Goal: Information Seeking & Learning: Learn about a topic

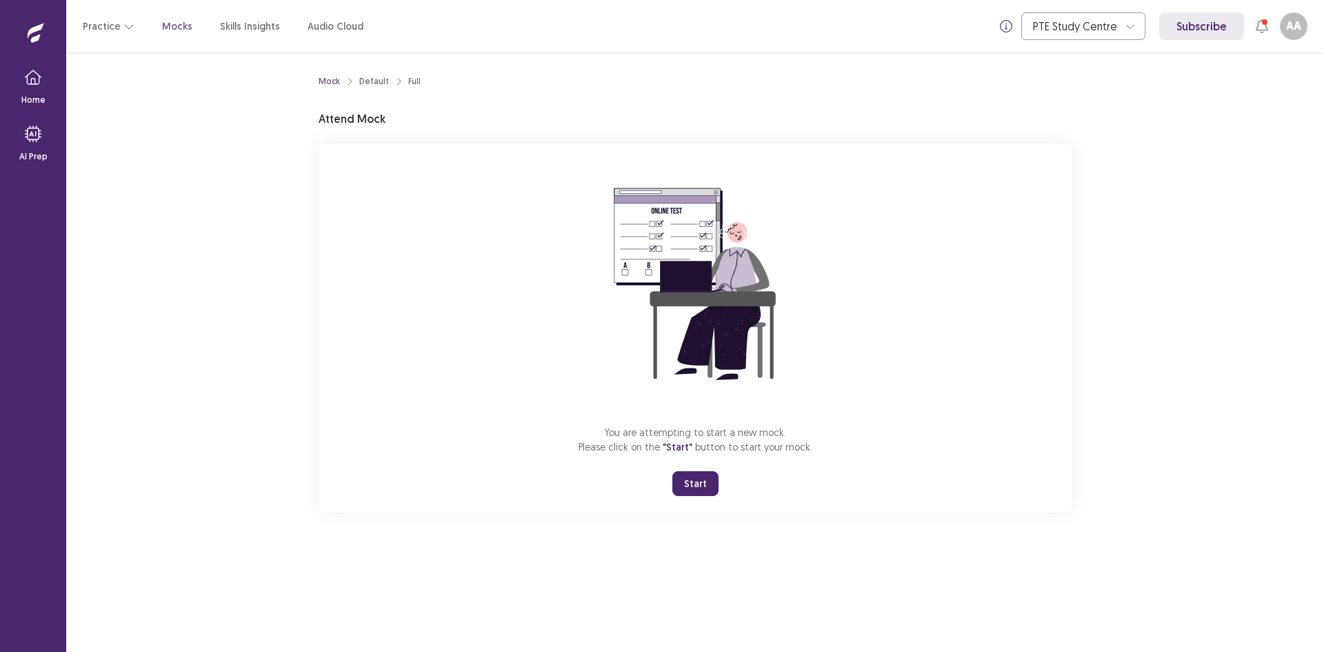
click at [694, 485] on button "Start" at bounding box center [695, 483] width 46 height 25
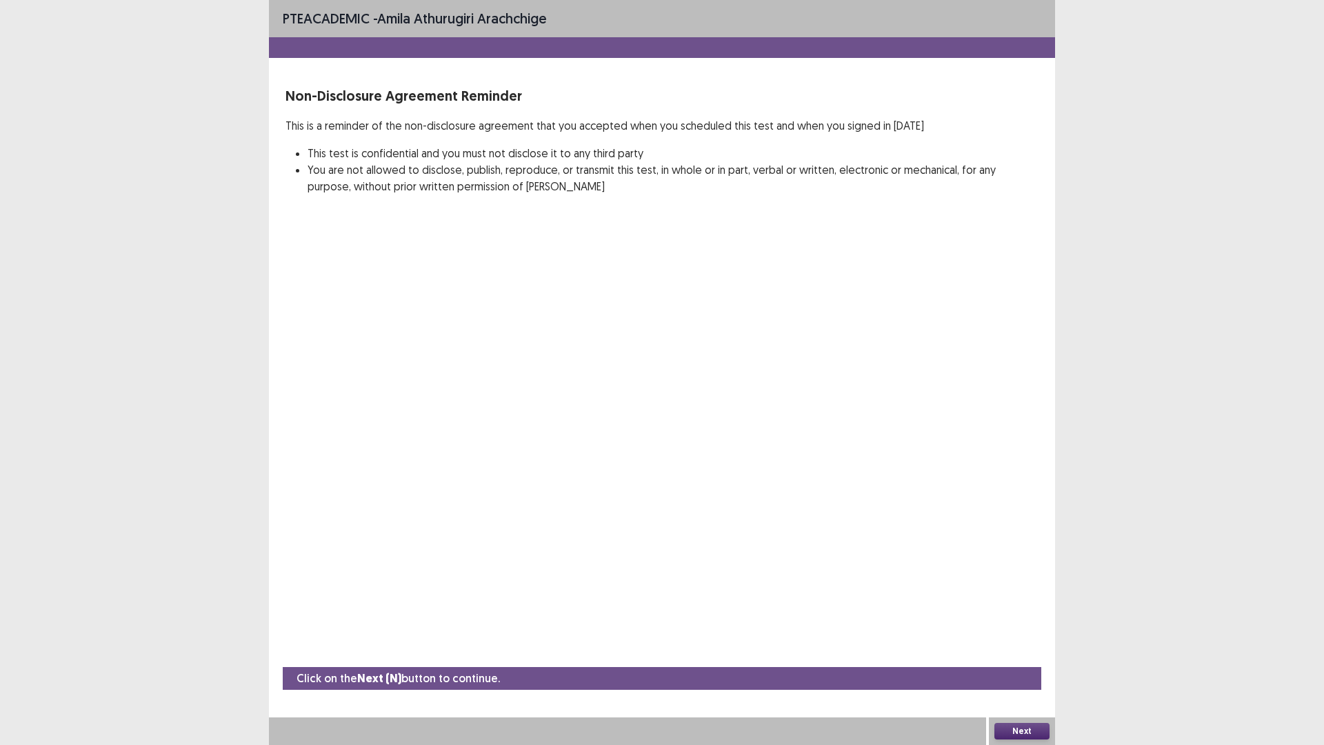
click at [1035, 651] on button "Next" at bounding box center [1021, 731] width 55 height 17
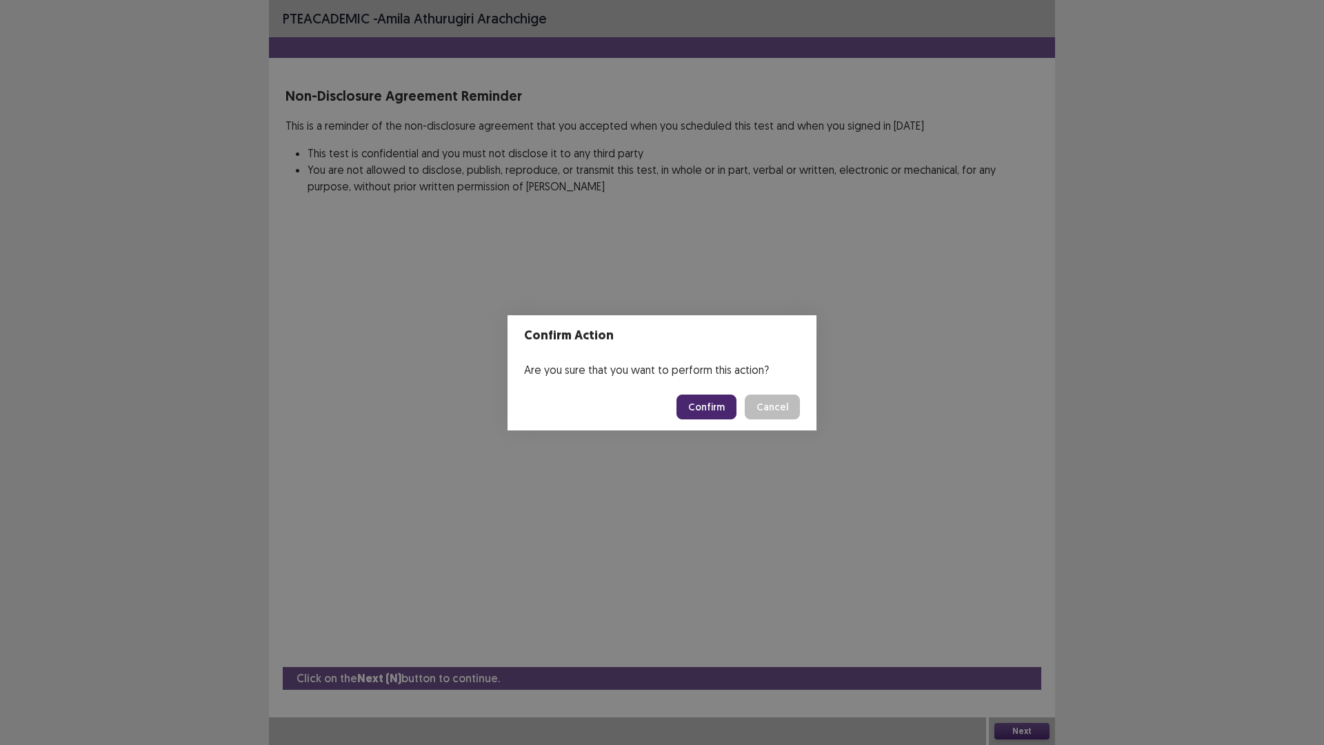
click at [703, 407] on button "Confirm" at bounding box center [706, 406] width 60 height 25
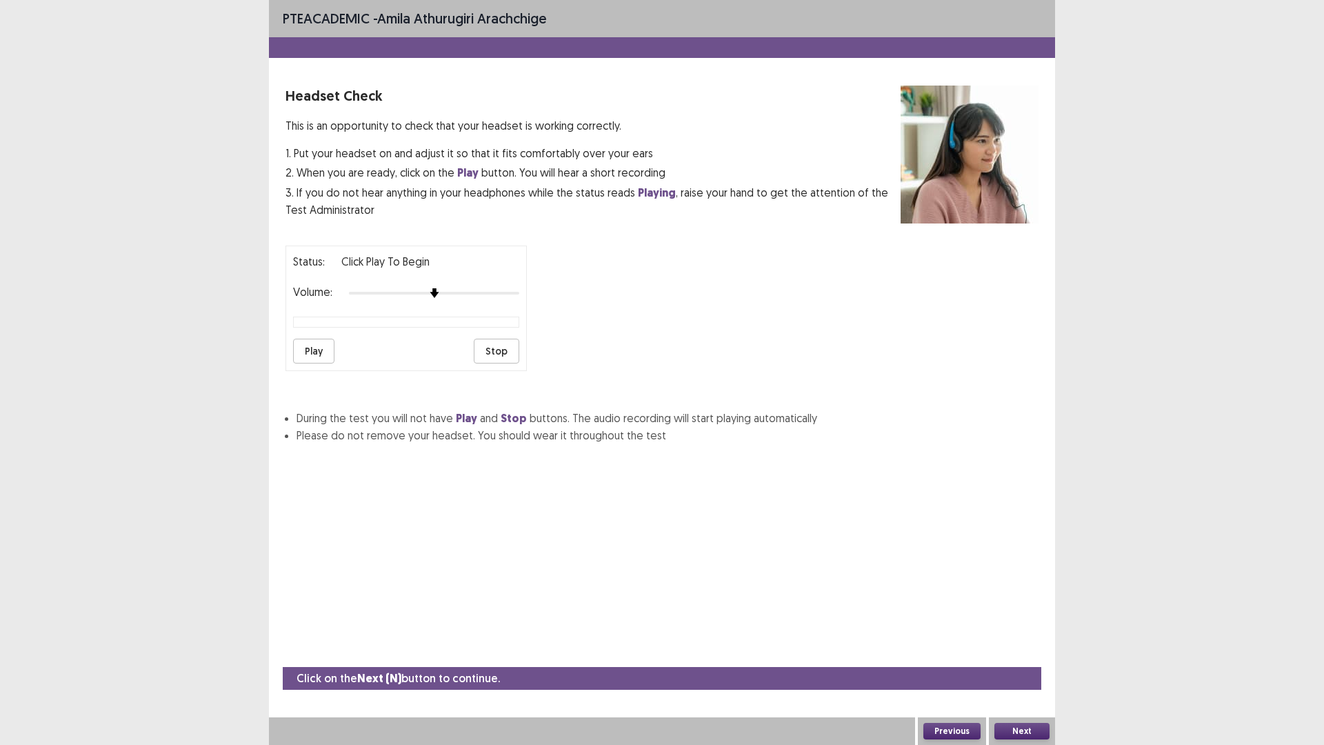
click at [319, 355] on button "Play" at bounding box center [313, 351] width 41 height 25
click at [508, 291] on div at bounding box center [434, 292] width 170 height 11
click at [515, 292] on div at bounding box center [434, 292] width 170 height 11
click at [313, 355] on button "Play" at bounding box center [313, 351] width 41 height 25
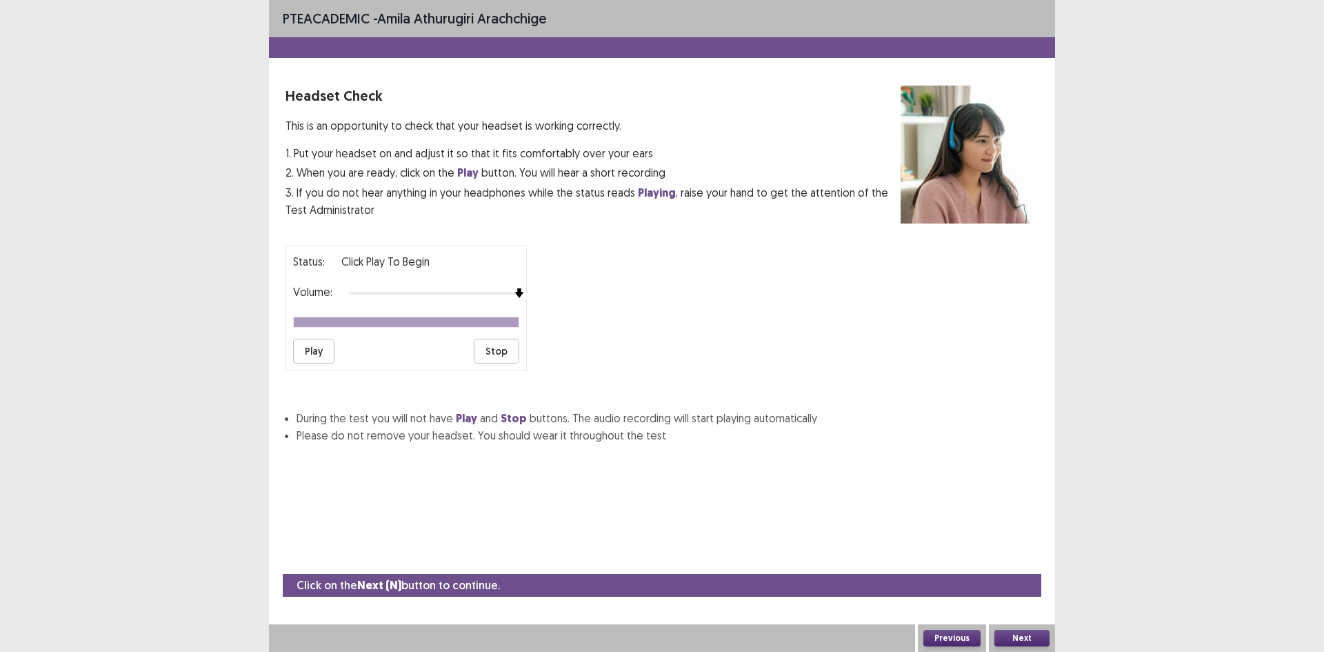
click at [1023, 638] on button "Next" at bounding box center [1021, 637] width 55 height 17
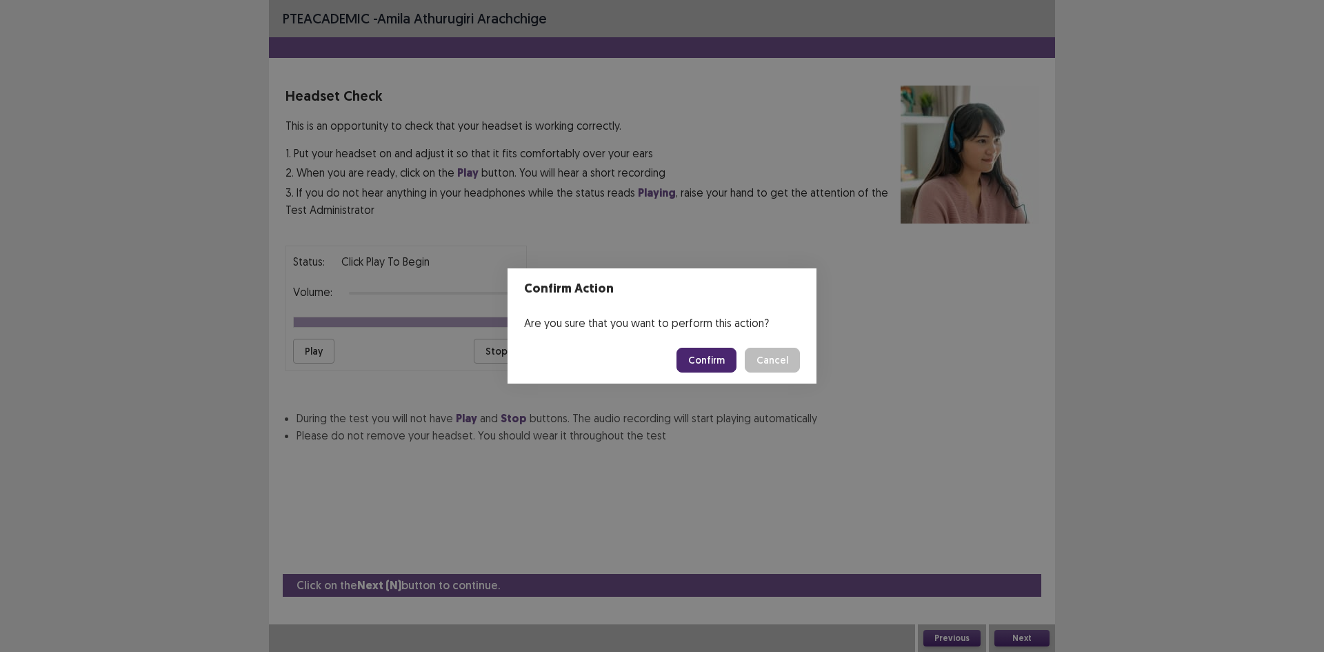
click at [718, 367] on button "Confirm" at bounding box center [706, 359] width 60 height 25
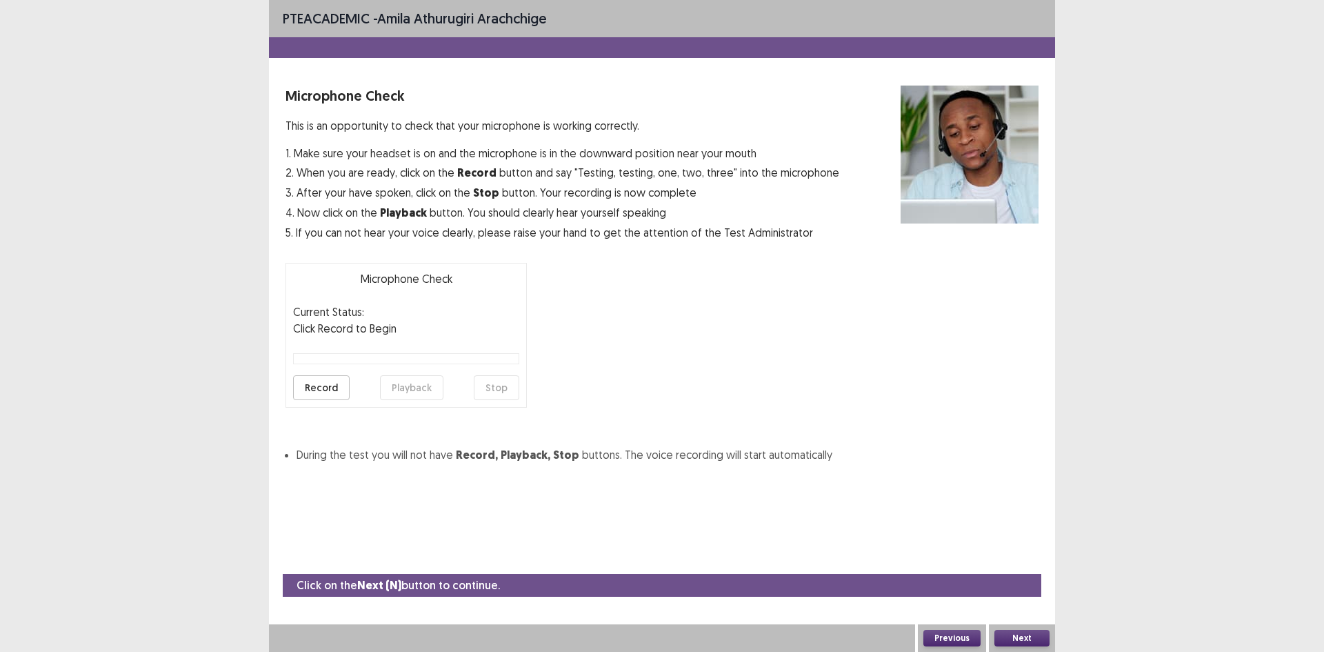
click at [322, 394] on button "Record" at bounding box center [321, 387] width 57 height 25
click at [496, 382] on button "Stop" at bounding box center [497, 387] width 46 height 25
click at [393, 381] on button "Playback" at bounding box center [411, 387] width 63 height 25
click at [395, 381] on button "Playback" at bounding box center [411, 387] width 63 height 25
click at [1022, 637] on button "Next" at bounding box center [1021, 637] width 55 height 17
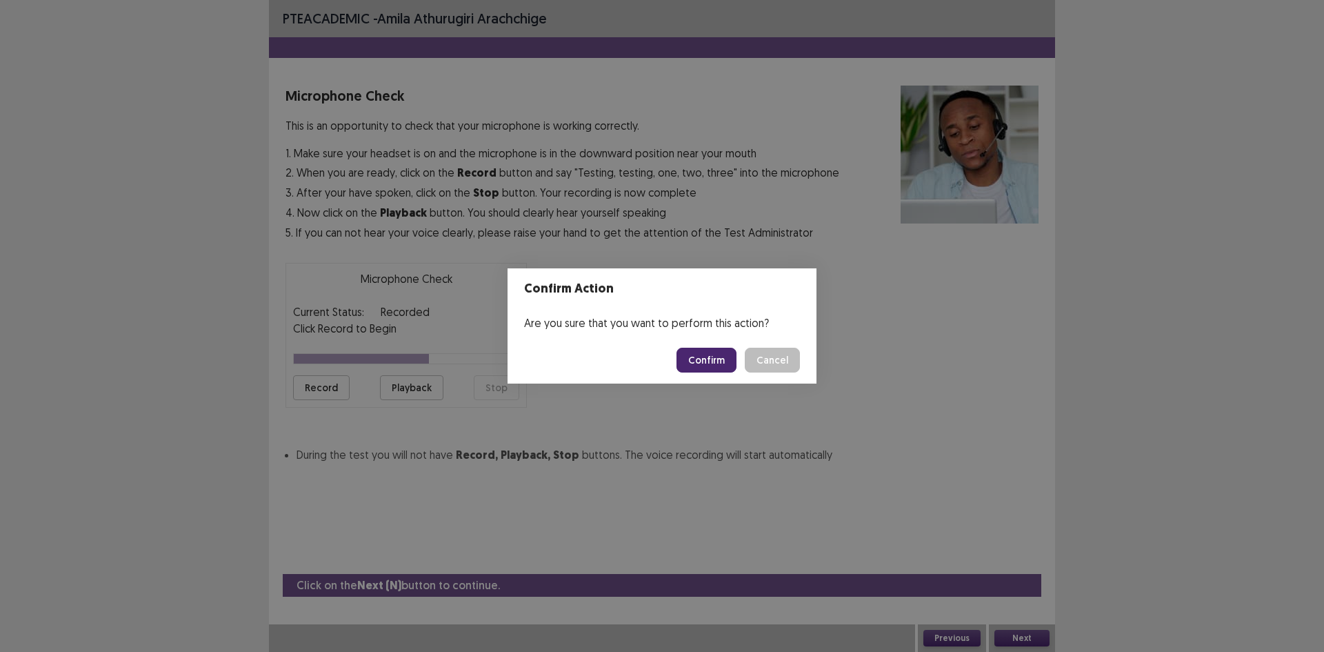
click at [696, 356] on button "Confirm" at bounding box center [706, 359] width 60 height 25
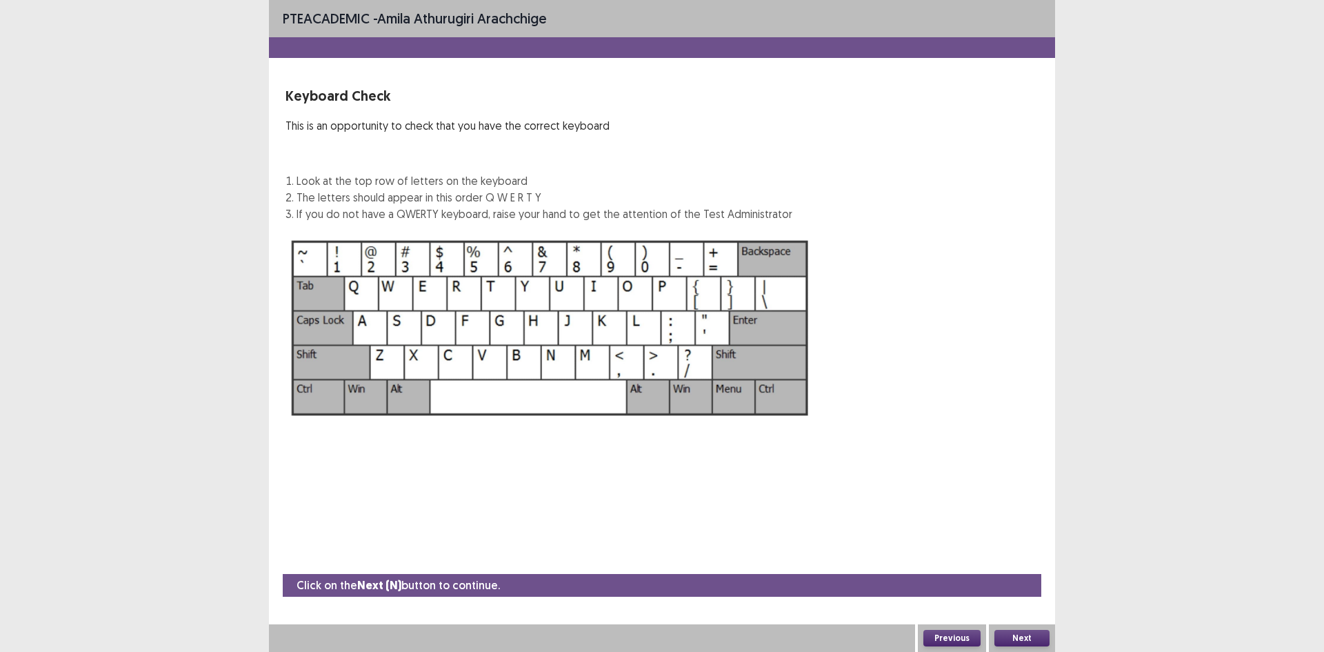
click at [1018, 641] on button "Next" at bounding box center [1021, 637] width 55 height 17
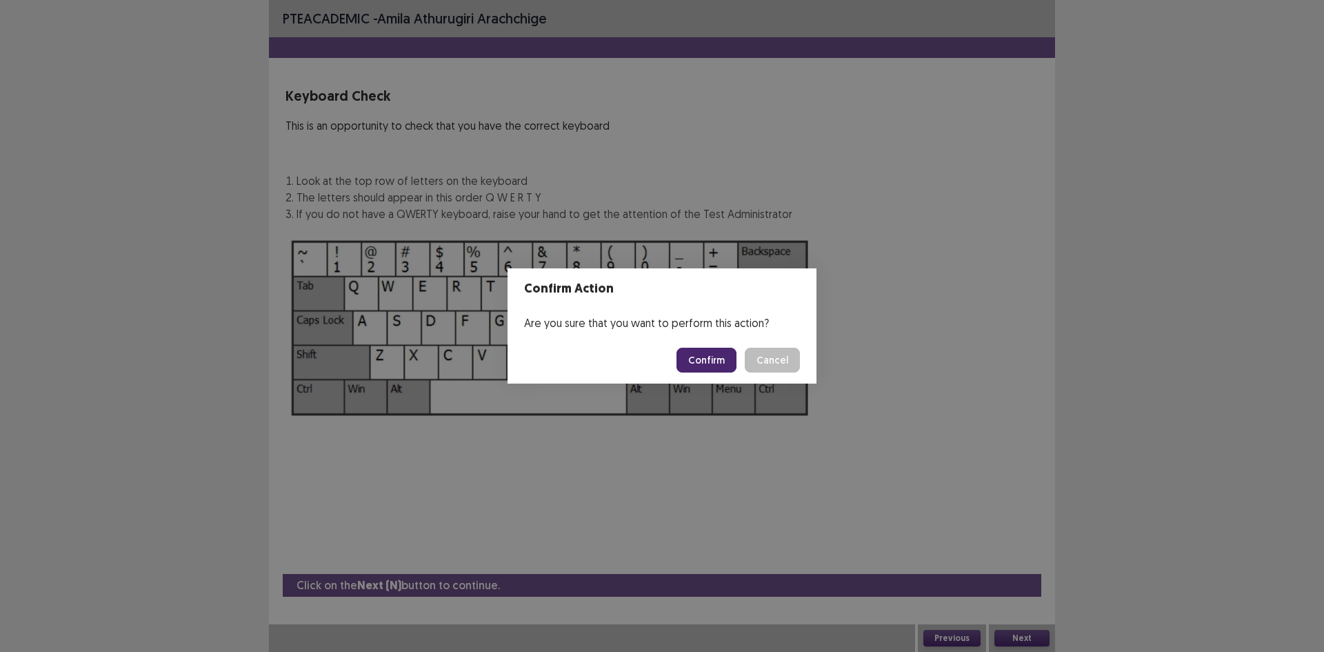
click at [689, 367] on button "Confirm" at bounding box center [706, 359] width 60 height 25
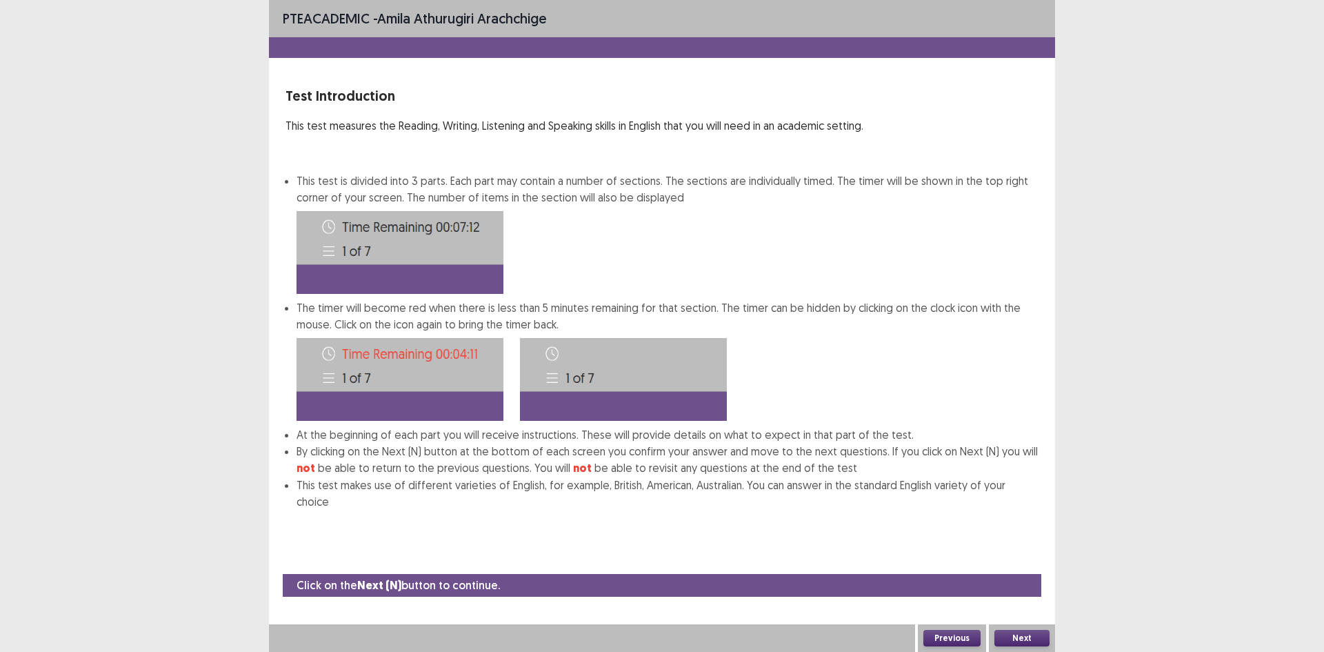
click at [1029, 634] on button "Next" at bounding box center [1021, 637] width 55 height 17
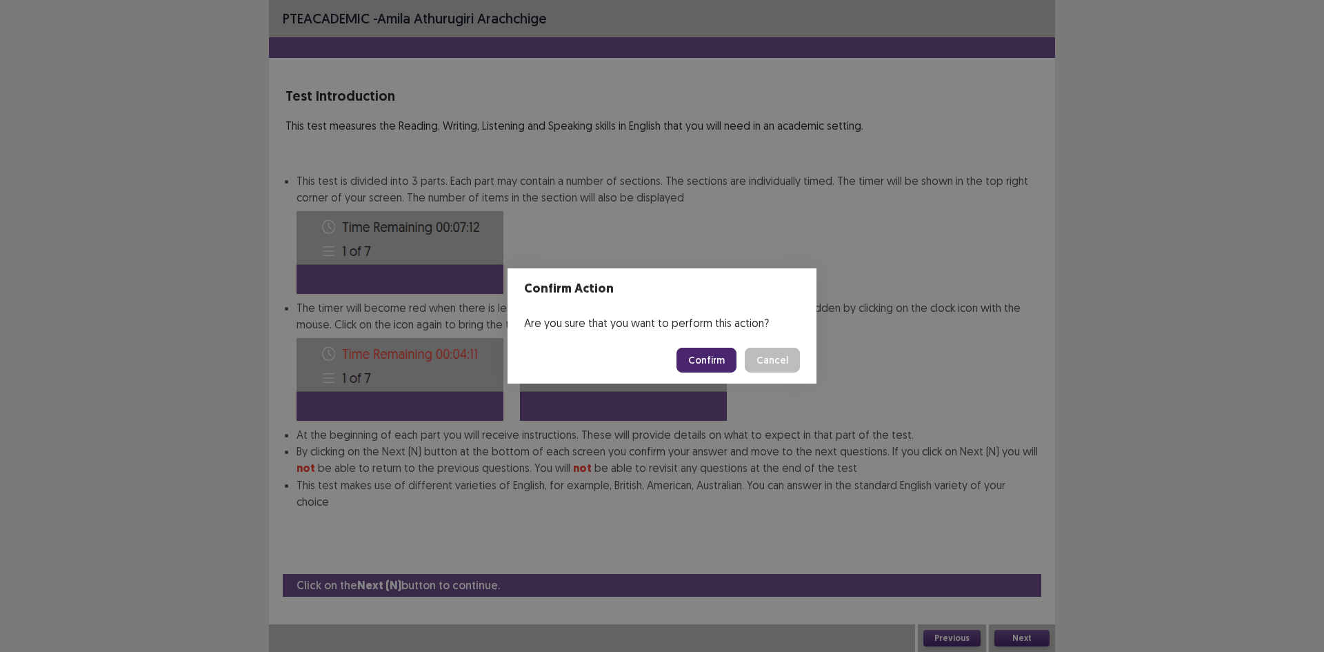
click at [692, 366] on button "Confirm" at bounding box center [706, 359] width 60 height 25
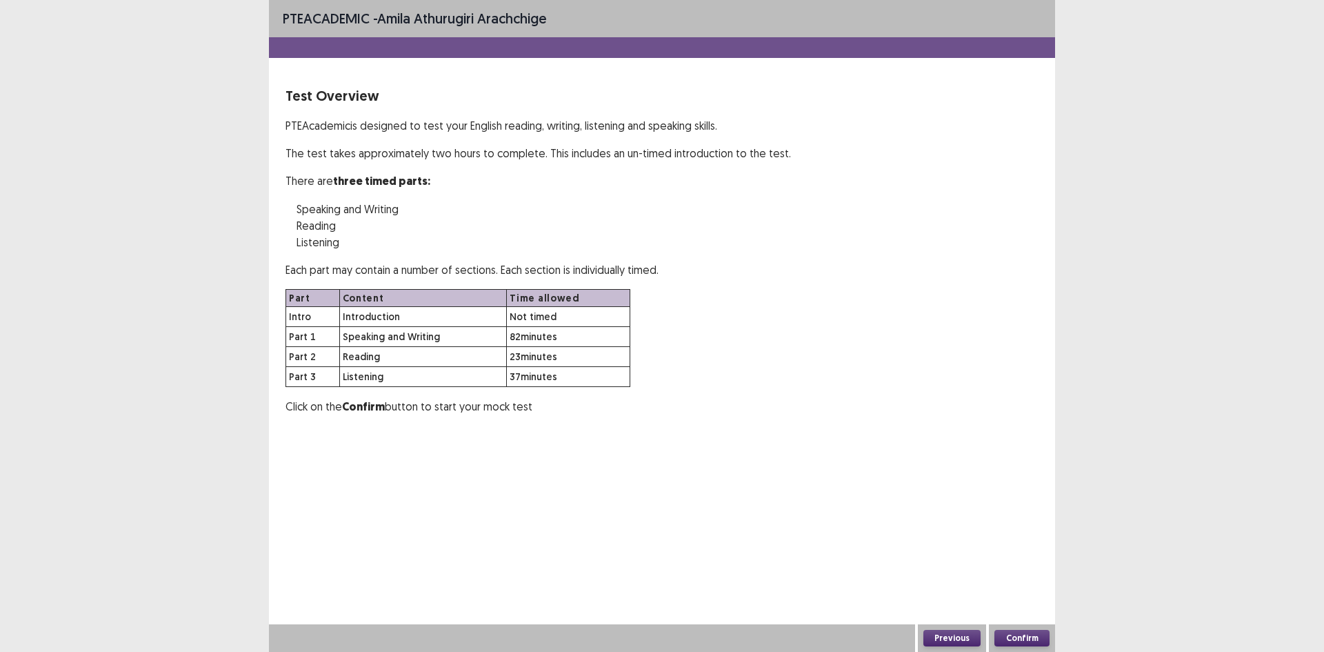
click at [1040, 632] on button "Confirm" at bounding box center [1021, 637] width 55 height 17
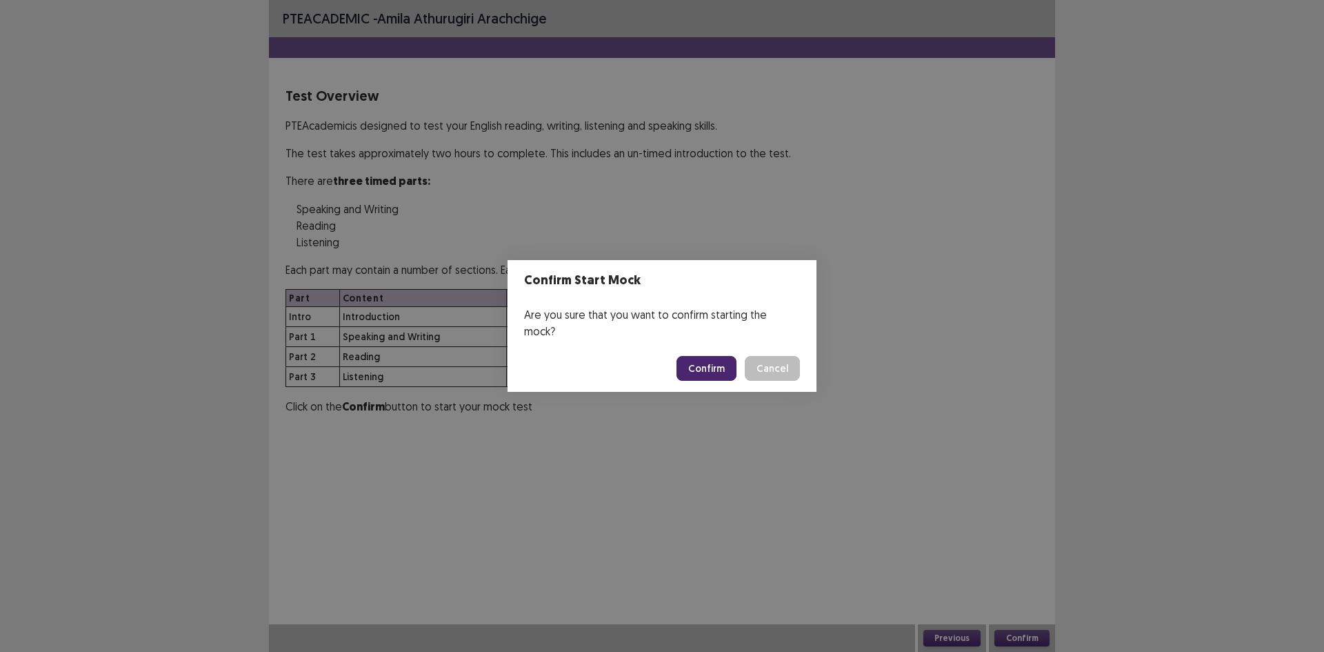
click at [706, 358] on button "Confirm" at bounding box center [706, 368] width 60 height 25
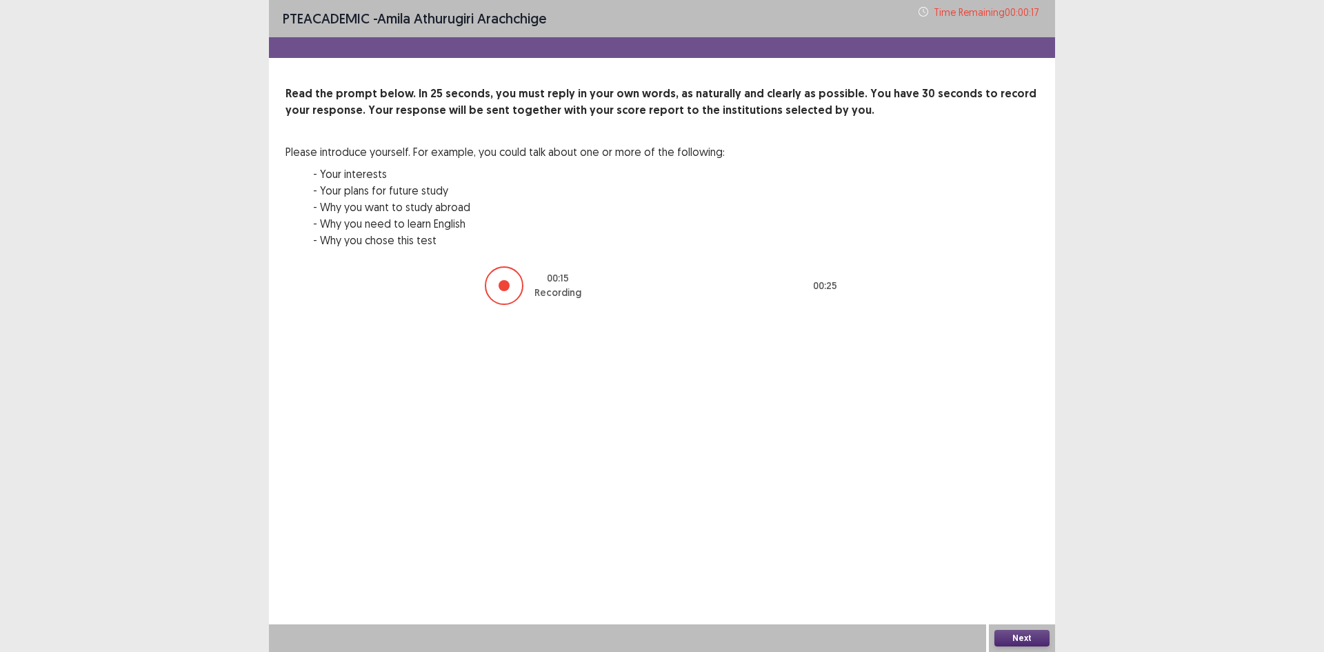
click at [1036, 639] on button "Next" at bounding box center [1021, 637] width 55 height 17
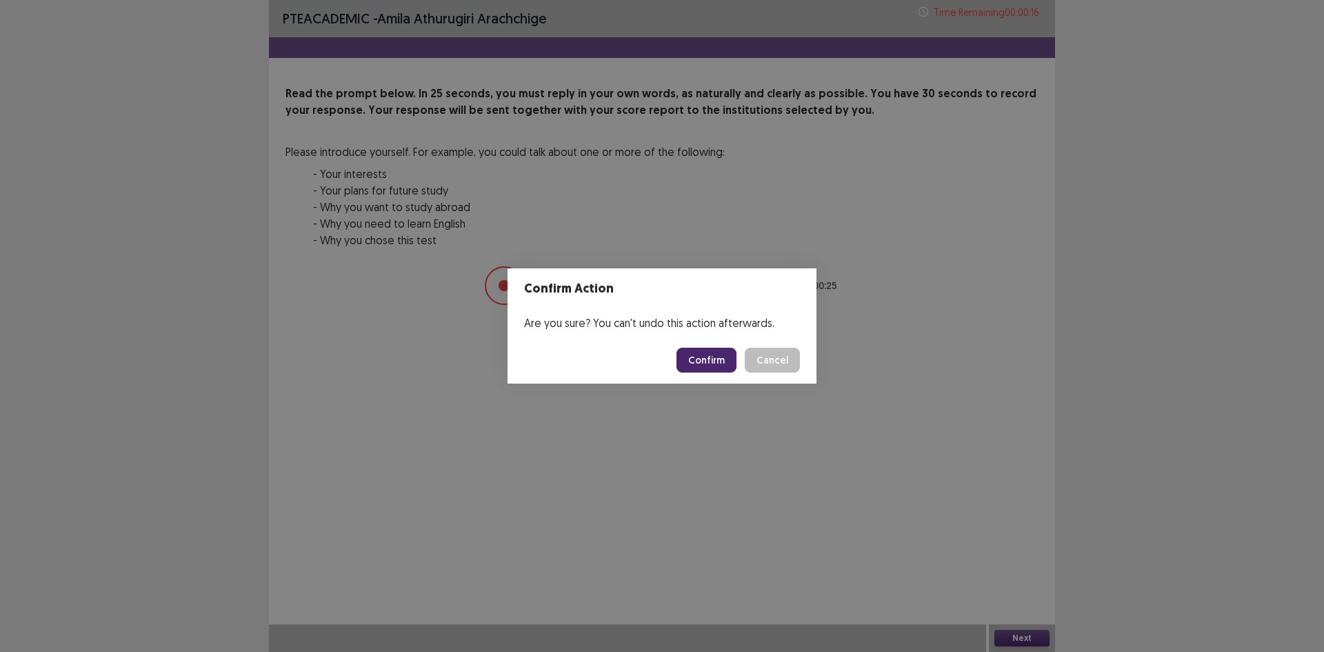
click at [705, 365] on button "Confirm" at bounding box center [706, 359] width 60 height 25
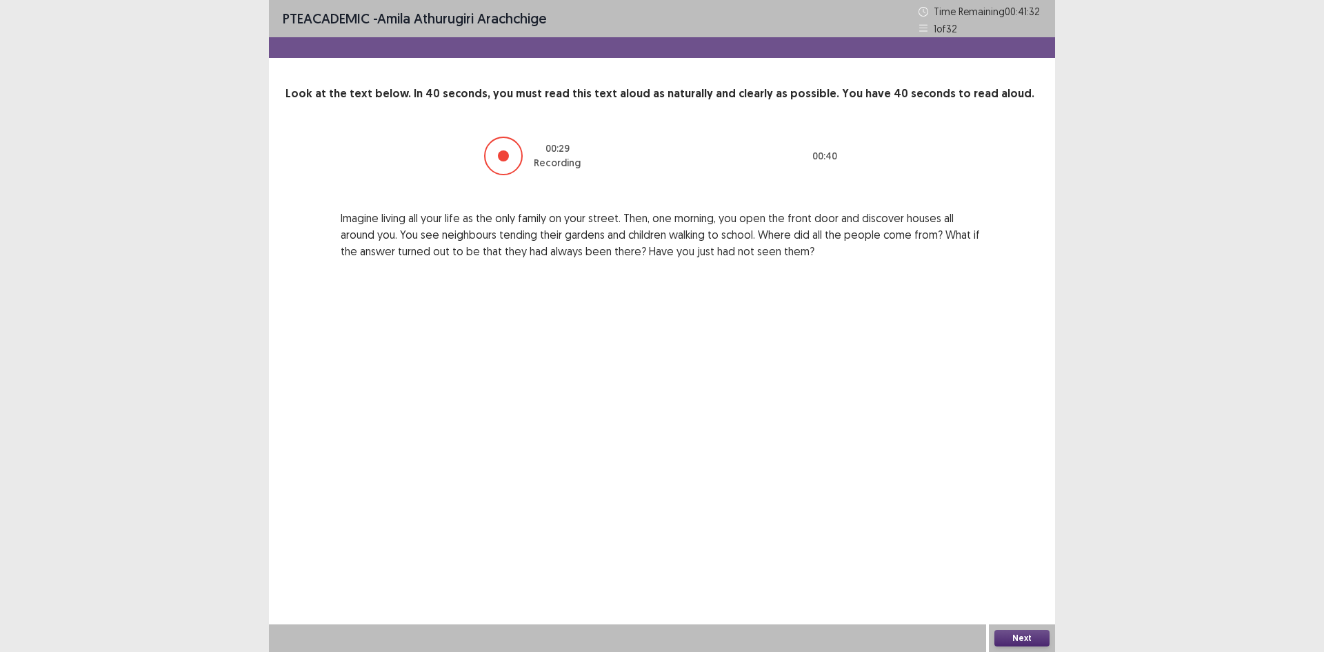
click at [1031, 643] on button "Next" at bounding box center [1021, 637] width 55 height 17
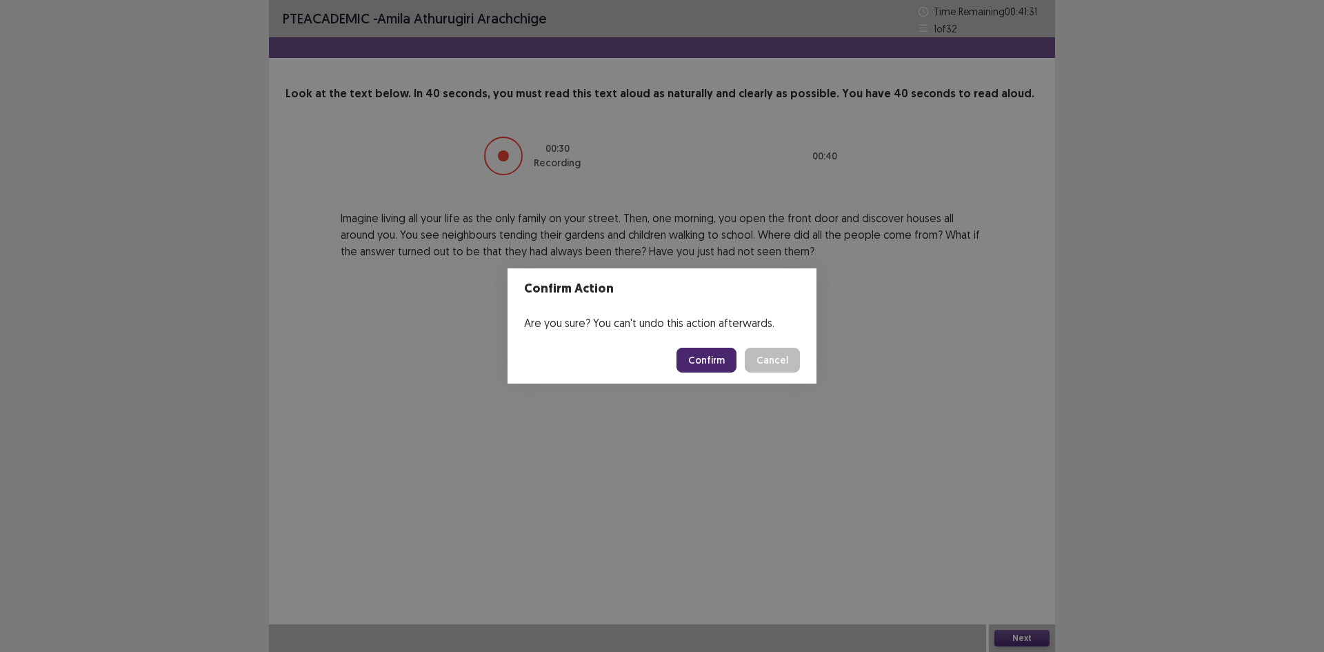
click at [707, 358] on button "Confirm" at bounding box center [706, 359] width 60 height 25
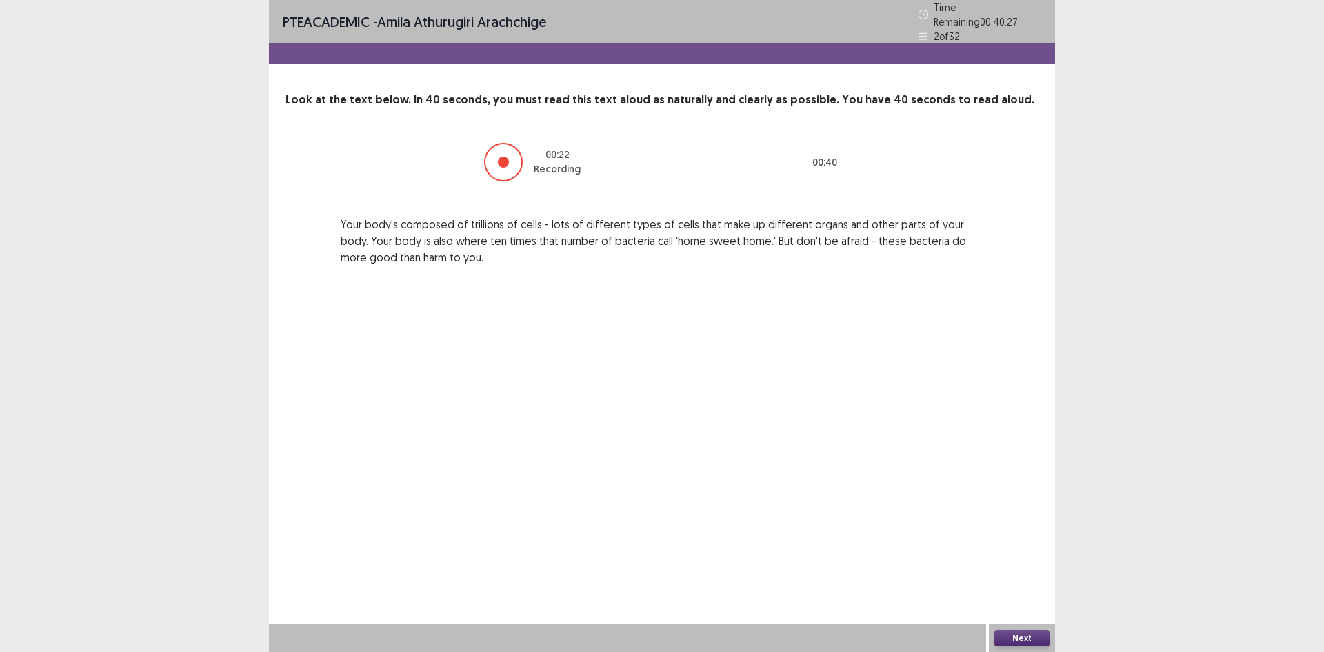
click at [1004, 628] on div "Next" at bounding box center [1022, 638] width 66 height 28
click at [1007, 640] on button "Next" at bounding box center [1021, 637] width 55 height 17
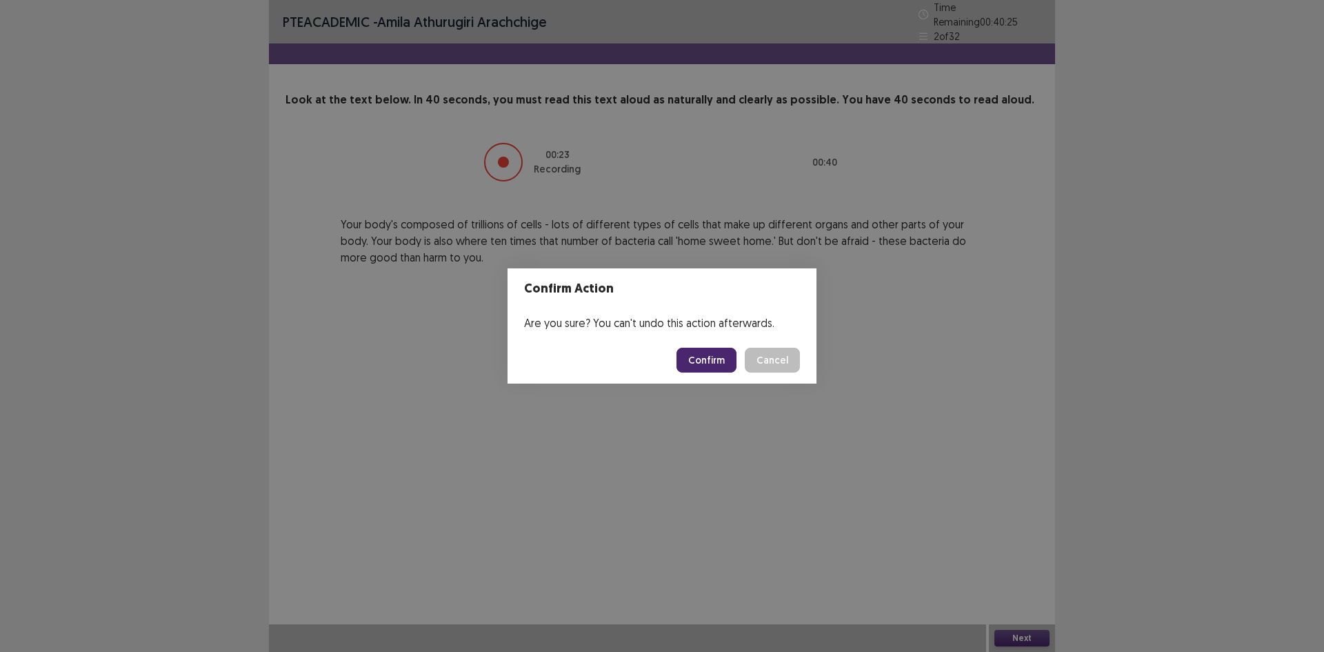
click at [710, 360] on button "Confirm" at bounding box center [706, 359] width 60 height 25
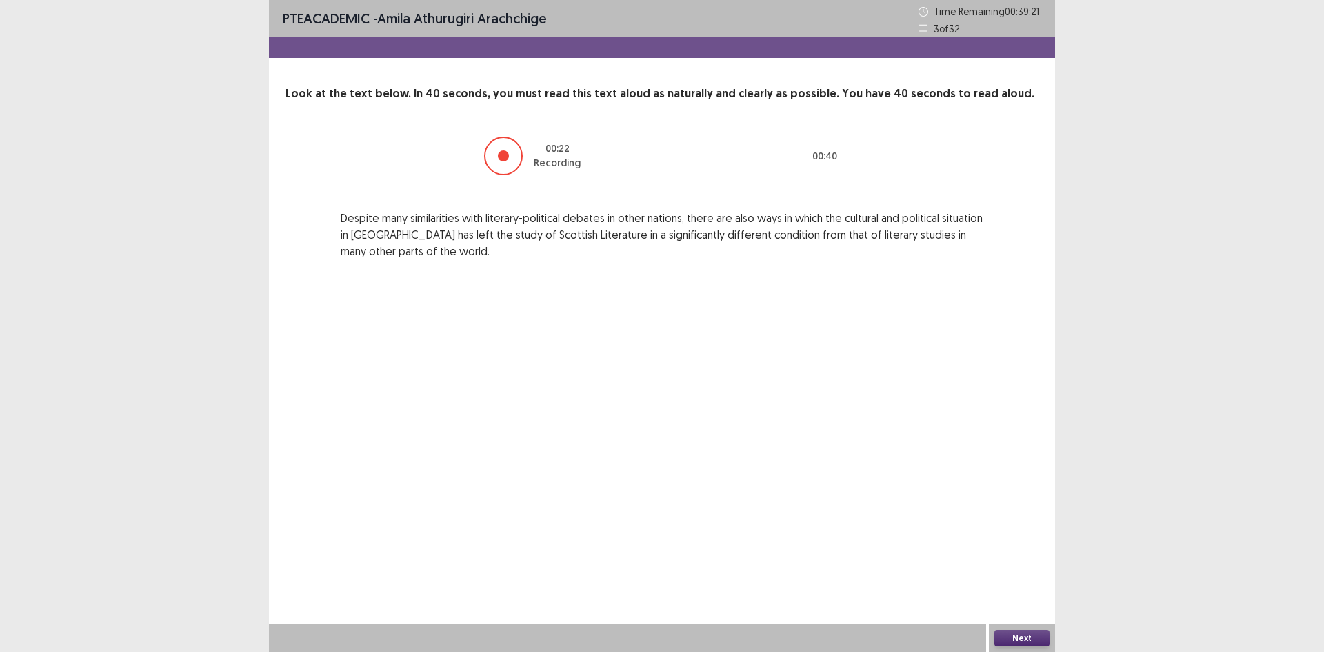
click at [1037, 637] on button "Next" at bounding box center [1021, 637] width 55 height 17
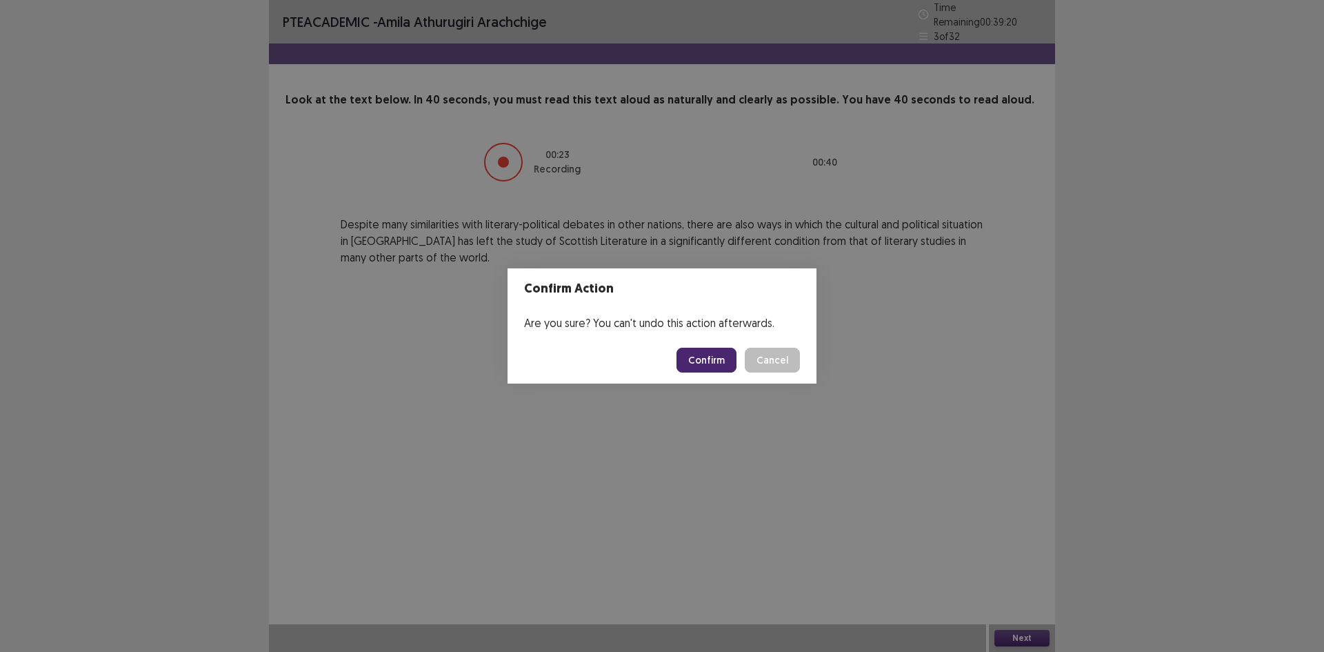
click at [723, 358] on button "Confirm" at bounding box center [706, 359] width 60 height 25
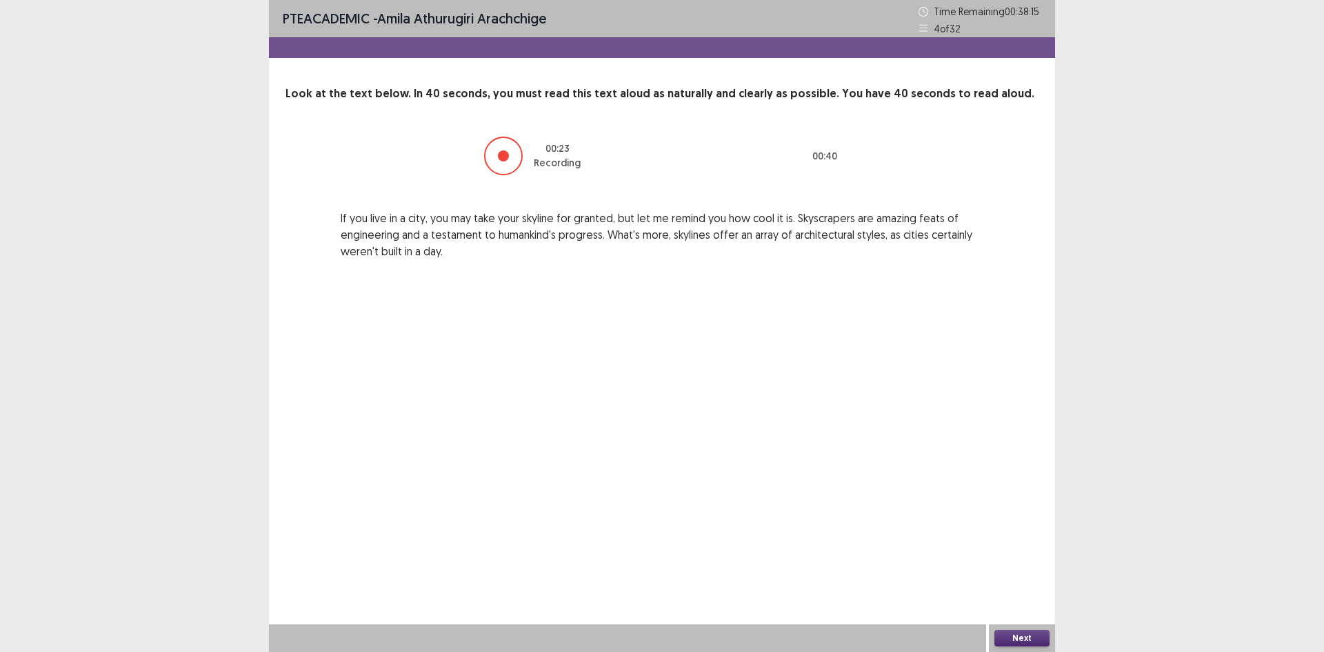
click at [1007, 632] on button "Next" at bounding box center [1021, 637] width 55 height 17
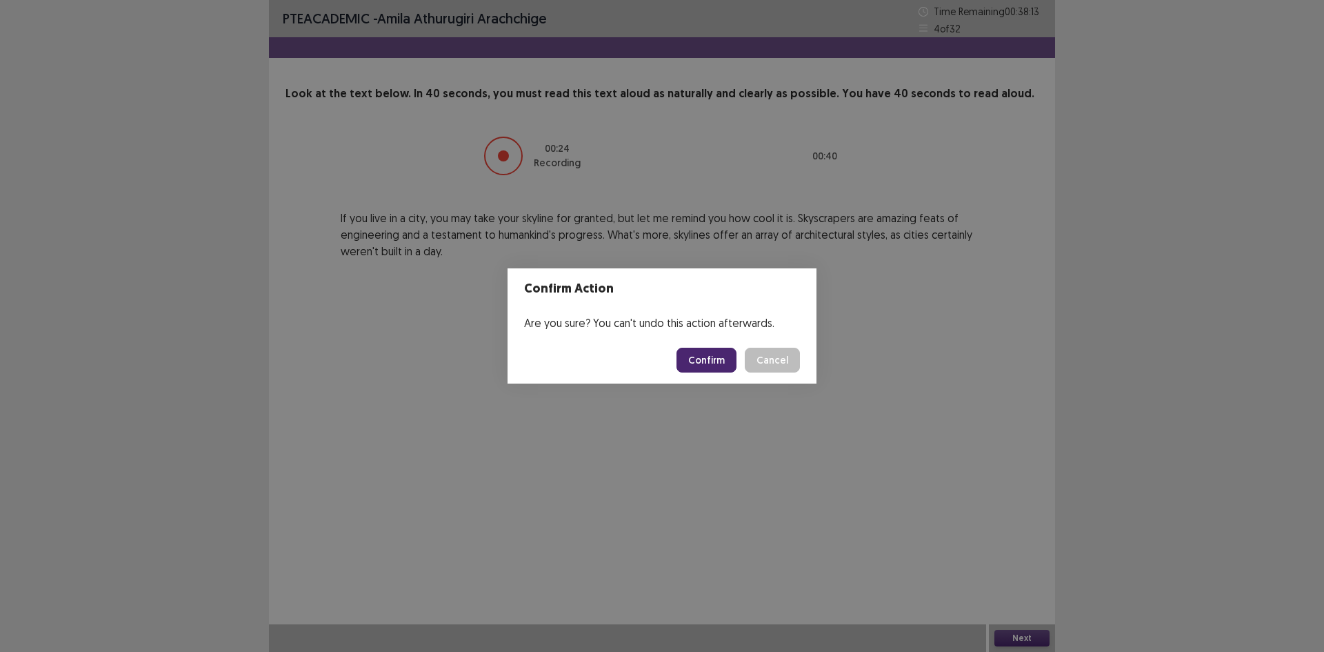
click at [716, 366] on button "Confirm" at bounding box center [706, 359] width 60 height 25
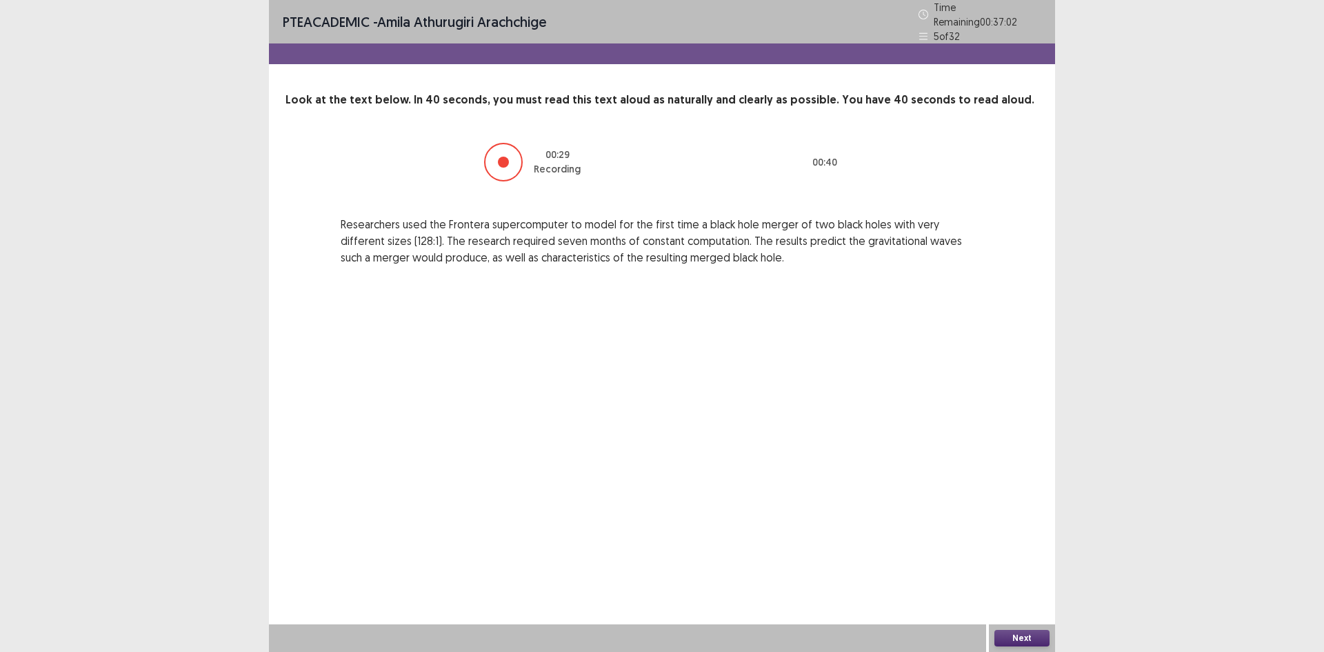
click at [1035, 635] on button "Next" at bounding box center [1021, 637] width 55 height 17
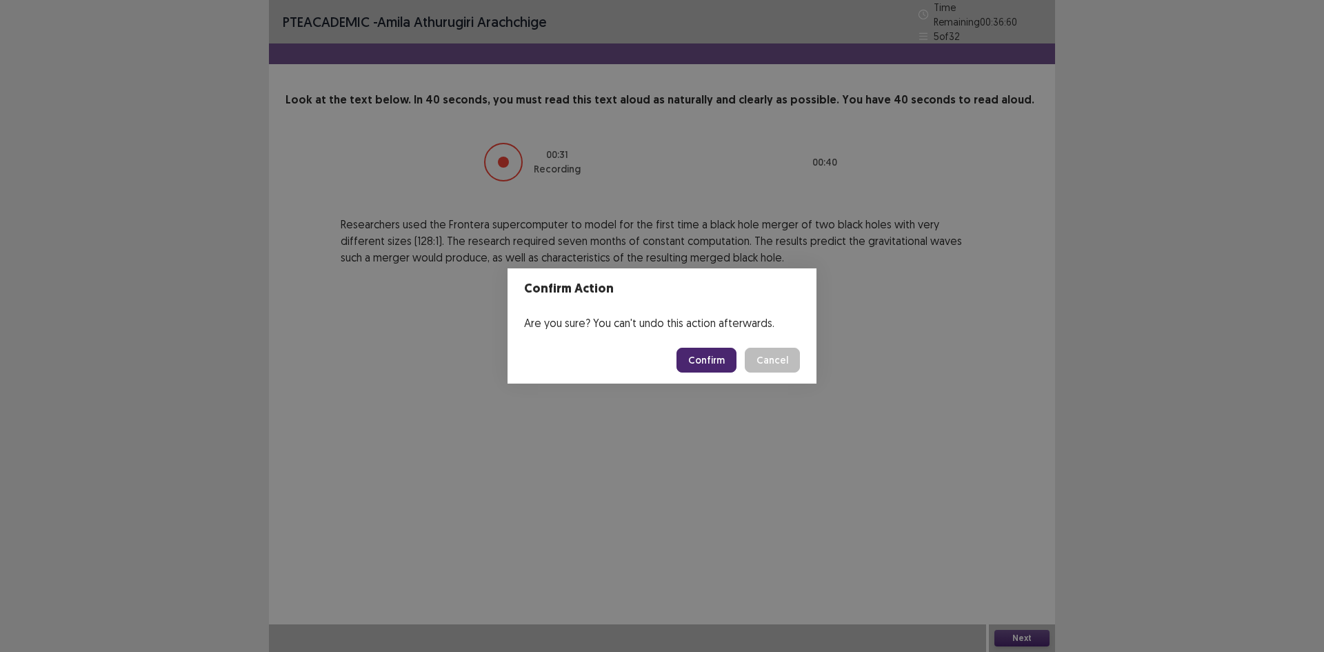
click at [723, 365] on button "Confirm" at bounding box center [706, 359] width 60 height 25
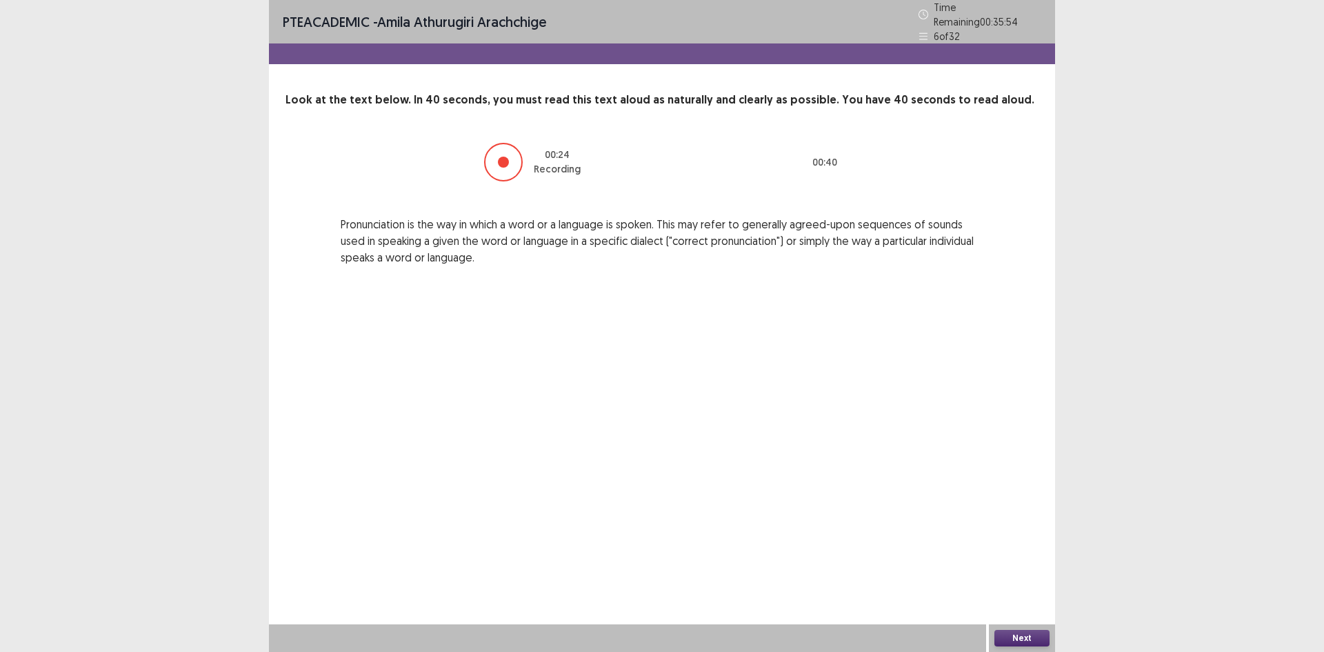
click at [1025, 634] on button "Next" at bounding box center [1021, 637] width 55 height 17
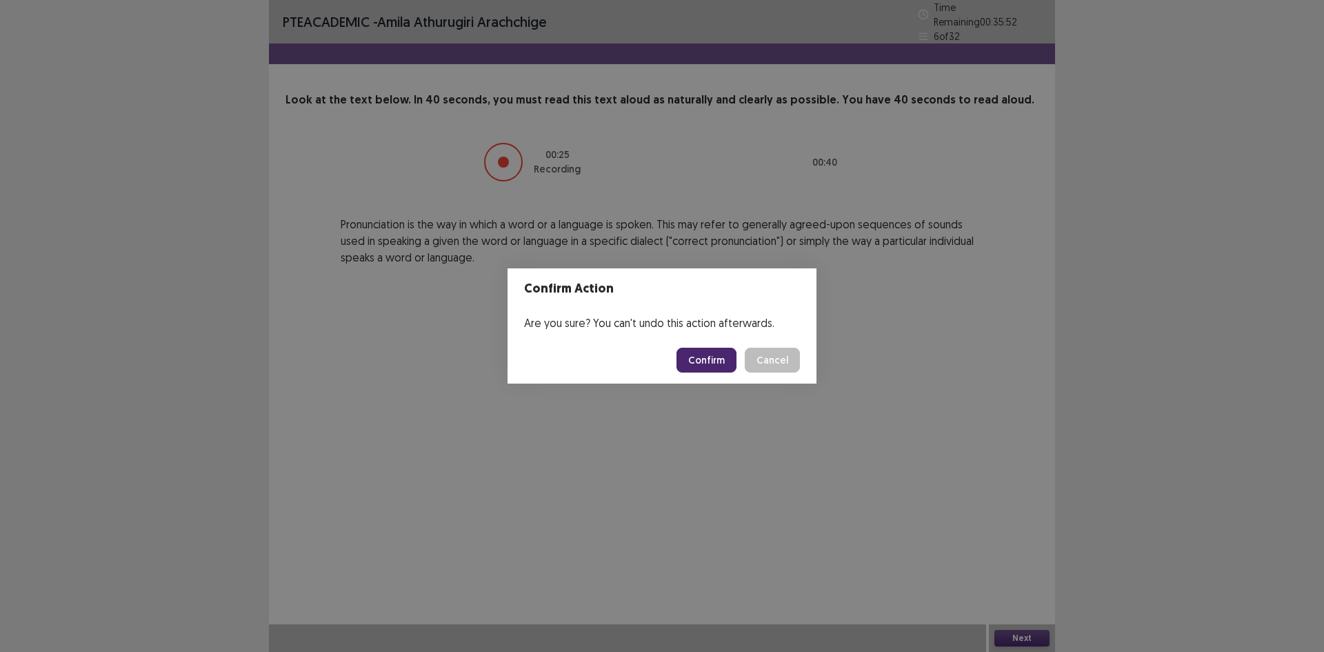
click at [697, 360] on button "Confirm" at bounding box center [706, 359] width 60 height 25
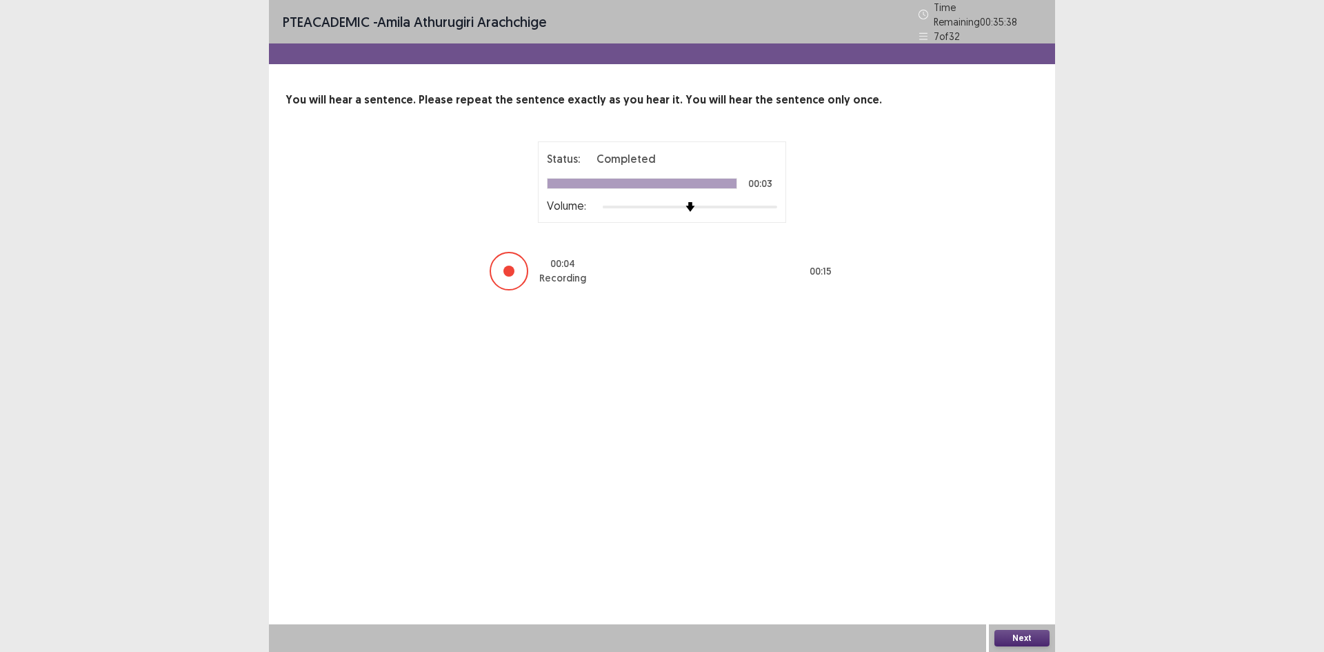
click at [1044, 637] on button "Next" at bounding box center [1021, 637] width 55 height 17
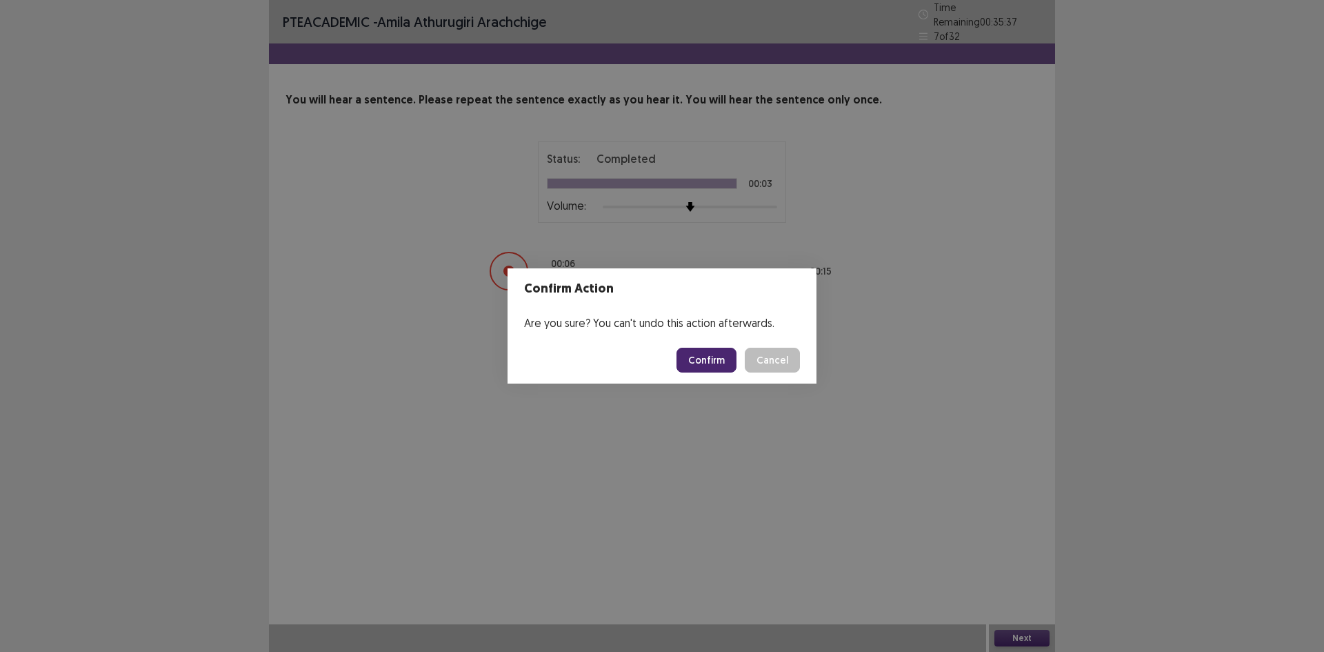
click at [706, 358] on button "Confirm" at bounding box center [706, 359] width 60 height 25
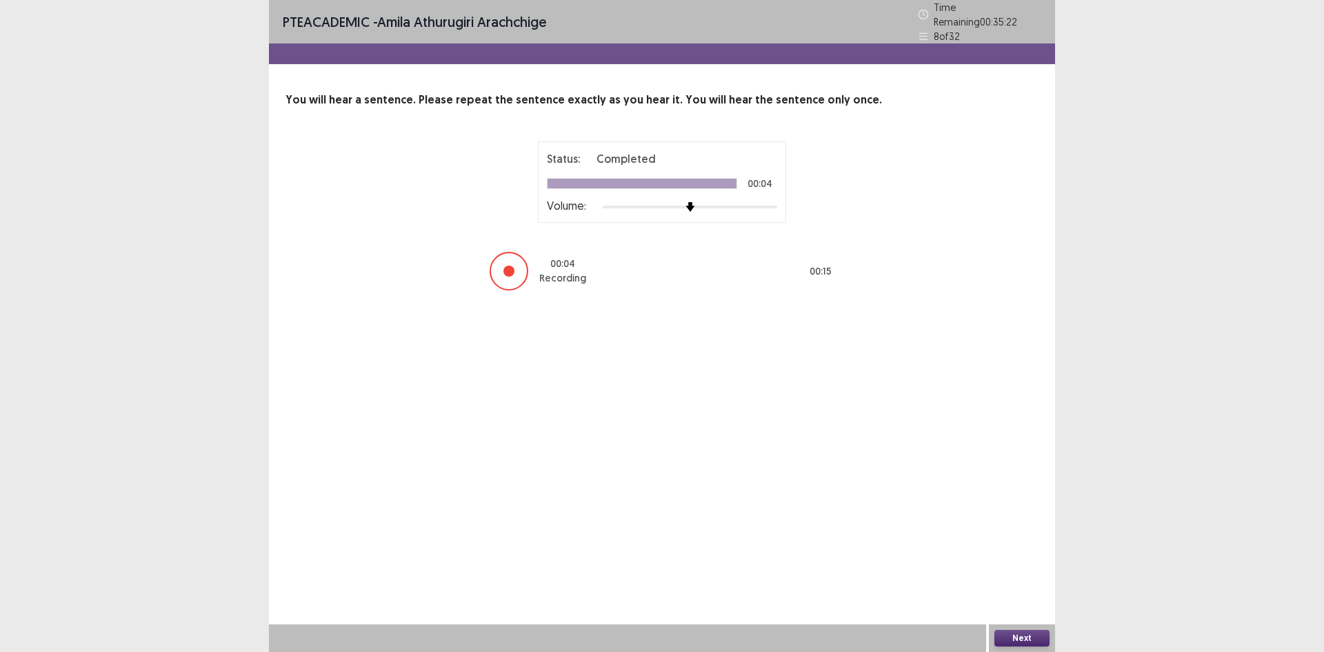
click at [1026, 643] on button "Next" at bounding box center [1021, 637] width 55 height 17
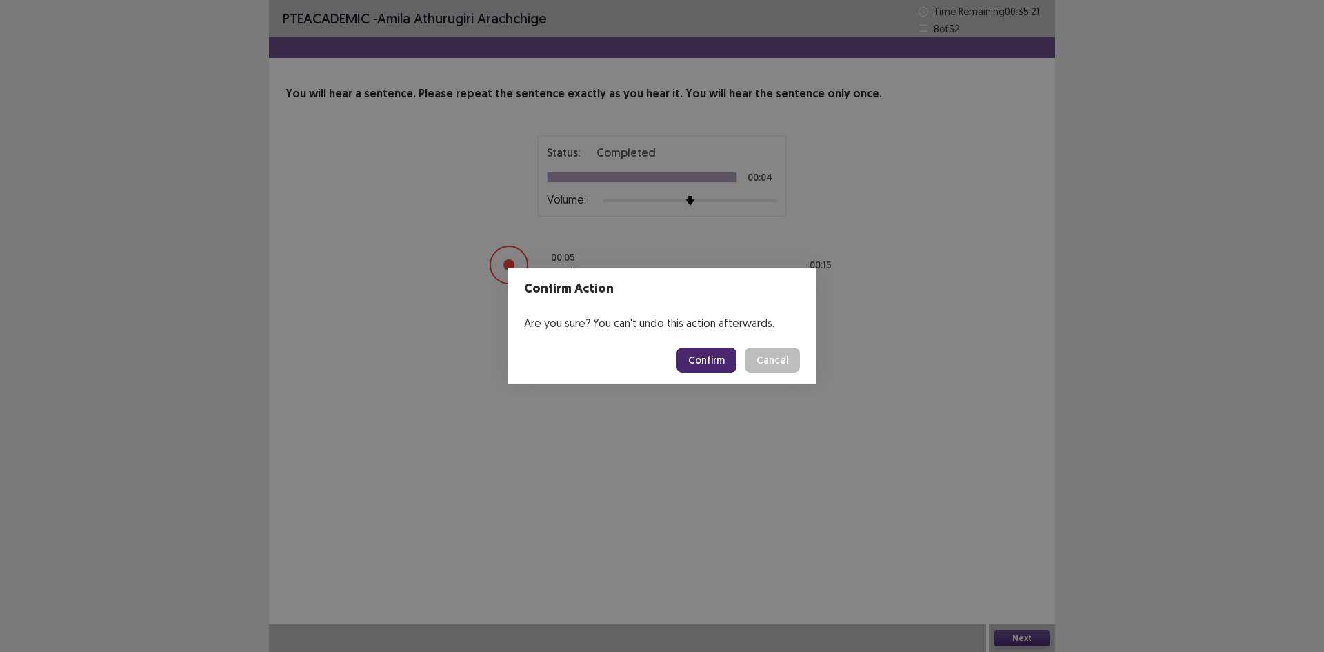
click at [714, 361] on button "Confirm" at bounding box center [706, 359] width 60 height 25
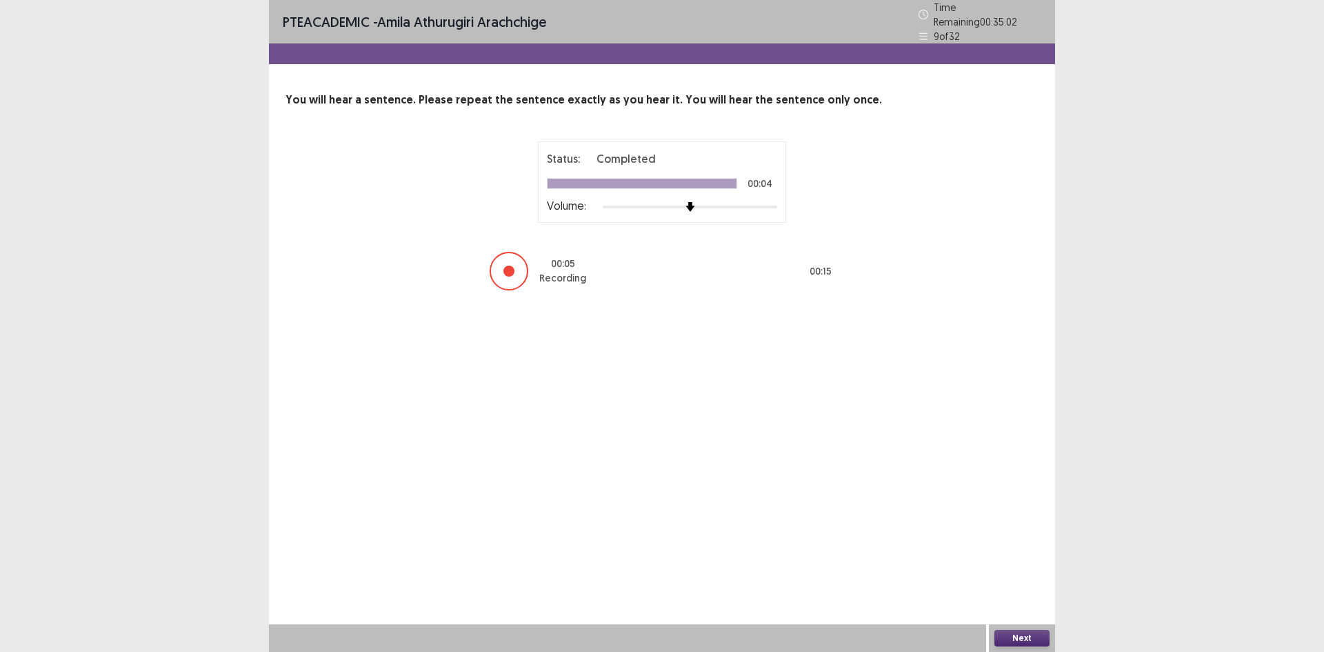
click at [1013, 638] on button "Next" at bounding box center [1021, 637] width 55 height 17
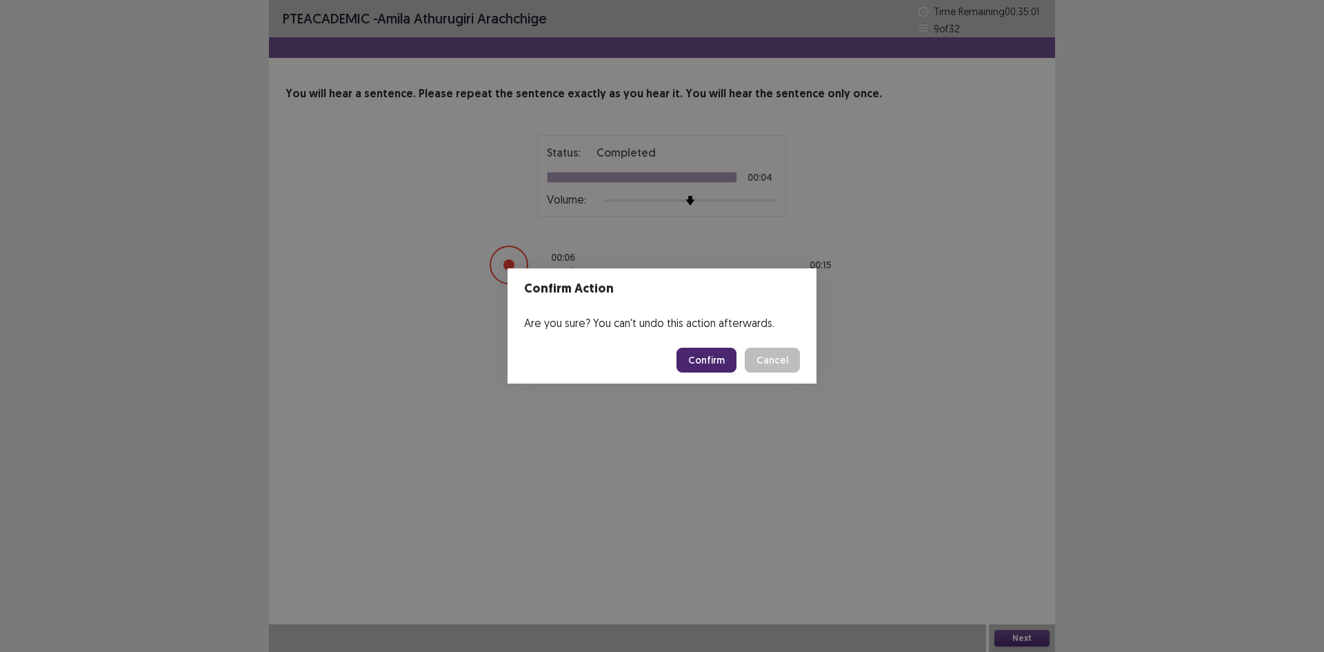
click at [721, 364] on button "Confirm" at bounding box center [706, 359] width 60 height 25
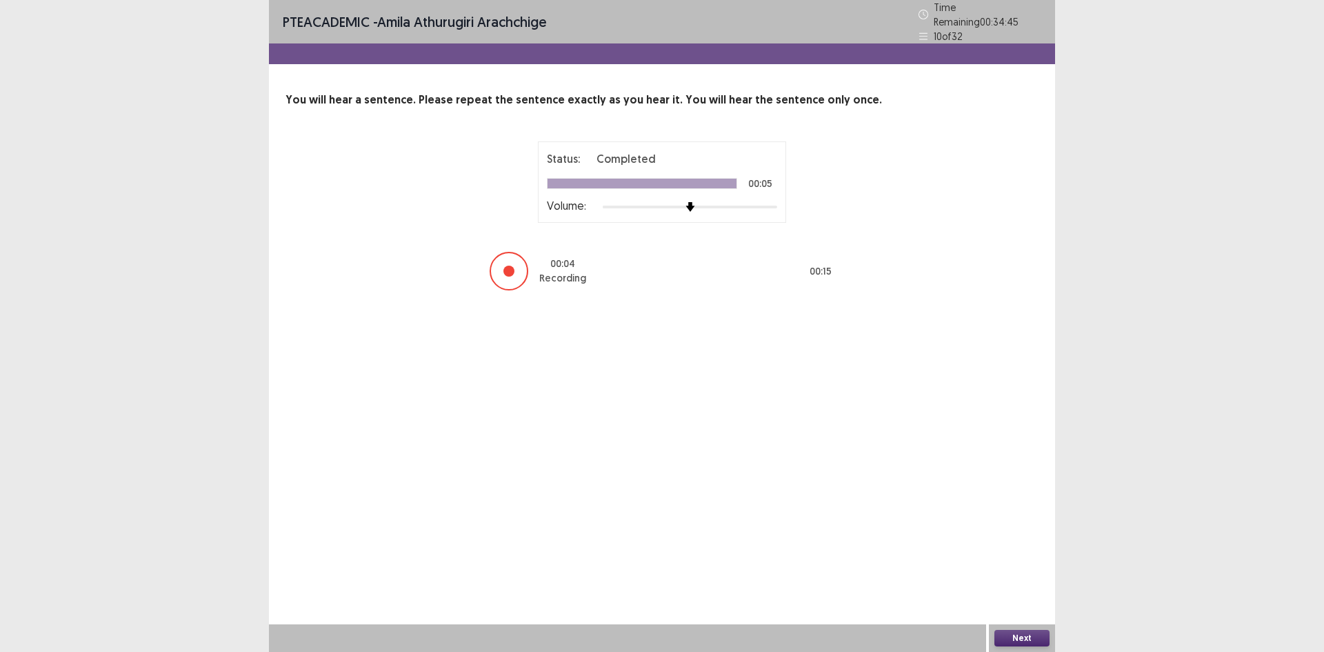
click at [1010, 638] on button "Next" at bounding box center [1021, 637] width 55 height 17
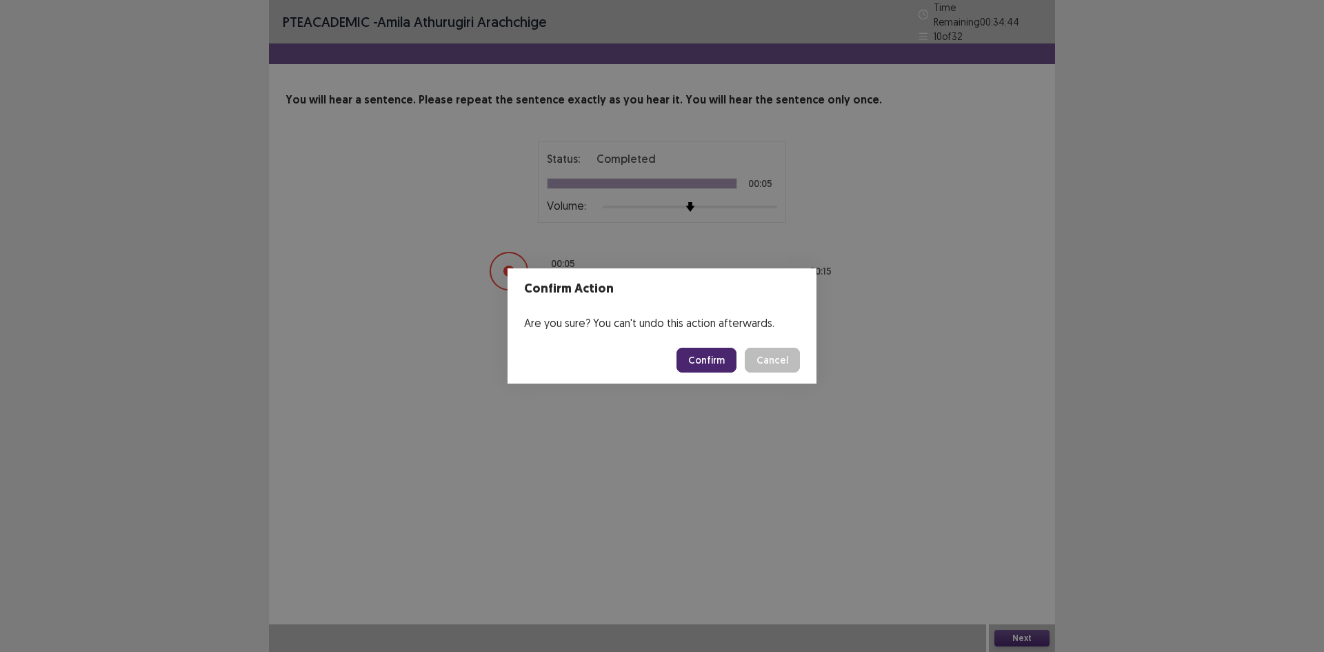
click at [701, 357] on button "Confirm" at bounding box center [706, 359] width 60 height 25
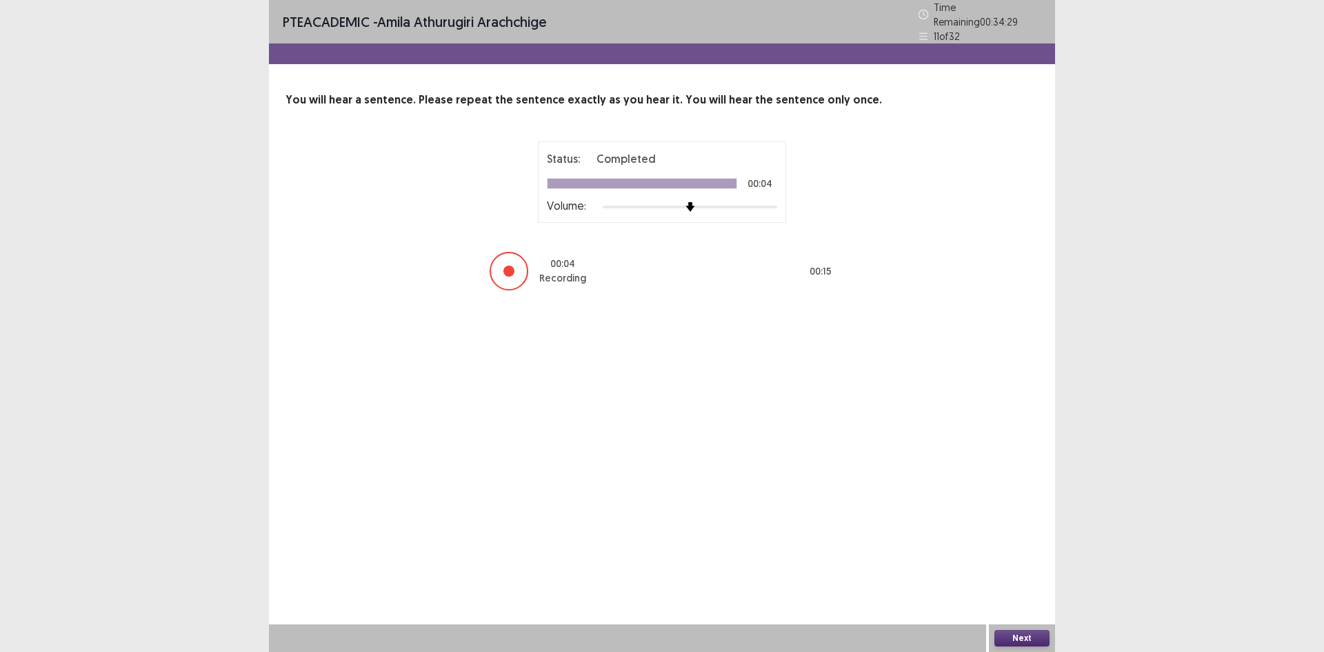
click at [1016, 632] on button "Next" at bounding box center [1021, 637] width 55 height 17
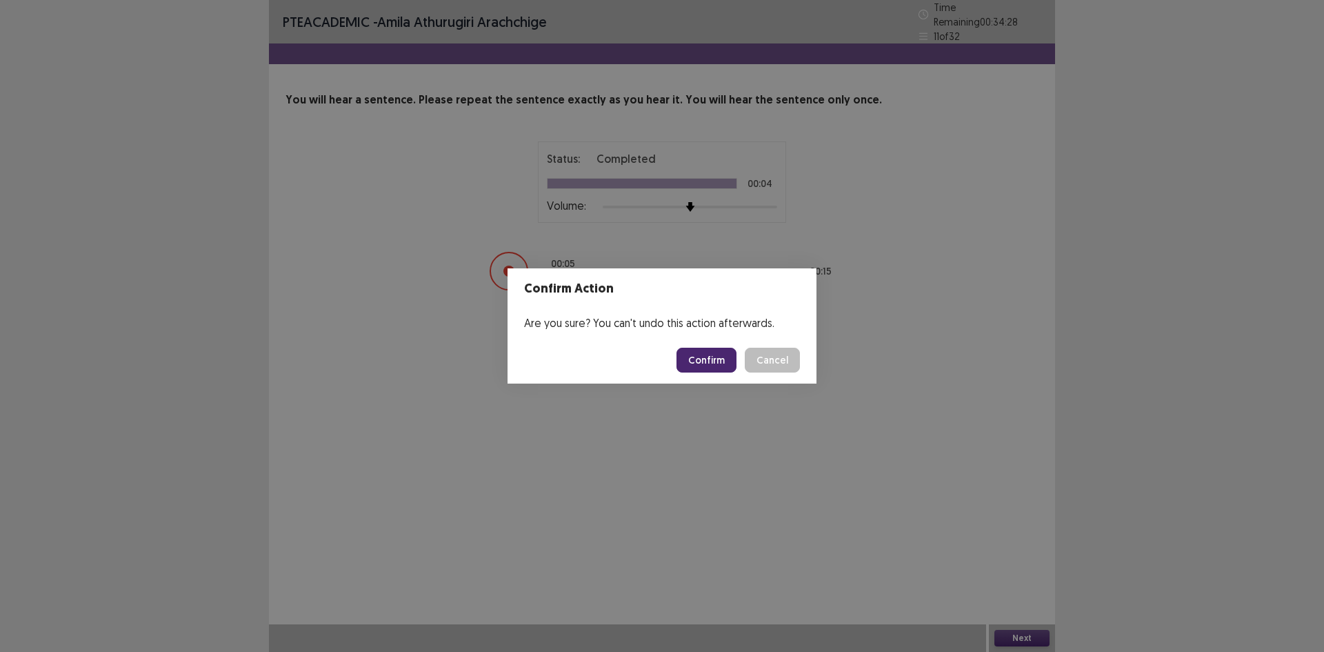
click at [687, 354] on button "Confirm" at bounding box center [706, 359] width 60 height 25
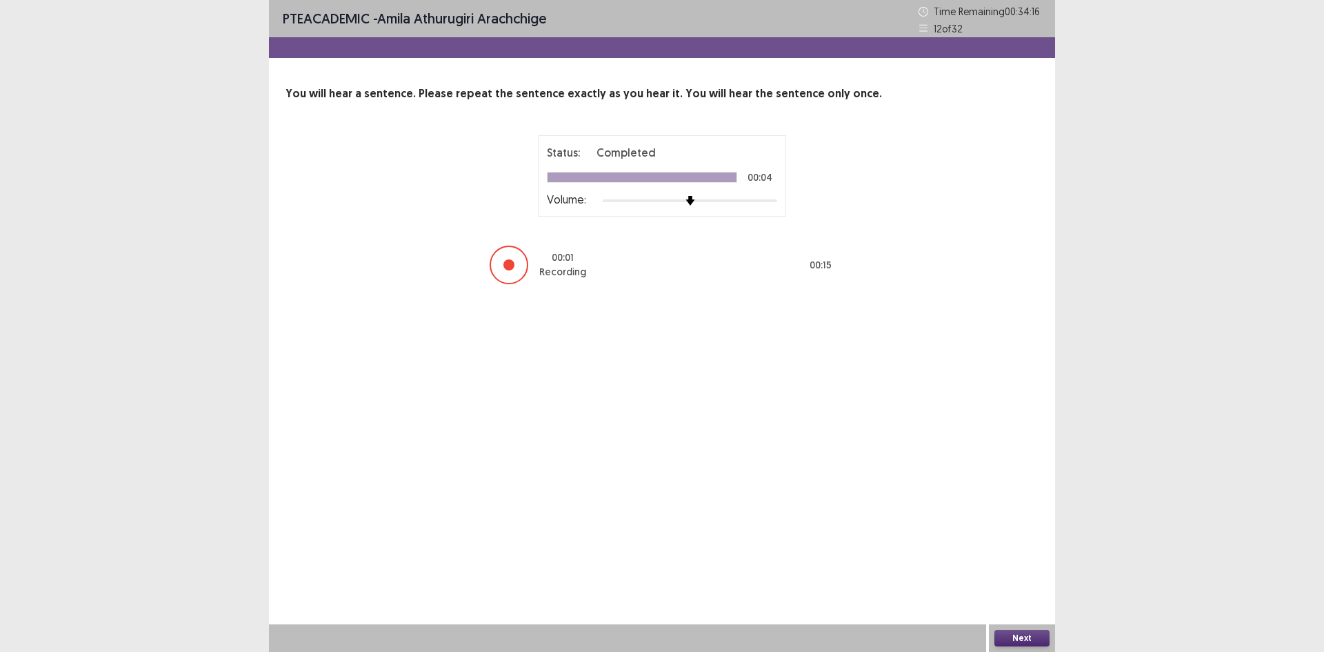
click at [998, 639] on button "Next" at bounding box center [1021, 637] width 55 height 17
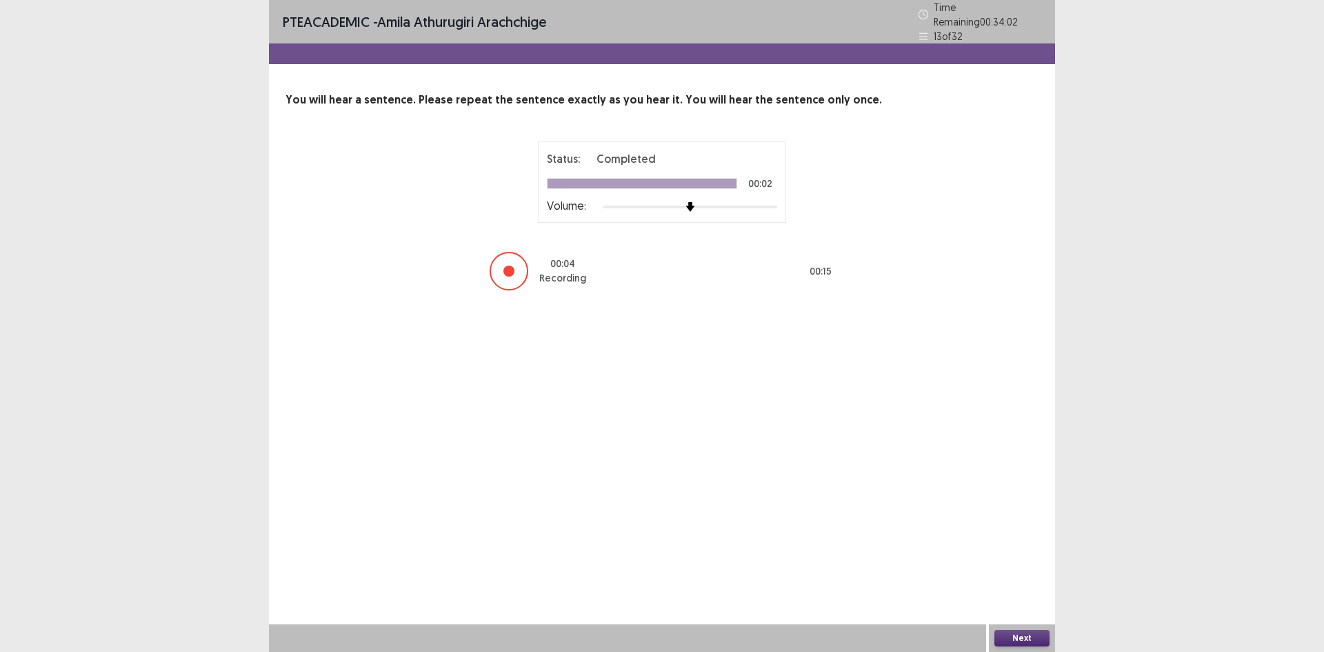
click at [1037, 635] on button "Next" at bounding box center [1021, 637] width 55 height 17
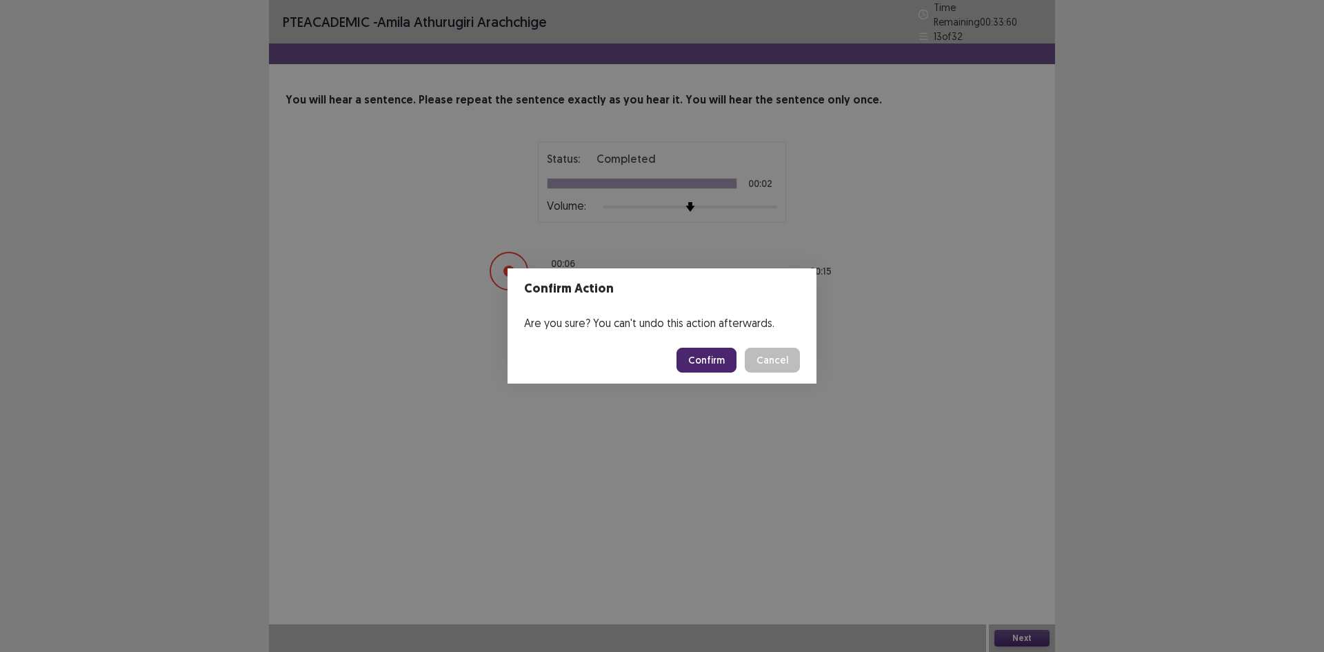
click at [715, 367] on button "Confirm" at bounding box center [706, 359] width 60 height 25
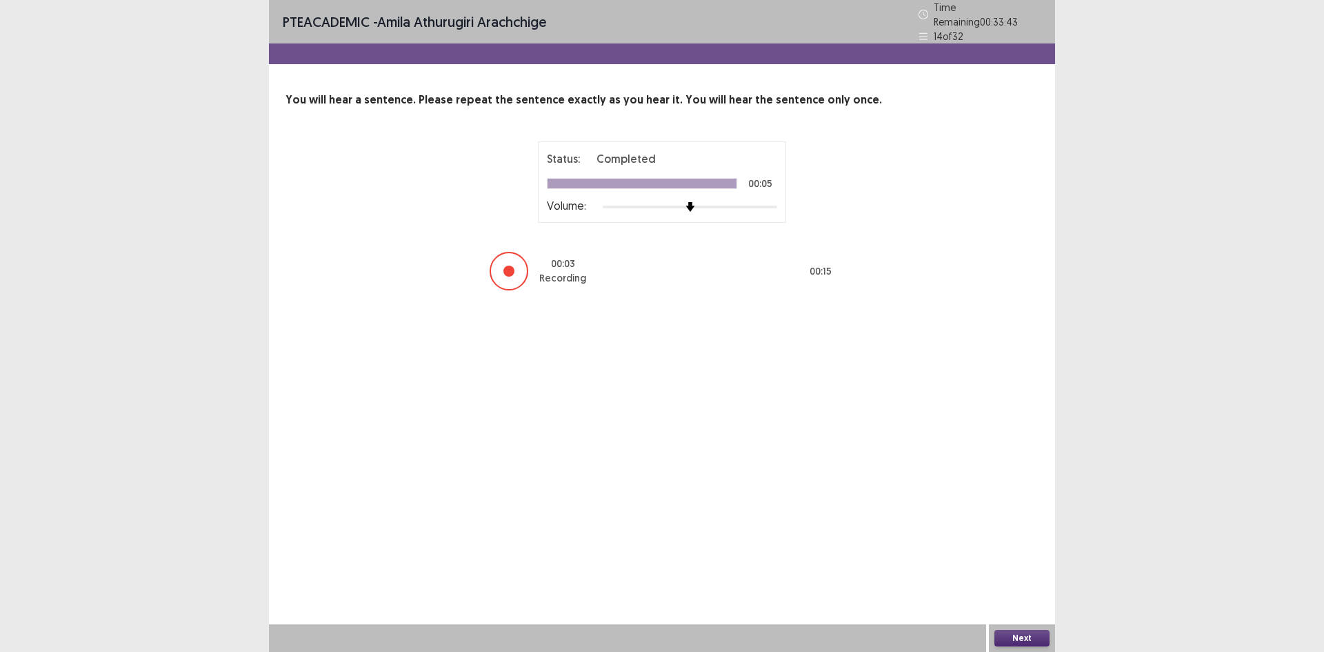
click at [1033, 636] on button "Next" at bounding box center [1021, 637] width 55 height 17
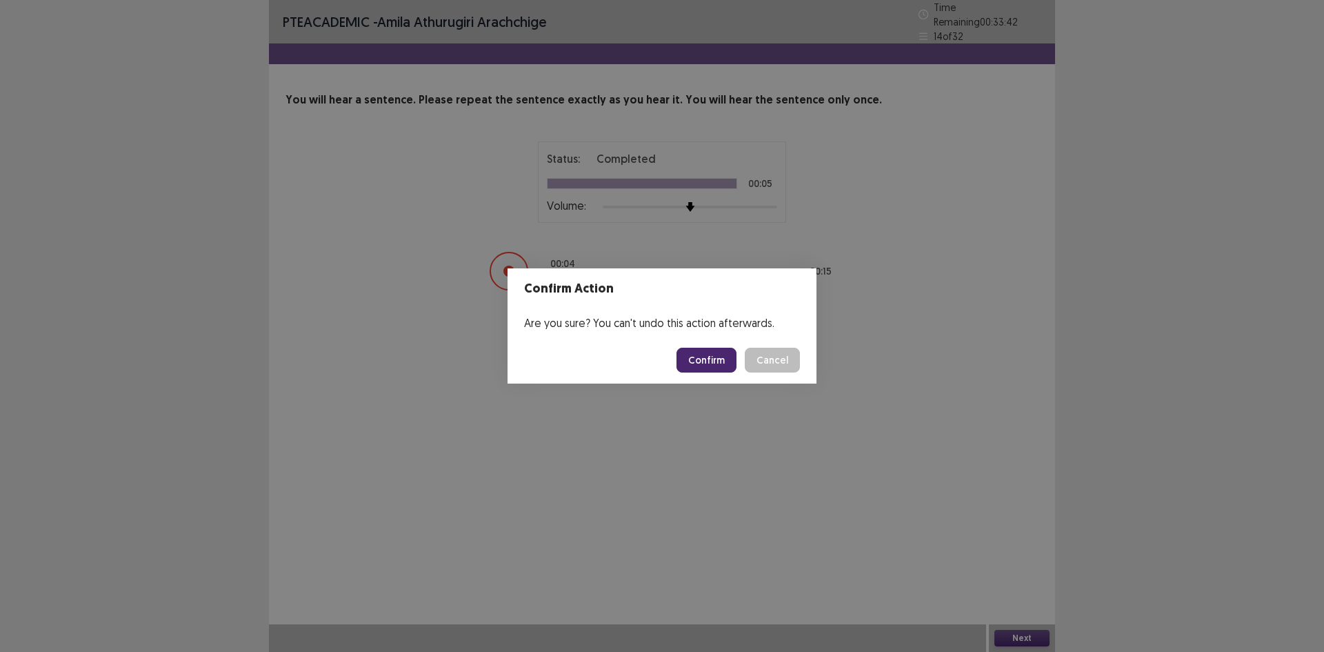
click at [705, 358] on button "Confirm" at bounding box center [706, 359] width 60 height 25
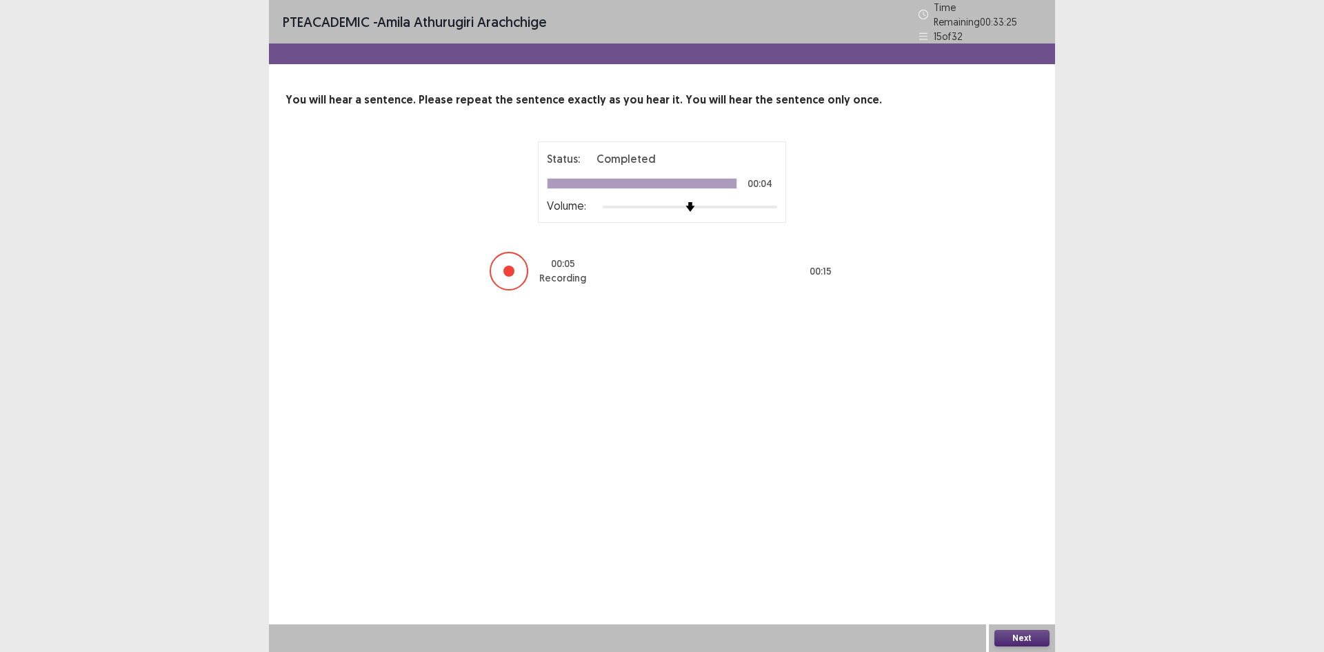
click at [1012, 639] on button "Next" at bounding box center [1021, 637] width 55 height 17
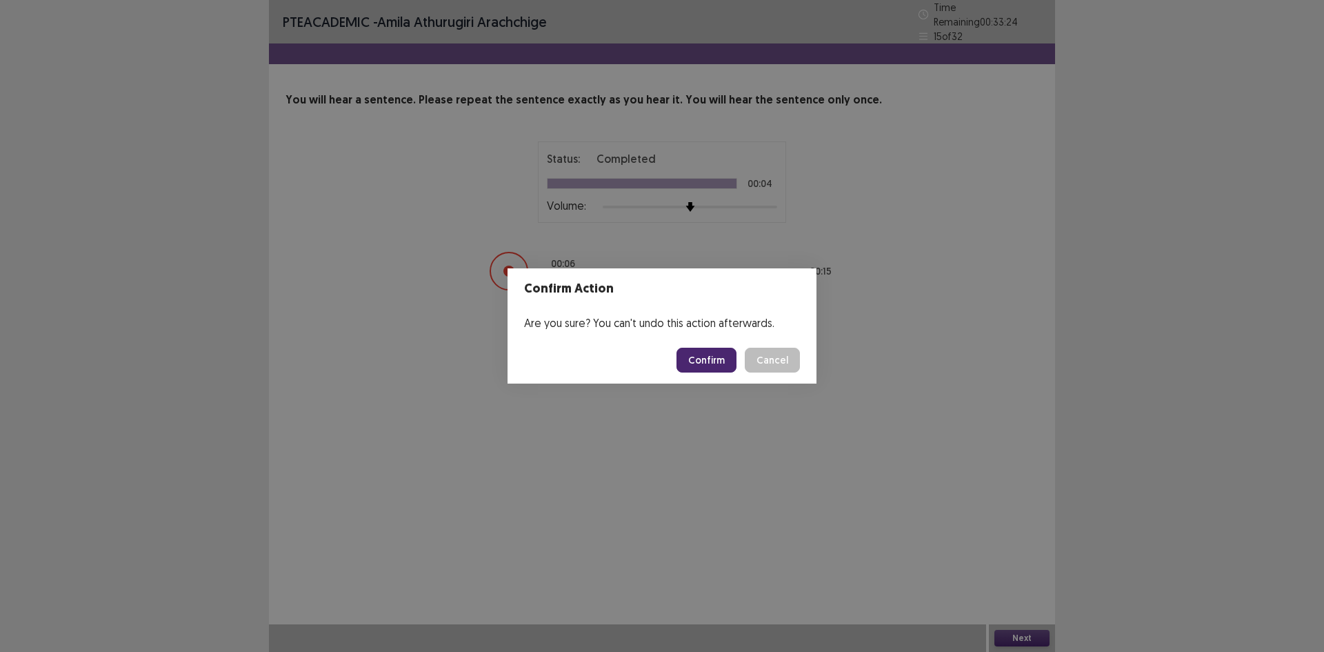
click at [707, 355] on button "Confirm" at bounding box center [706, 359] width 60 height 25
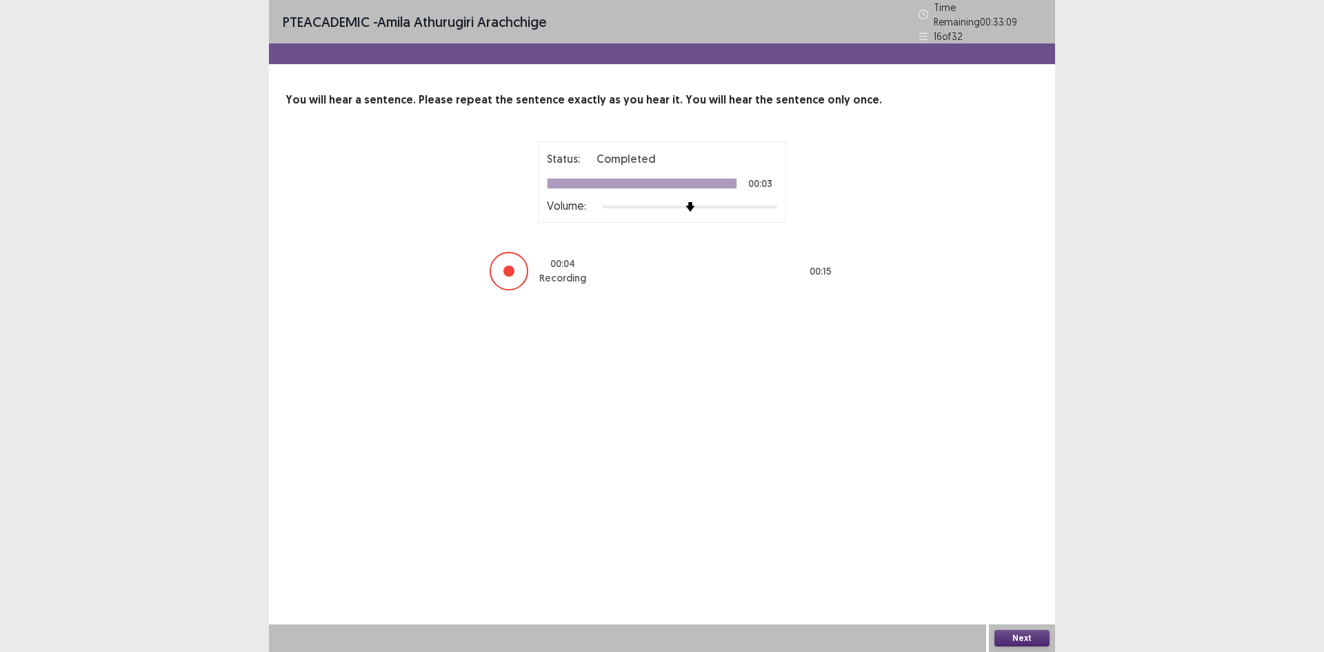
click at [1038, 640] on button "Next" at bounding box center [1021, 637] width 55 height 17
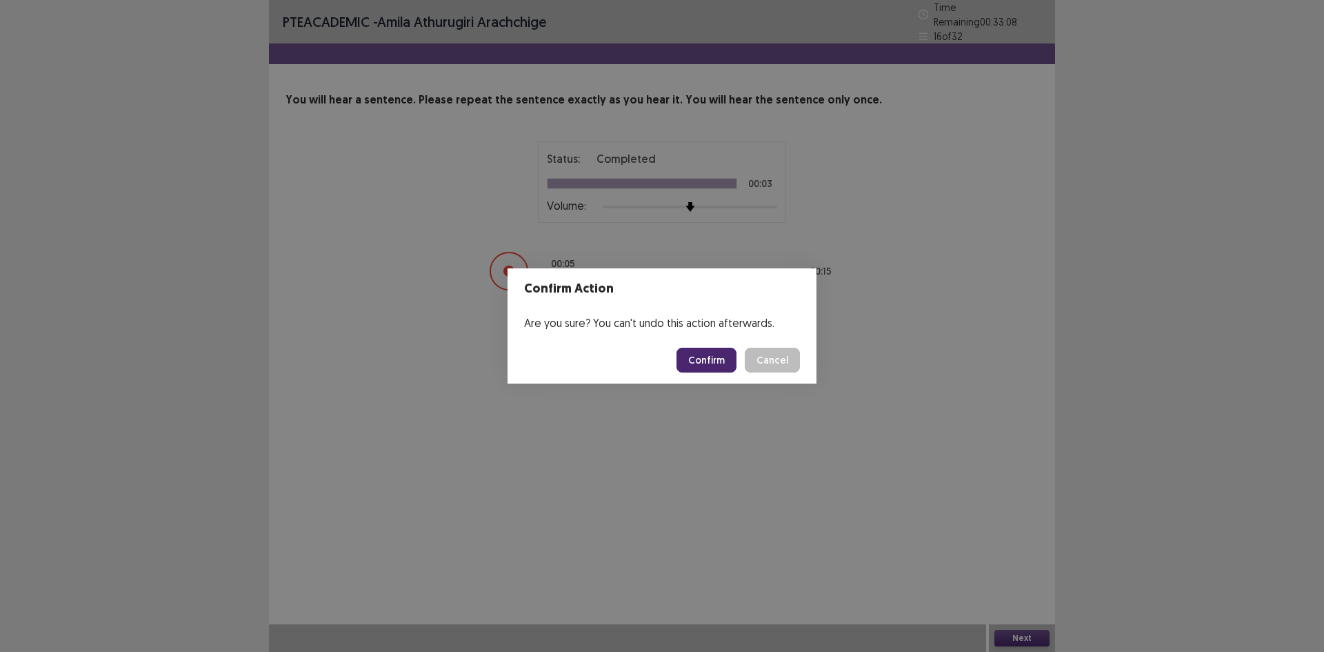
click at [707, 361] on button "Confirm" at bounding box center [706, 359] width 60 height 25
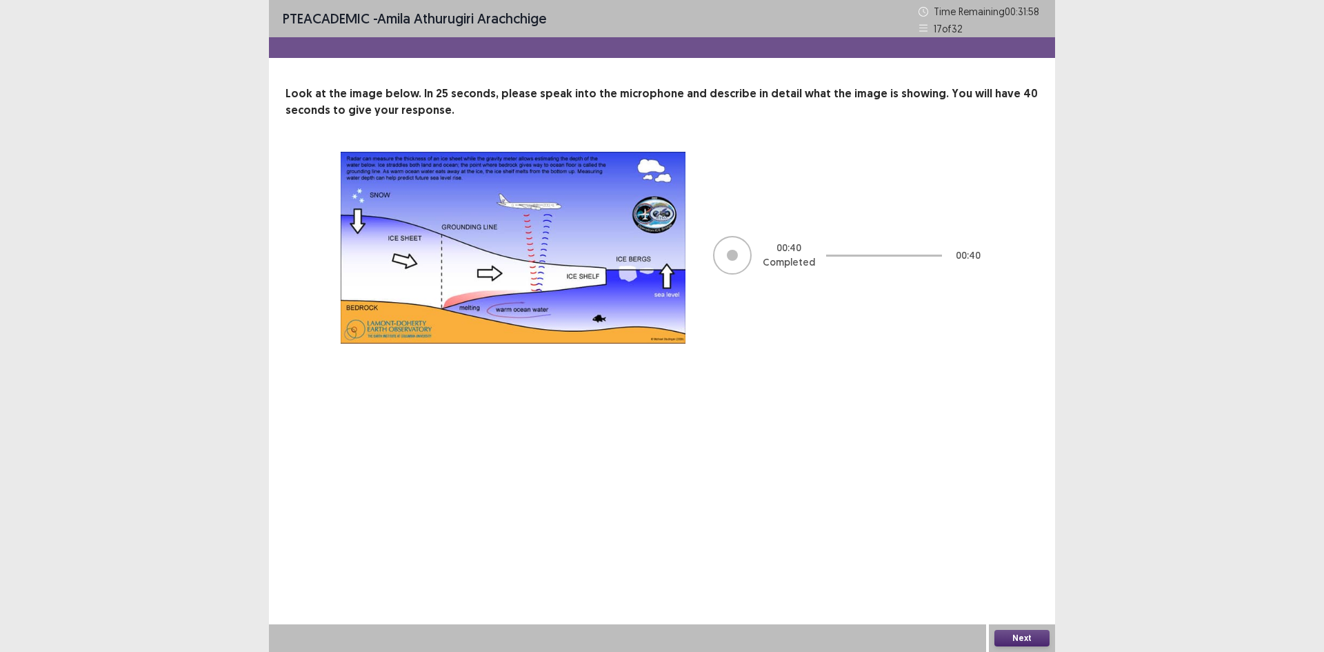
click at [1024, 638] on button "Next" at bounding box center [1021, 637] width 55 height 17
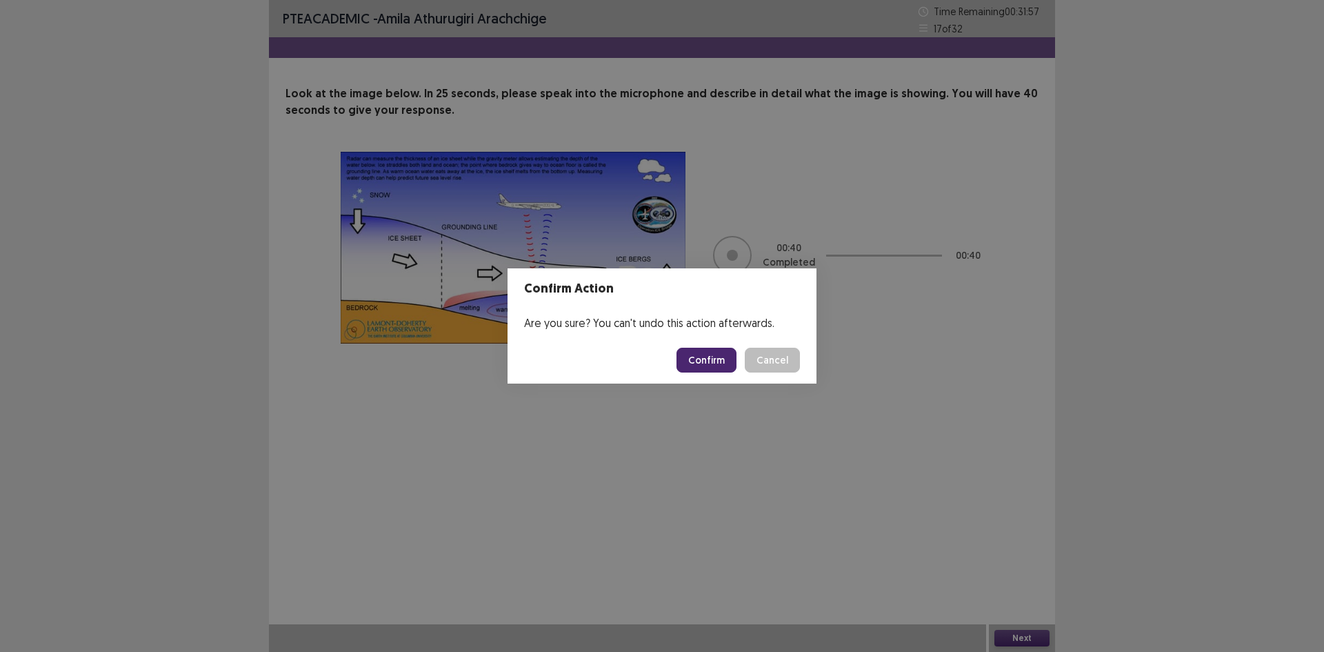
click at [705, 352] on button "Confirm" at bounding box center [706, 359] width 60 height 25
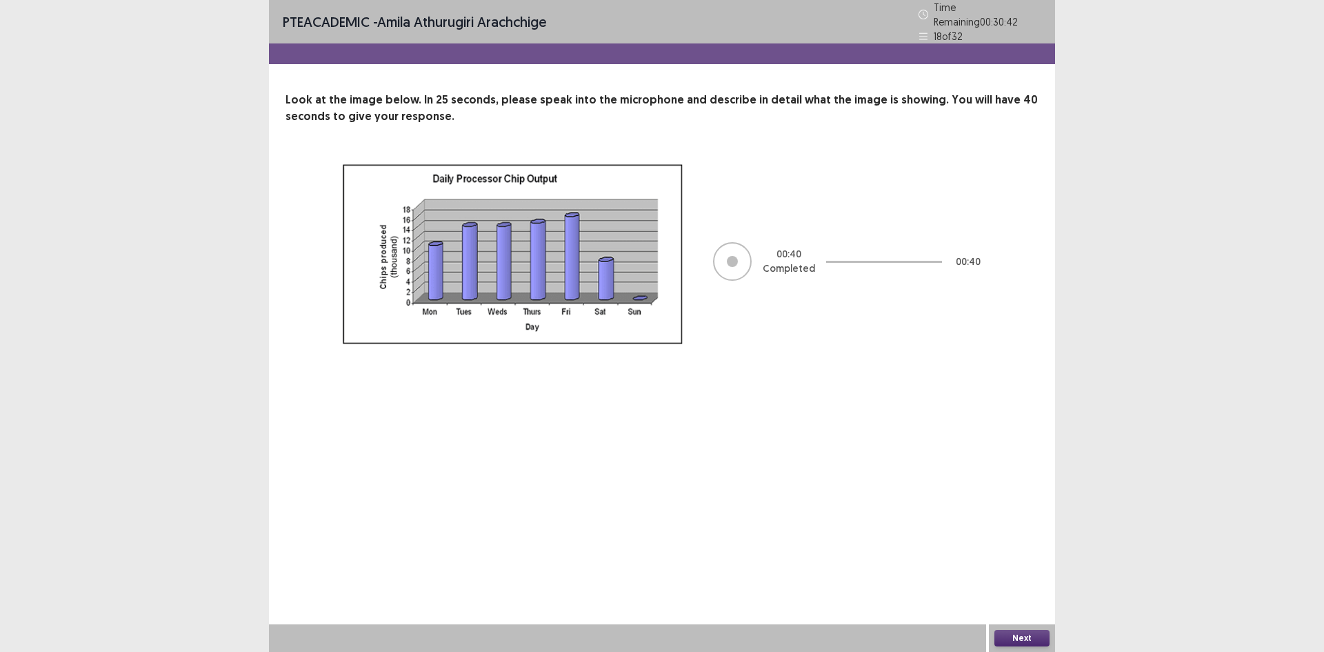
click at [1020, 642] on button "Next" at bounding box center [1021, 637] width 55 height 17
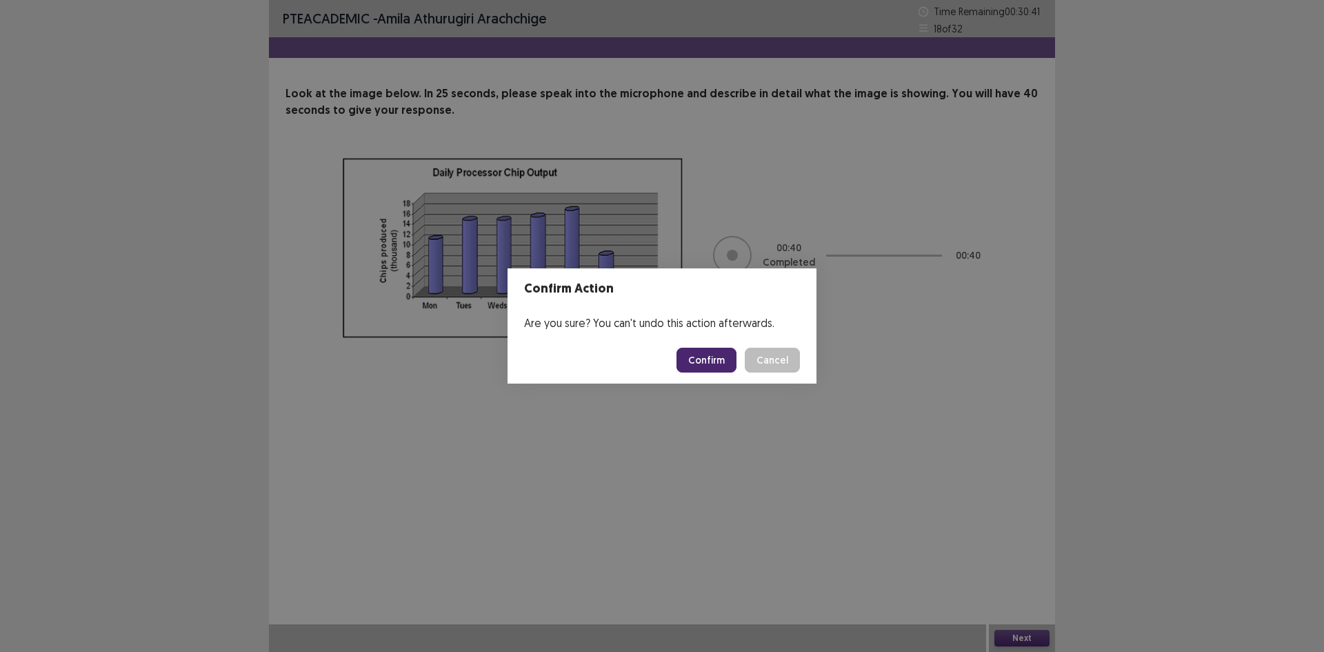
click at [704, 357] on button "Confirm" at bounding box center [706, 359] width 60 height 25
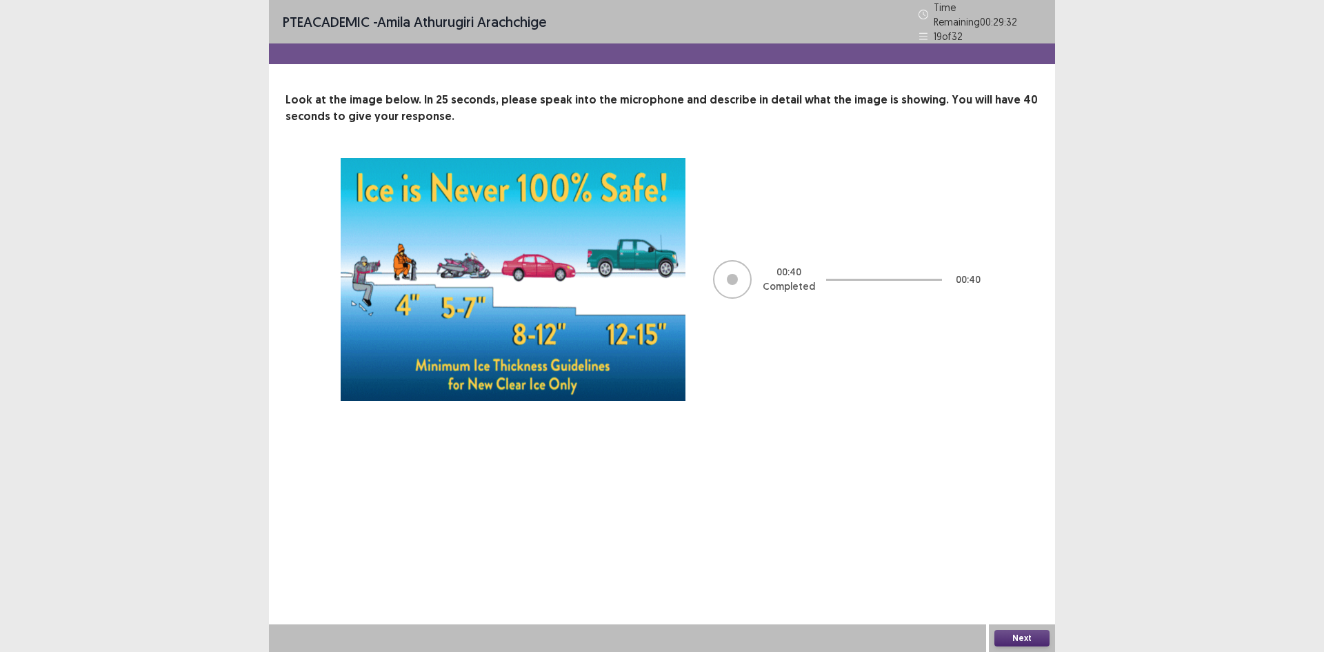
click at [1019, 640] on button "Next" at bounding box center [1021, 637] width 55 height 17
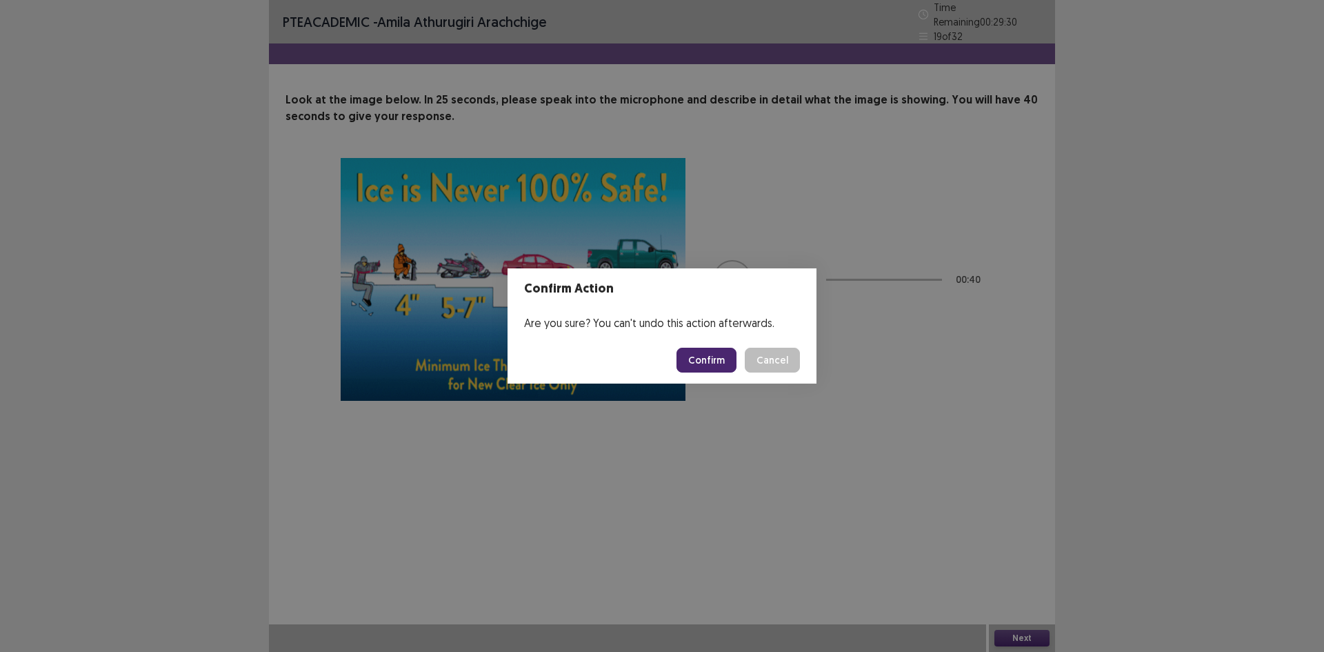
click at [707, 365] on button "Confirm" at bounding box center [706, 359] width 60 height 25
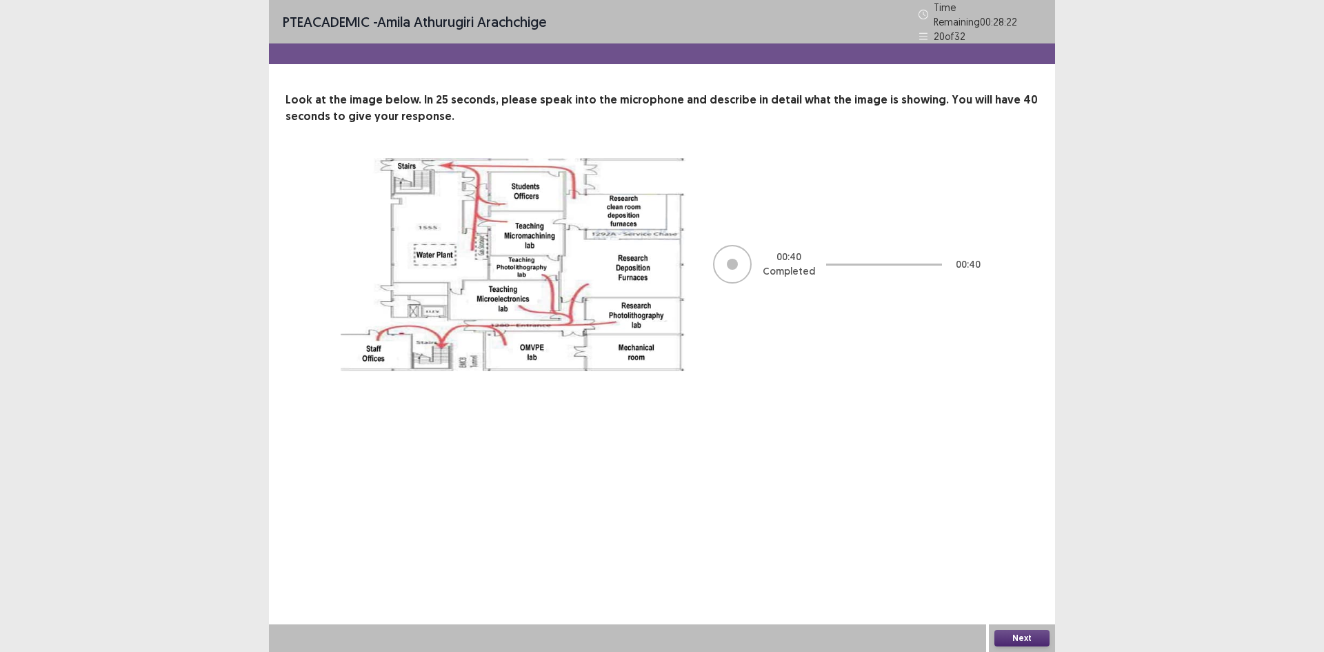
click at [1031, 637] on button "Next" at bounding box center [1021, 637] width 55 height 17
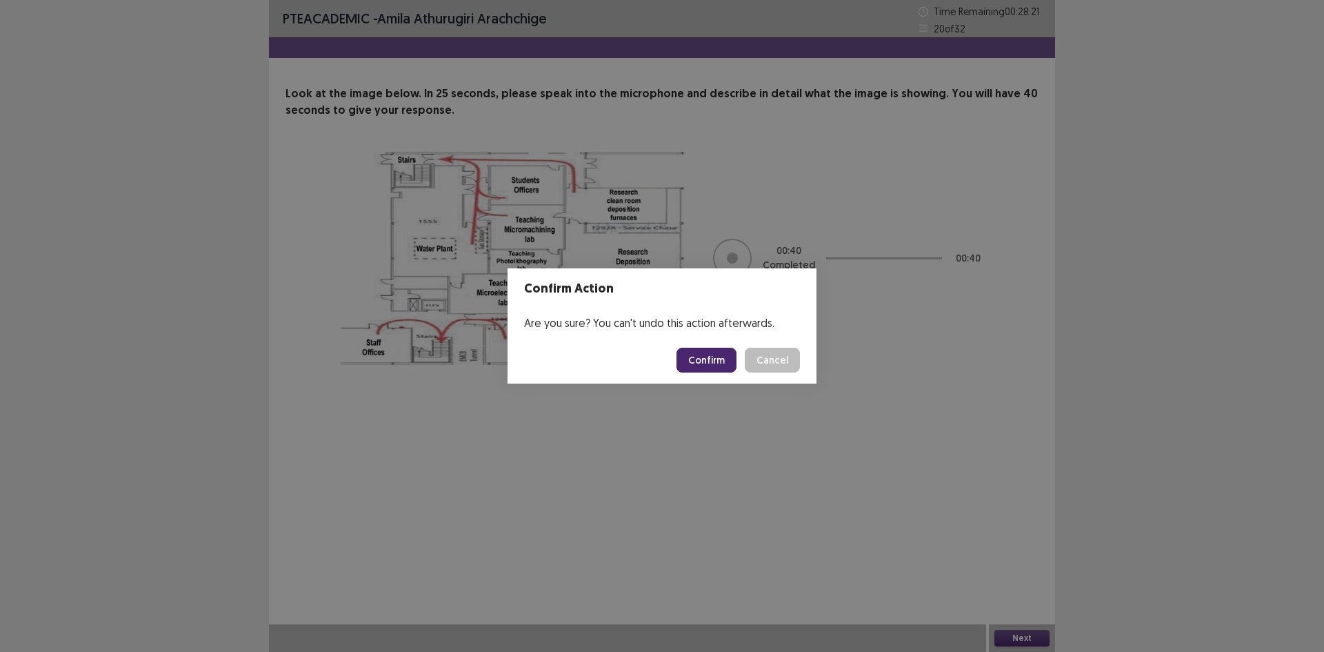
click at [714, 367] on button "Confirm" at bounding box center [706, 359] width 60 height 25
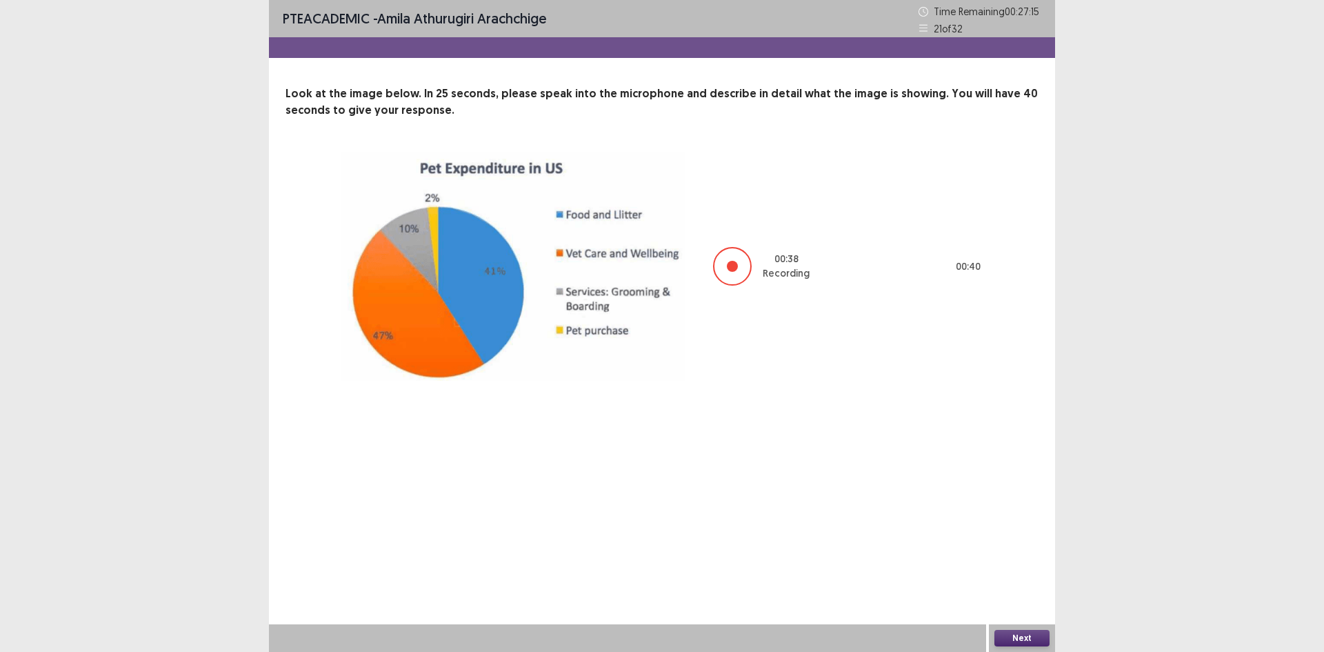
click at [1020, 636] on button "Next" at bounding box center [1021, 637] width 55 height 17
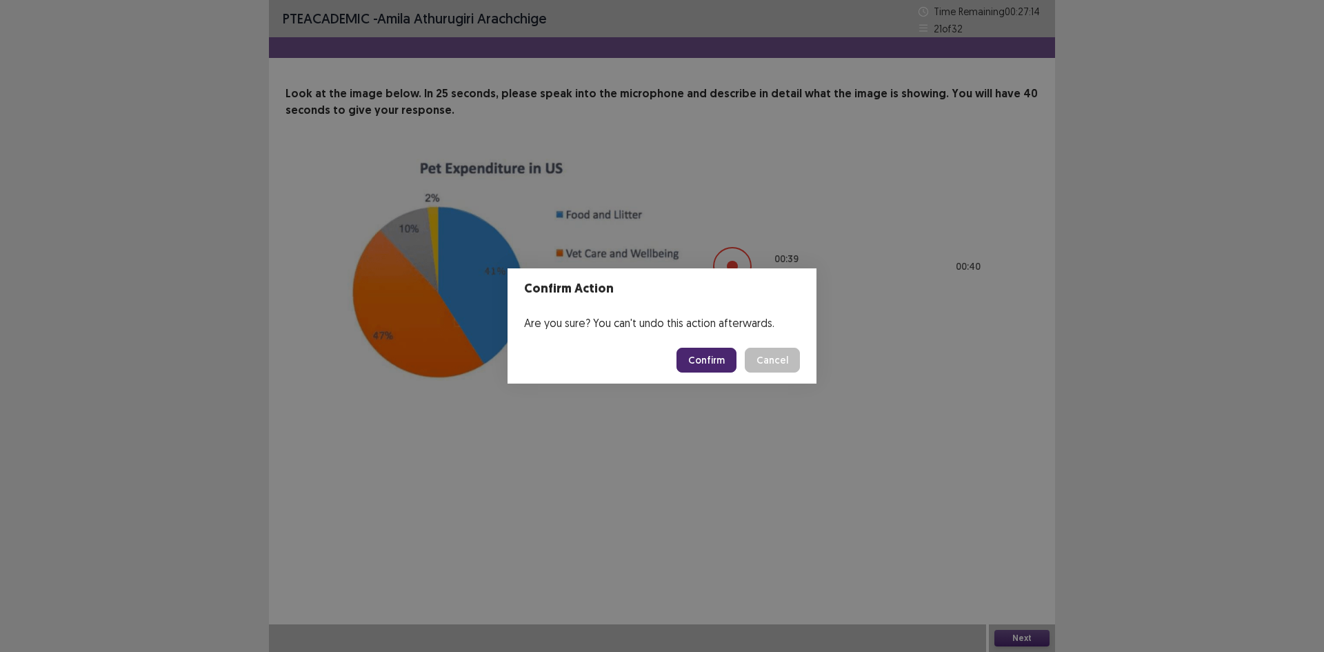
click at [691, 352] on button "Confirm" at bounding box center [706, 359] width 60 height 25
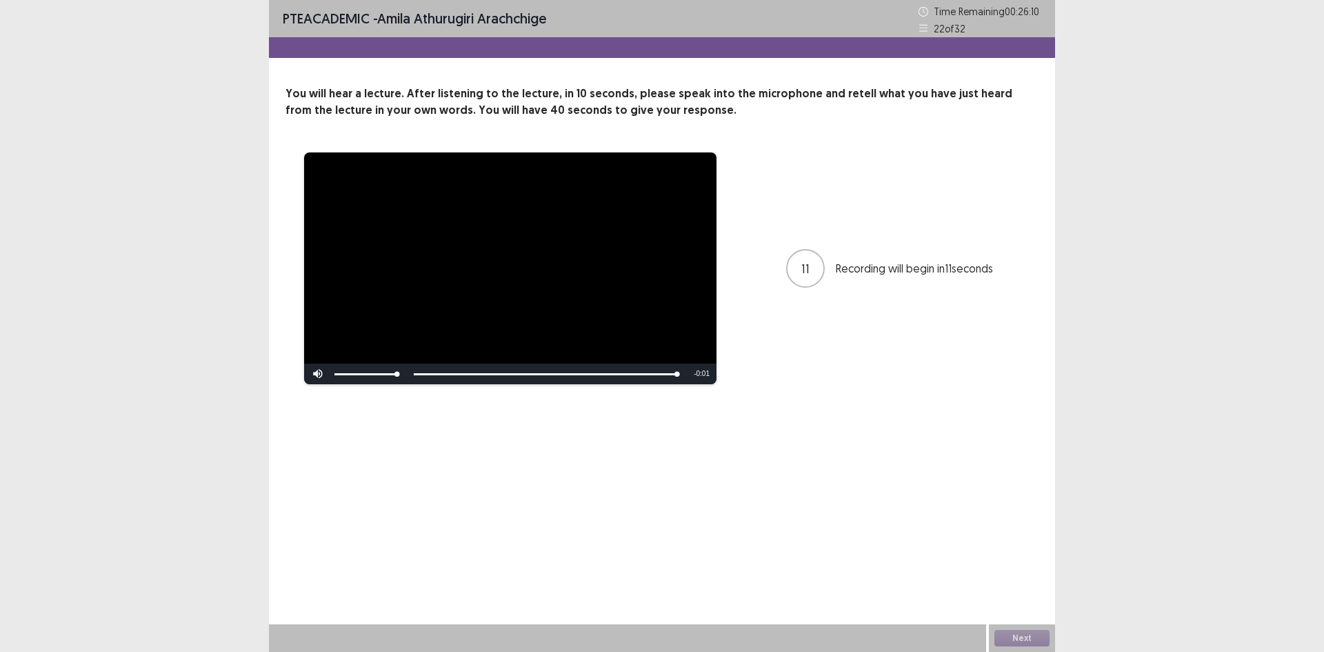
click at [578, 370] on div "Skip Backward Skip Forward Mute Current Time 1:00 / Duration 1:01 Loaded : 100.…" at bounding box center [510, 373] width 412 height 21
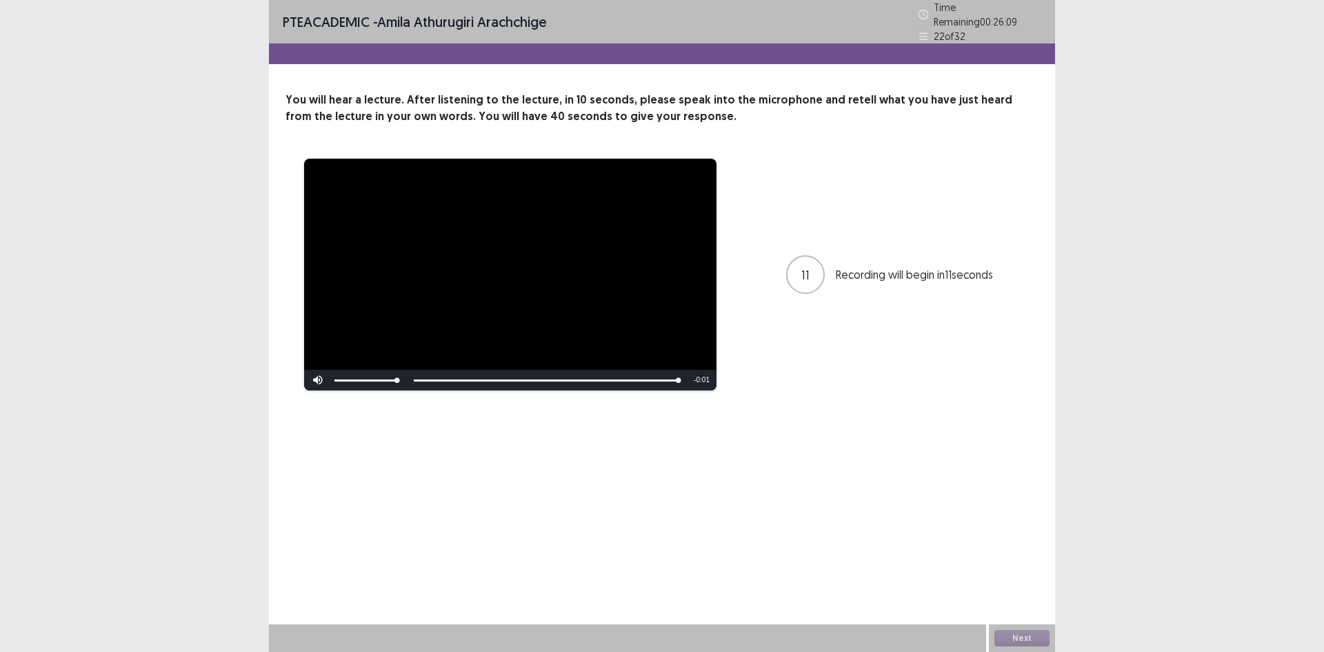
click at [583, 373] on div "Skip Backward Skip Forward Mute Current Time 1:00 / Duration 1:01 Loaded : 100.…" at bounding box center [510, 380] width 412 height 21
click at [584, 374] on div "Skip Backward Skip Forward Mute Current Time 1:01 / Duration 1:01 Loaded : 100.…" at bounding box center [510, 380] width 412 height 21
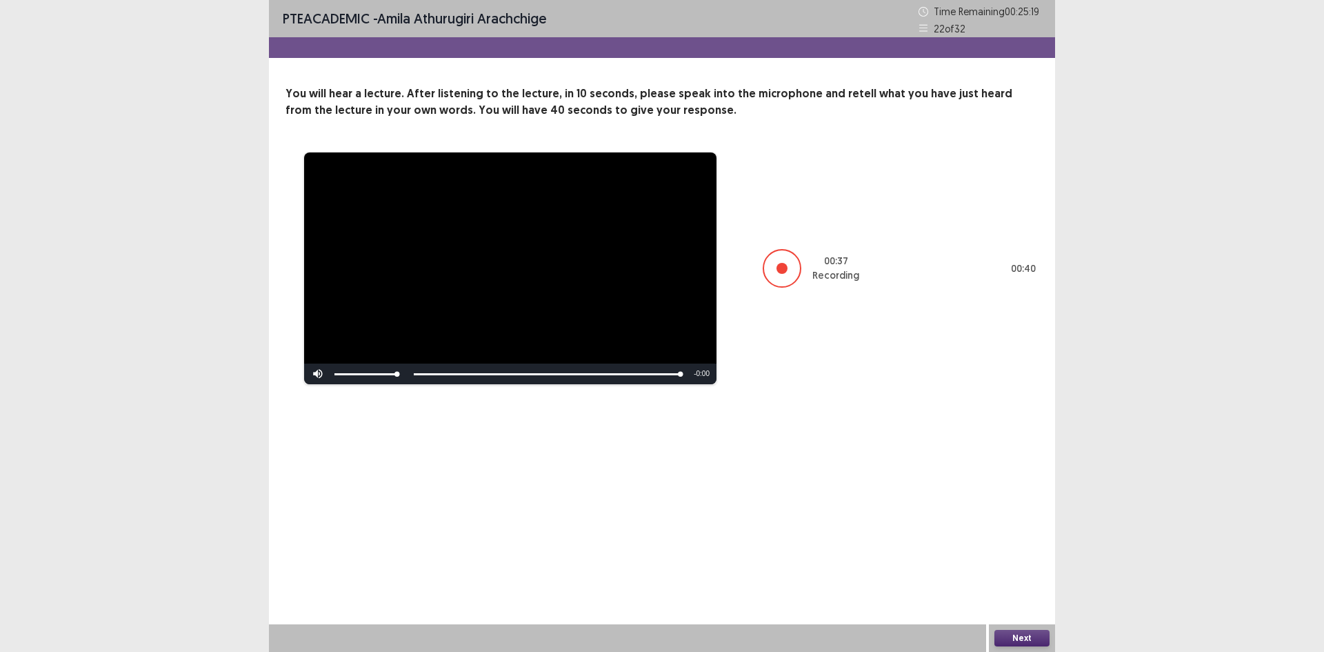
click at [1036, 638] on button "Next" at bounding box center [1021, 637] width 55 height 17
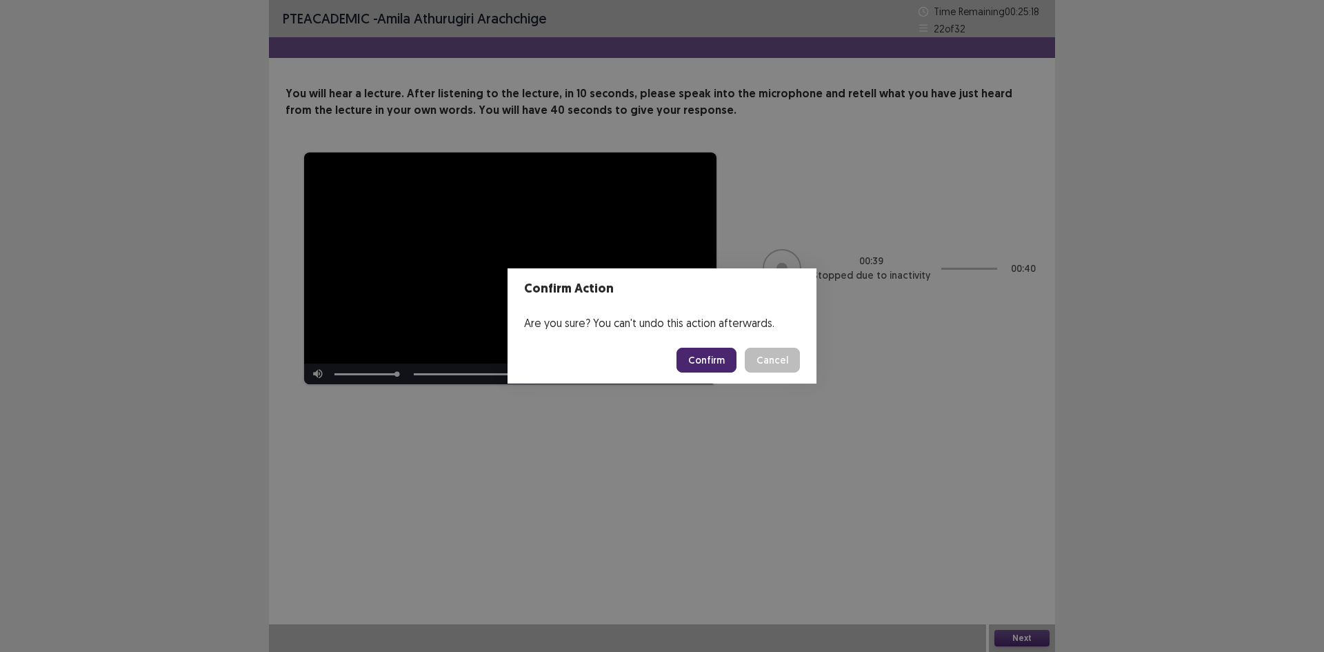
click at [724, 356] on button "Confirm" at bounding box center [706, 359] width 60 height 25
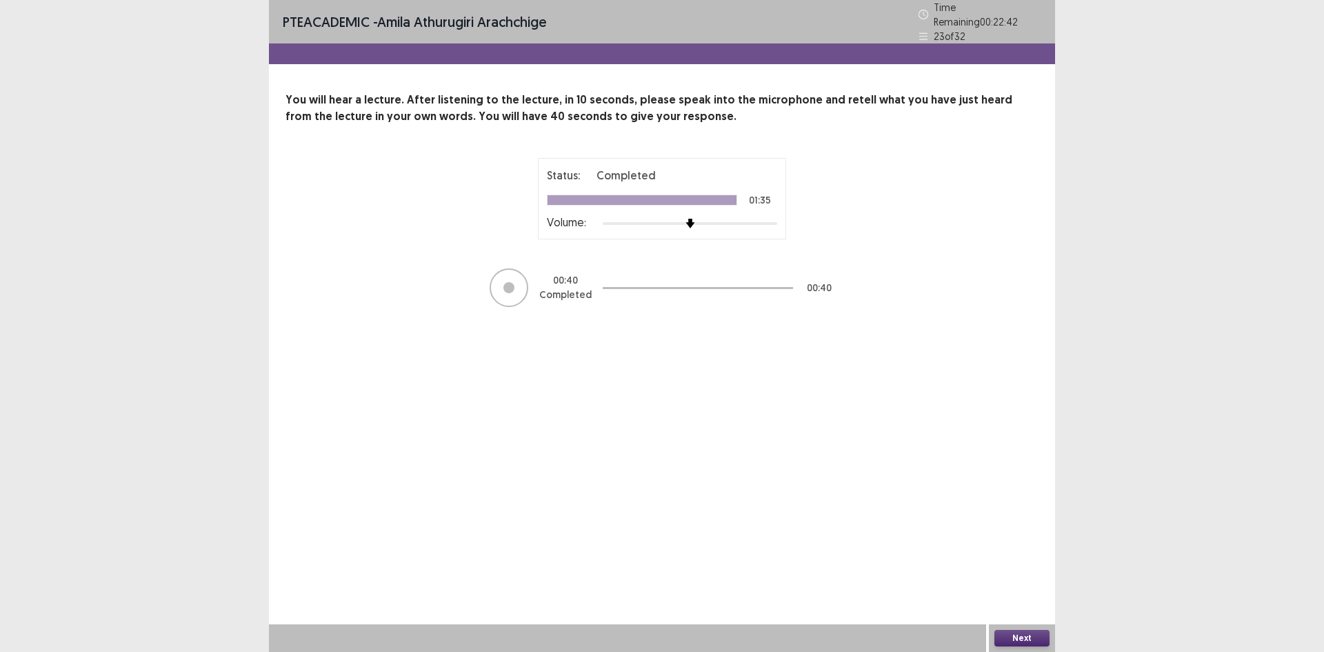
click at [1008, 638] on button "Next" at bounding box center [1021, 637] width 55 height 17
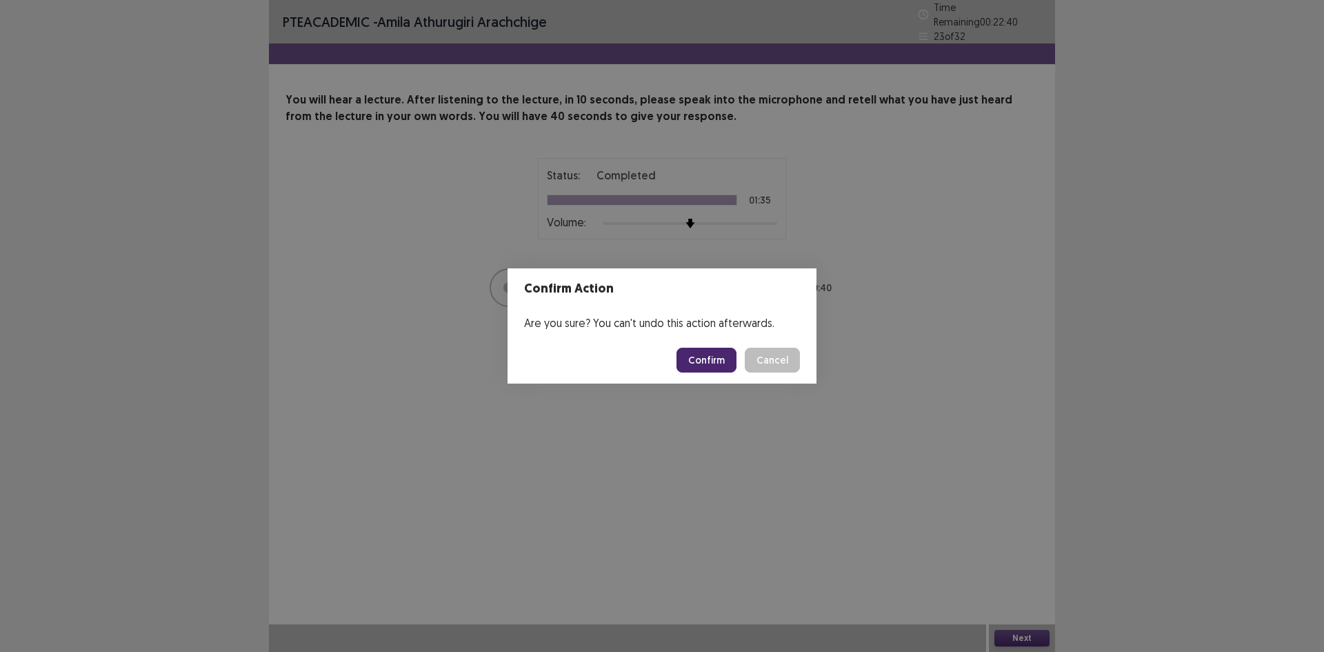
click at [723, 367] on button "Confirm" at bounding box center [706, 359] width 60 height 25
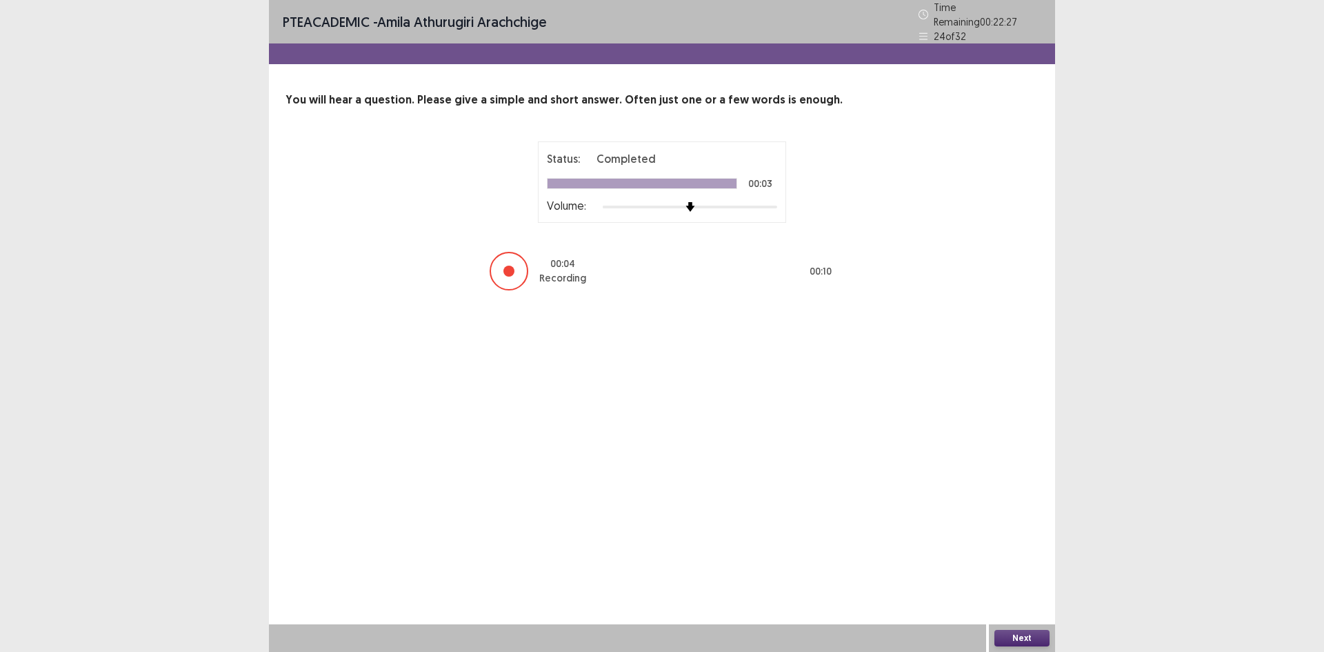
click at [1029, 634] on button "Next" at bounding box center [1021, 637] width 55 height 17
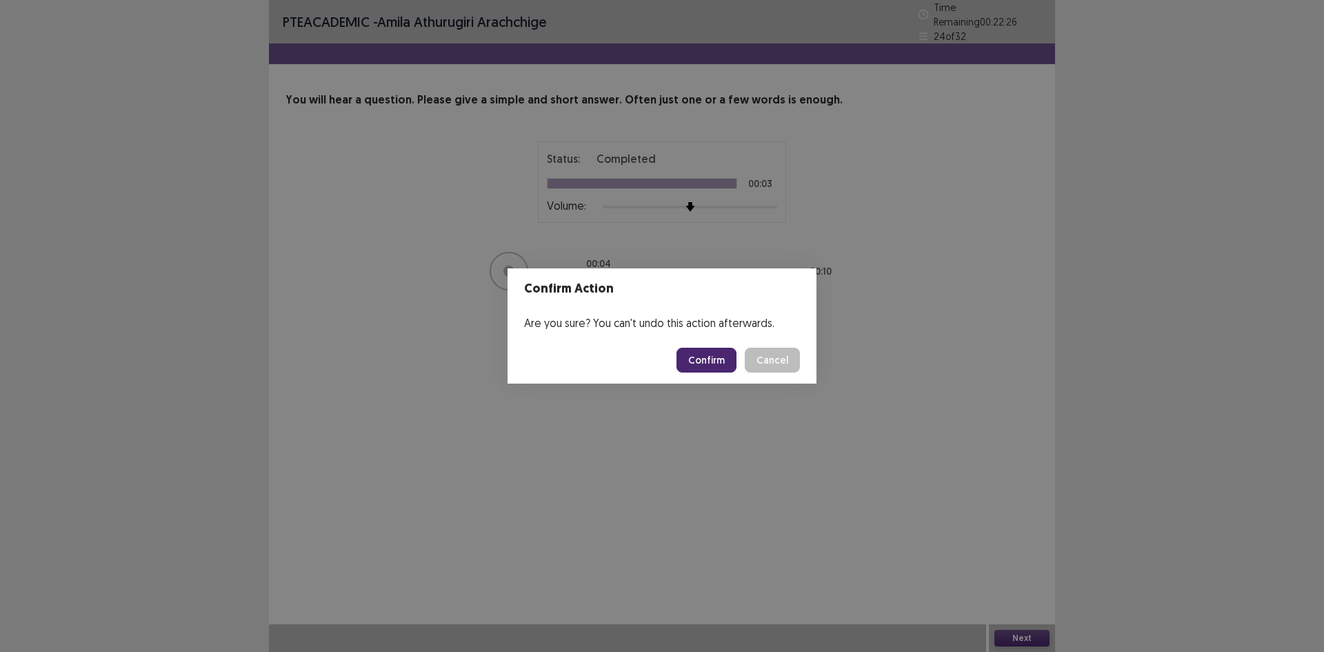
click at [716, 367] on button "Confirm" at bounding box center [706, 359] width 60 height 25
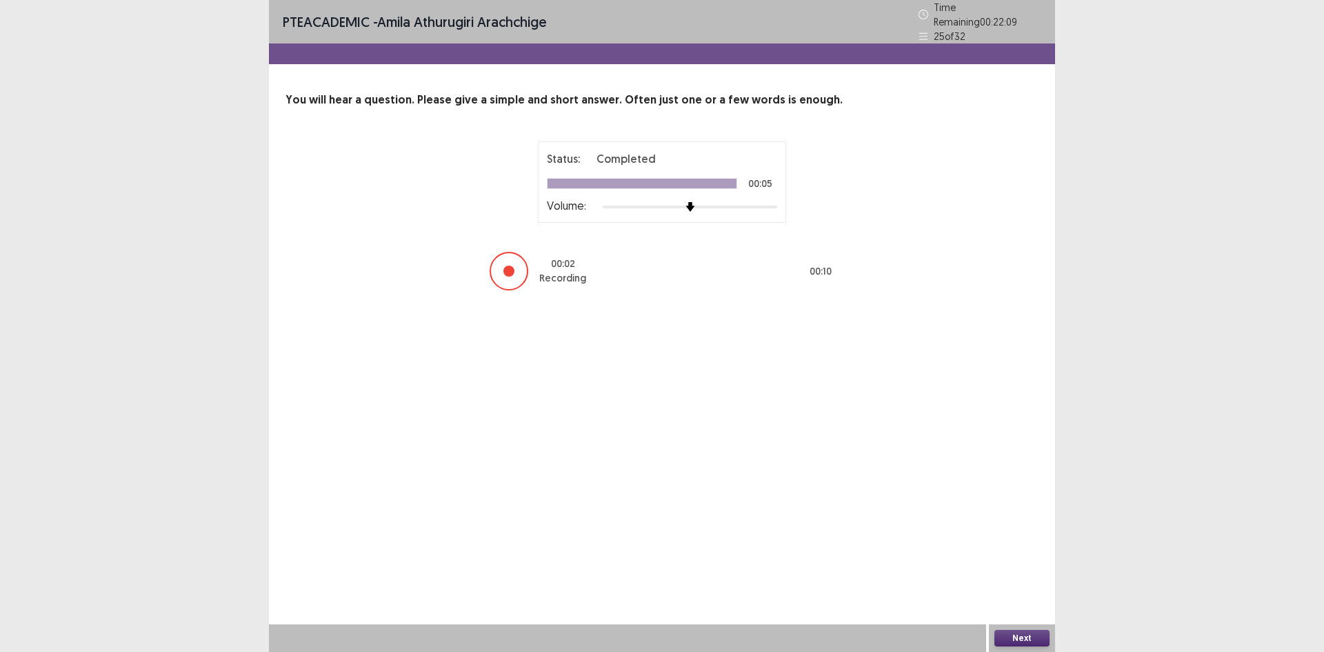
click at [1023, 638] on button "Next" at bounding box center [1021, 637] width 55 height 17
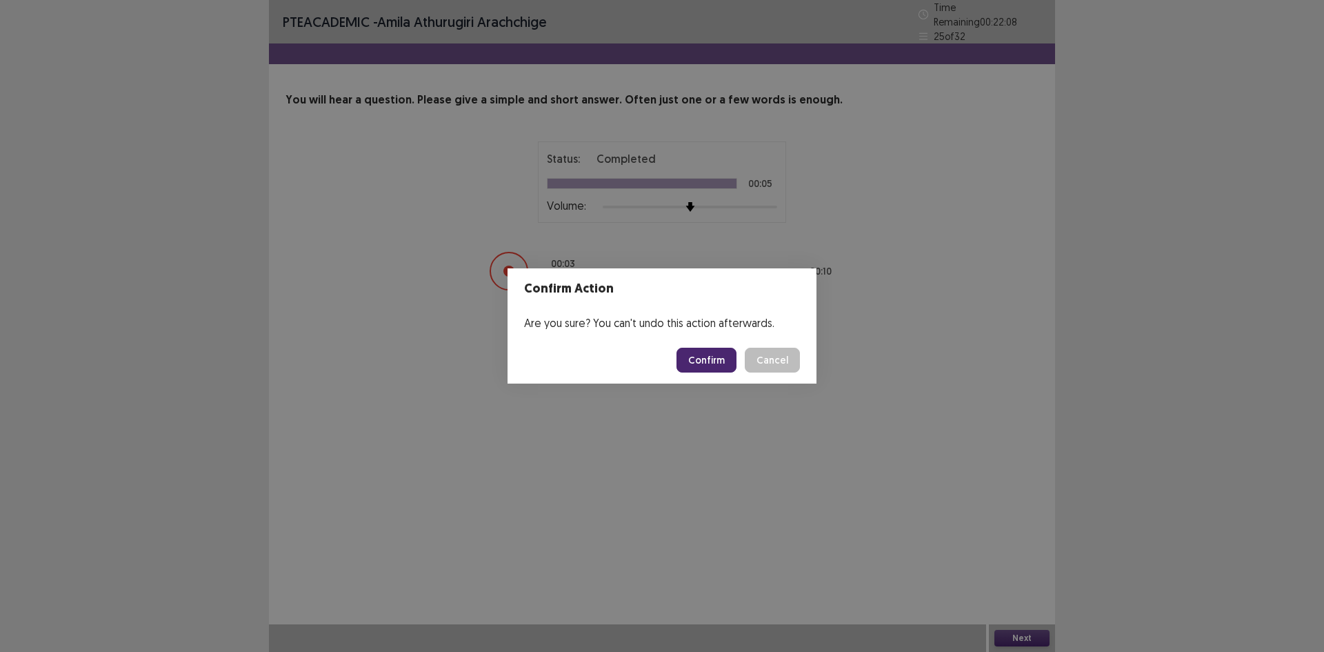
click at [723, 363] on button "Confirm" at bounding box center [706, 359] width 60 height 25
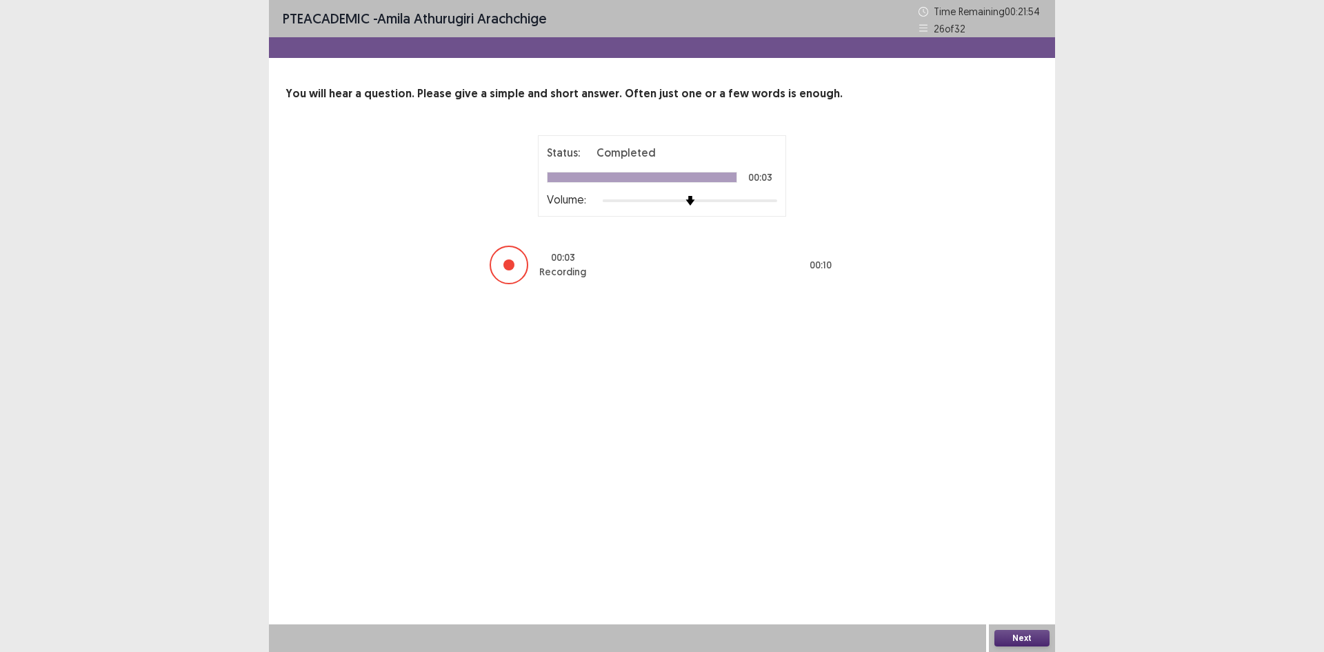
click at [1015, 629] on button "Next" at bounding box center [1021, 637] width 55 height 17
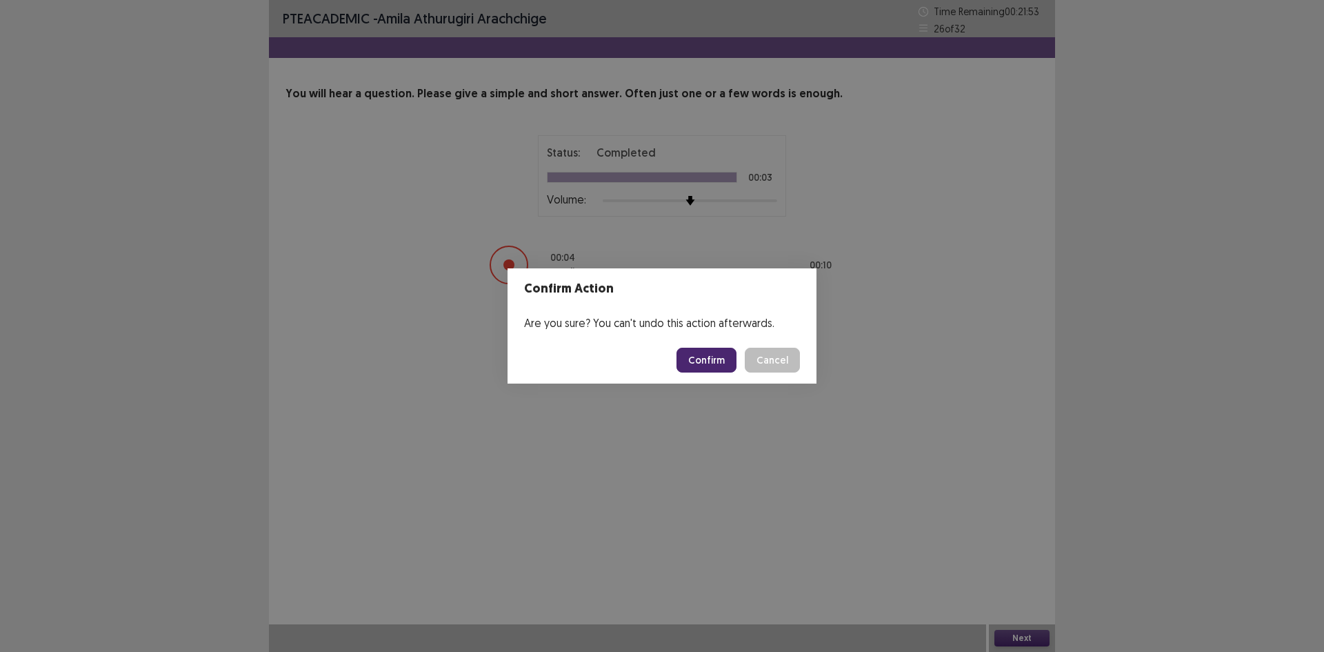
click at [716, 348] on button "Confirm" at bounding box center [706, 359] width 60 height 25
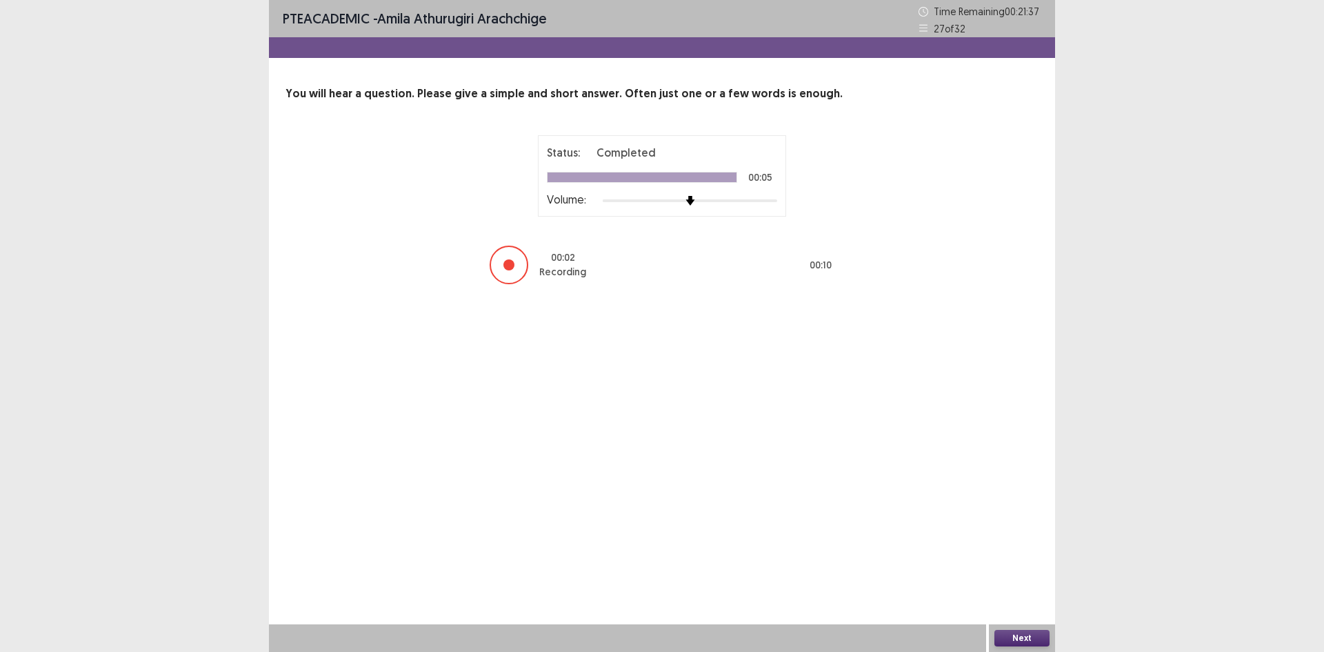
click at [1020, 638] on button "Next" at bounding box center [1021, 637] width 55 height 17
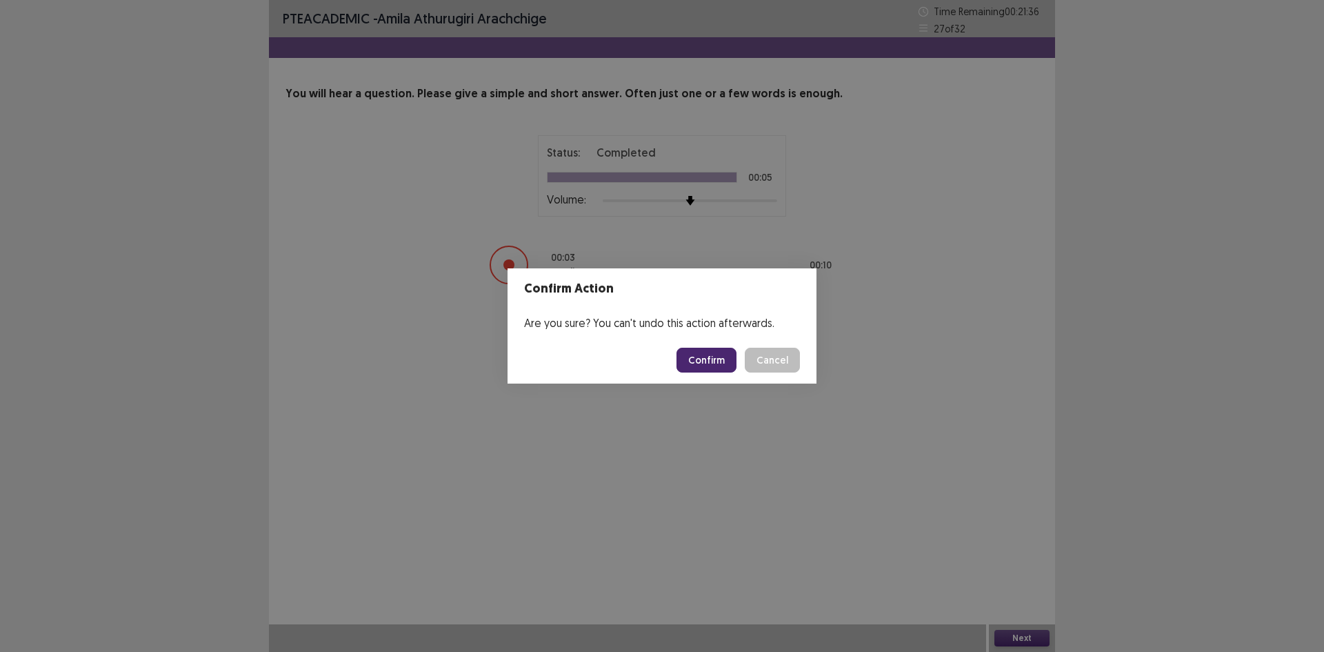
click at [698, 356] on button "Confirm" at bounding box center [706, 359] width 60 height 25
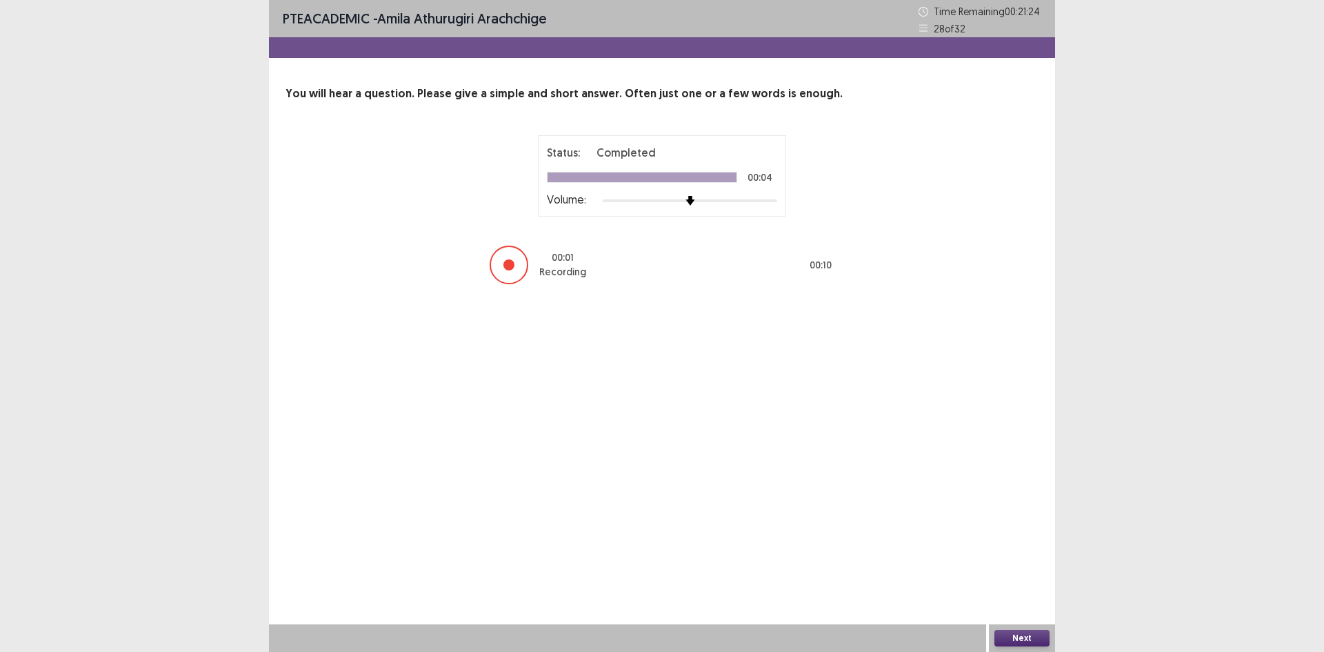
click at [1014, 642] on button "Next" at bounding box center [1021, 637] width 55 height 17
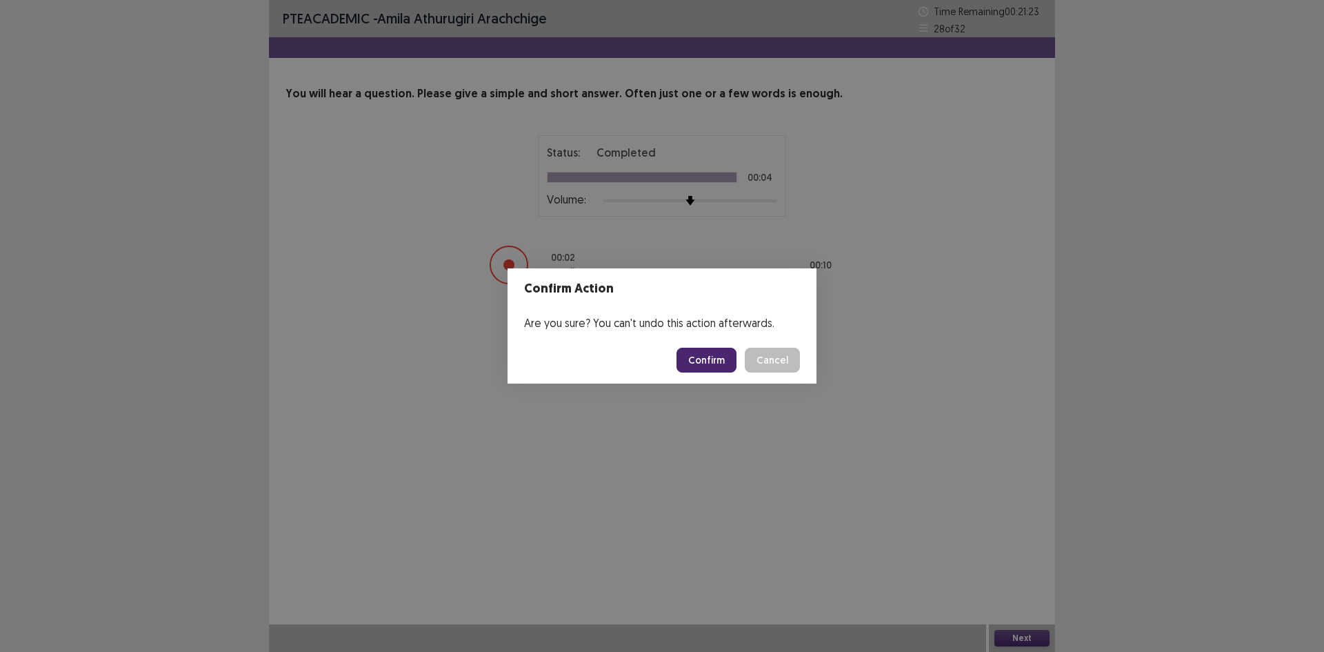
click at [712, 365] on button "Confirm" at bounding box center [706, 359] width 60 height 25
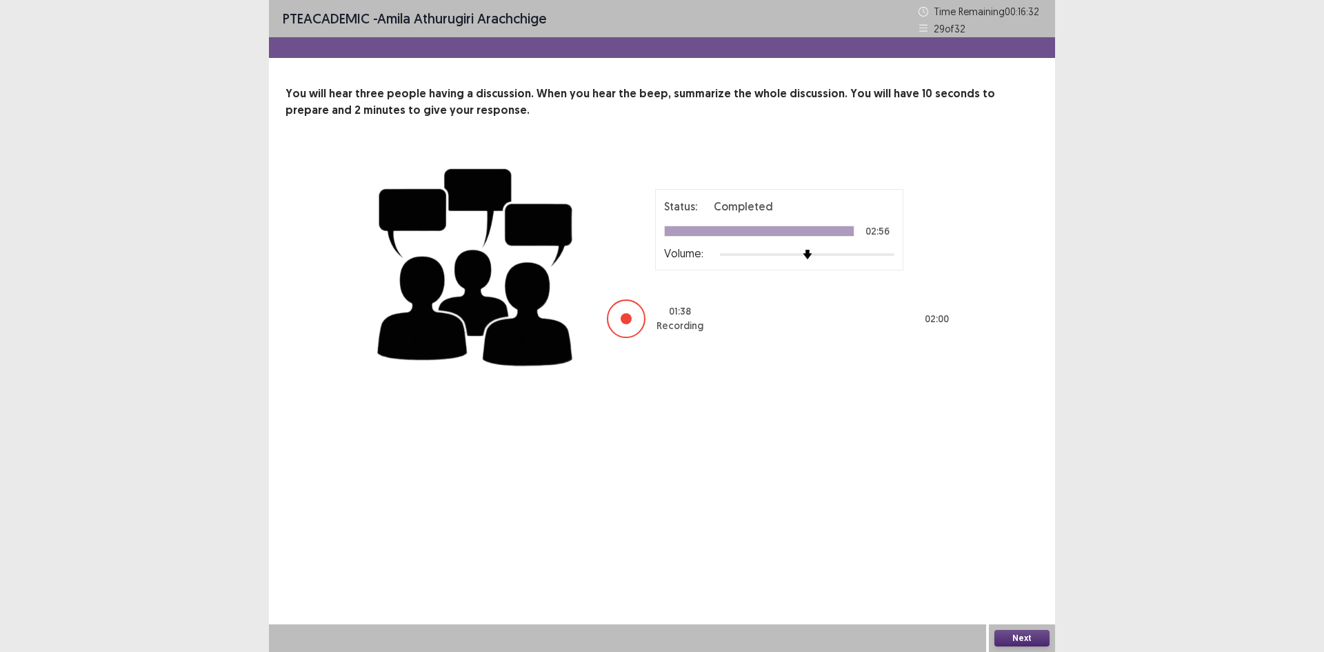
click at [1031, 640] on button "Next" at bounding box center [1021, 637] width 55 height 17
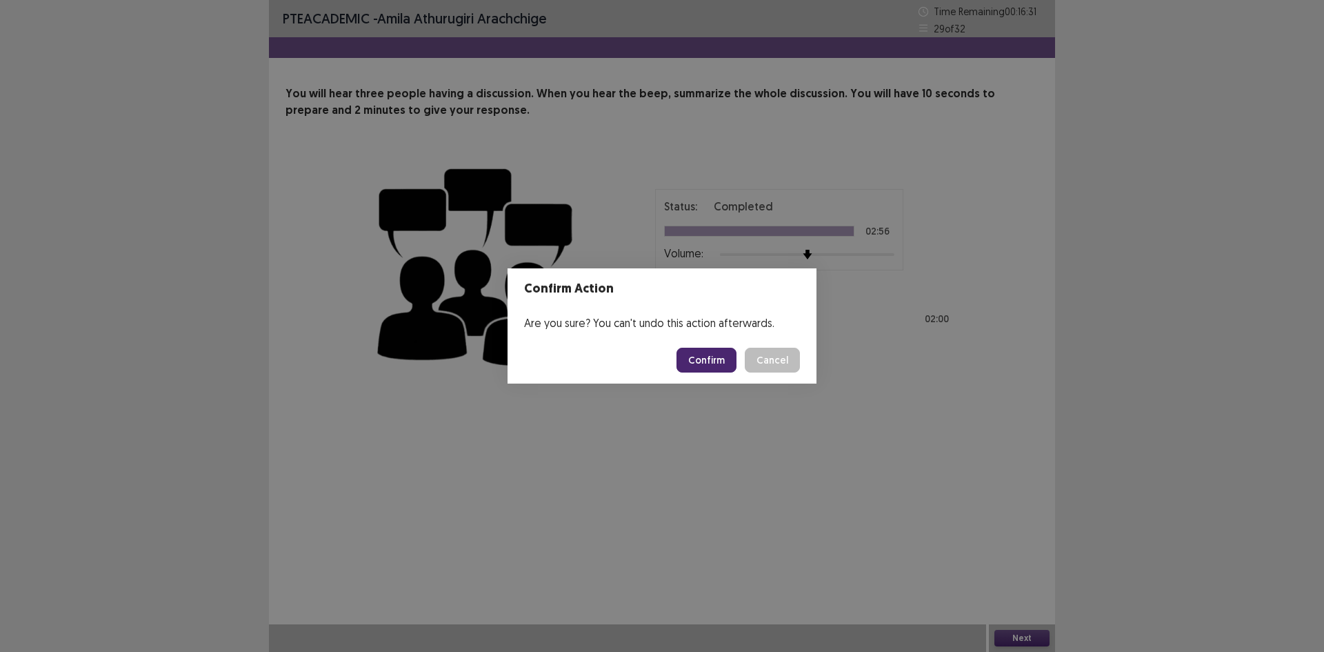
click at [707, 364] on button "Confirm" at bounding box center [706, 359] width 60 height 25
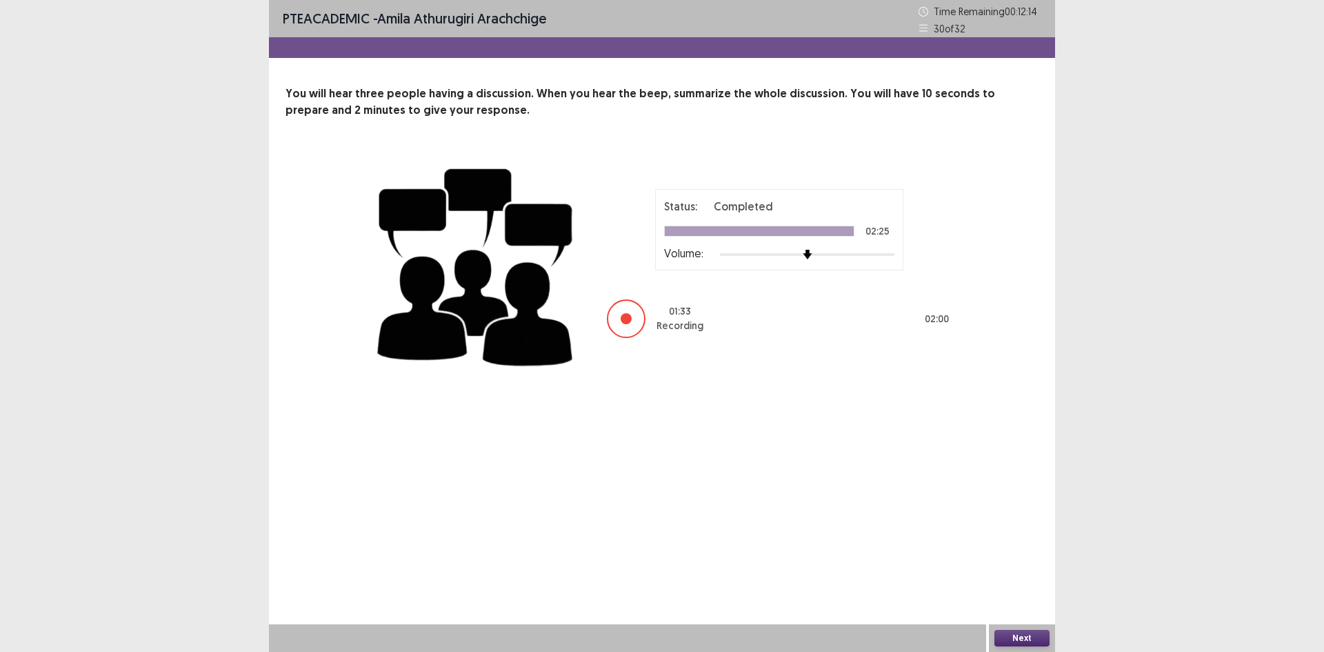
click at [1029, 632] on button "Next" at bounding box center [1021, 637] width 55 height 17
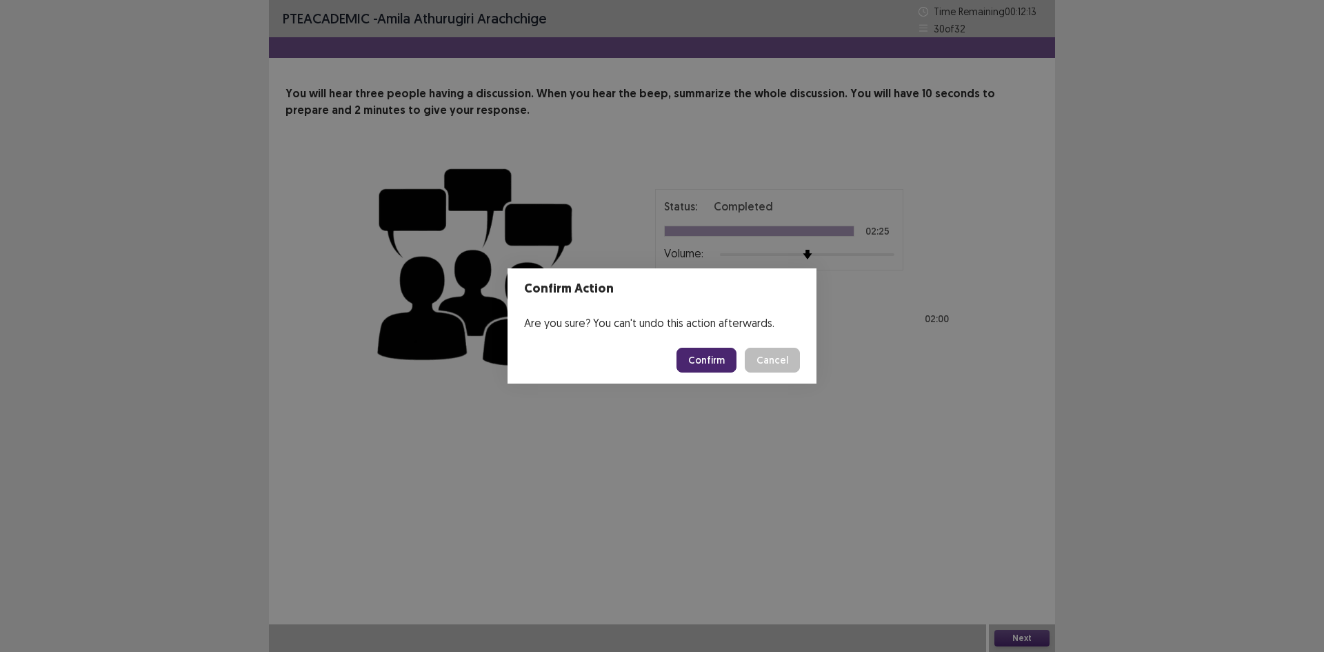
click at [713, 366] on button "Confirm" at bounding box center [706, 359] width 60 height 25
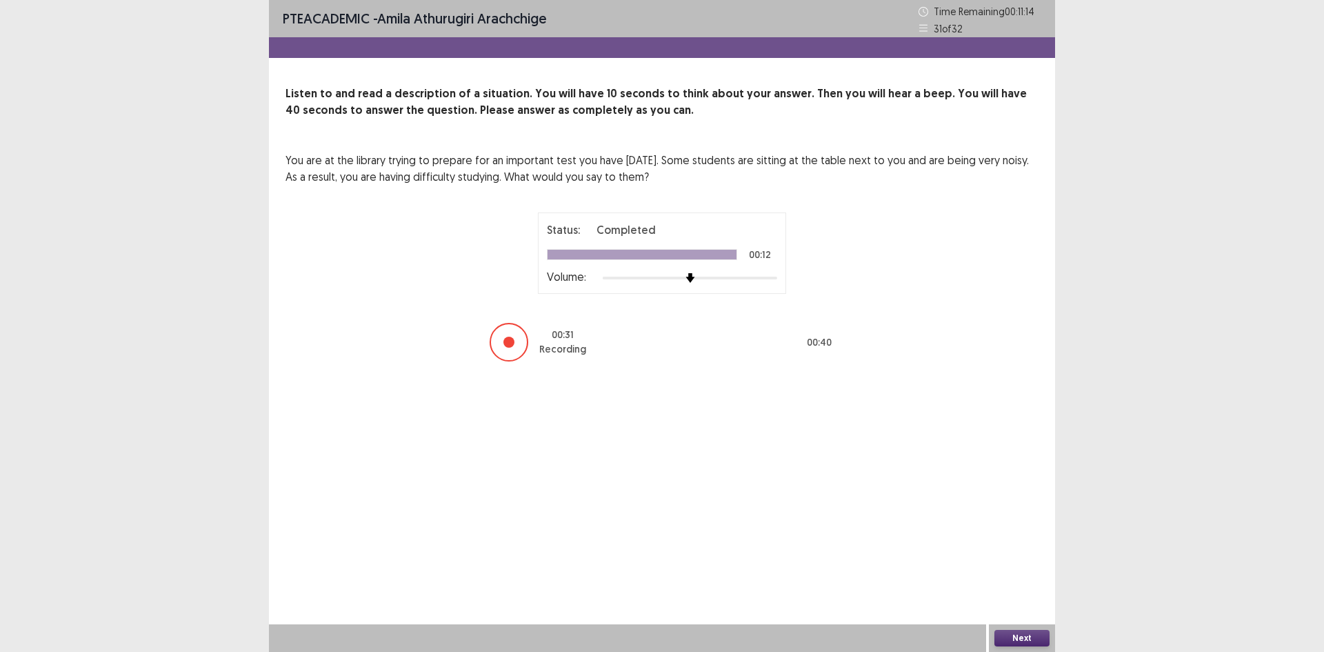
click at [1016, 636] on button "Next" at bounding box center [1021, 637] width 55 height 17
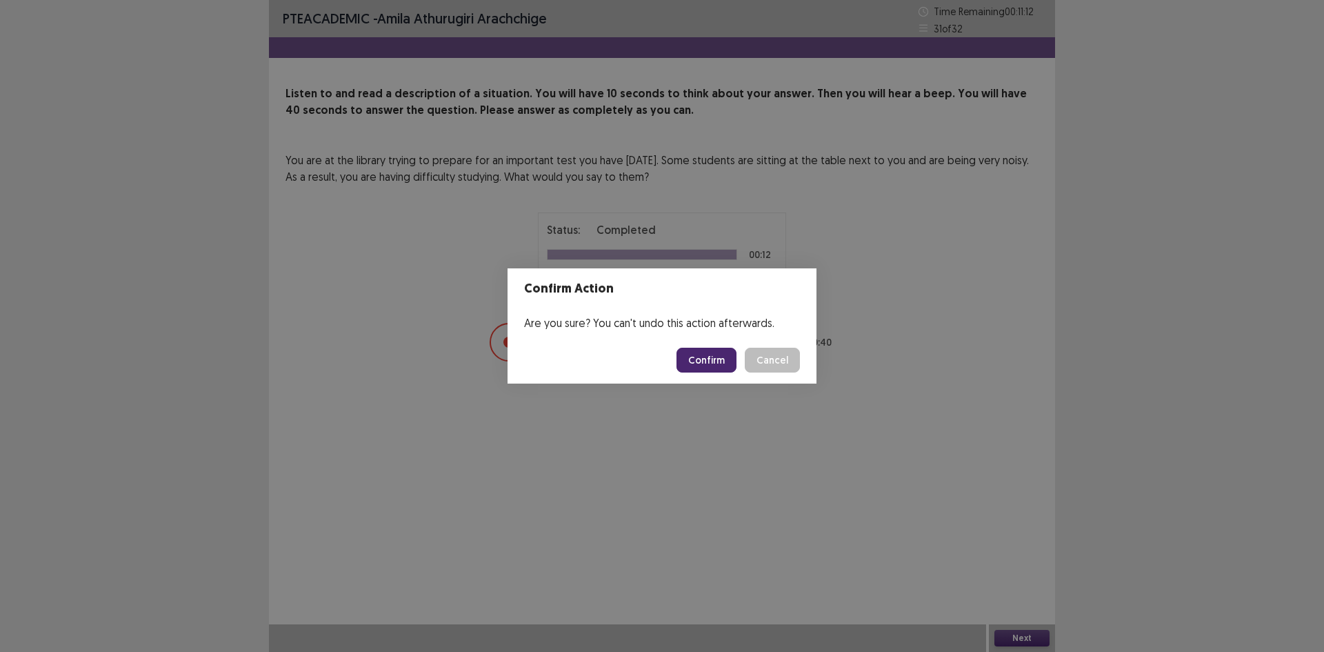
click at [717, 365] on button "Confirm" at bounding box center [706, 359] width 60 height 25
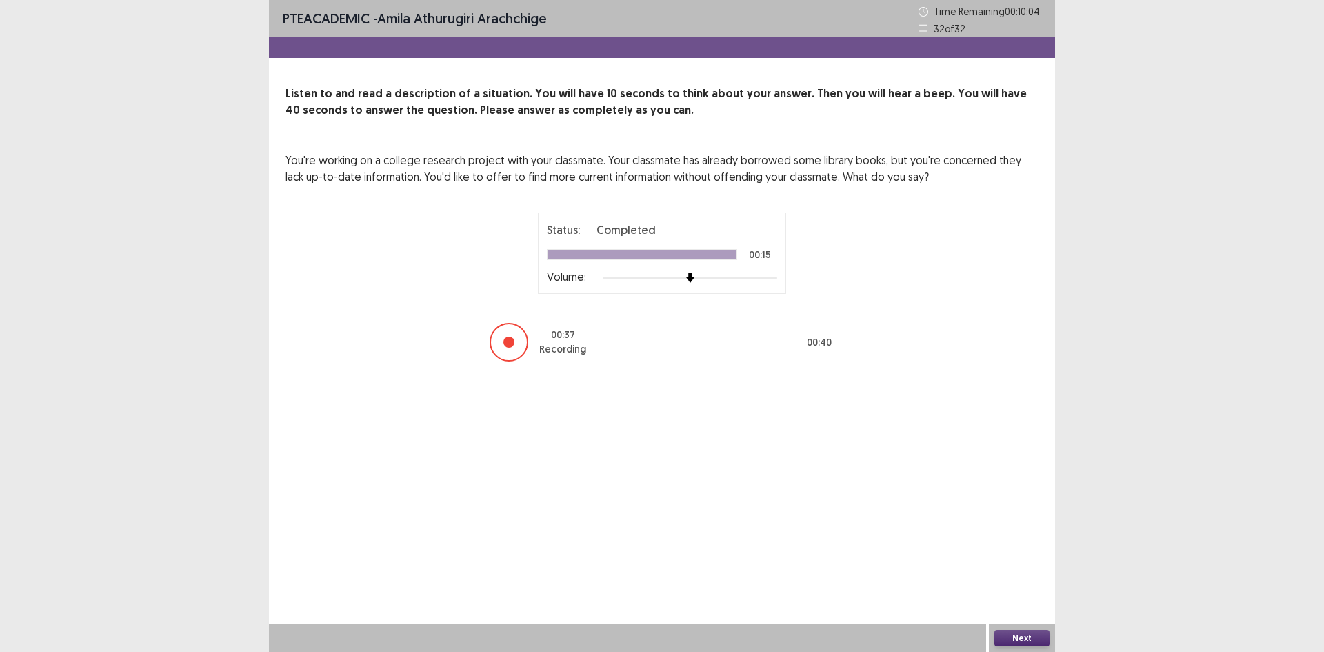
click at [1016, 634] on button "Next" at bounding box center [1021, 637] width 55 height 17
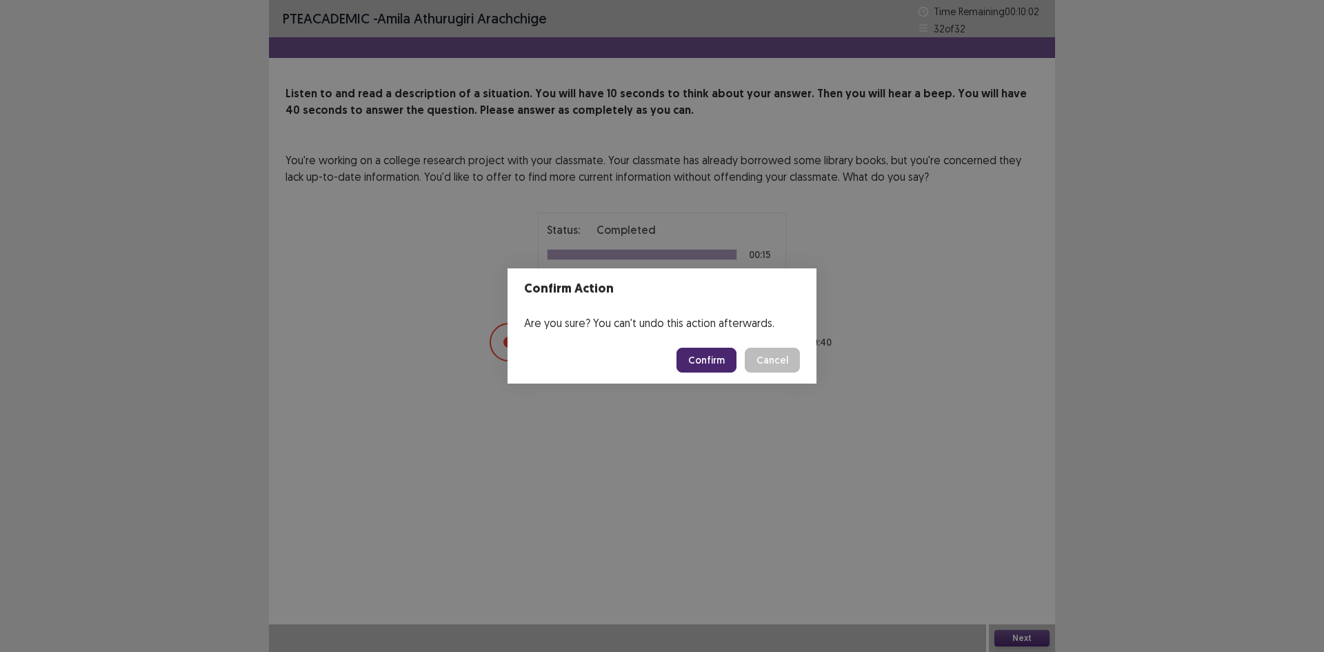
click at [716, 359] on button "Confirm" at bounding box center [706, 359] width 60 height 25
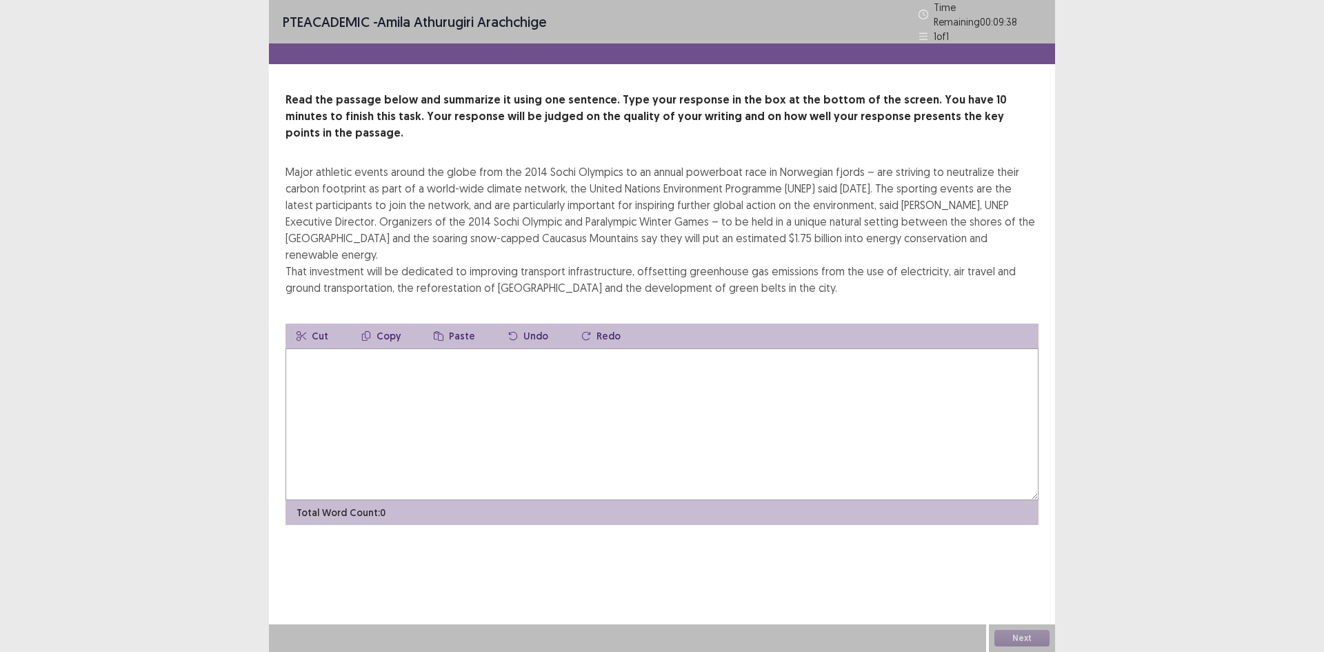
drag, startPoint x: 443, startPoint y: 390, endPoint x: 518, endPoint y: 382, distance: 74.8
click at [446, 387] on textarea at bounding box center [661, 424] width 753 height 152
click at [617, 348] on textarea at bounding box center [661, 424] width 753 height 152
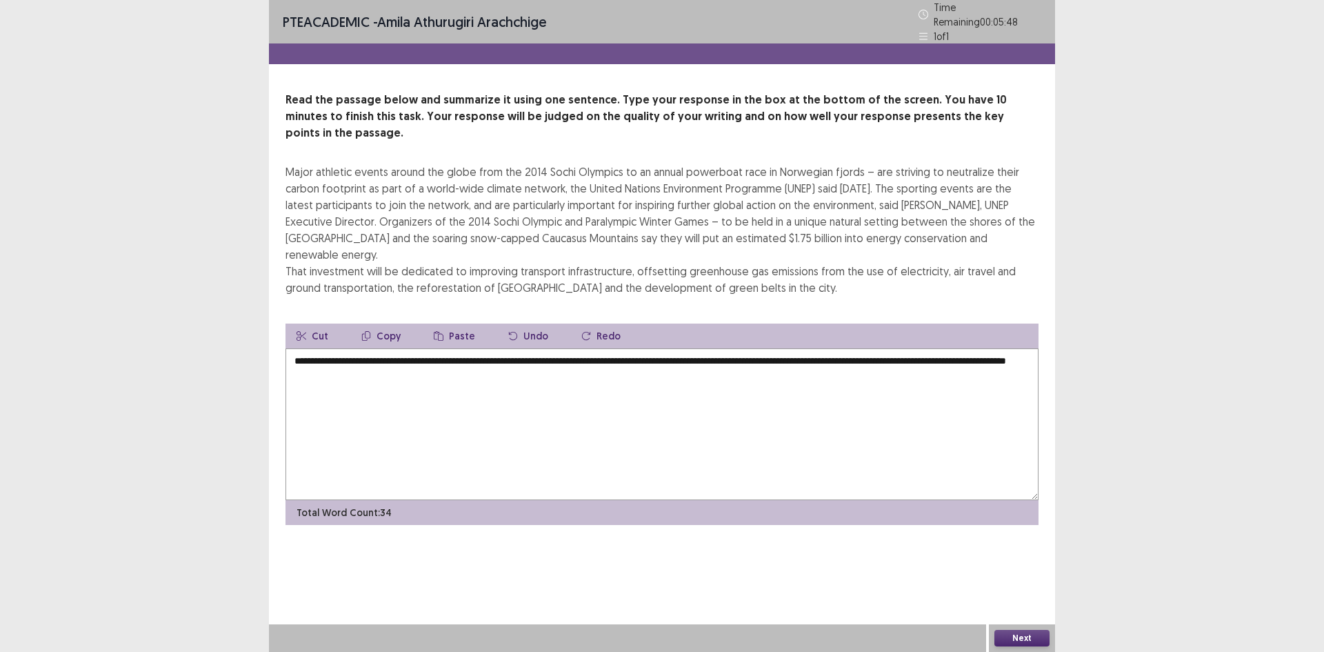
click at [339, 348] on textarea "**********" at bounding box center [661, 424] width 753 height 152
click at [732, 348] on textarea "**********" at bounding box center [661, 424] width 753 height 152
click at [733, 348] on textarea "**********" at bounding box center [661, 424] width 753 height 152
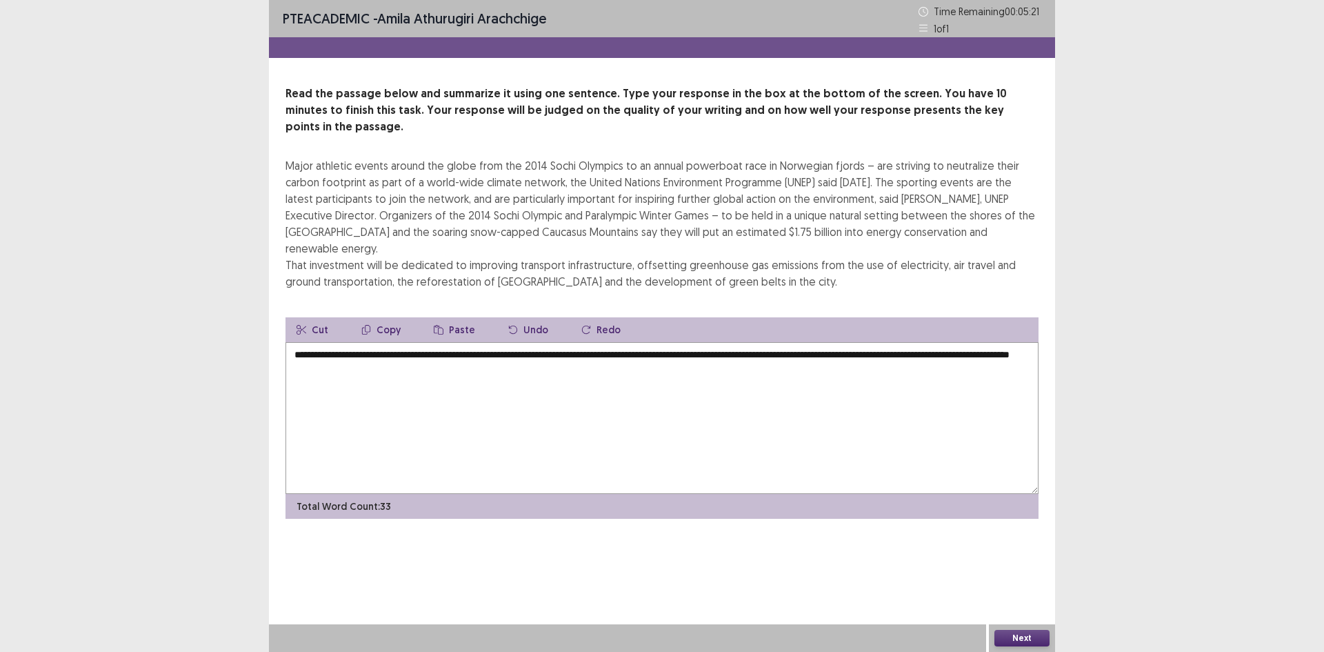
click at [456, 347] on textarea "**********" at bounding box center [661, 418] width 753 height 152
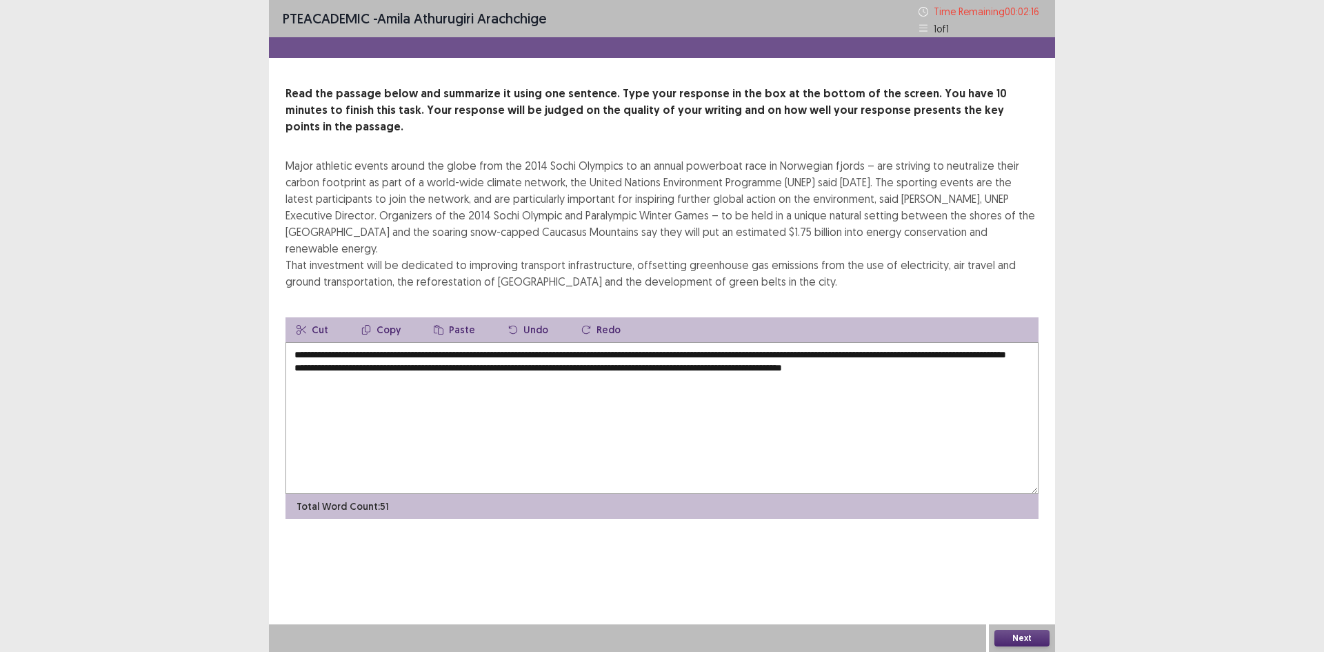
click at [292, 349] on textarea "**********" at bounding box center [661, 418] width 753 height 152
click at [852, 342] on textarea "**********" at bounding box center [661, 418] width 753 height 152
click at [885, 342] on textarea "**********" at bounding box center [661, 418] width 753 height 152
click at [966, 342] on textarea "**********" at bounding box center [661, 418] width 753 height 152
click at [383, 342] on textarea "**********" at bounding box center [661, 418] width 753 height 152
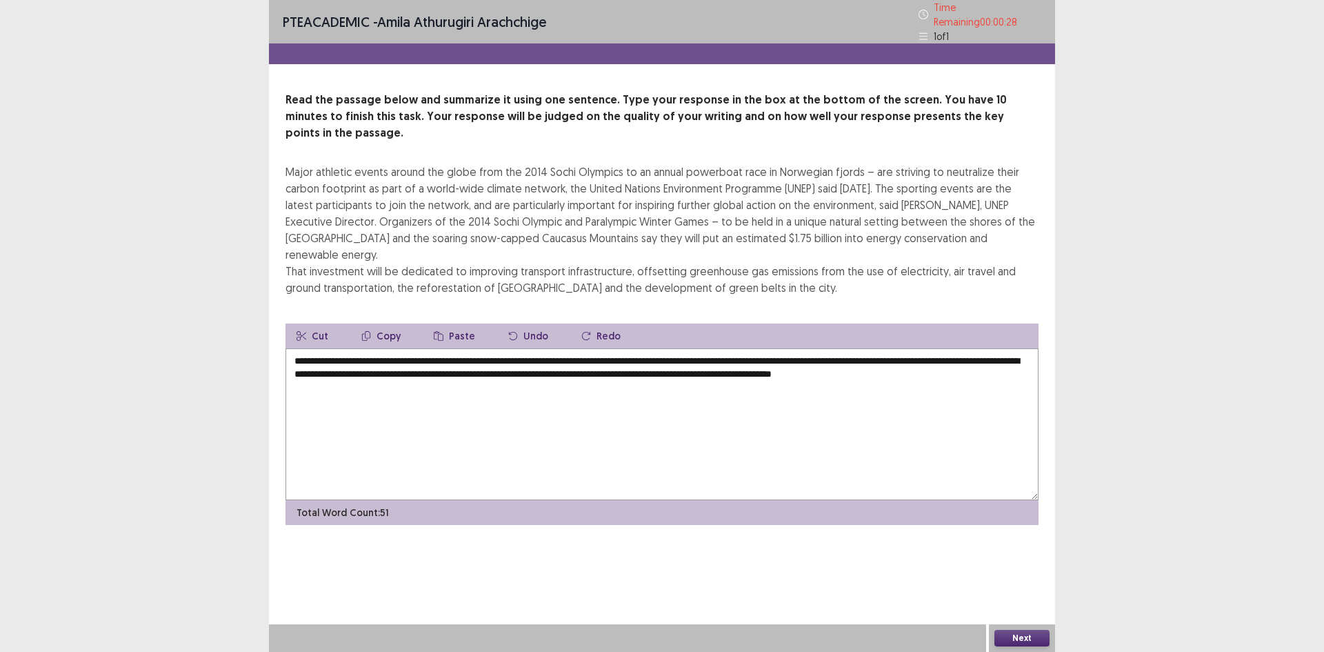
click at [442, 348] on textarea "**********" at bounding box center [661, 424] width 753 height 152
click at [434, 348] on textarea "**********" at bounding box center [661, 424] width 753 height 152
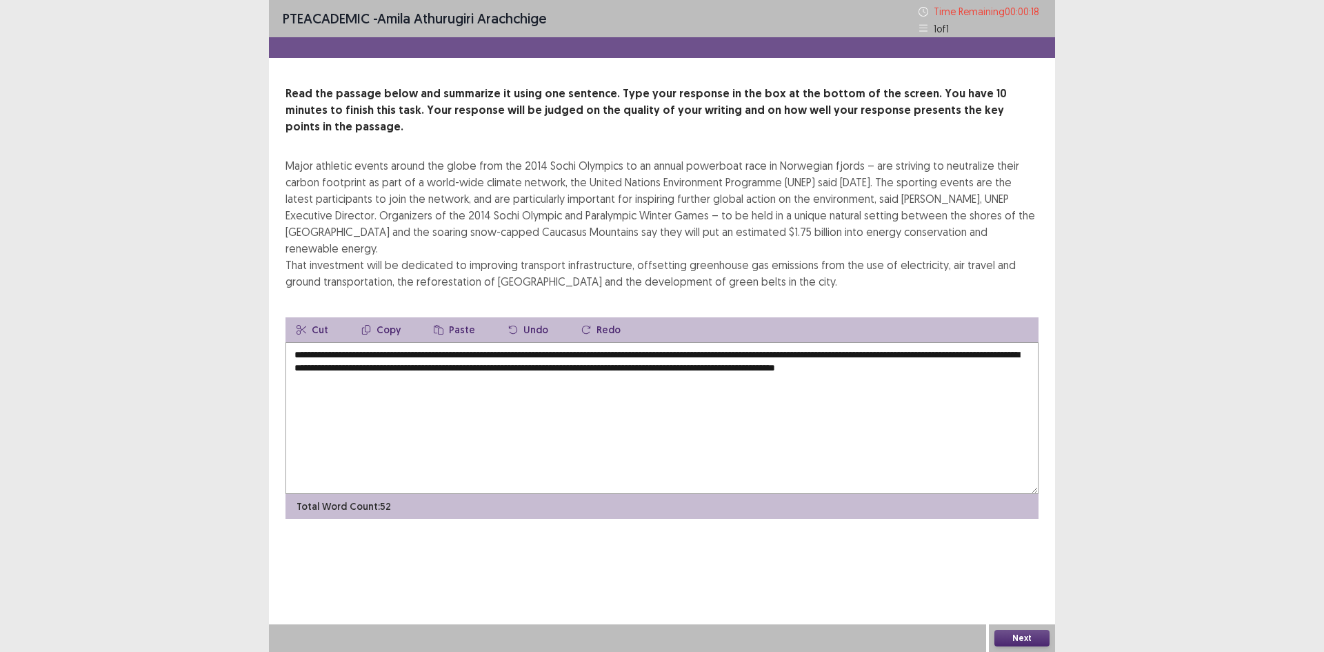
type textarea "**********"
click at [1007, 634] on button "Next" at bounding box center [1021, 637] width 55 height 17
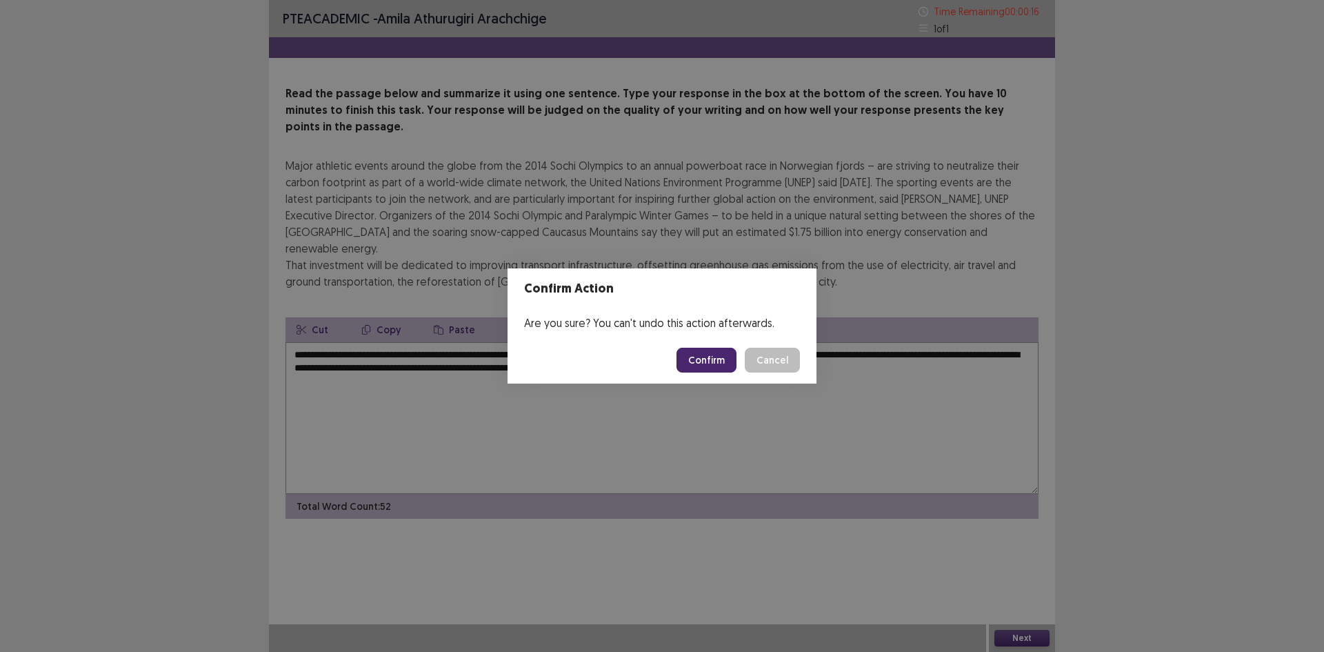
click at [723, 358] on button "Confirm" at bounding box center [706, 359] width 60 height 25
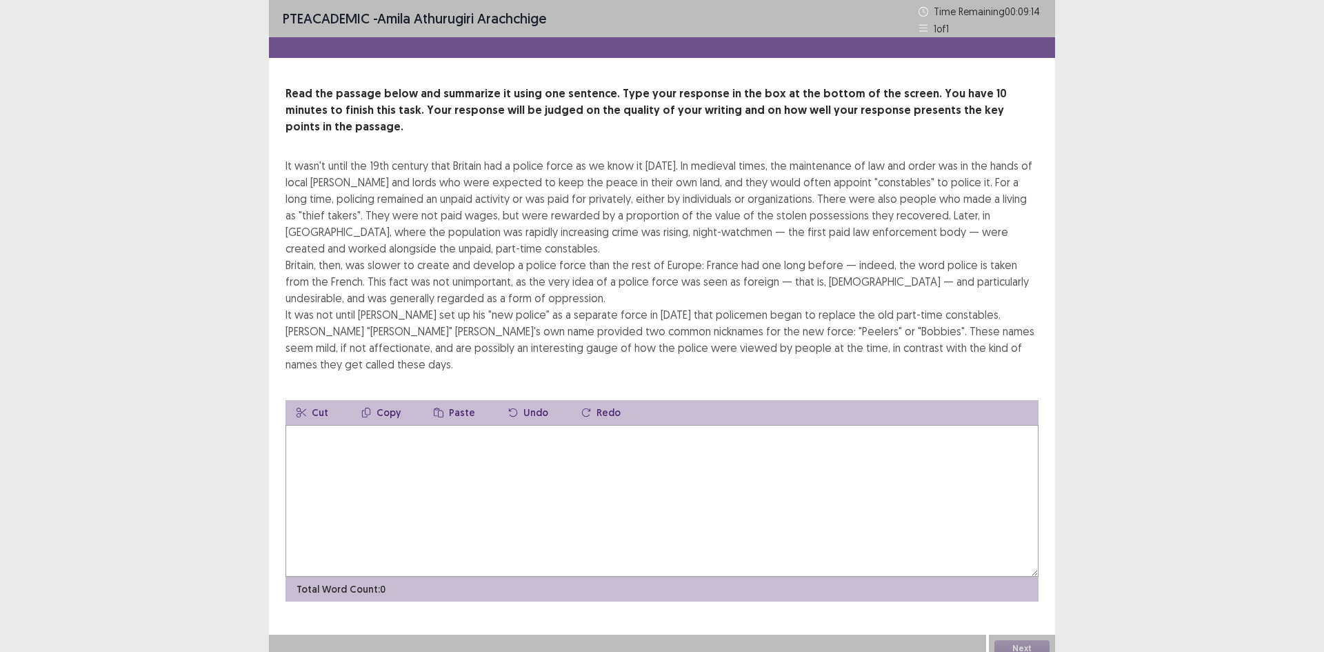
click at [580, 498] on textarea at bounding box center [661, 501] width 753 height 152
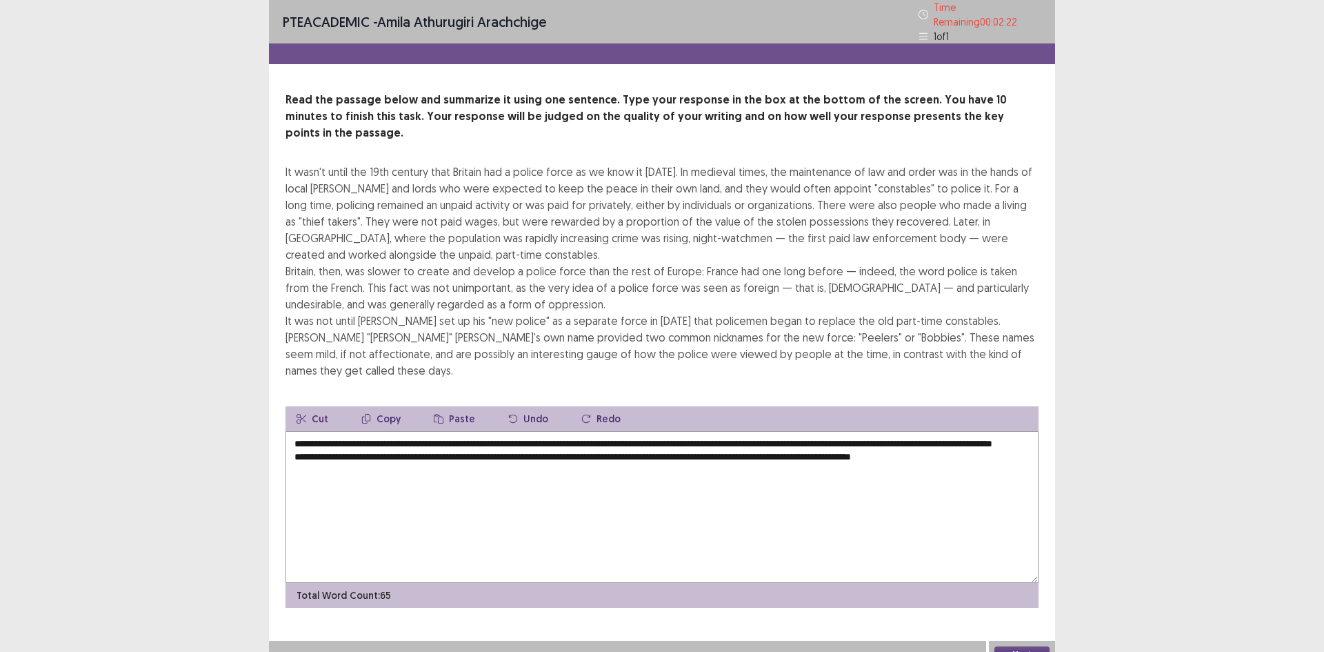
click at [457, 431] on textarea "**********" at bounding box center [661, 507] width 753 height 152
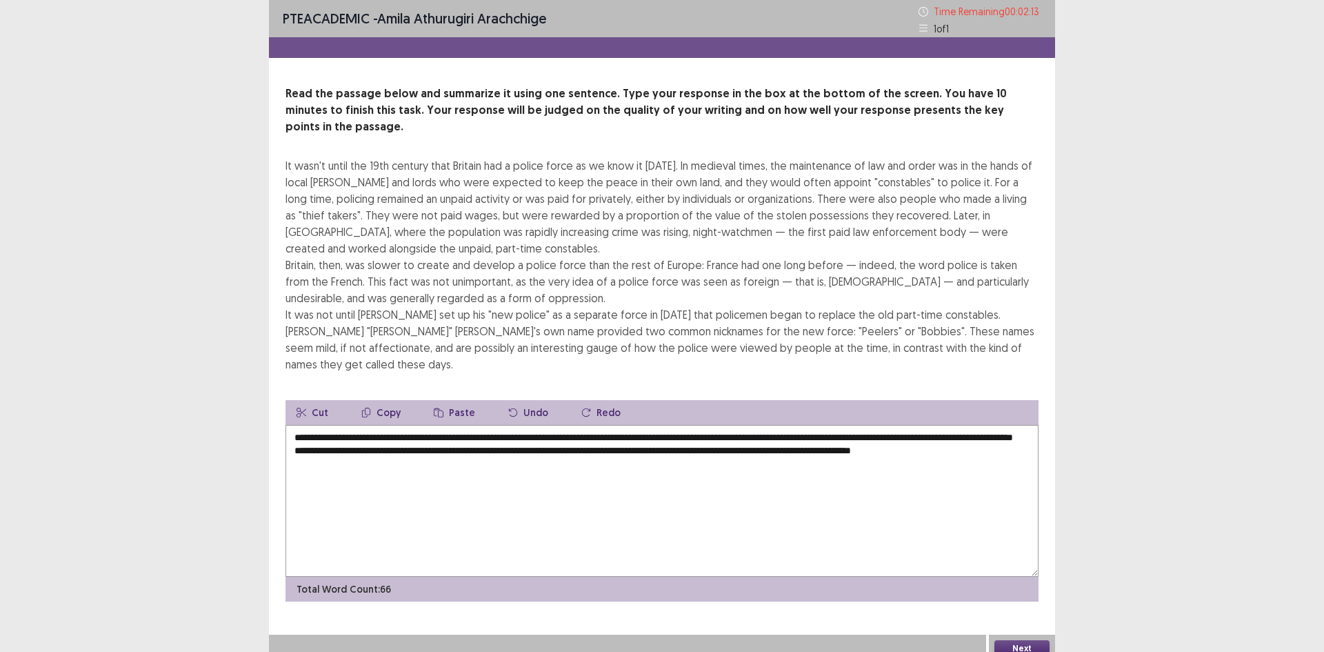
click at [294, 429] on textarea "**********" at bounding box center [661, 501] width 753 height 152
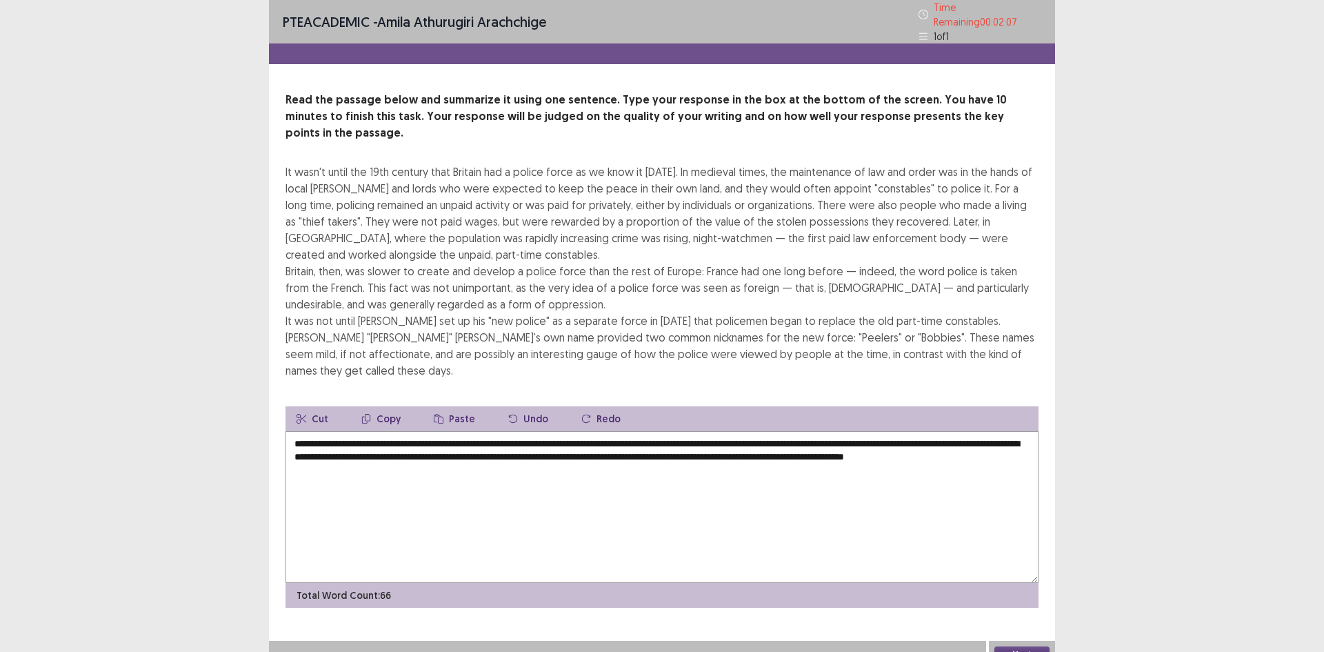
click at [370, 431] on textarea "**********" at bounding box center [661, 507] width 753 height 152
click at [372, 431] on textarea "**********" at bounding box center [661, 507] width 753 height 152
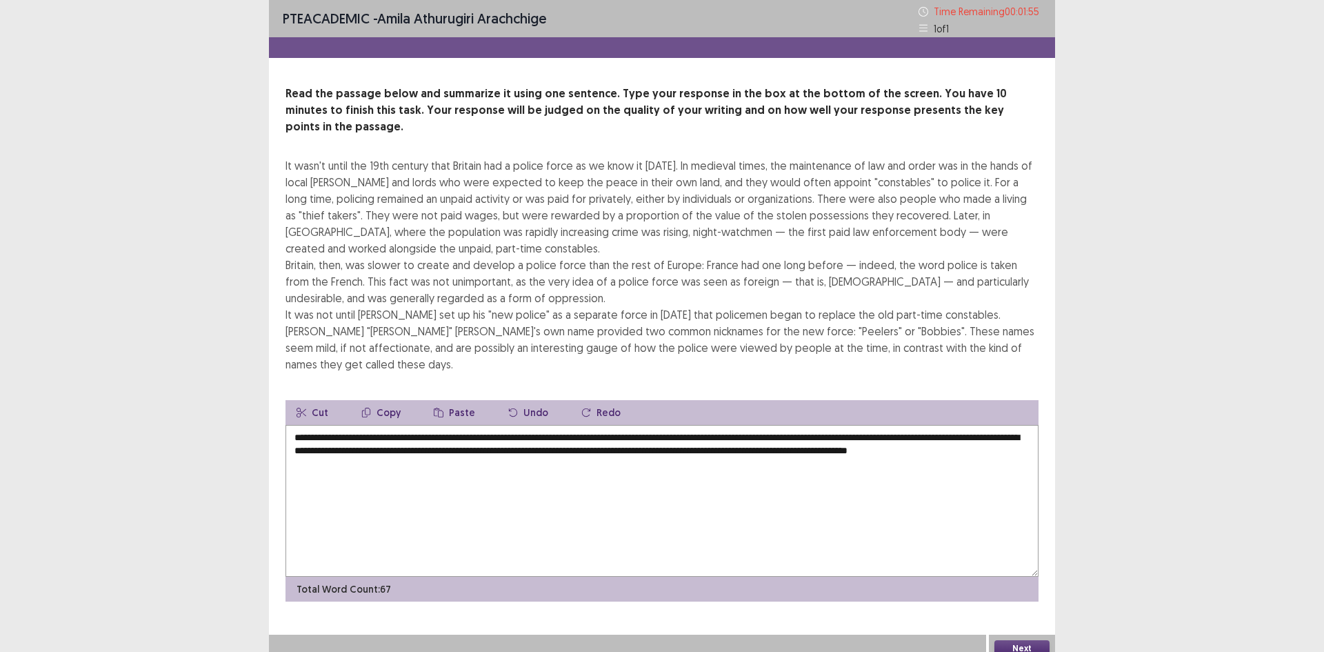
click at [439, 433] on textarea "**********" at bounding box center [661, 501] width 753 height 152
type textarea "**********"
click at [1019, 640] on button "Next" at bounding box center [1021, 648] width 55 height 17
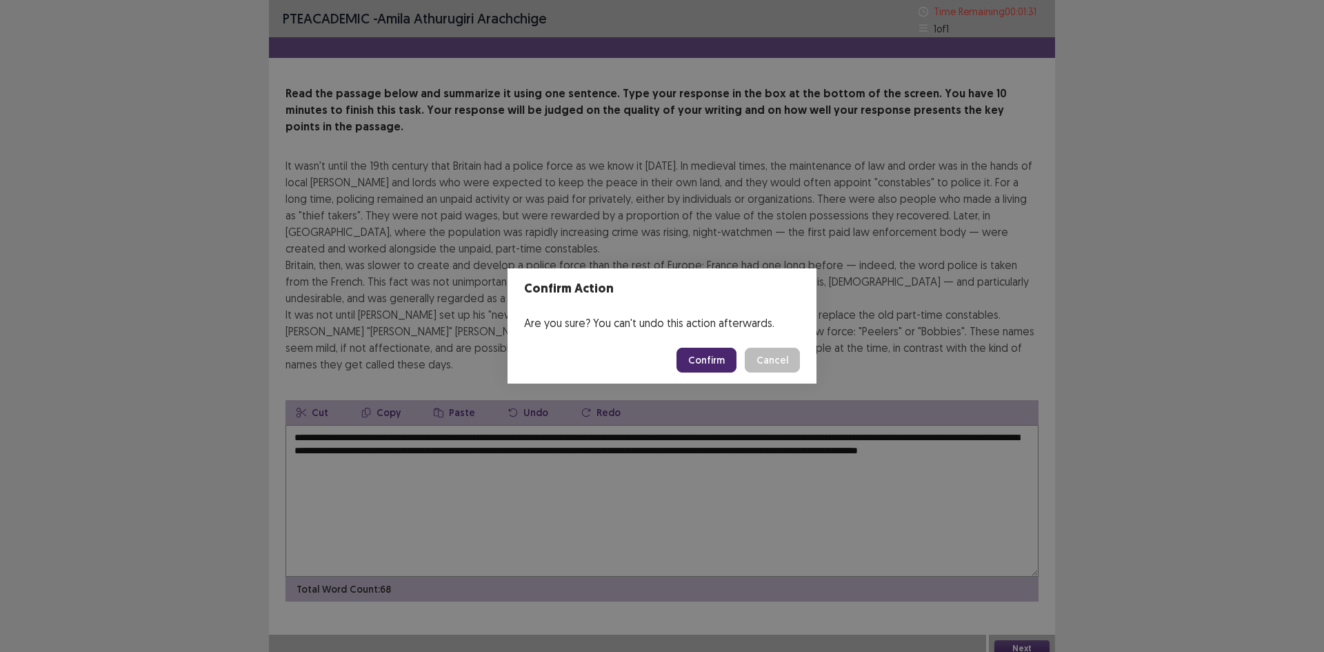
click at [697, 365] on button "Confirm" at bounding box center [706, 359] width 60 height 25
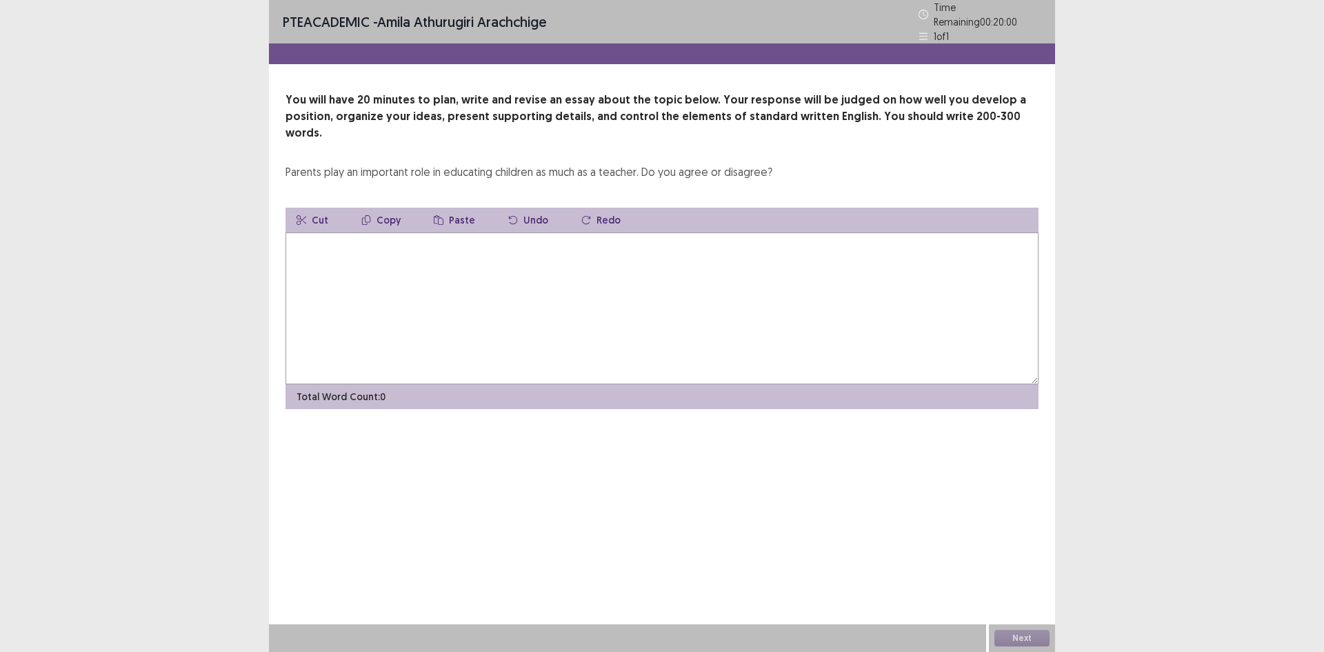
click at [494, 346] on textarea at bounding box center [661, 308] width 753 height 152
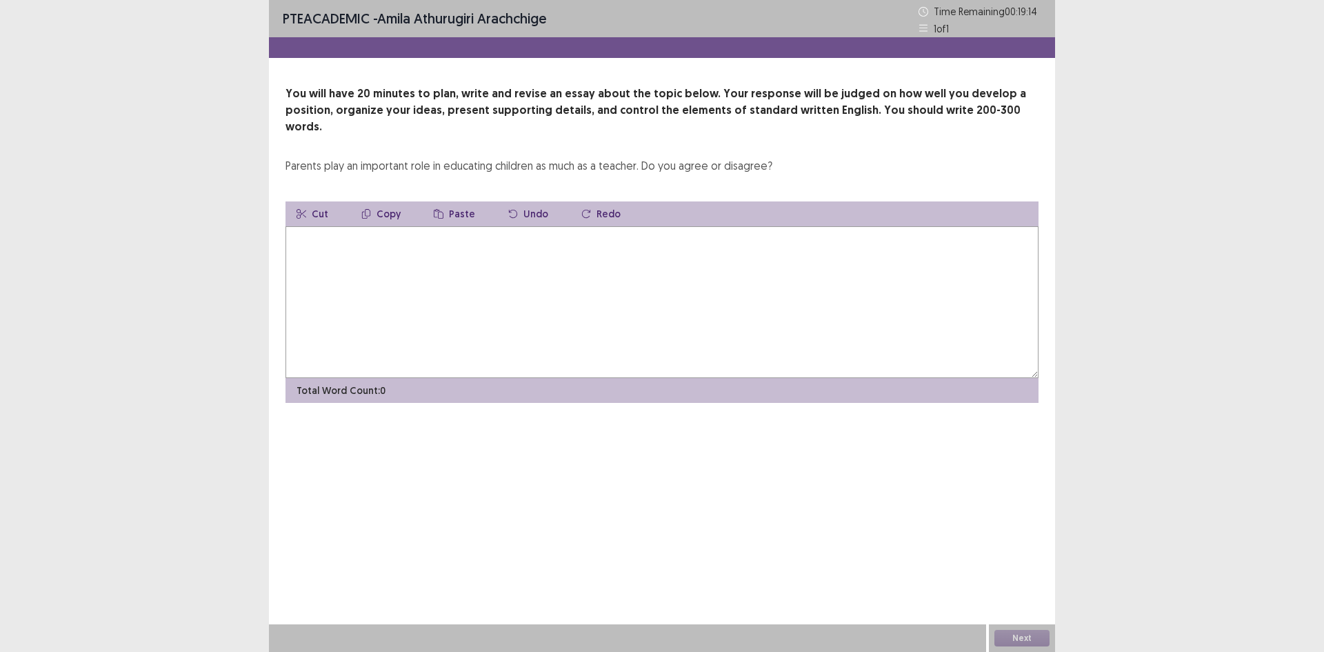
click at [551, 311] on textarea at bounding box center [661, 302] width 753 height 152
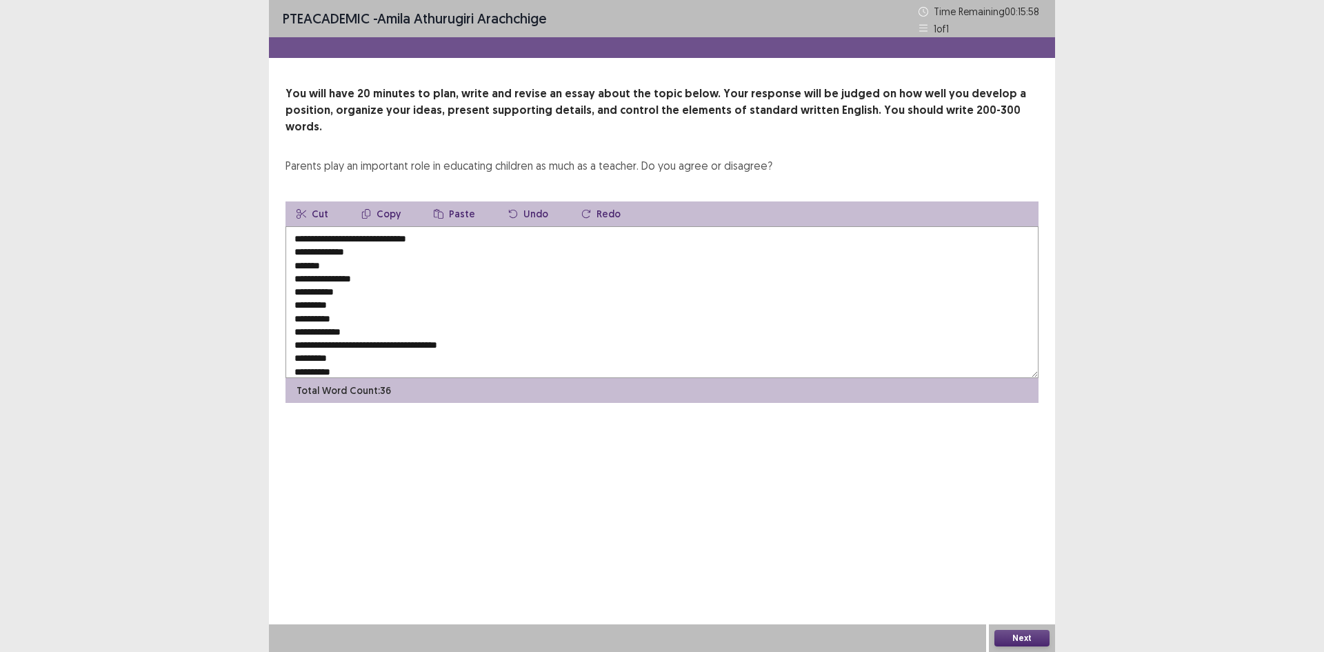
click at [448, 228] on textarea "**********" at bounding box center [661, 302] width 753 height 152
click at [361, 235] on textarea "**********" at bounding box center [661, 302] width 753 height 152
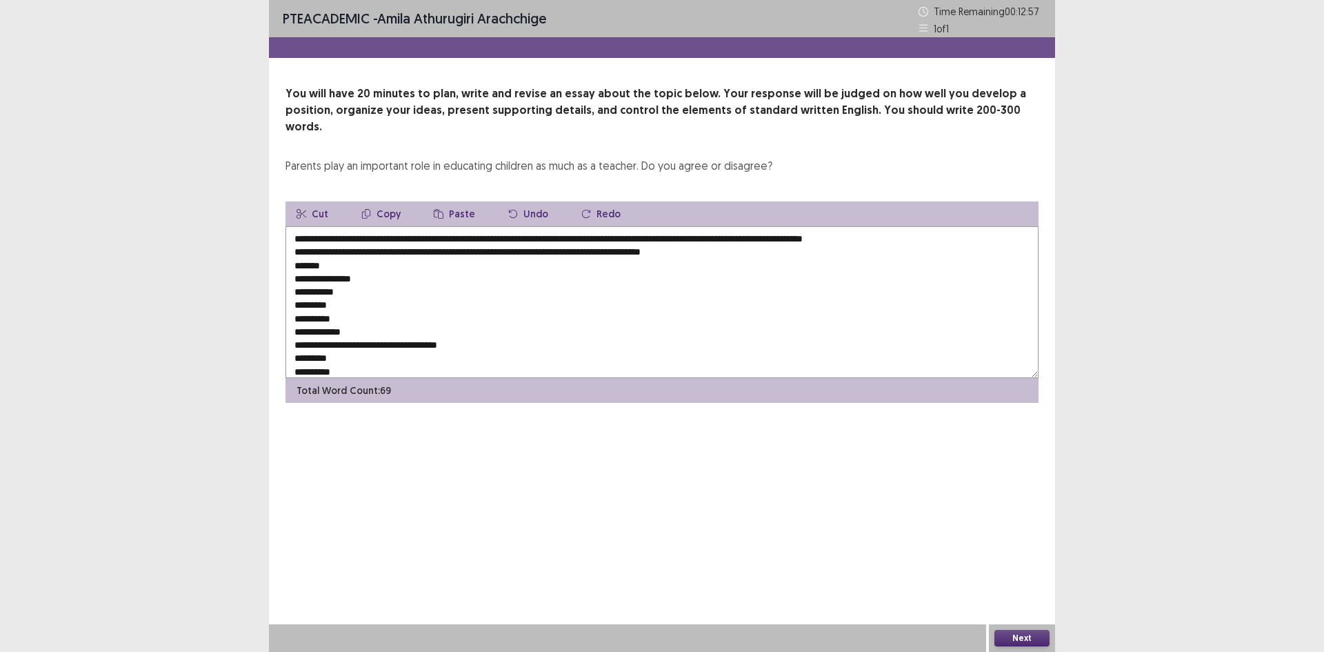
drag, startPoint x: 669, startPoint y: 234, endPoint x: 674, endPoint y: 241, distance: 8.4
click at [670, 234] on textarea "**********" at bounding box center [661, 302] width 753 height 152
click at [736, 241] on textarea "**********" at bounding box center [661, 302] width 753 height 152
click at [1022, 236] on textarea "**********" at bounding box center [661, 302] width 753 height 152
click at [410, 253] on textarea "**********" at bounding box center [661, 302] width 753 height 152
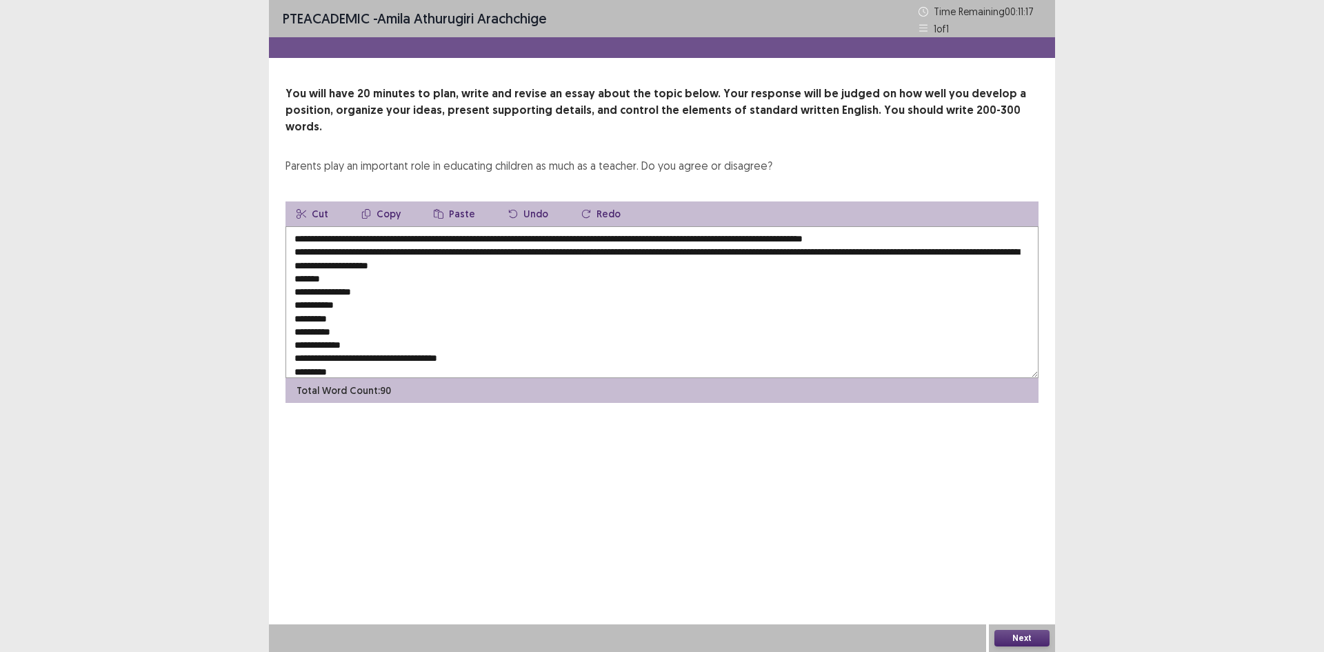
click at [321, 264] on textarea "**********" at bounding box center [661, 302] width 753 height 152
drag, startPoint x: 680, startPoint y: 236, endPoint x: 816, endPoint y: 237, distance: 135.8
click at [816, 237] on textarea "**********" at bounding box center [661, 302] width 753 height 152
click at [367, 263] on textarea "**********" at bounding box center [661, 302] width 753 height 152
paste textarea "**********"
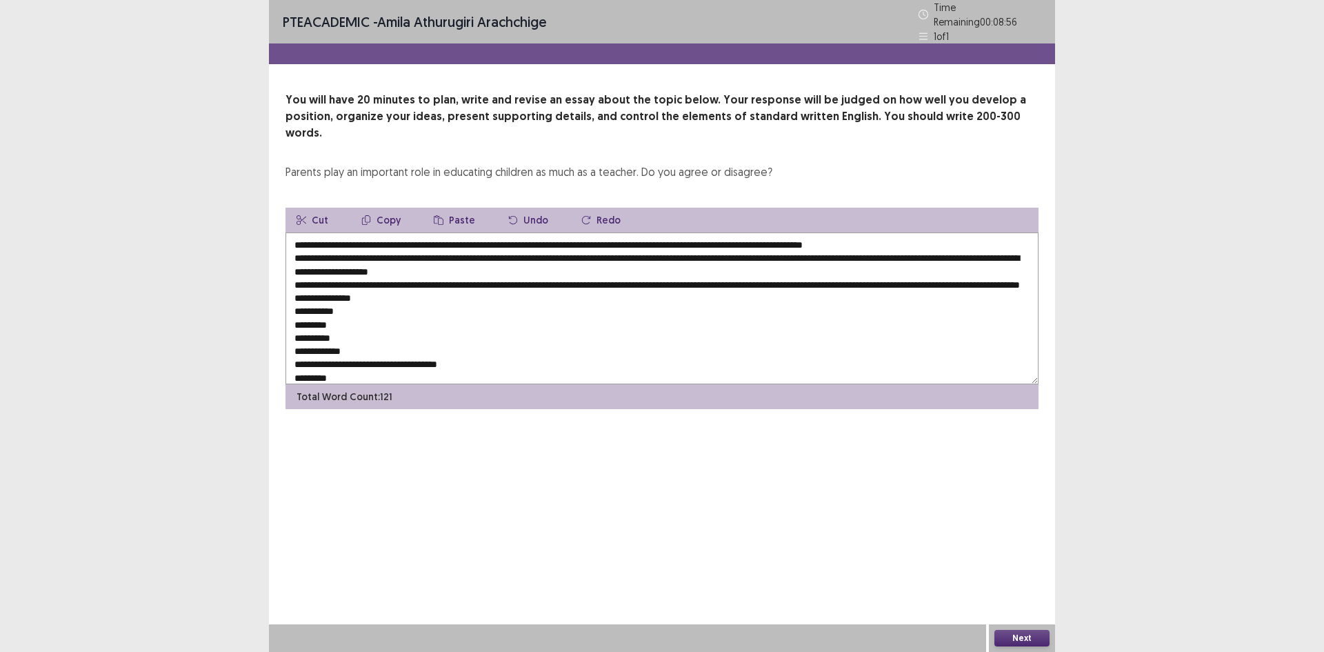
click at [376, 292] on textarea "**********" at bounding box center [661, 308] width 753 height 152
click at [368, 301] on textarea "**********" at bounding box center [661, 308] width 753 height 152
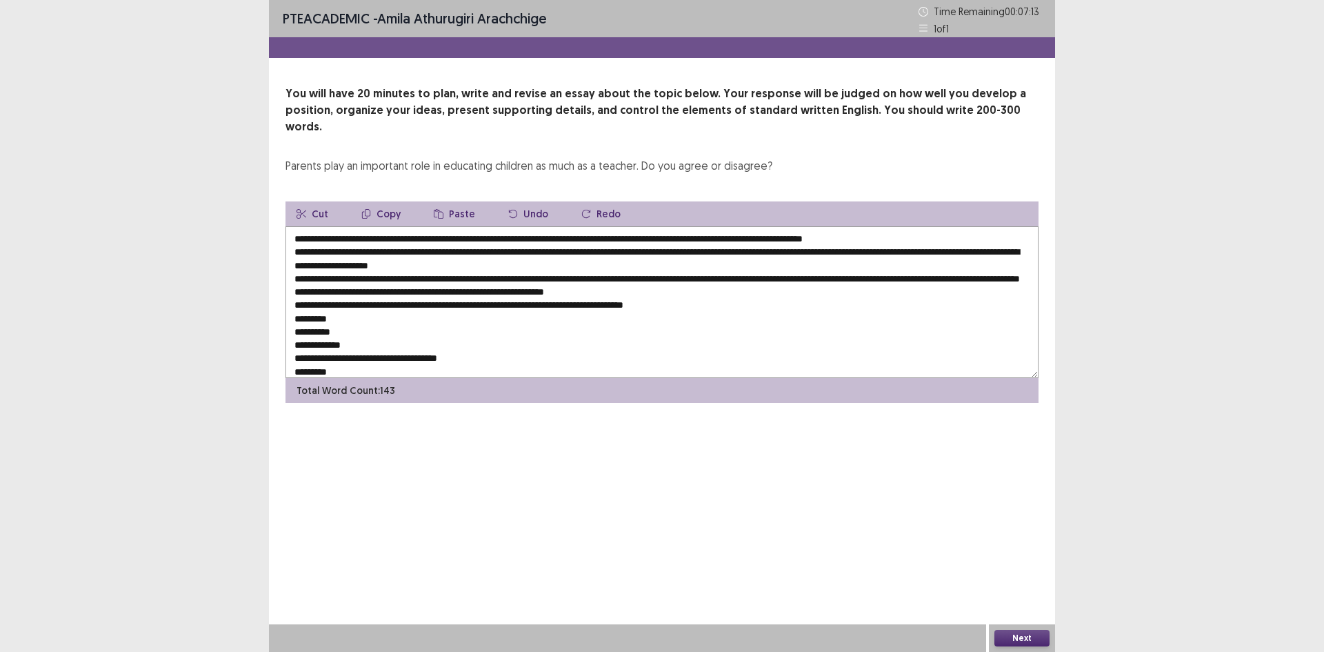
drag, startPoint x: 351, startPoint y: 321, endPoint x: 323, endPoint y: 361, distance: 49.1
click at [351, 321] on textarea "**********" at bounding box center [661, 302] width 753 height 152
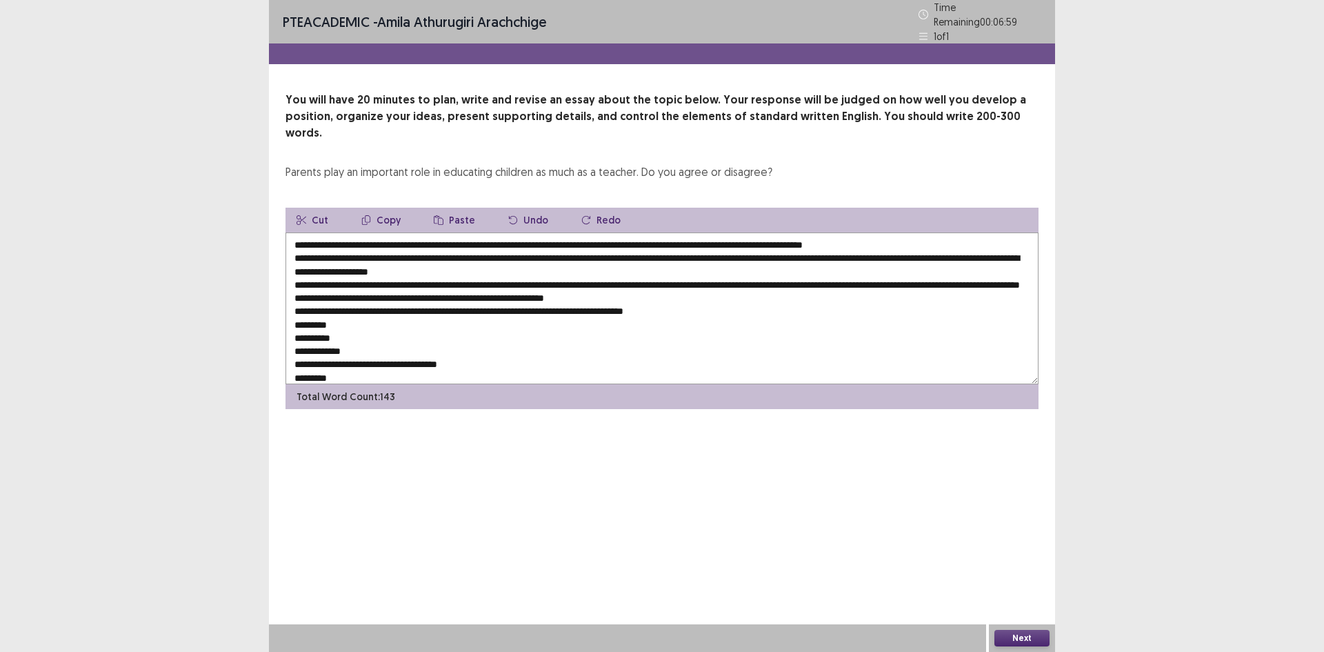
drag, startPoint x: 860, startPoint y: 240, endPoint x: 347, endPoint y: 247, distance: 513.0
click at [347, 247] on textarea "**********" at bounding box center [661, 308] width 753 height 152
click at [343, 324] on textarea "**********" at bounding box center [661, 308] width 753 height 152
click at [342, 316] on textarea "**********" at bounding box center [661, 308] width 753 height 152
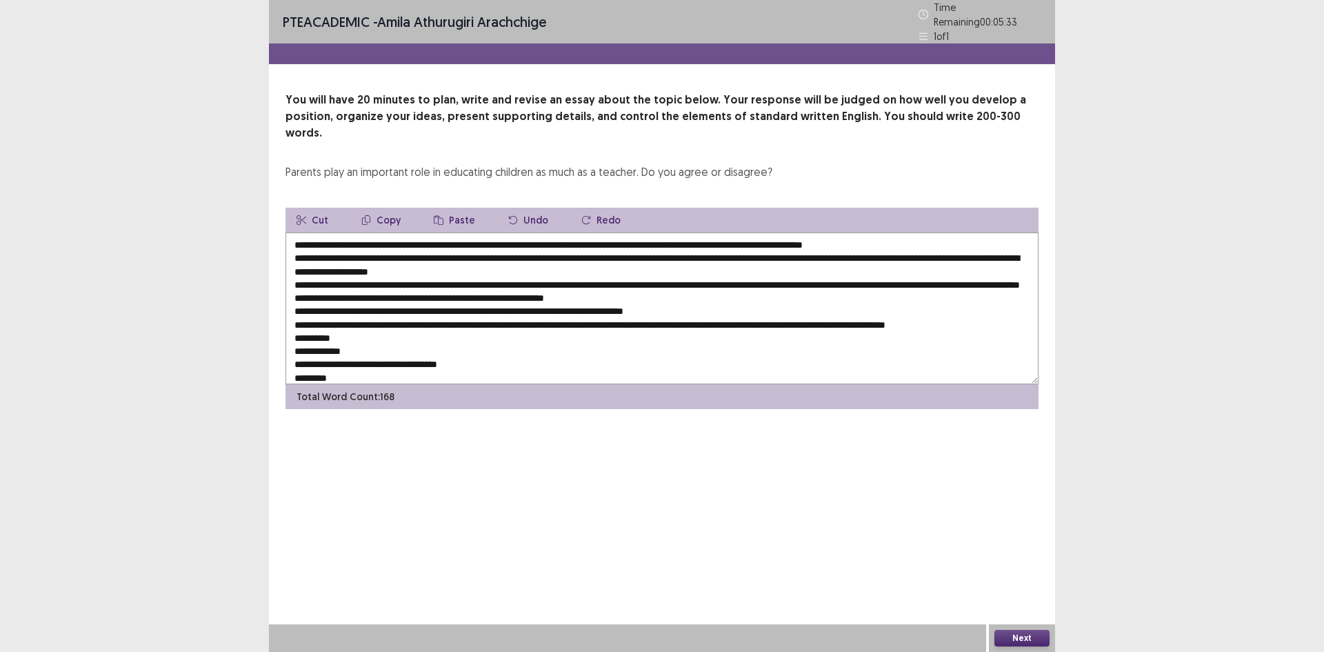
click at [889, 310] on textarea at bounding box center [661, 308] width 753 height 152
click at [889, 314] on textarea at bounding box center [661, 308] width 753 height 152
drag, startPoint x: 350, startPoint y: 325, endPoint x: 355, endPoint y: 332, distance: 8.8
click at [350, 325] on textarea at bounding box center [661, 308] width 753 height 152
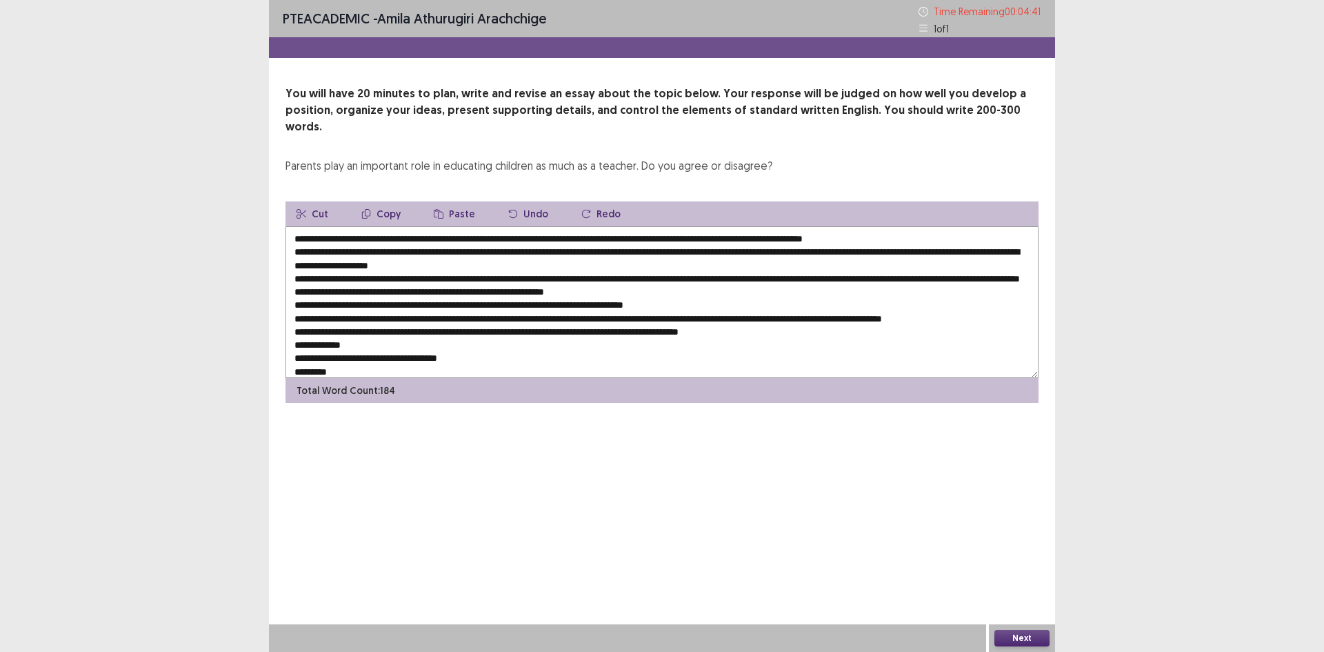
click at [358, 346] on textarea at bounding box center [661, 302] width 753 height 152
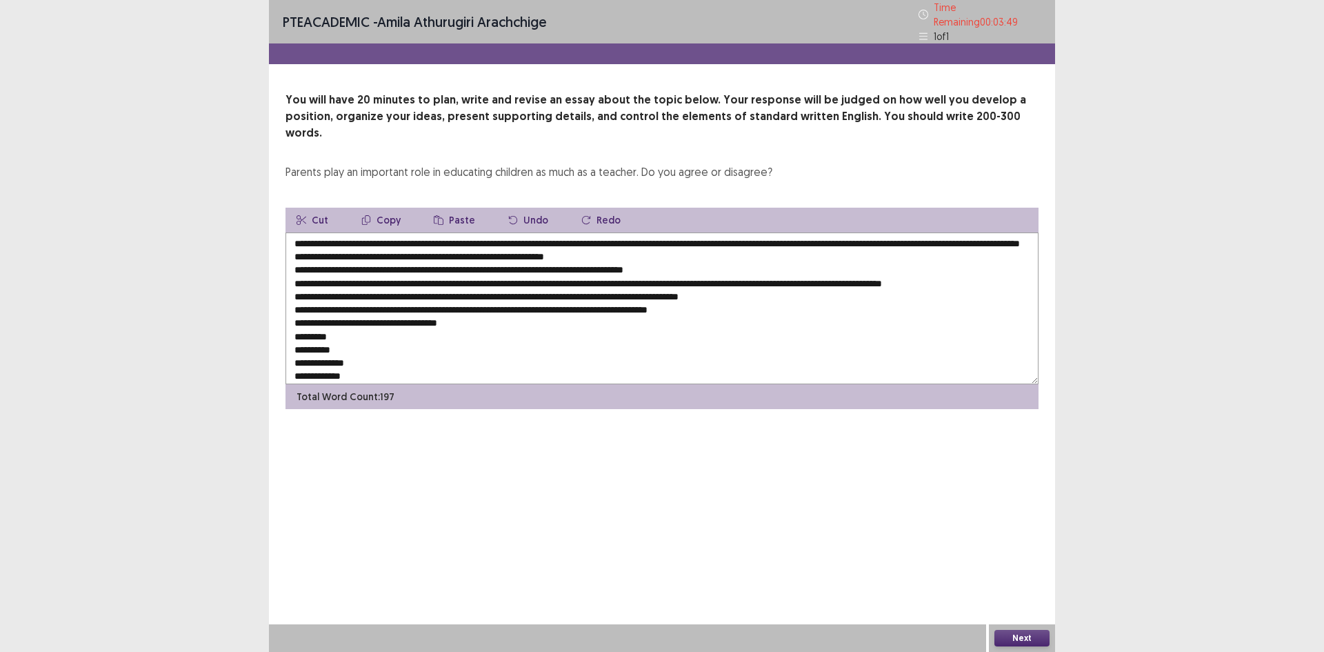
scroll to position [60, 0]
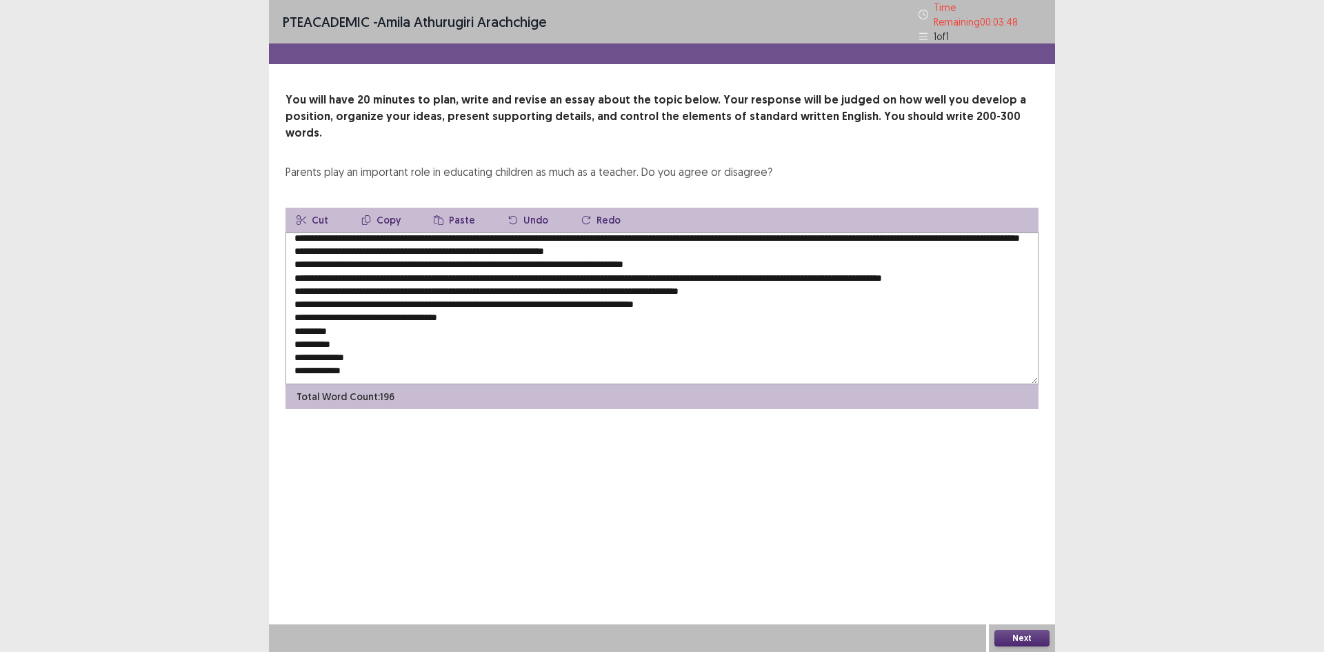
click at [473, 300] on textarea at bounding box center [661, 308] width 753 height 152
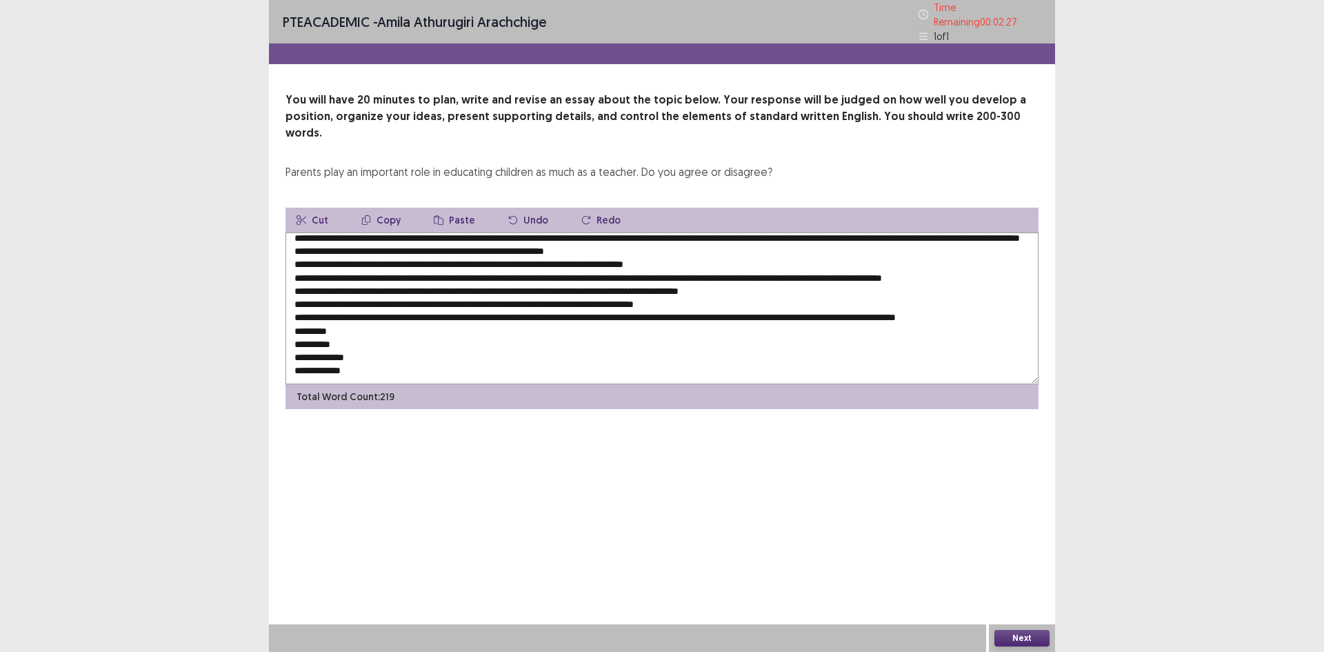
click at [354, 312] on textarea at bounding box center [661, 308] width 753 height 152
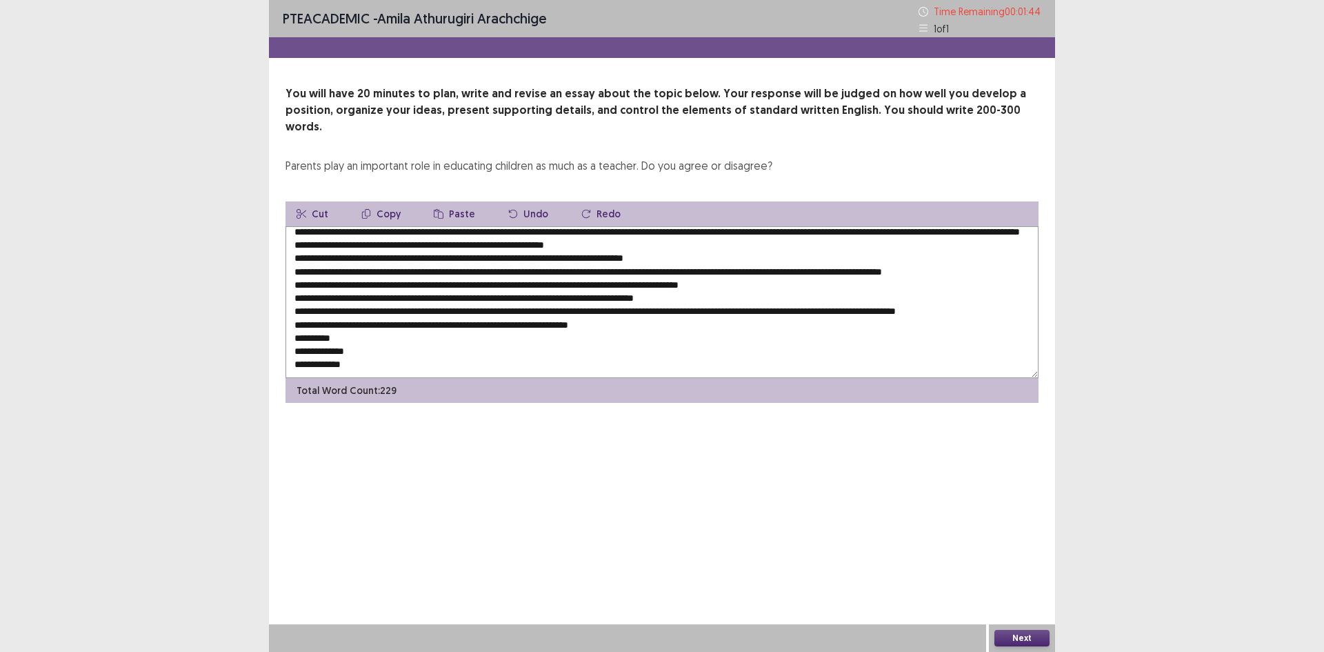
click at [356, 325] on textarea at bounding box center [661, 302] width 753 height 152
click at [443, 310] on textarea at bounding box center [661, 302] width 753 height 152
click at [363, 339] on textarea at bounding box center [661, 302] width 753 height 152
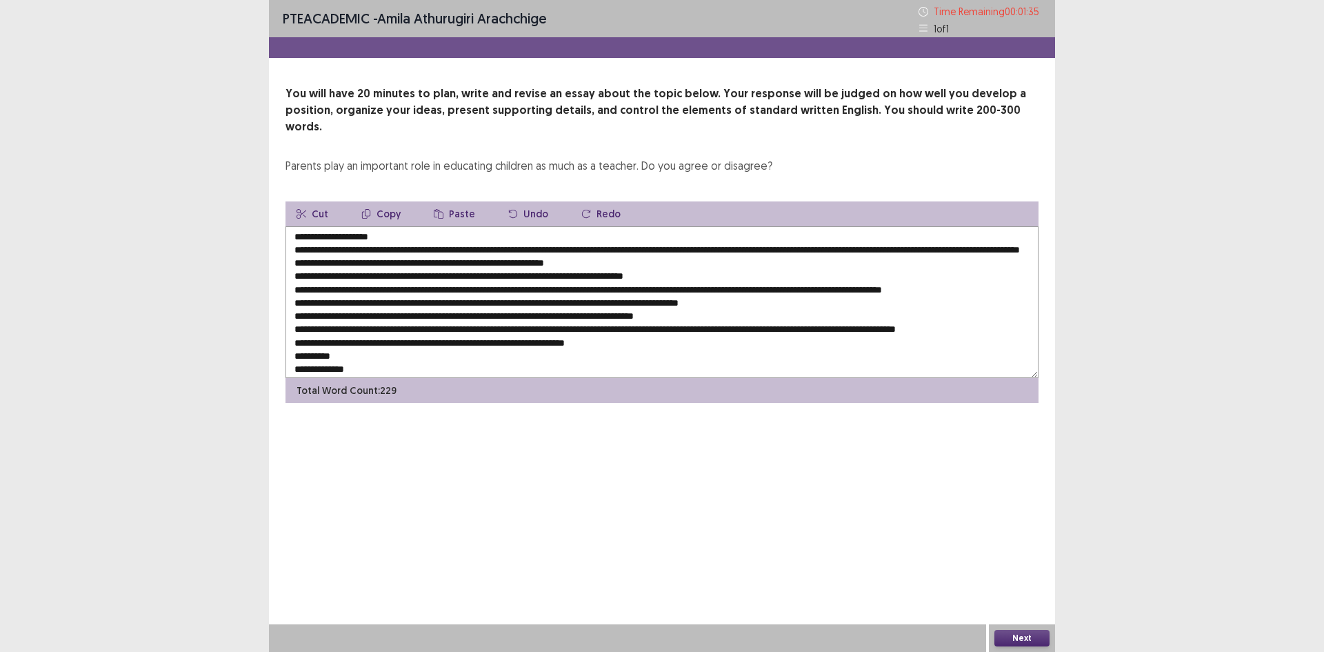
scroll to position [0, 0]
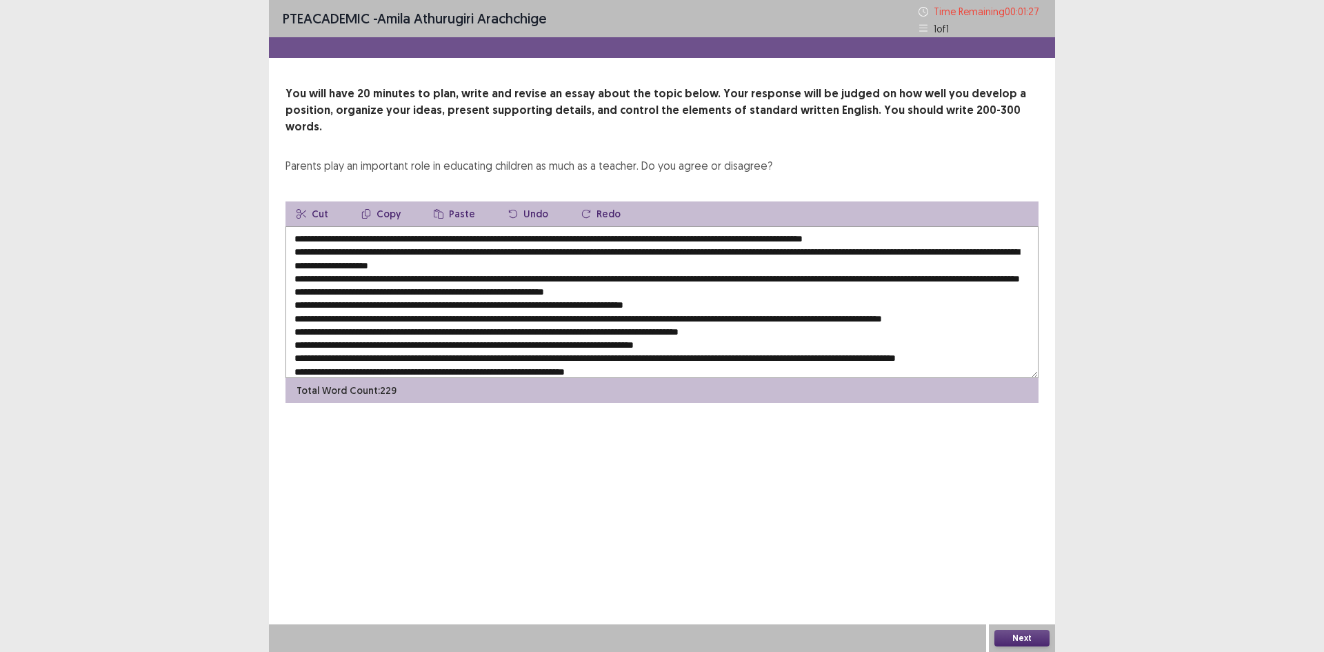
drag, startPoint x: 510, startPoint y: 222, endPoint x: 758, endPoint y: 226, distance: 247.5
click at [758, 226] on textarea at bounding box center [661, 302] width 753 height 152
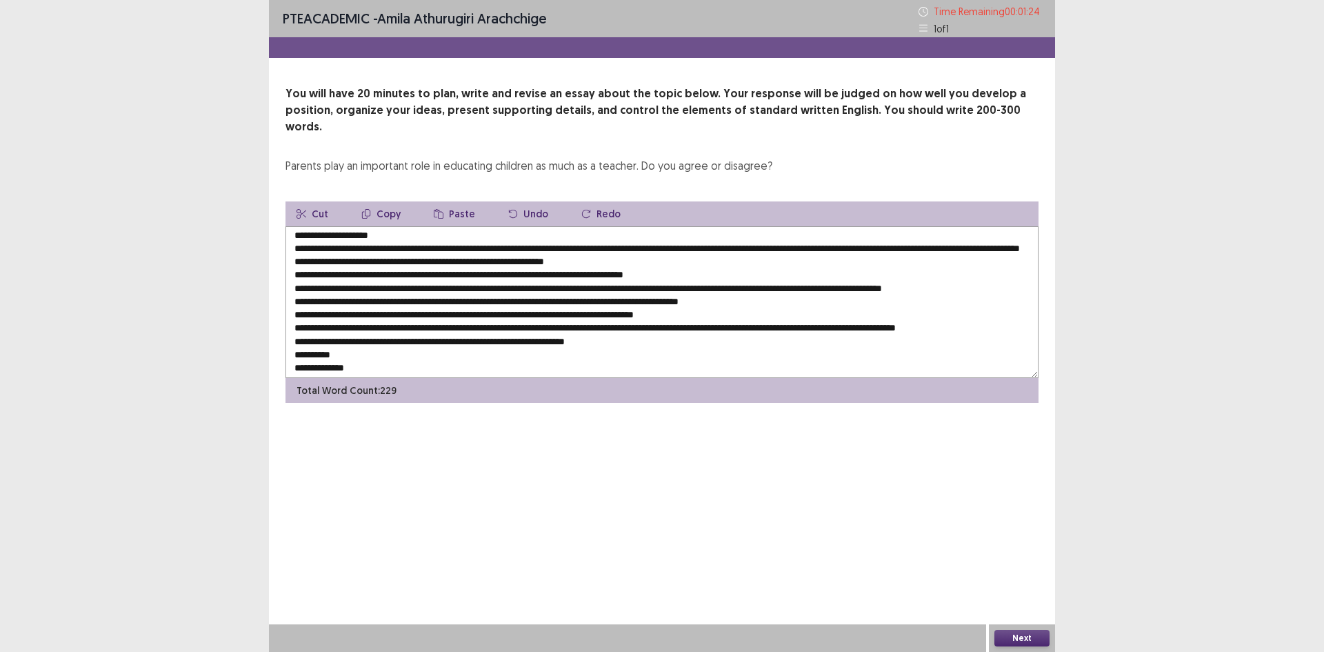
scroll to position [60, 0]
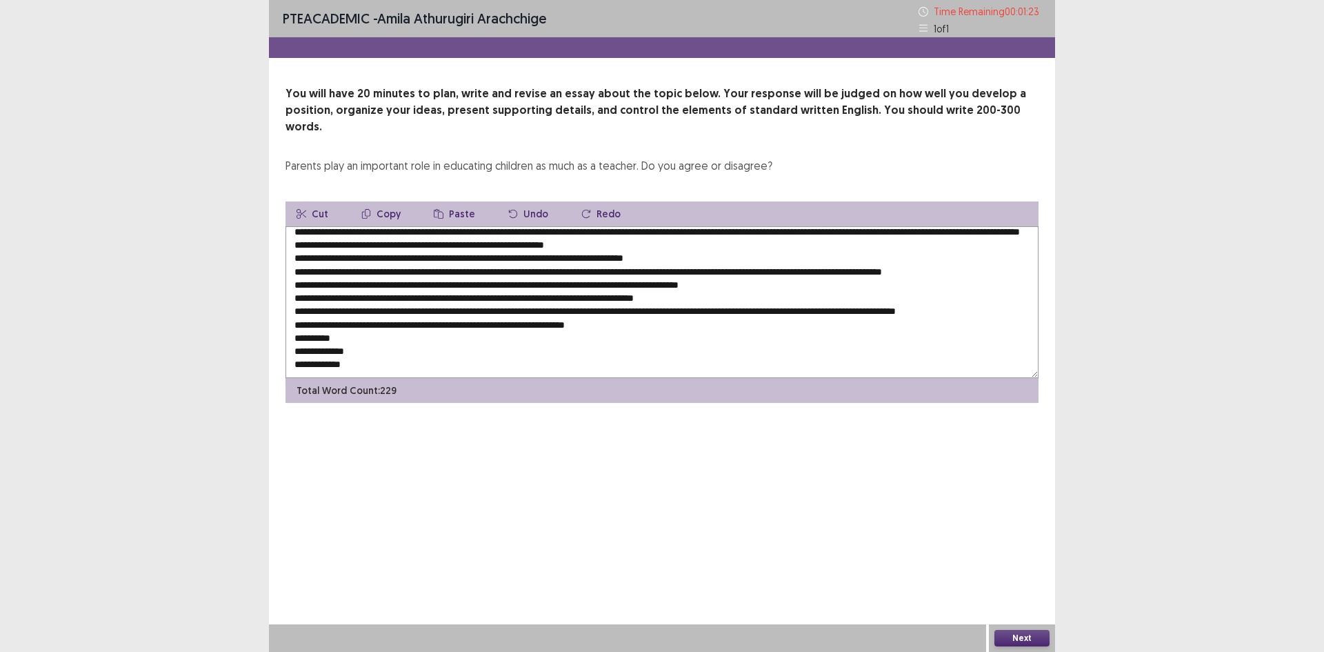
click at [364, 332] on textarea at bounding box center [661, 302] width 753 height 152
paste textarea "**********"
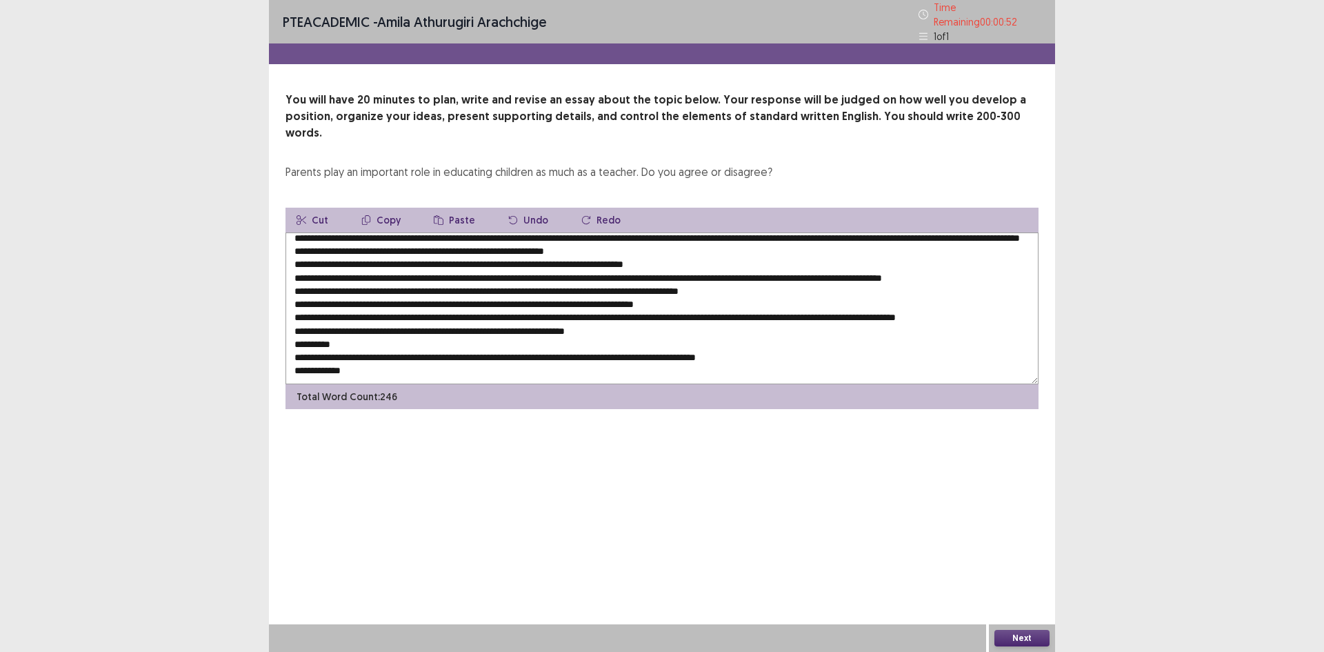
click at [292, 336] on textarea at bounding box center [661, 308] width 753 height 152
click at [346, 322] on textarea at bounding box center [661, 308] width 753 height 152
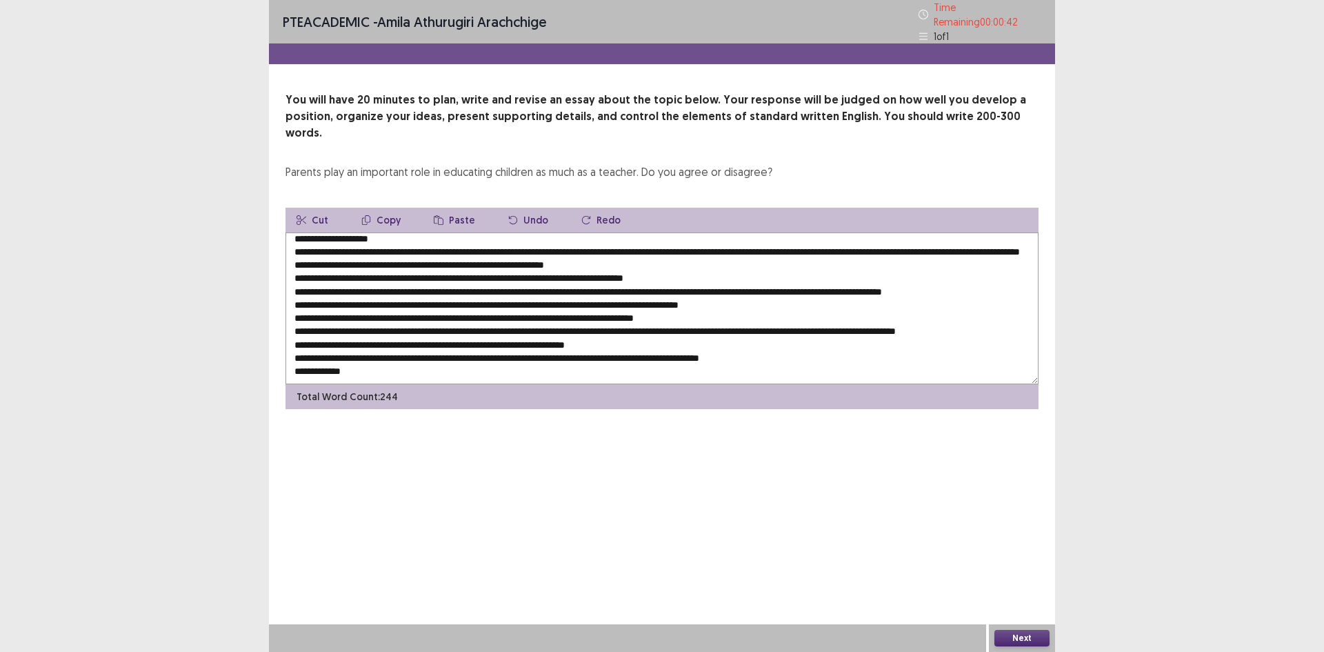
scroll to position [47, 0]
click at [289, 292] on textarea at bounding box center [661, 308] width 753 height 152
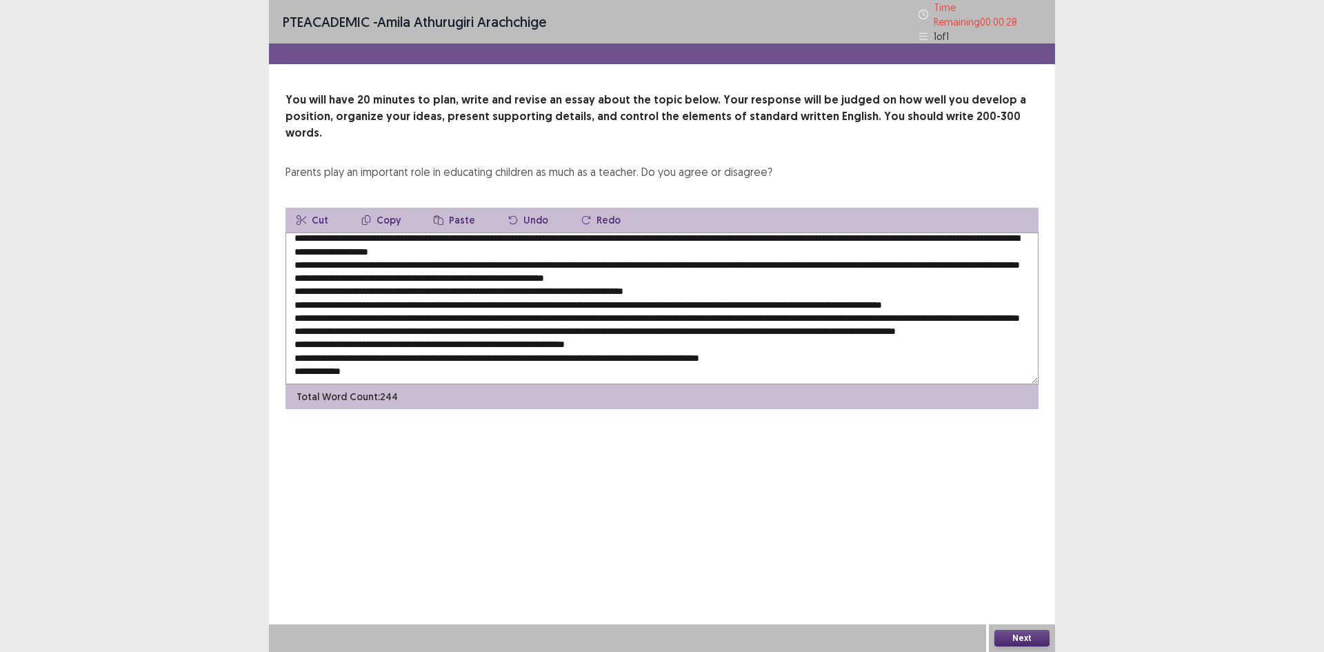
click at [292, 324] on textarea at bounding box center [661, 308] width 753 height 152
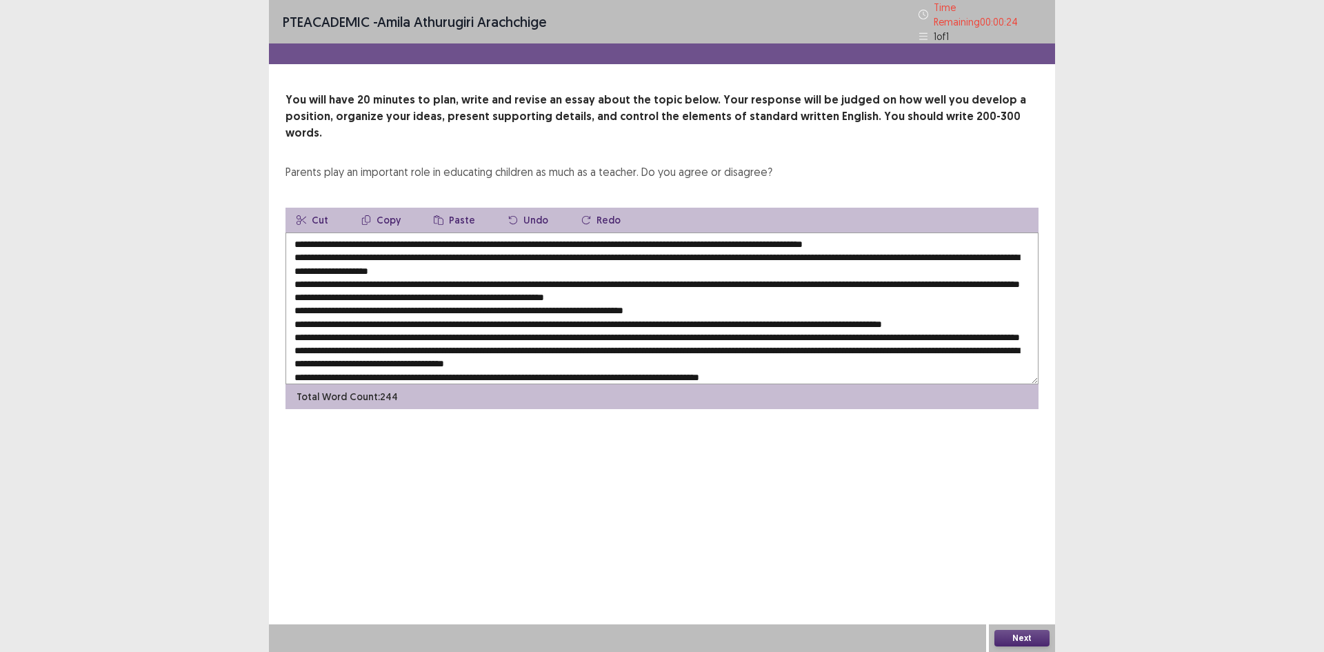
scroll to position [0, 0]
click at [292, 262] on textarea at bounding box center [661, 308] width 753 height 152
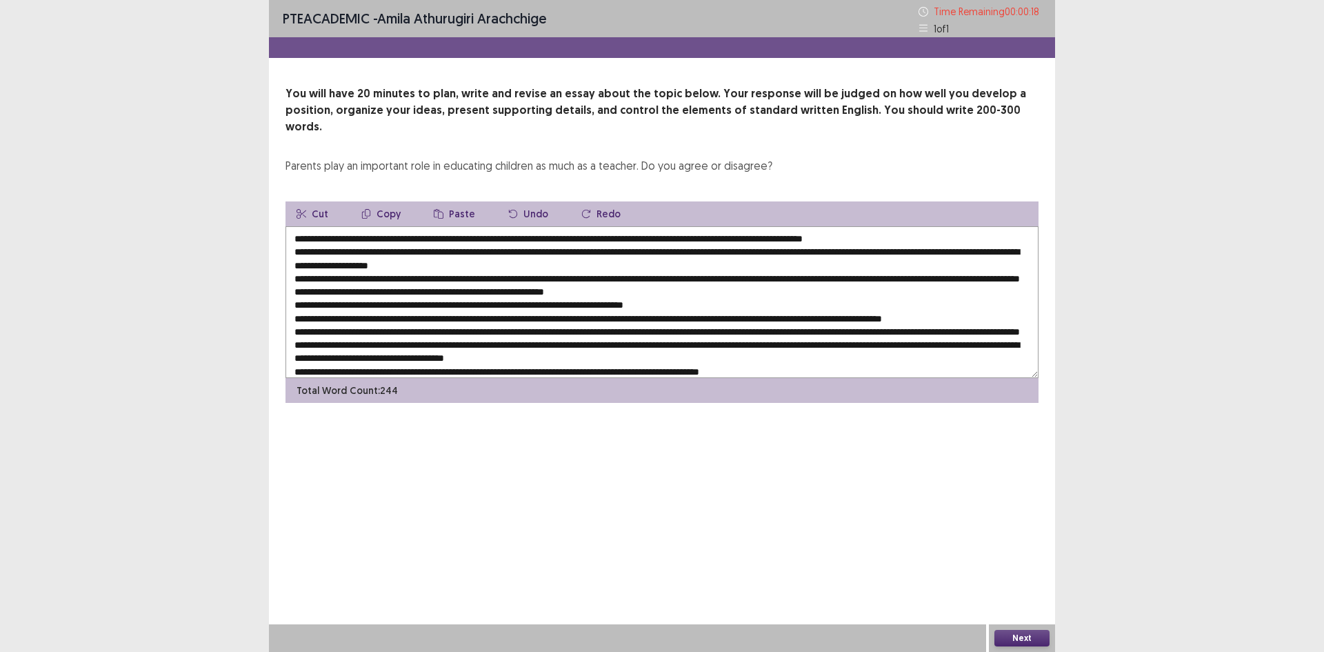
click at [294, 293] on textarea at bounding box center [661, 302] width 753 height 152
click at [292, 287] on textarea at bounding box center [661, 302] width 753 height 152
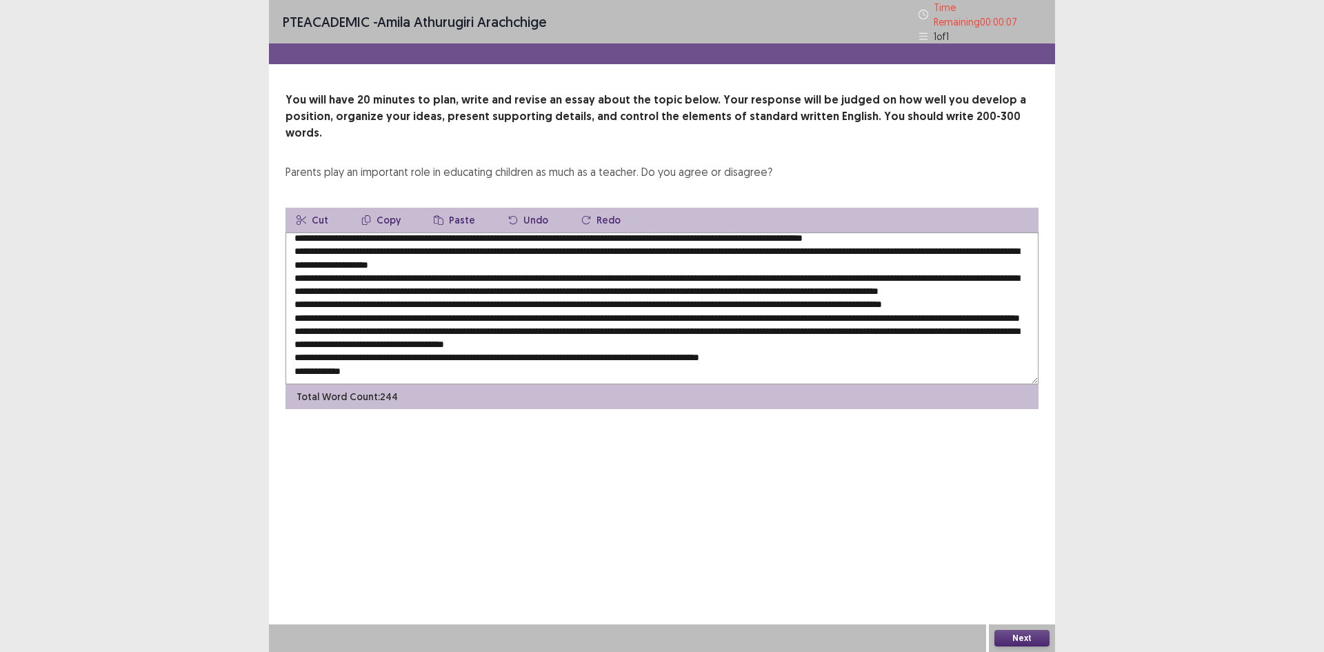
scroll to position [33, 0]
type textarea "**********"
click at [1035, 634] on button "Next" at bounding box center [1021, 637] width 55 height 17
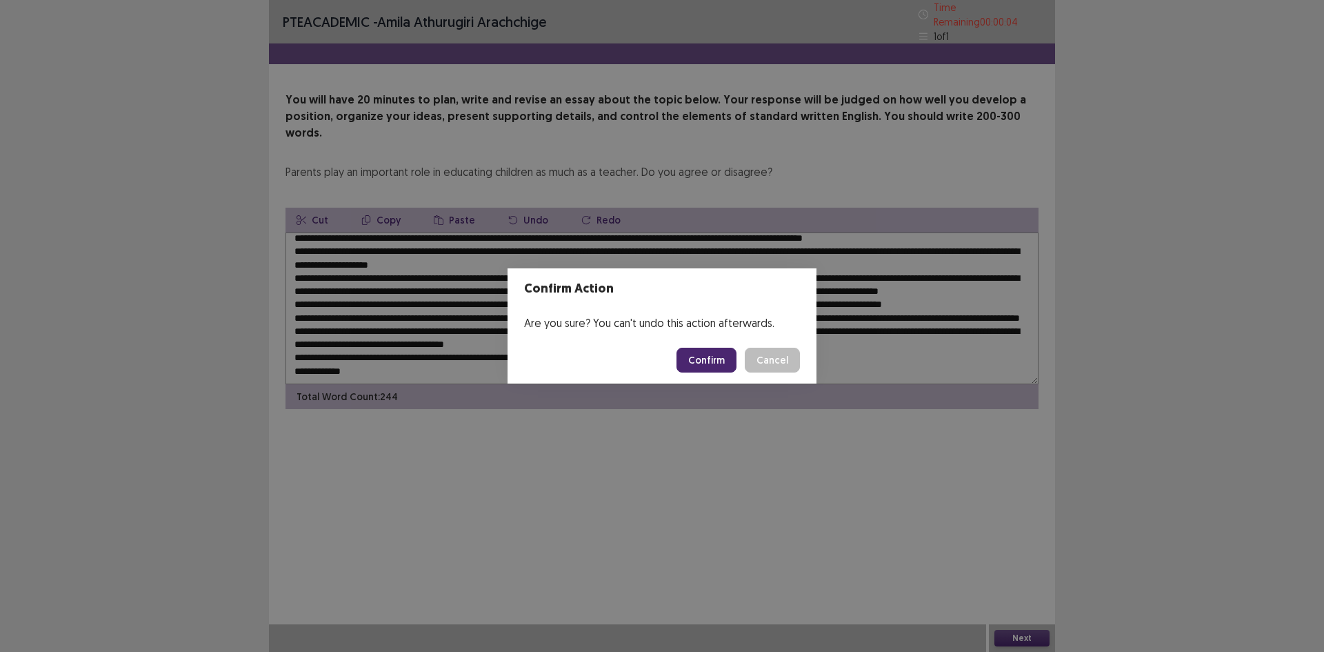
click at [715, 364] on button "Confirm" at bounding box center [706, 359] width 60 height 25
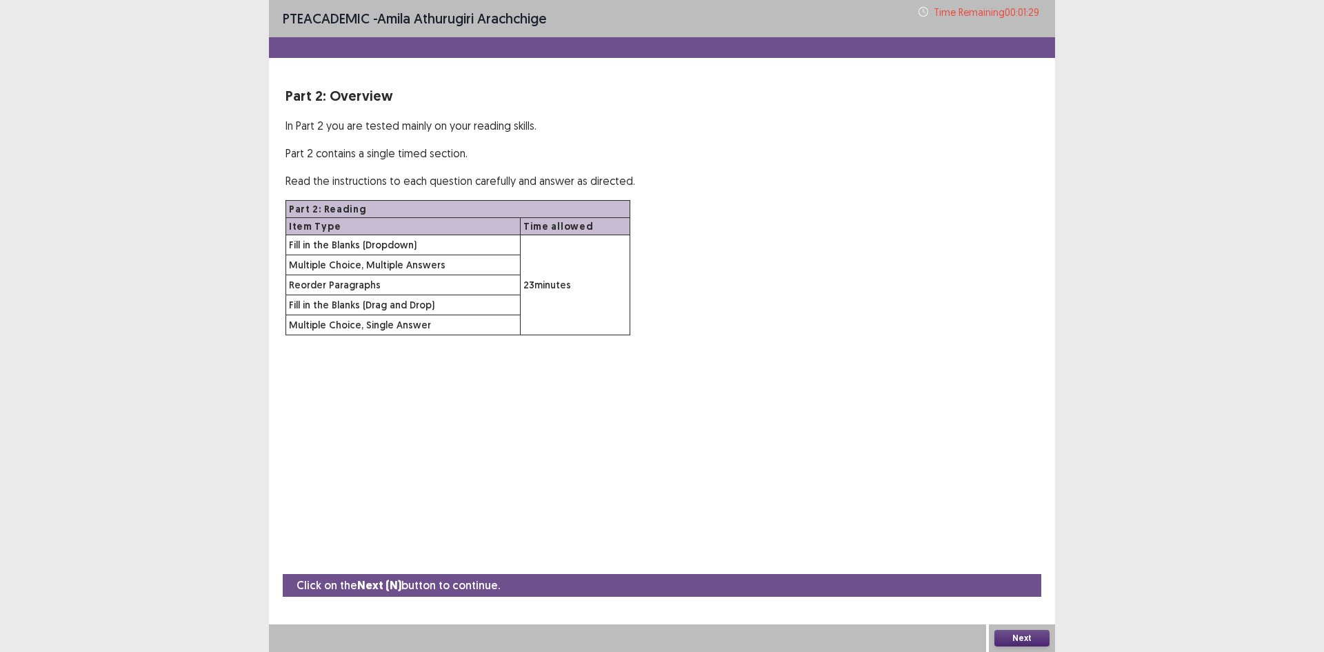
click at [1016, 636] on button "Next" at bounding box center [1021, 637] width 55 height 17
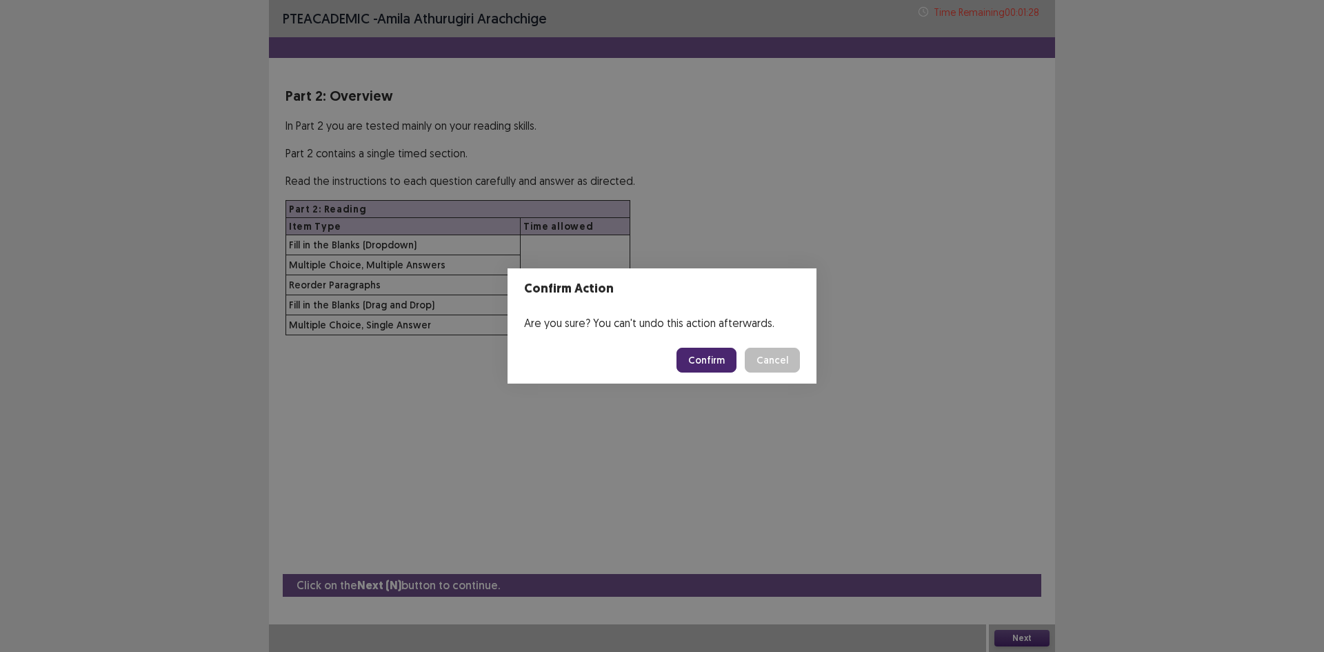
click at [710, 355] on button "Confirm" at bounding box center [706, 359] width 60 height 25
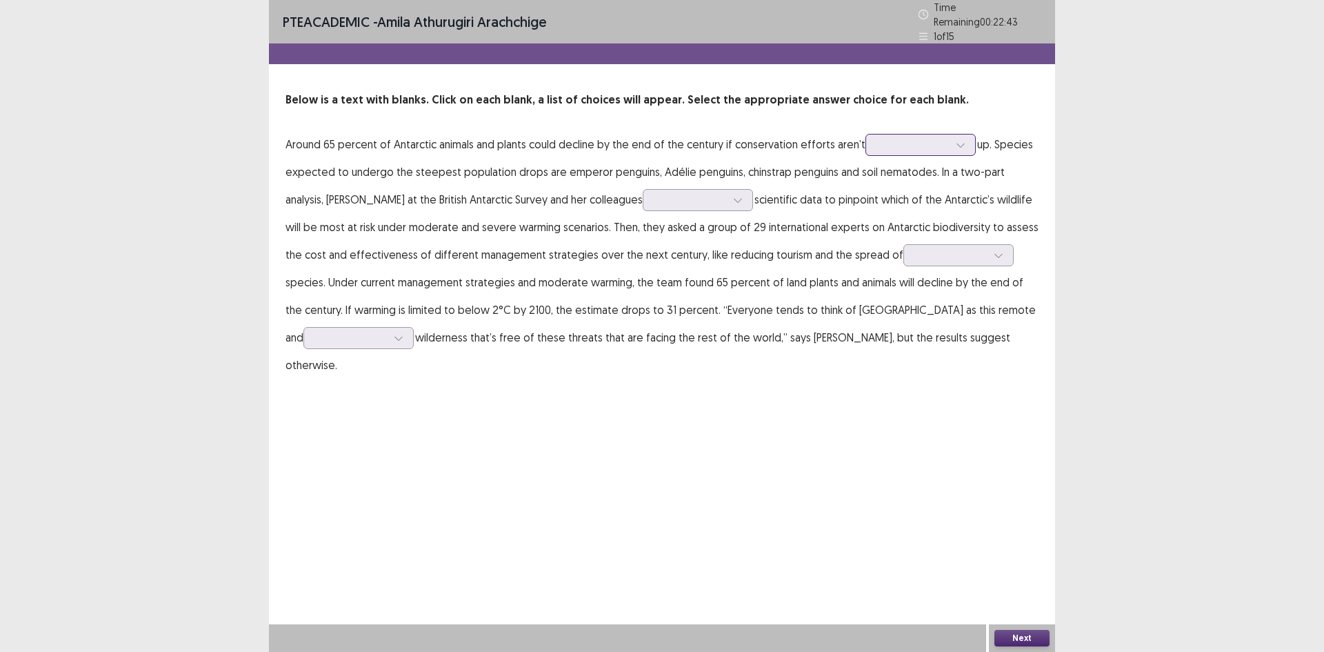
click at [925, 138] on div at bounding box center [913, 144] width 72 height 13
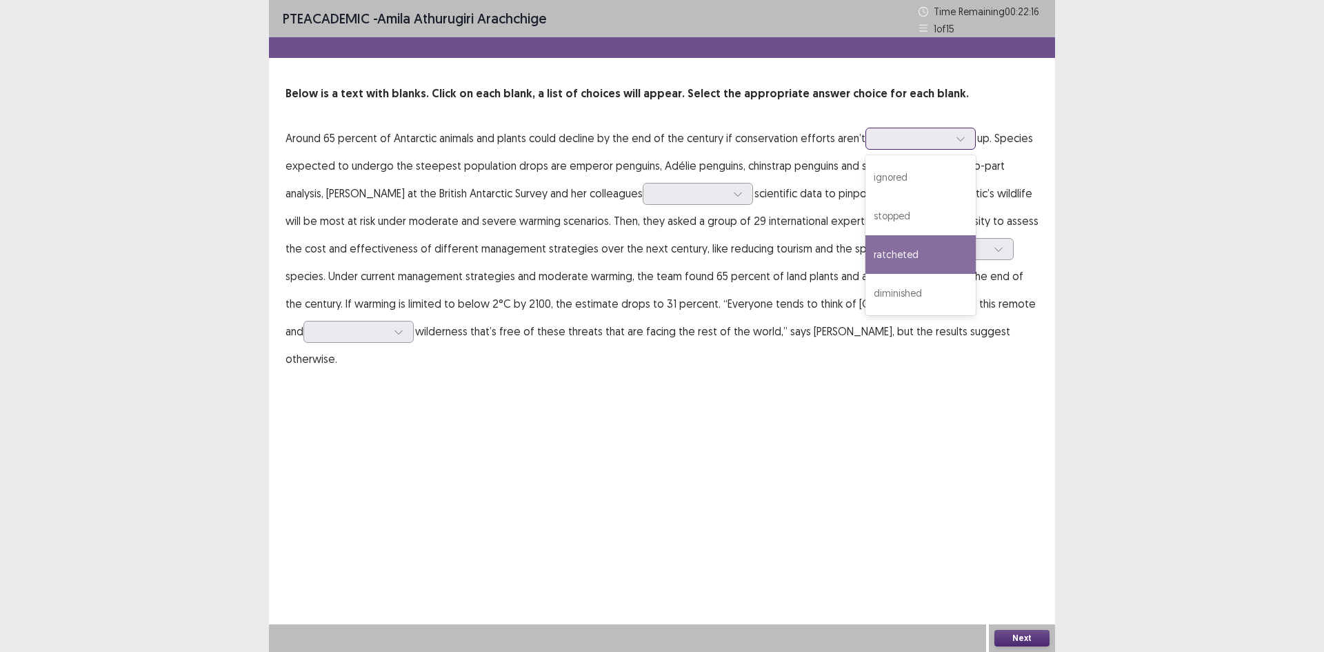
click at [898, 261] on div "ratcheted" at bounding box center [920, 254] width 110 height 39
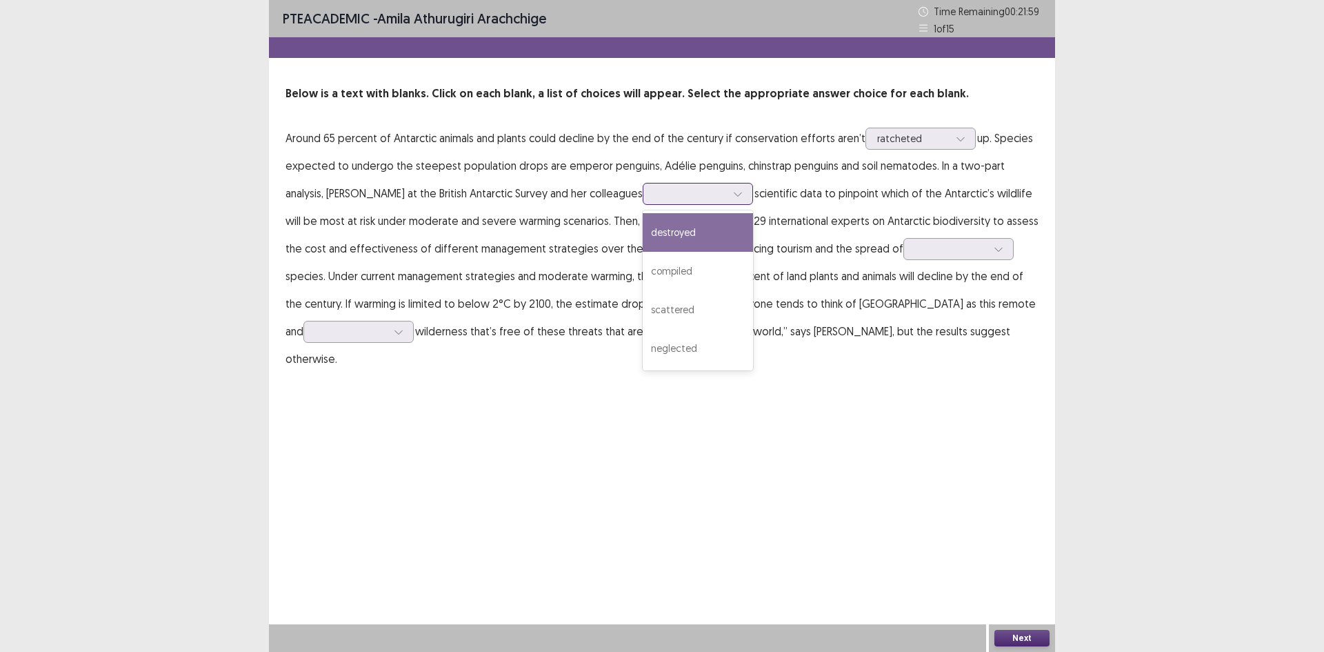
click at [654, 198] on div at bounding box center [690, 193] width 72 height 13
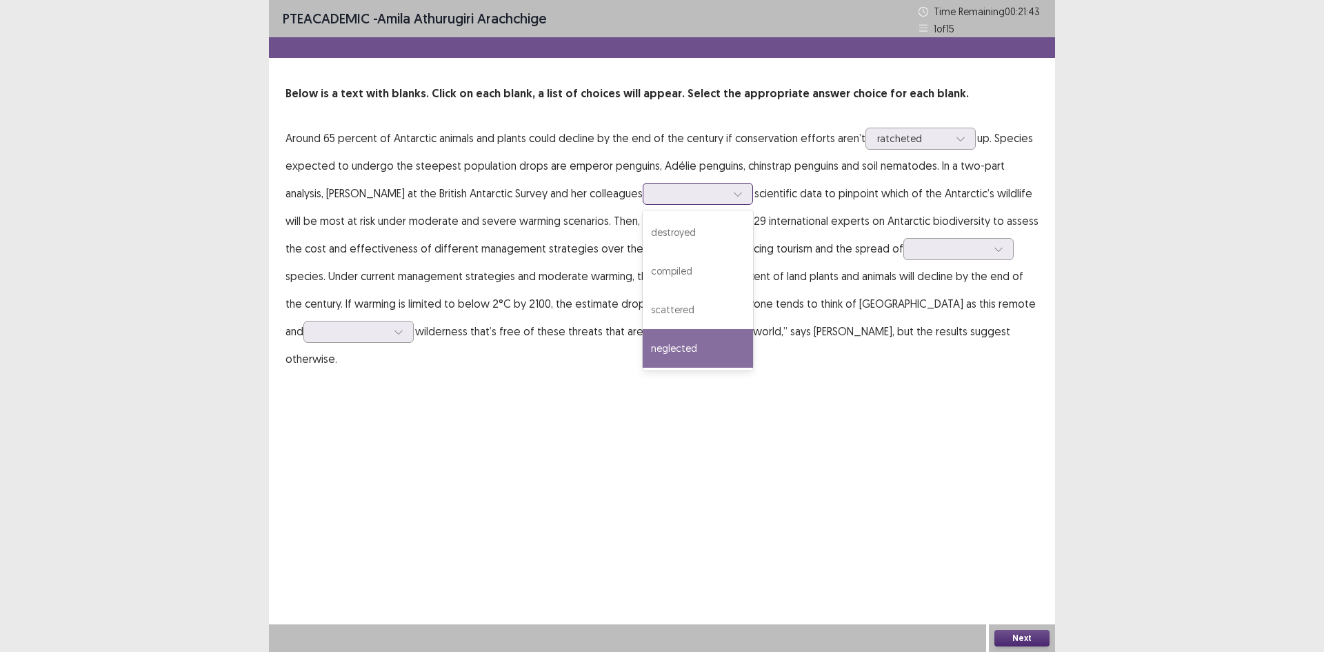
click at [643, 353] on div "neglected" at bounding box center [698, 348] width 110 height 39
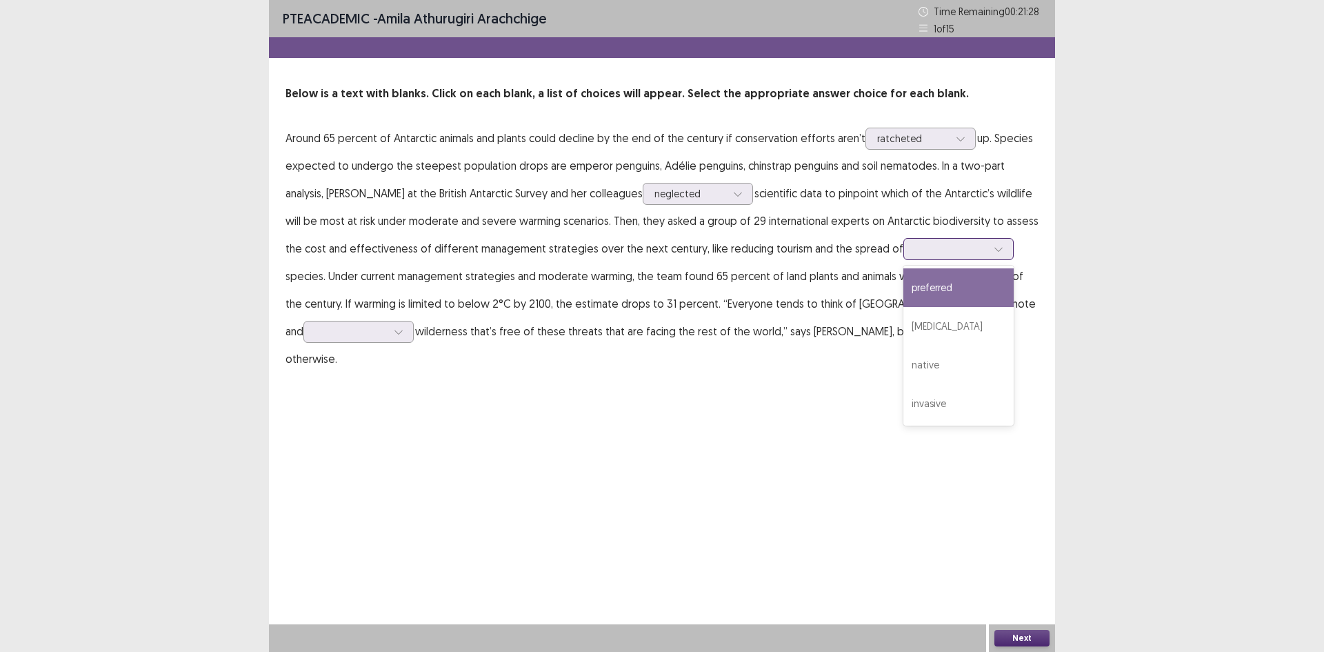
click at [915, 250] on div at bounding box center [951, 248] width 72 height 13
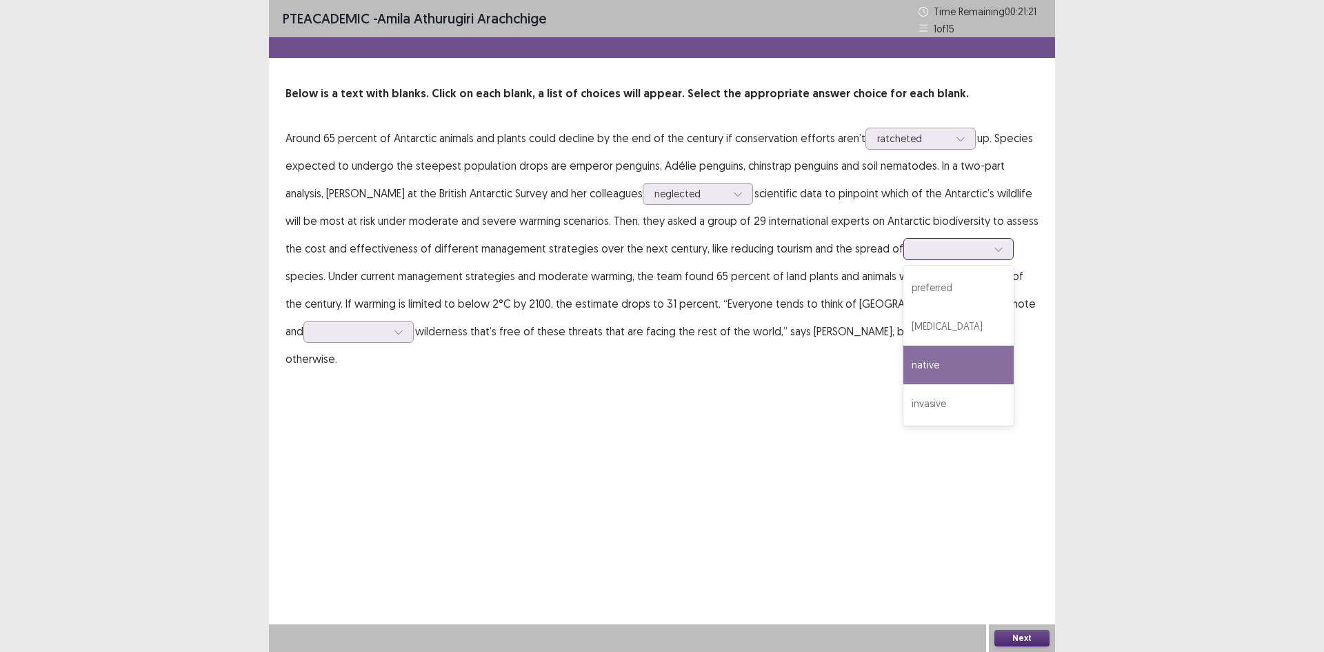
click at [903, 362] on div "native" at bounding box center [958, 364] width 110 height 39
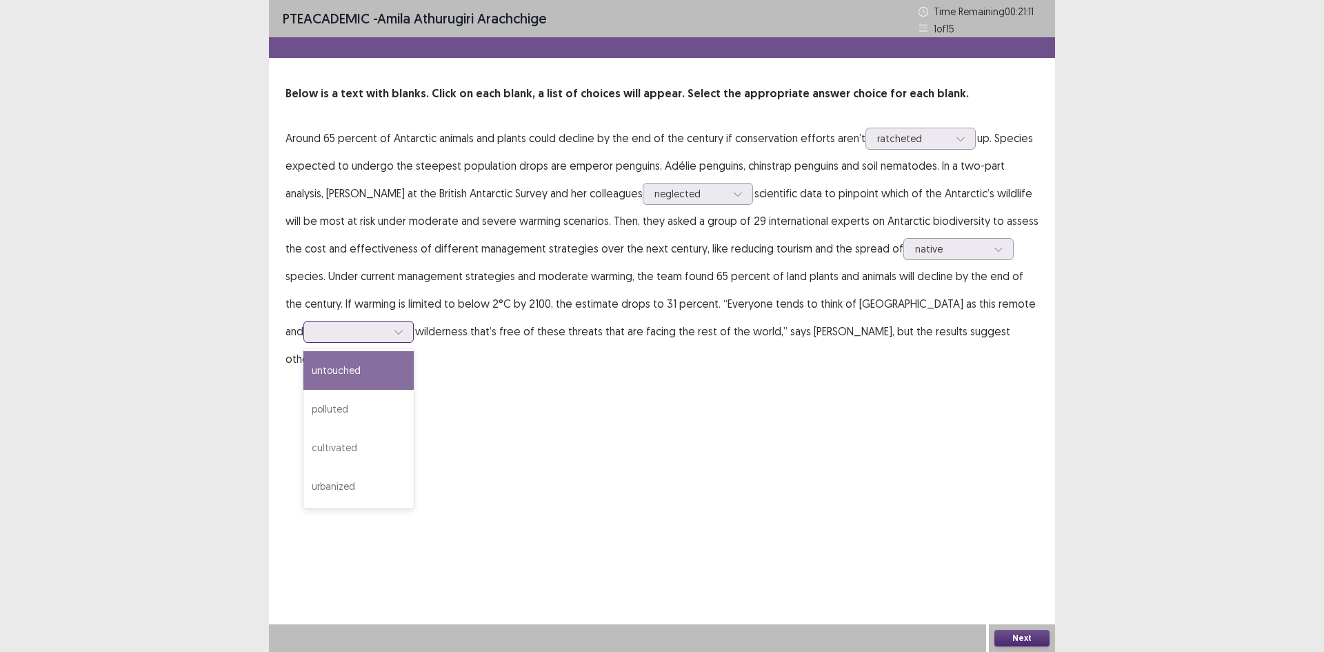
click at [387, 325] on div at bounding box center [351, 331] width 72 height 13
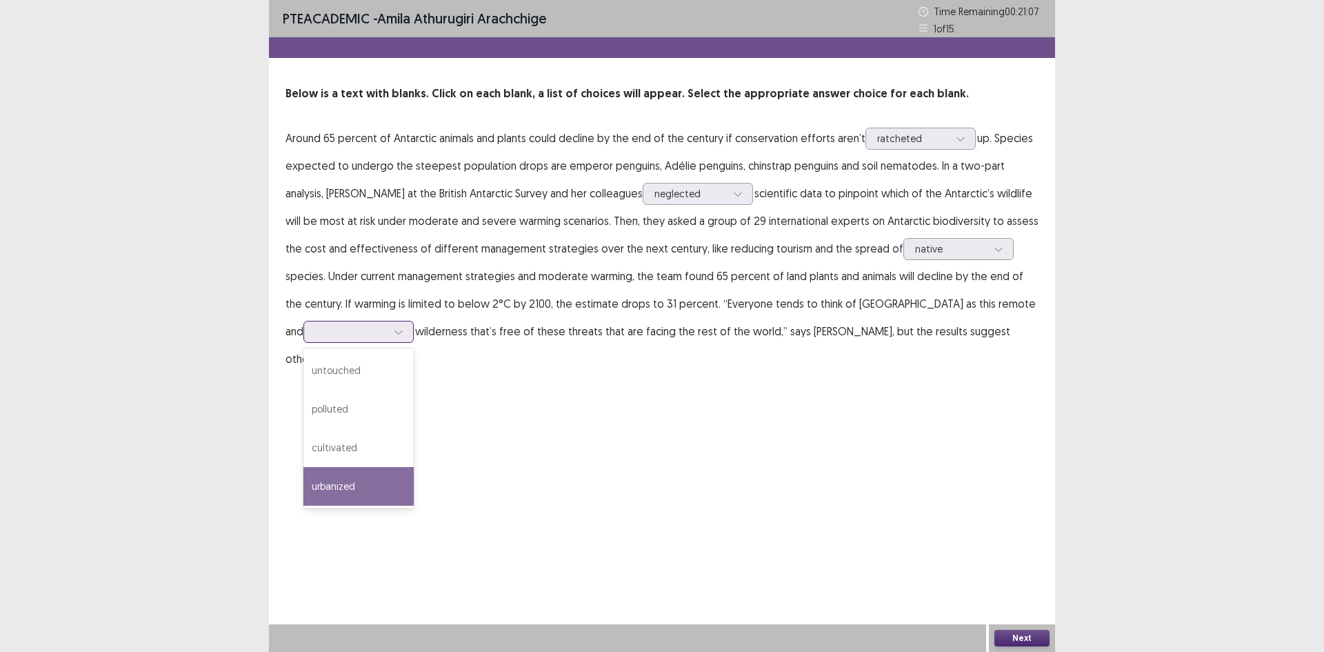
click at [414, 467] on div "urbanized" at bounding box center [358, 486] width 110 height 39
click at [1019, 640] on button "Next" at bounding box center [1021, 637] width 55 height 17
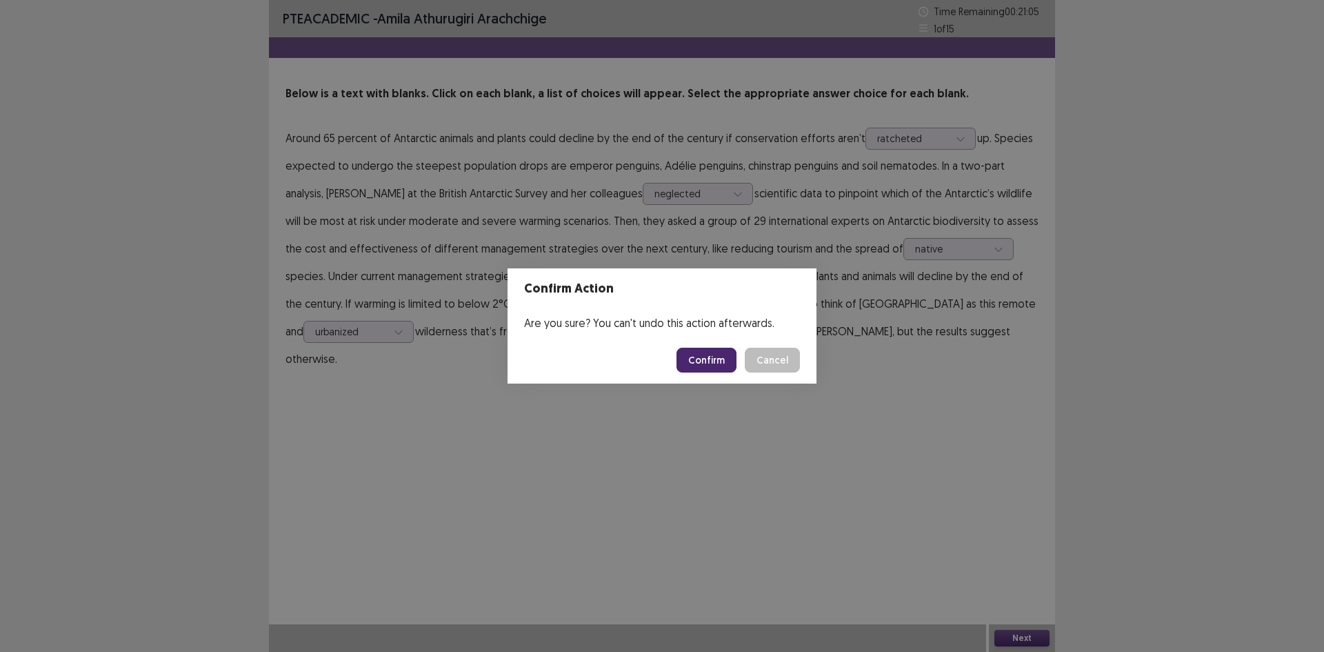
click at [725, 361] on button "Confirm" at bounding box center [706, 359] width 60 height 25
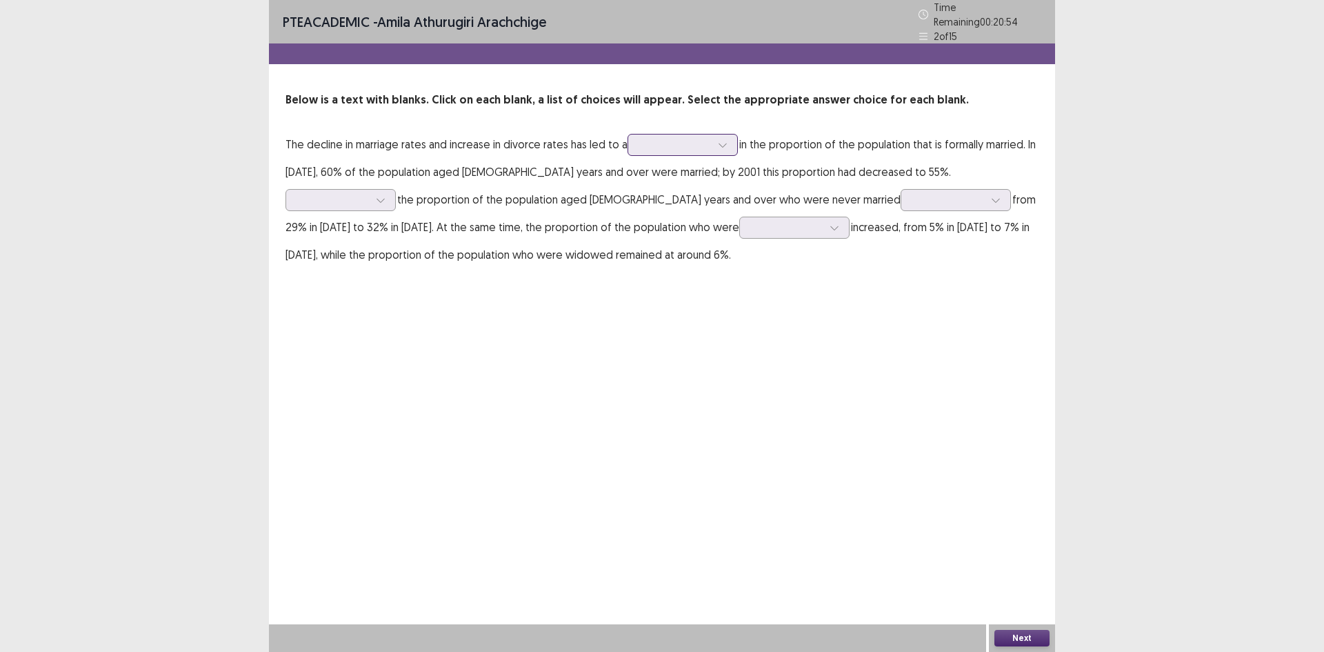
click at [665, 141] on div at bounding box center [675, 144] width 72 height 13
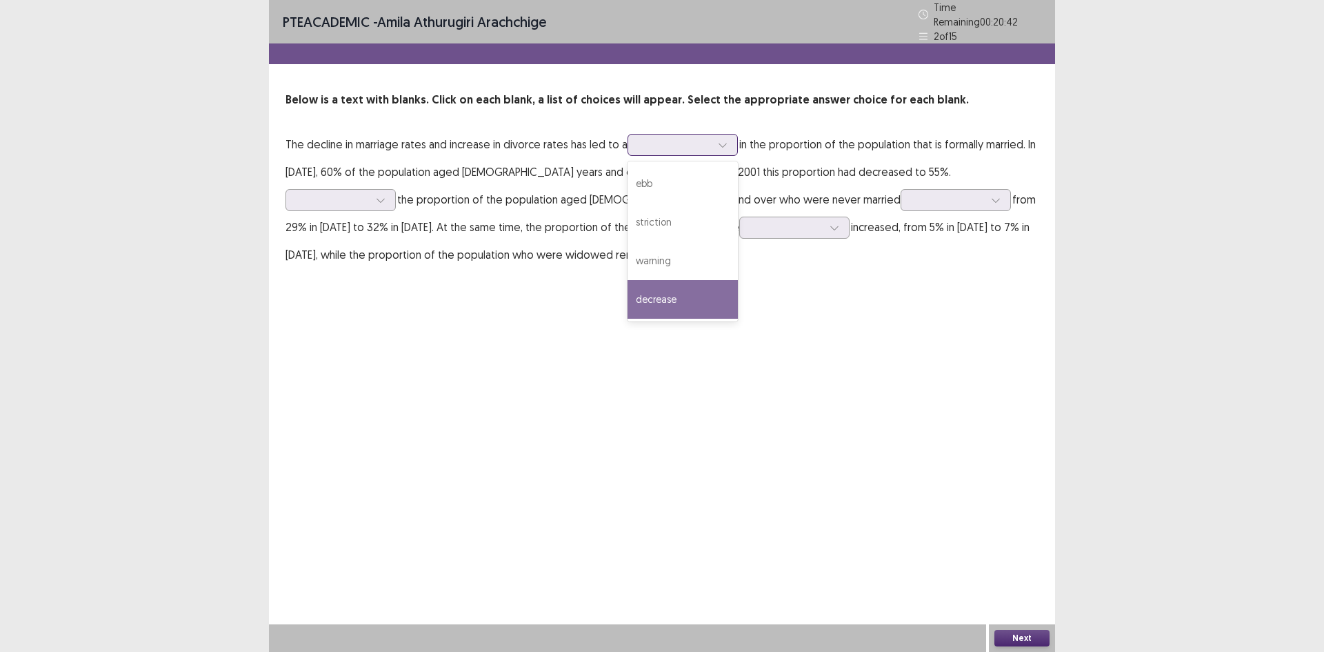
click at [649, 297] on div "decrease" at bounding box center [682, 299] width 110 height 39
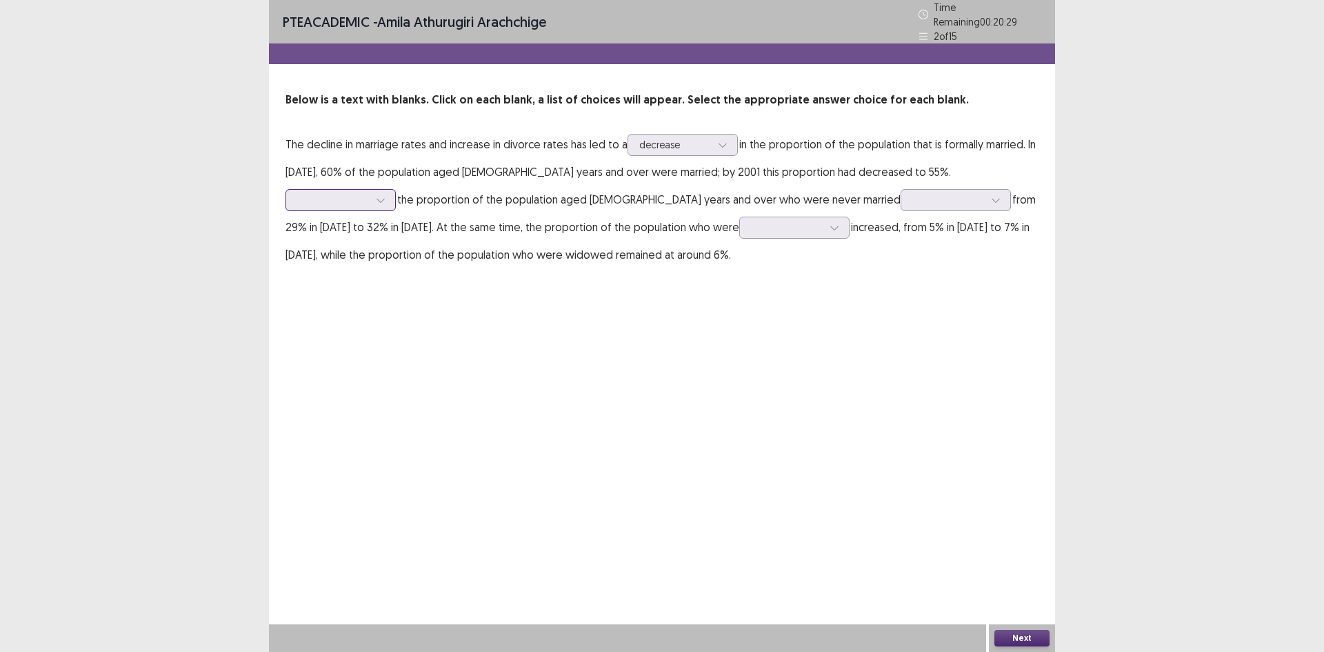
click at [369, 193] on div at bounding box center [333, 199] width 72 height 13
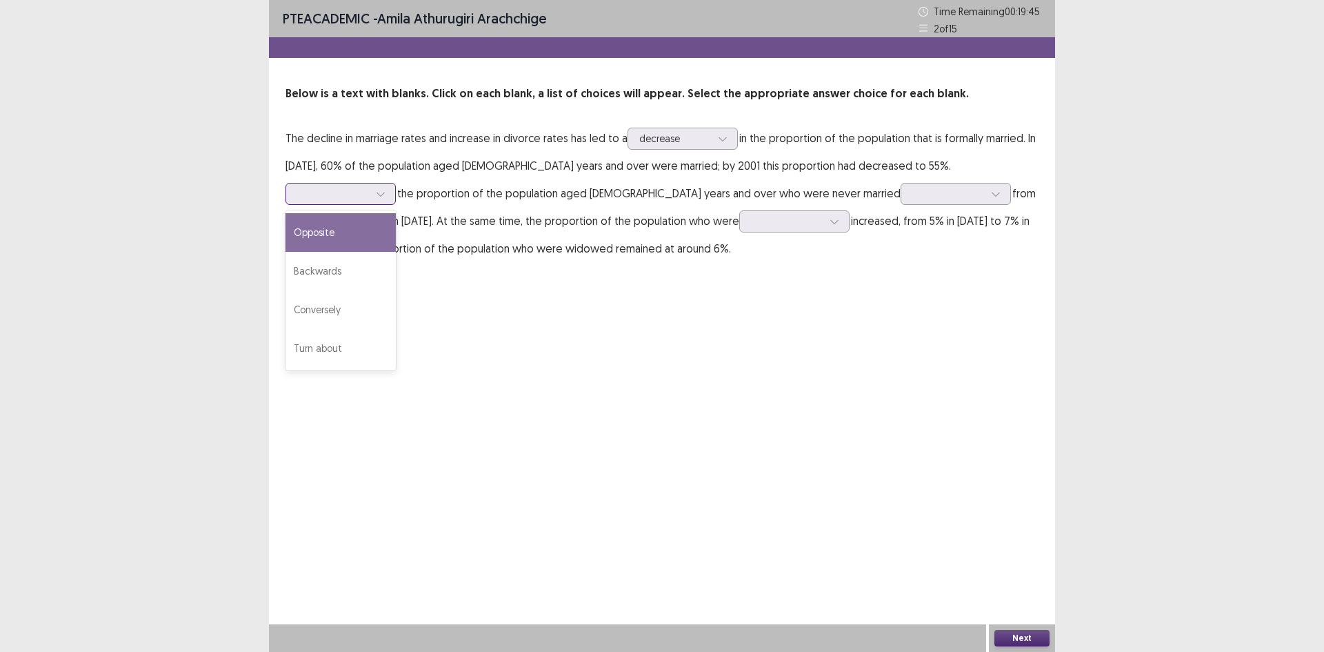
click at [396, 213] on div "Opposite" at bounding box center [340, 232] width 110 height 39
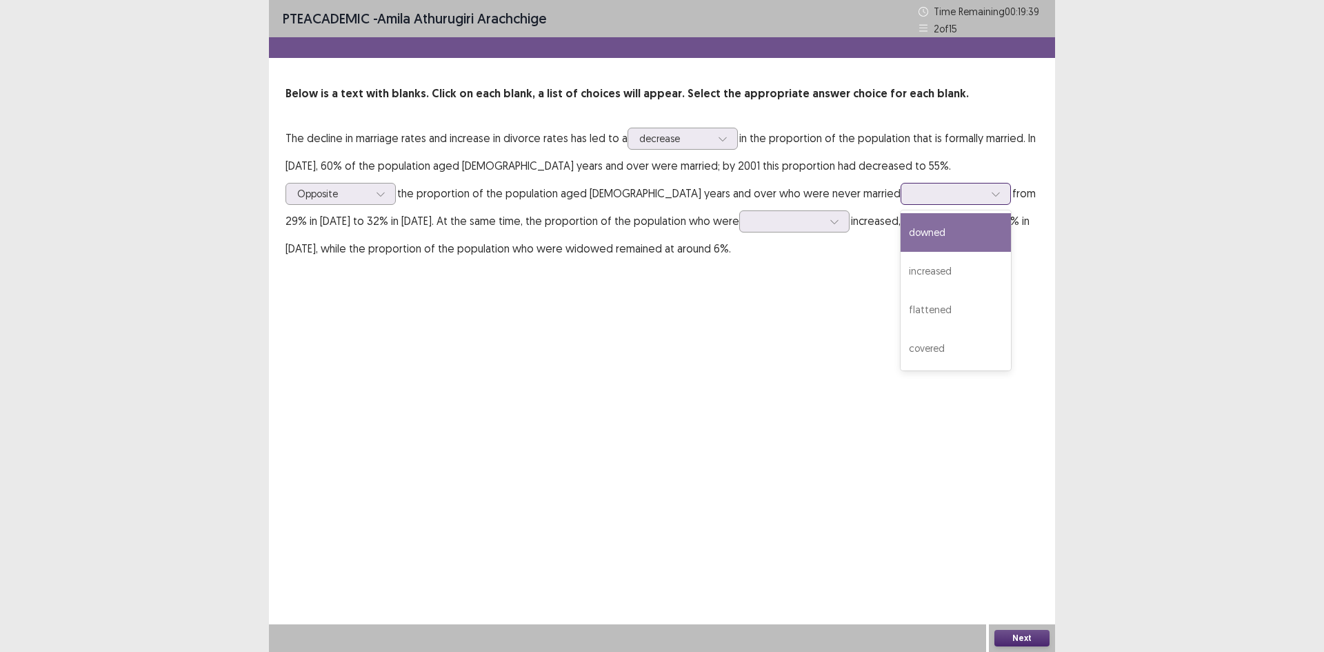
click at [911, 201] on div at bounding box center [948, 193] width 74 height 16
click at [900, 265] on div "increased" at bounding box center [955, 271] width 110 height 39
click at [751, 228] on div at bounding box center [787, 220] width 72 height 13
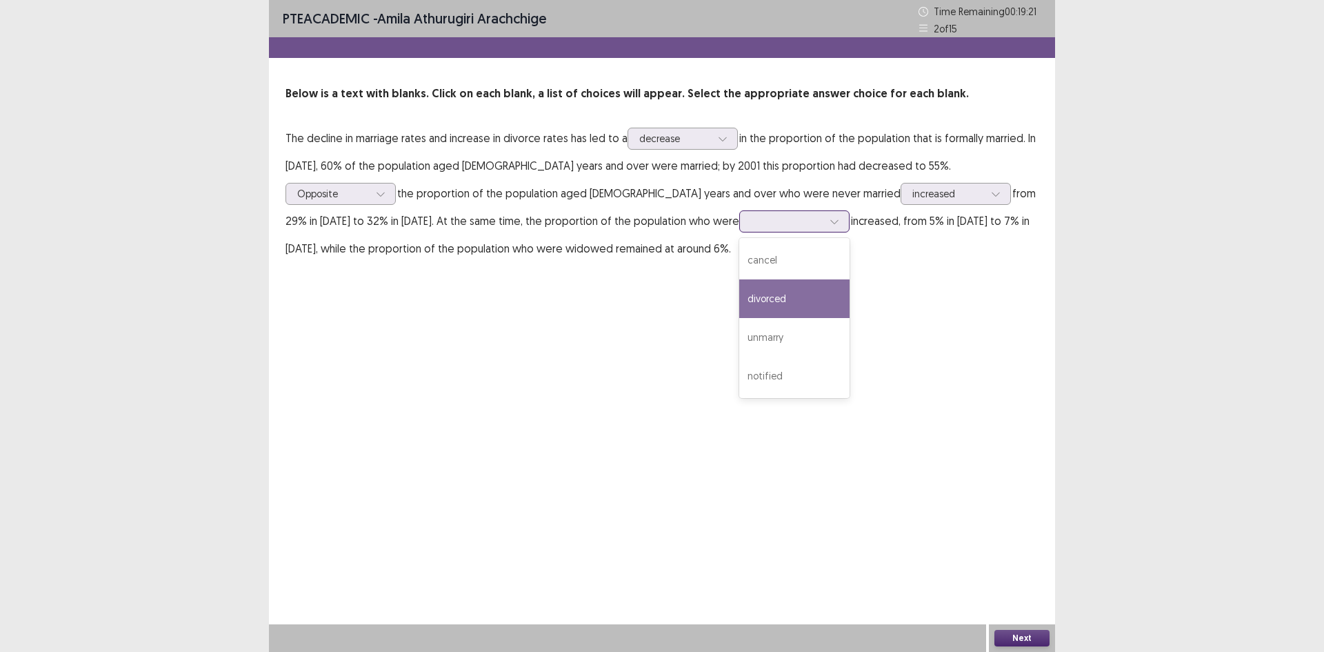
click at [739, 292] on div "divorced" at bounding box center [794, 298] width 110 height 39
click at [1009, 636] on button "Next" at bounding box center [1021, 637] width 55 height 17
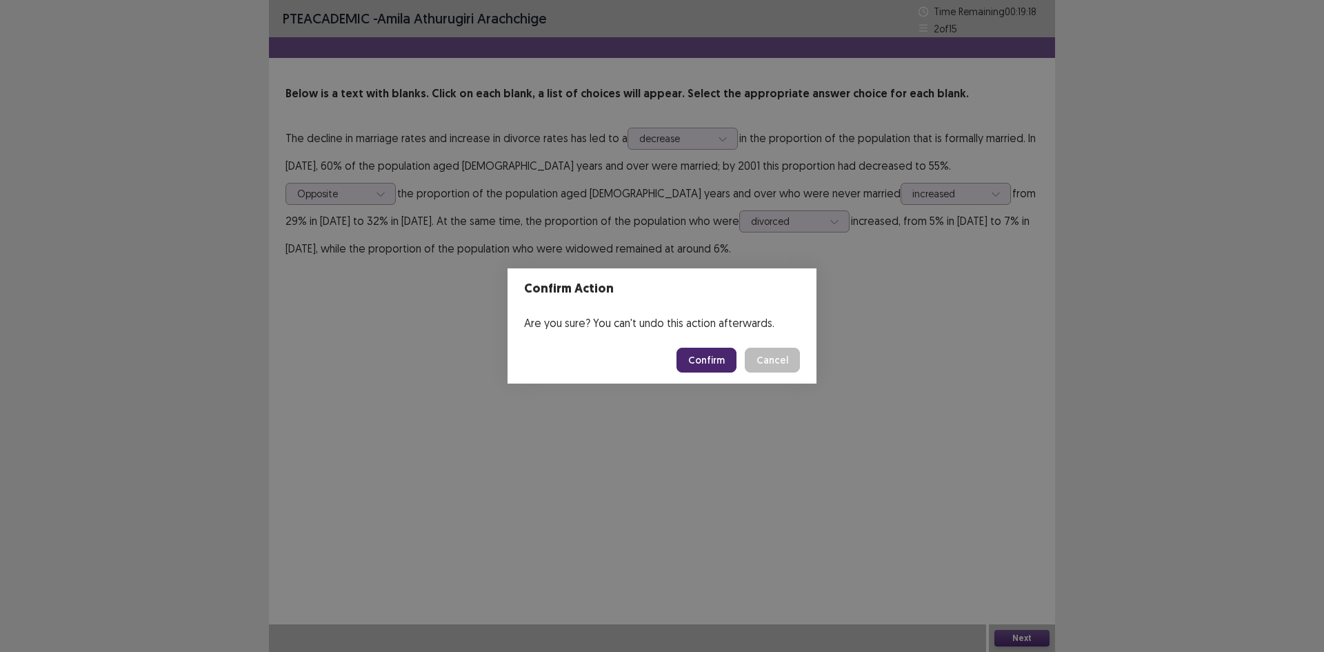
click at [711, 368] on button "Confirm" at bounding box center [706, 359] width 60 height 25
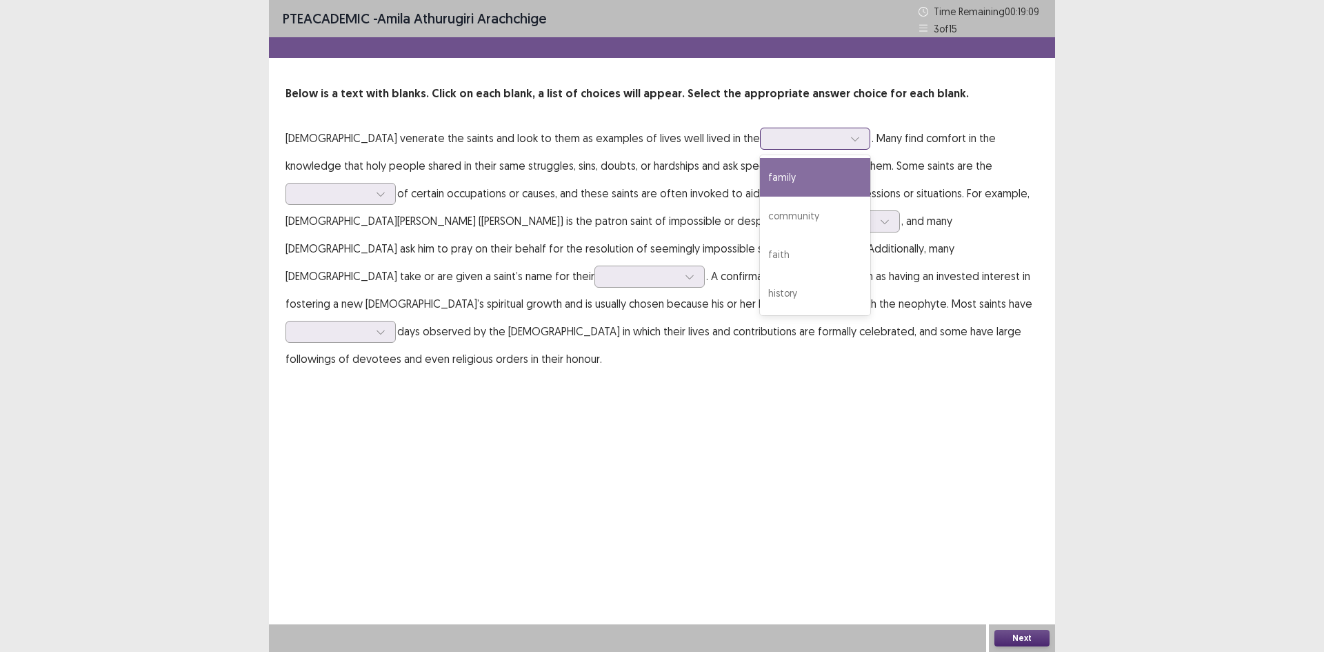
click at [771, 139] on div at bounding box center [807, 138] width 72 height 13
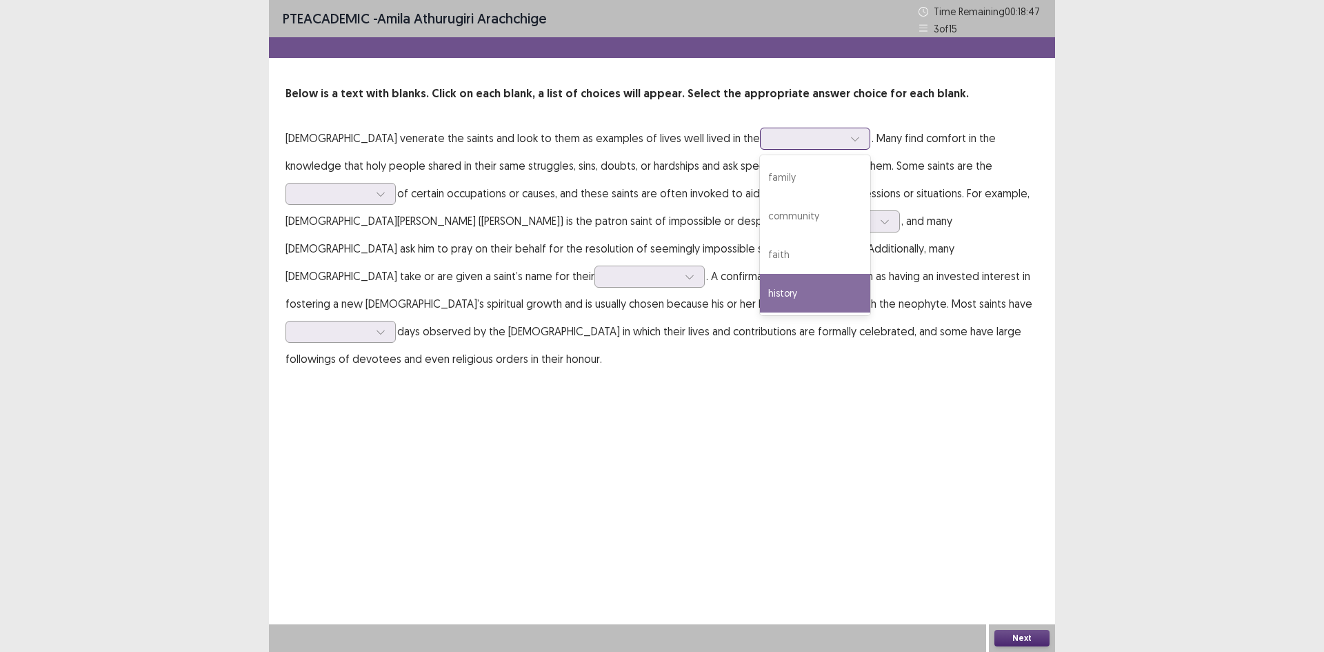
click at [760, 290] on div "history" at bounding box center [815, 293] width 110 height 39
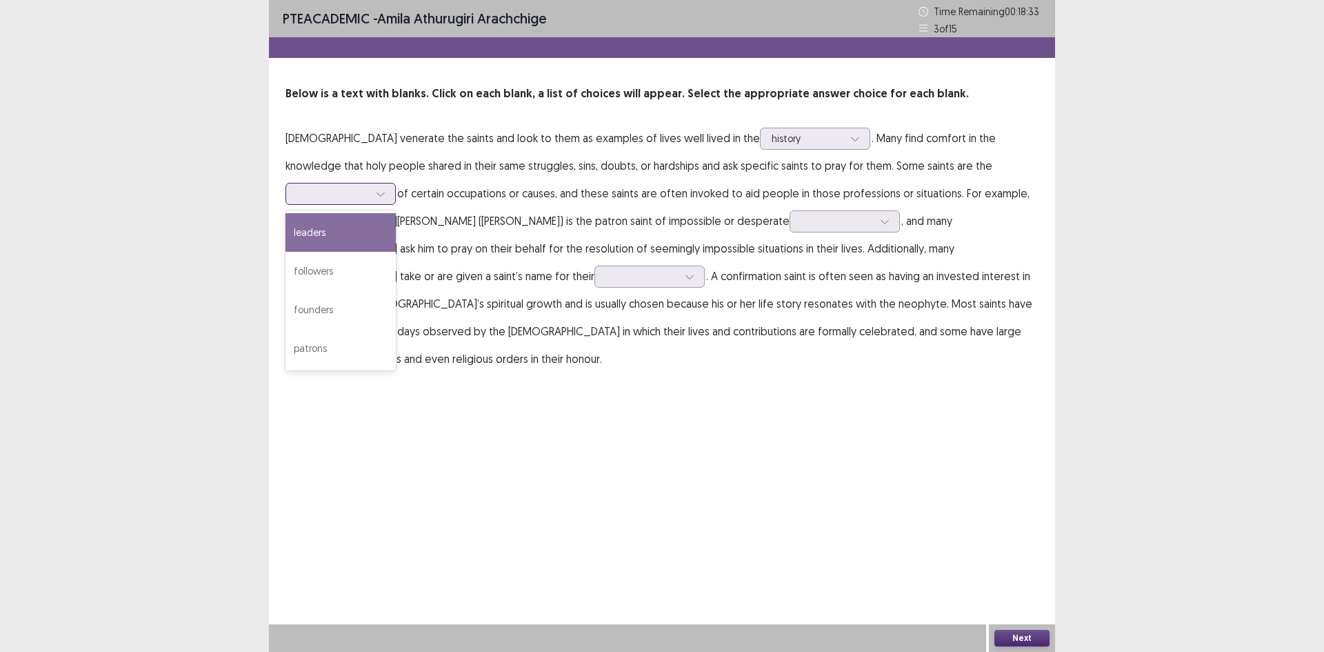
click at [369, 187] on div at bounding box center [333, 193] width 72 height 13
click at [396, 213] on div "leaders" at bounding box center [340, 232] width 110 height 39
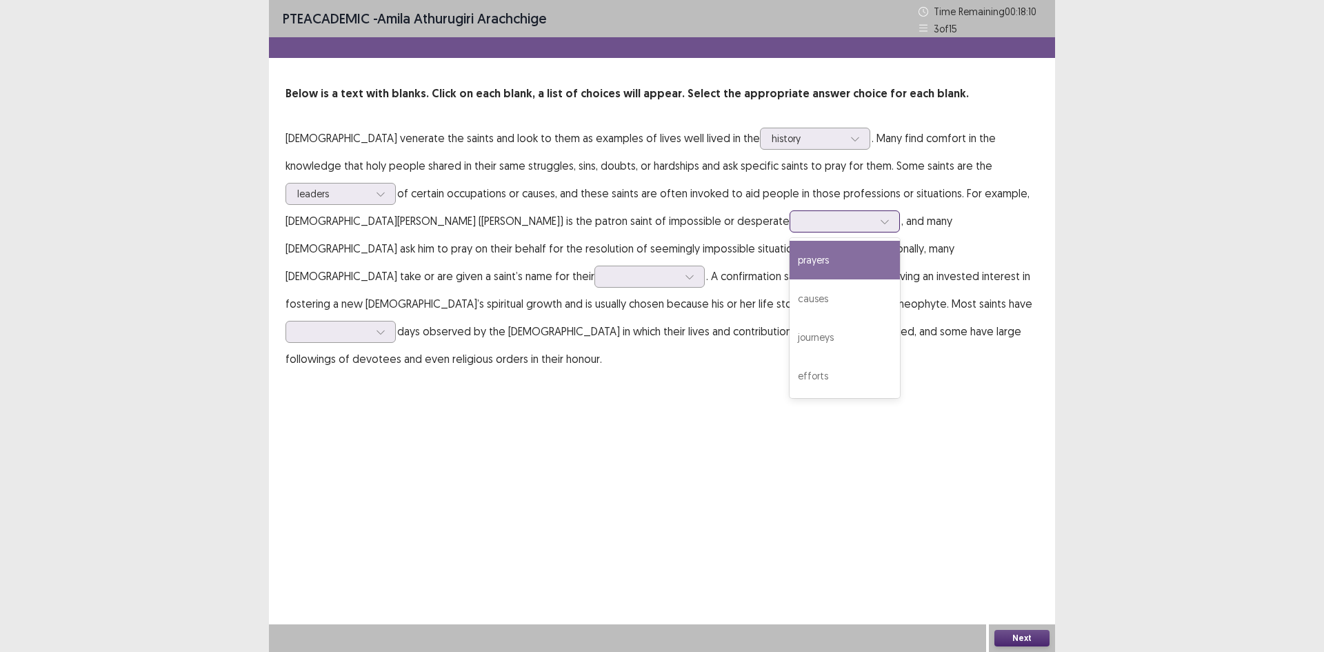
click at [801, 226] on div at bounding box center [837, 220] width 72 height 13
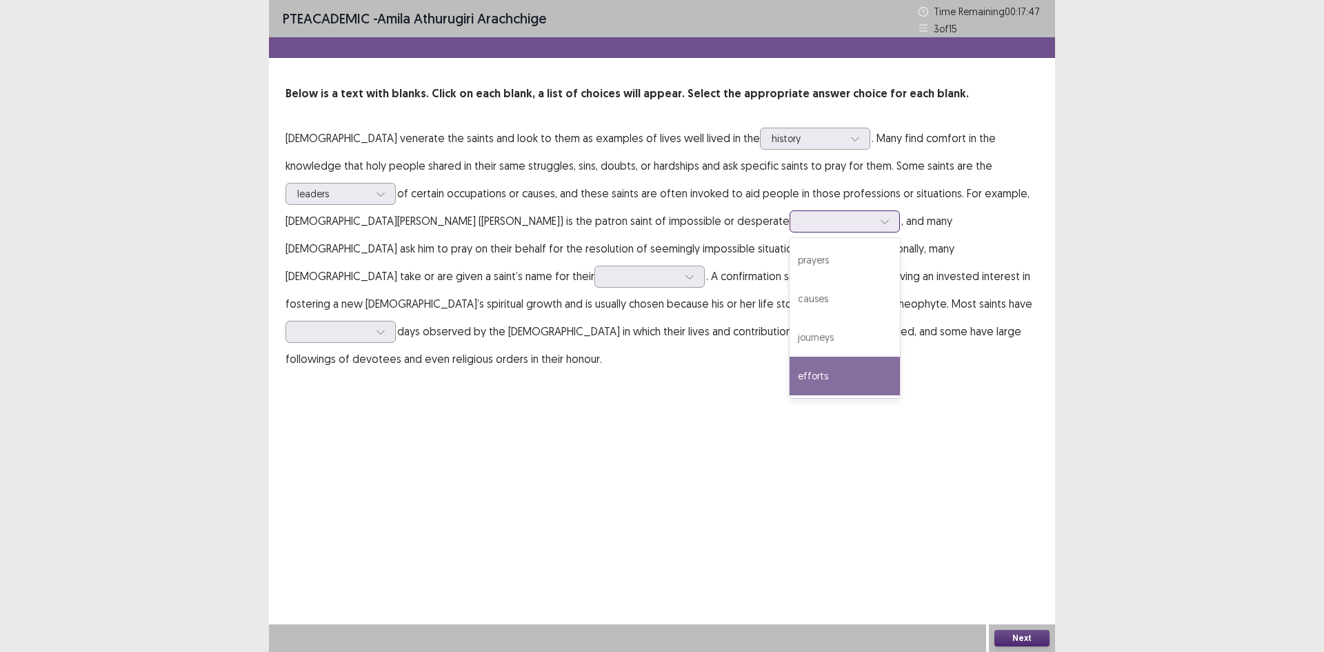
click at [789, 370] on div "efforts" at bounding box center [844, 375] width 110 height 39
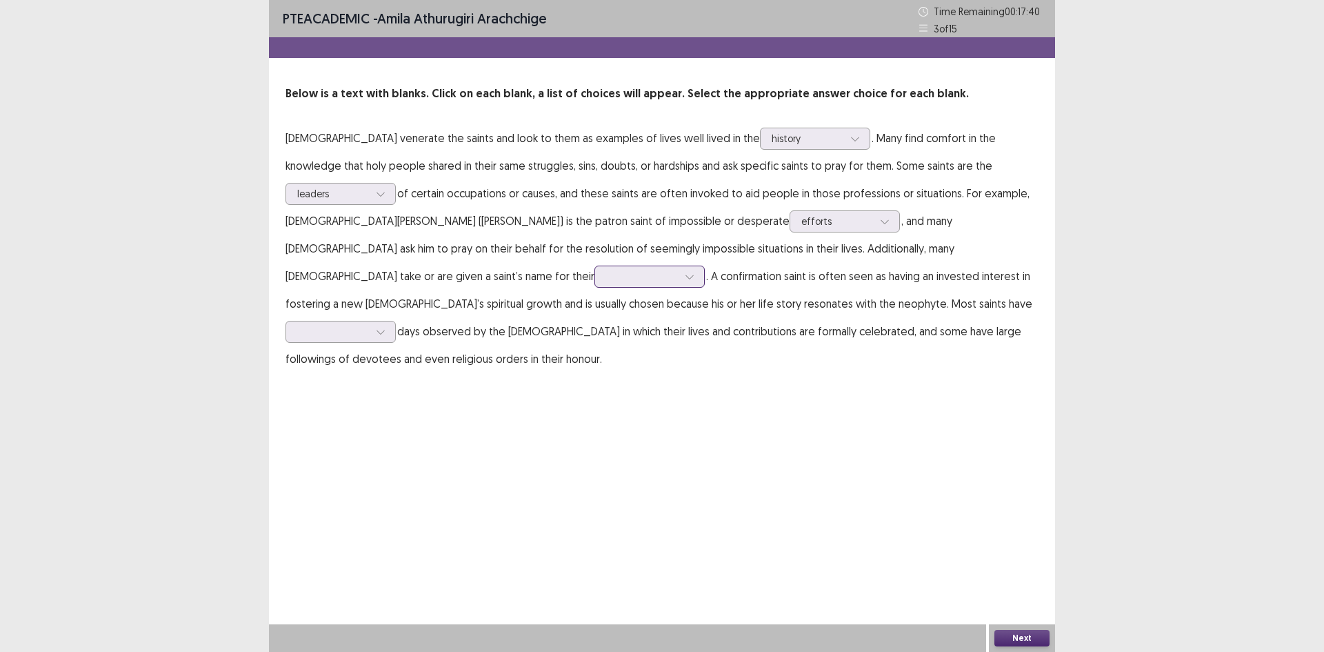
click at [678, 270] on div at bounding box center [642, 276] width 72 height 13
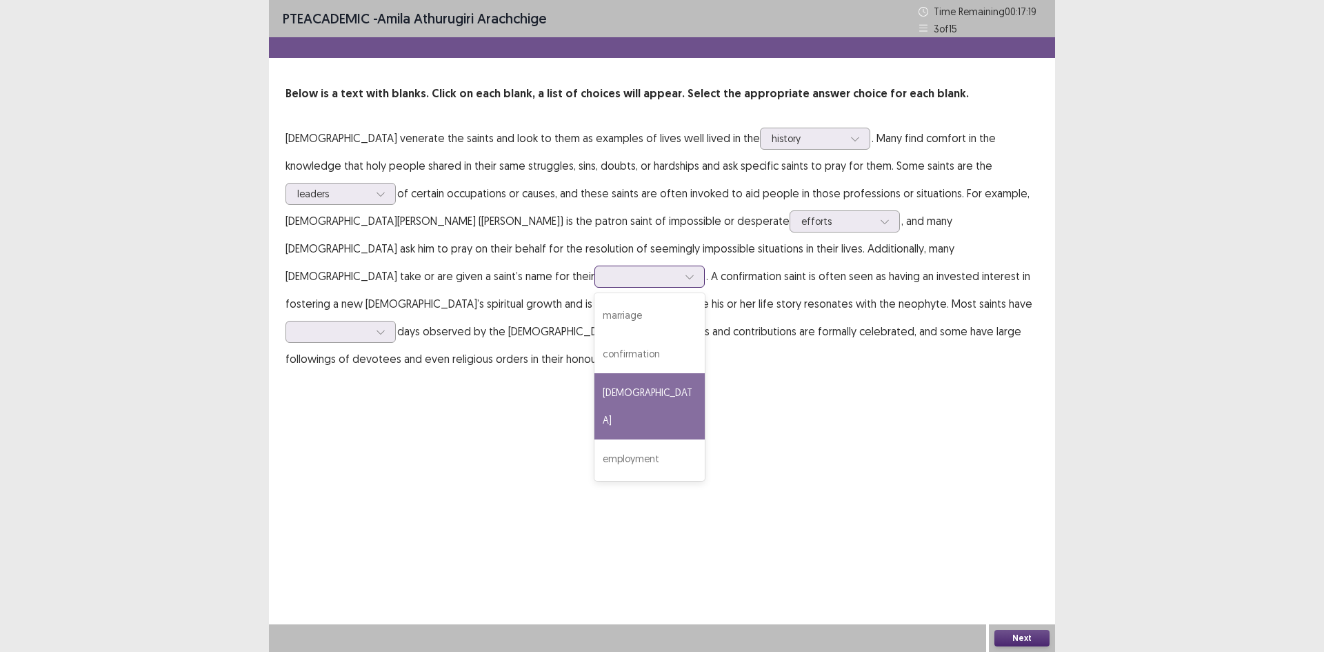
click at [705, 373] on div "[DEMOGRAPHIC_DATA]" at bounding box center [649, 406] width 110 height 66
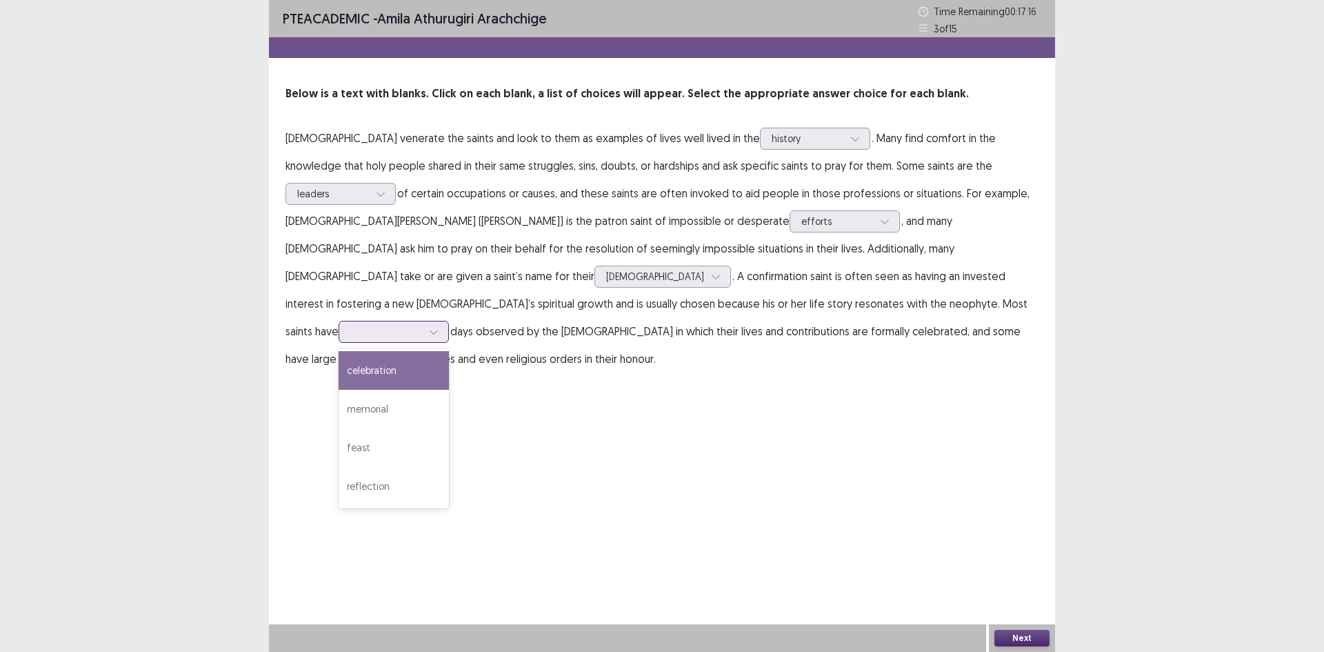
click at [409, 325] on div at bounding box center [386, 331] width 72 height 13
click at [415, 351] on div "celebration" at bounding box center [394, 370] width 110 height 39
click at [1019, 646] on div "Next" at bounding box center [1022, 638] width 66 height 28
click at [1019, 642] on button "Next" at bounding box center [1021, 637] width 55 height 17
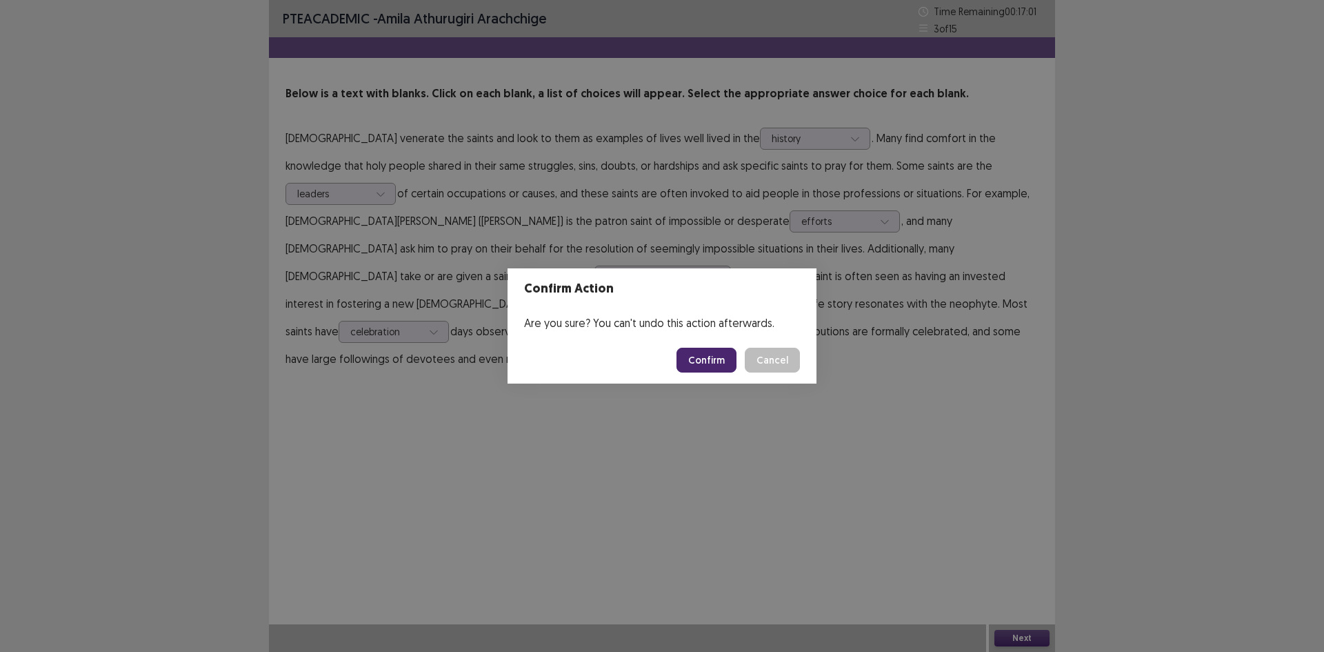
click at [713, 364] on button "Confirm" at bounding box center [706, 359] width 60 height 25
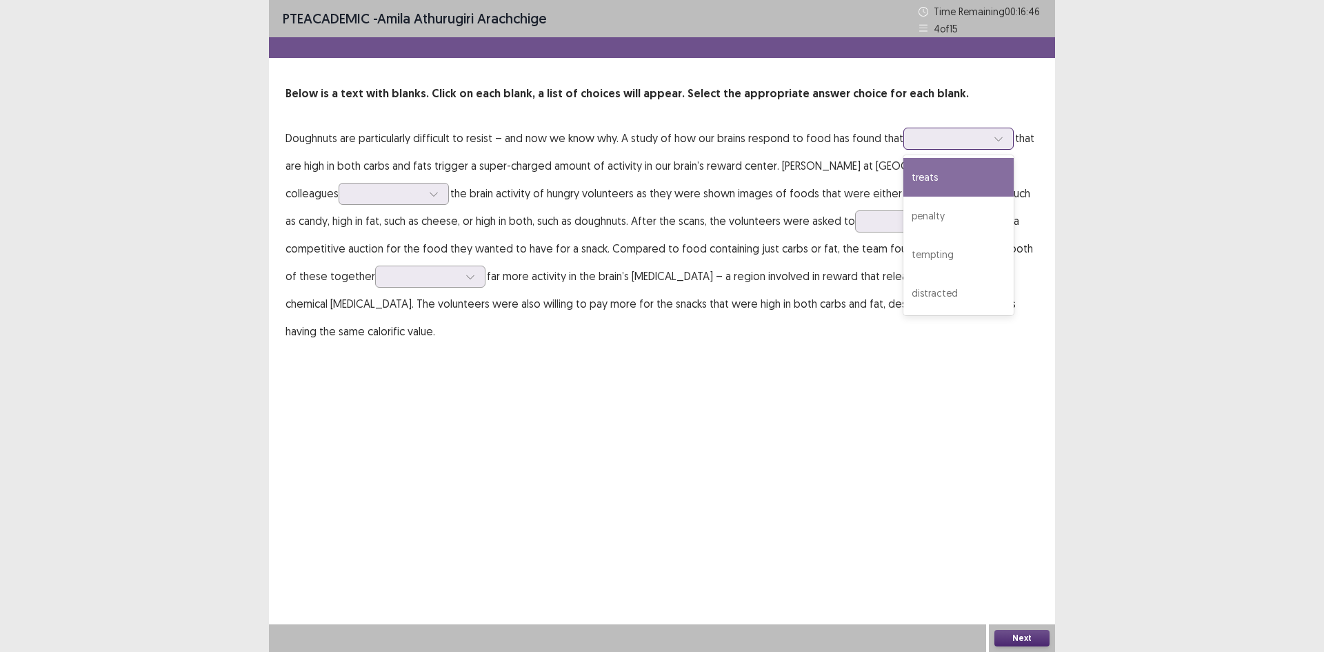
click at [941, 141] on div at bounding box center [951, 138] width 72 height 13
click at [940, 170] on div "treats" at bounding box center [958, 177] width 110 height 39
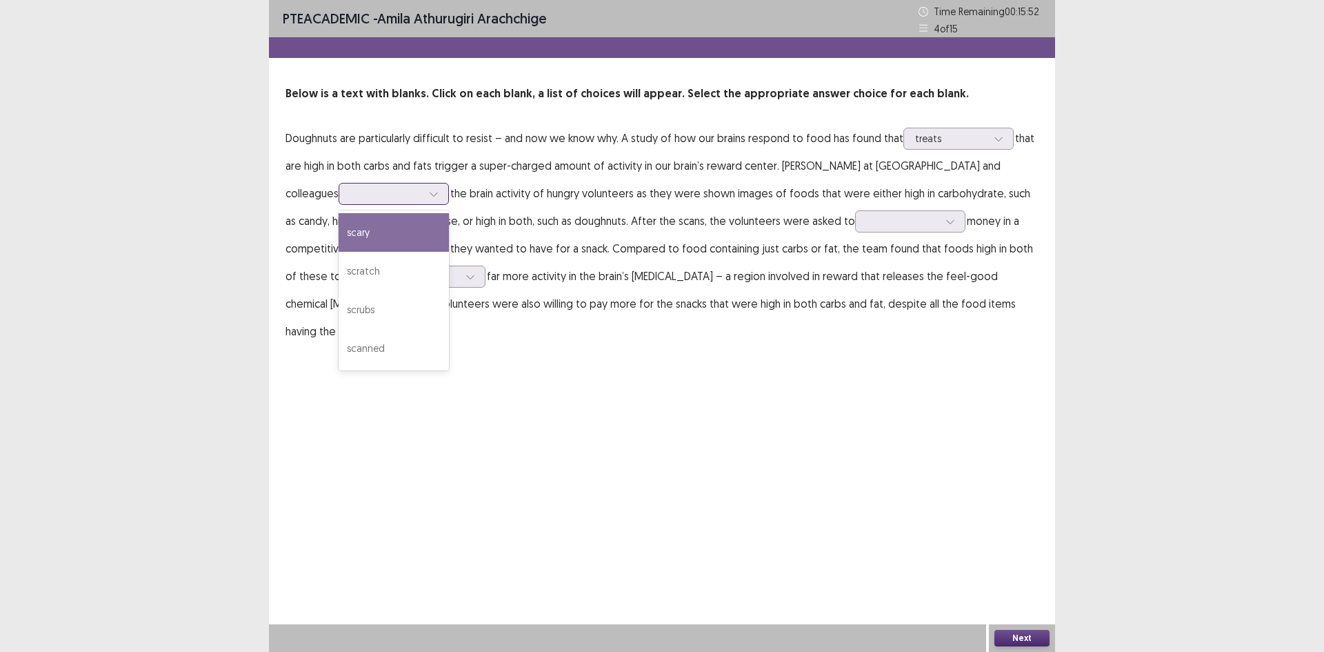
click at [350, 199] on div at bounding box center [386, 193] width 72 height 13
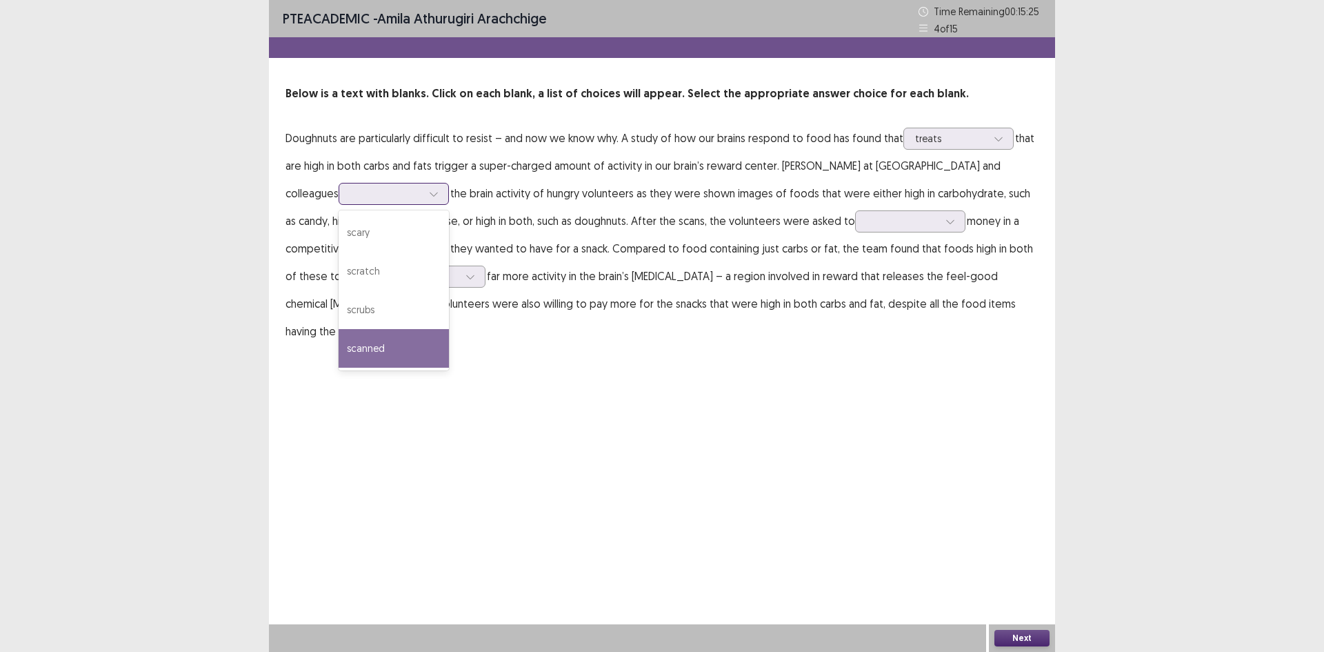
click at [339, 352] on div "scanned" at bounding box center [394, 348] width 110 height 39
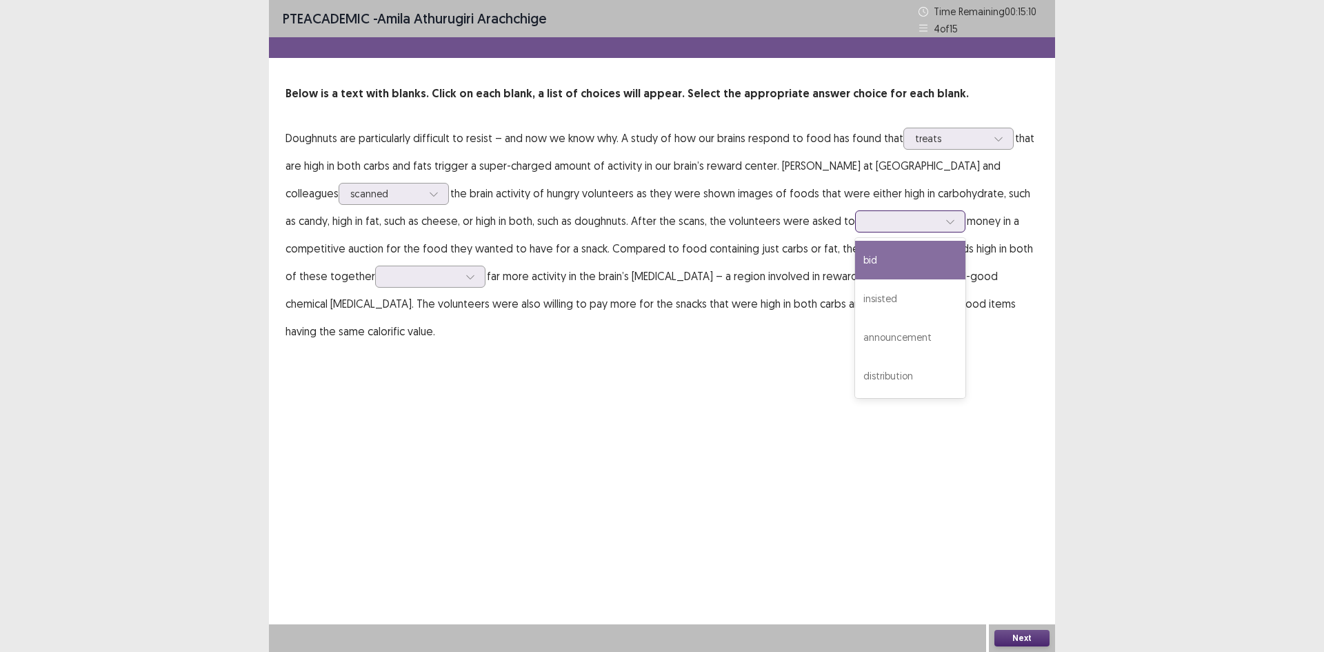
click at [867, 228] on div at bounding box center [903, 220] width 72 height 13
click at [857, 263] on div "bid" at bounding box center [910, 260] width 110 height 39
click at [465, 276] on icon at bounding box center [470, 277] width 10 height 10
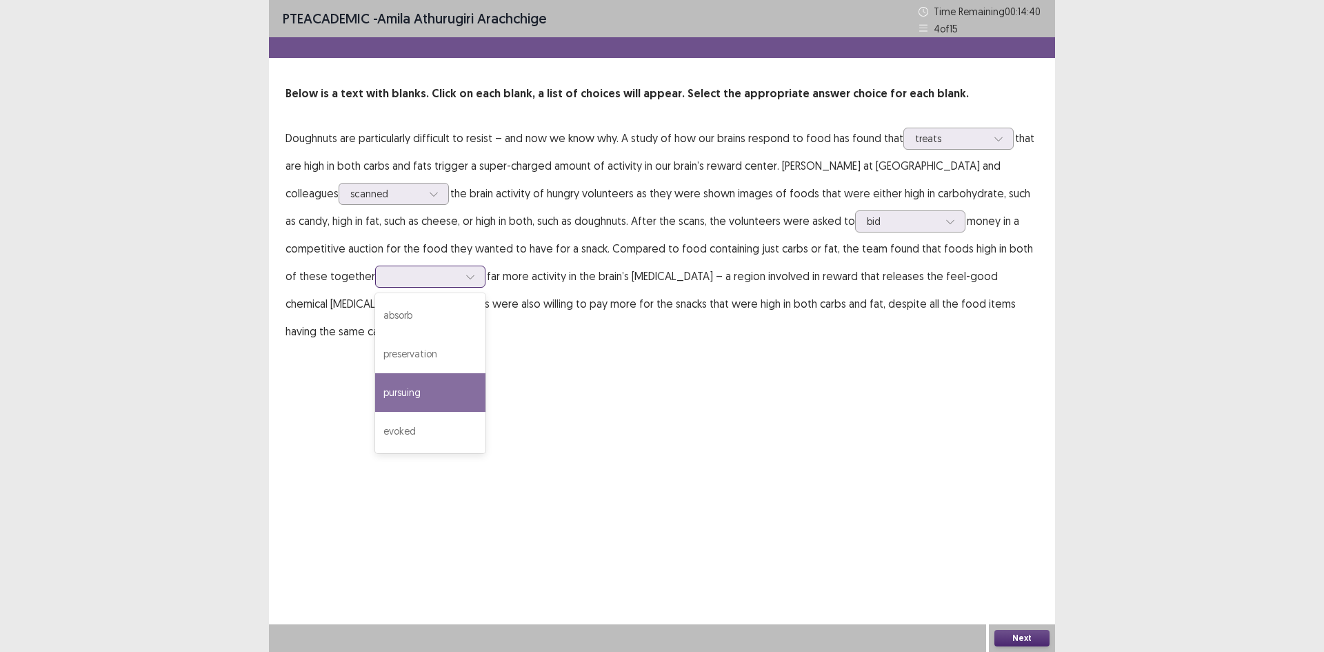
click at [375, 397] on div "pursuing" at bounding box center [430, 392] width 110 height 39
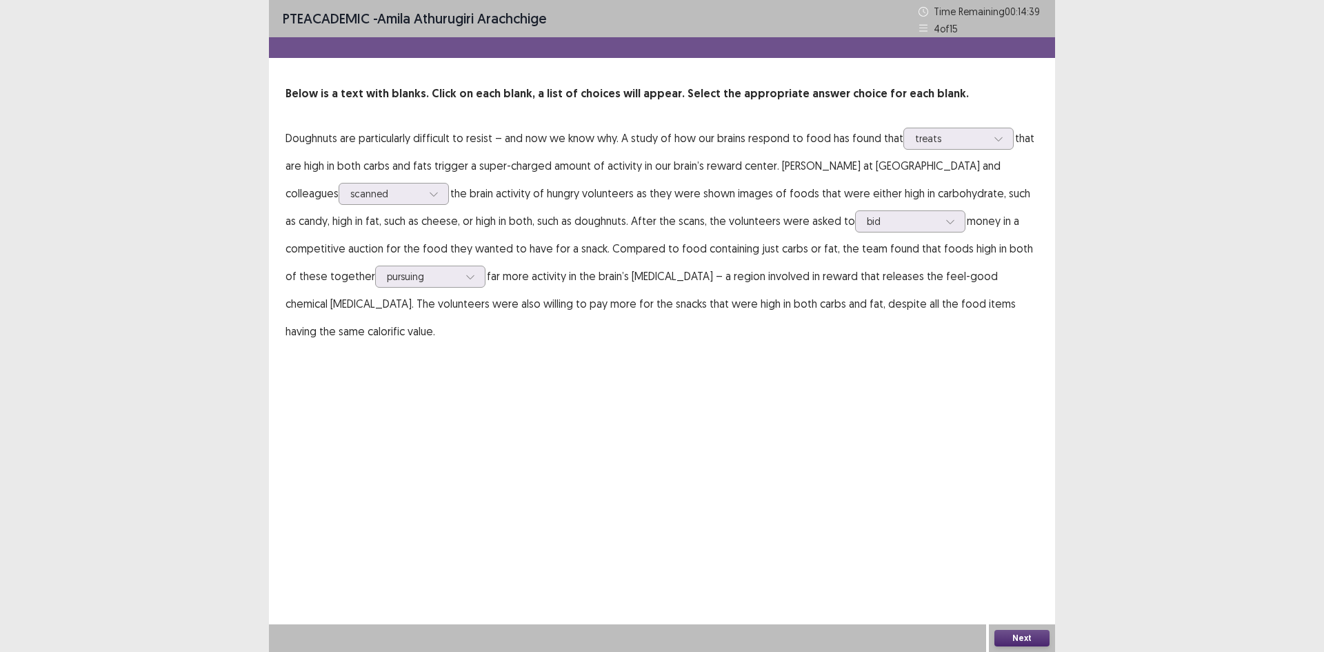
click at [1007, 639] on button "Next" at bounding box center [1021, 637] width 55 height 17
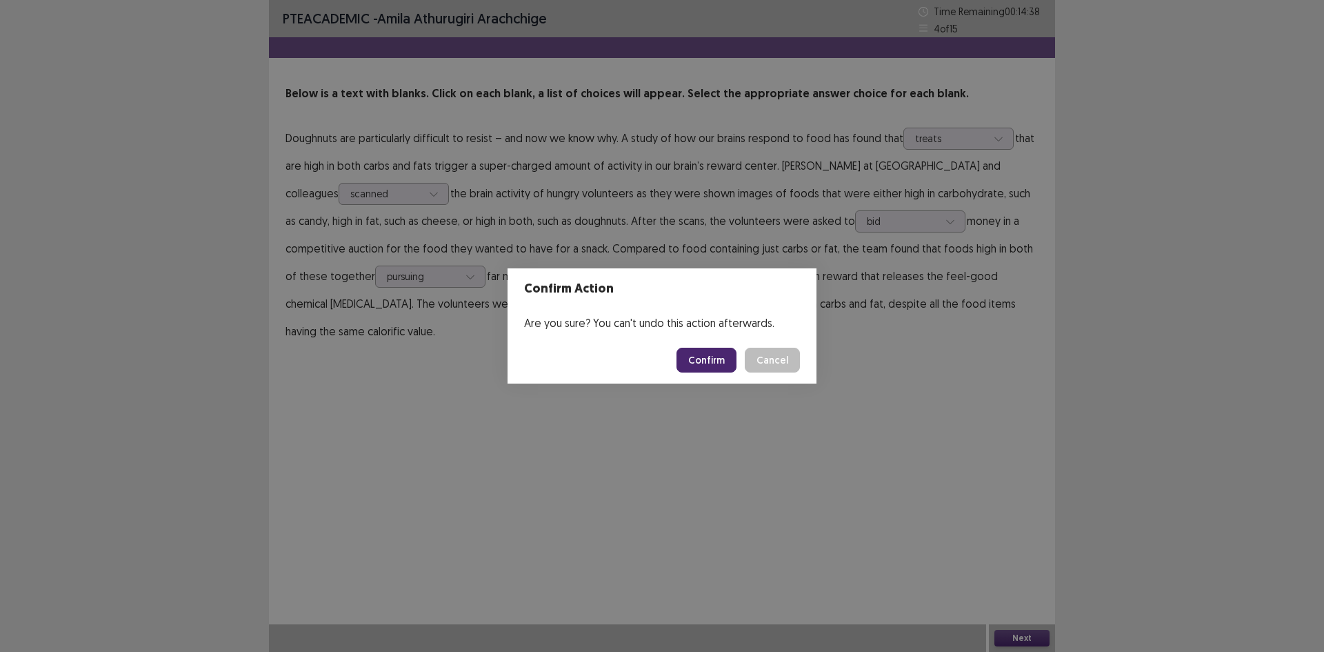
click at [723, 361] on button "Confirm" at bounding box center [706, 359] width 60 height 25
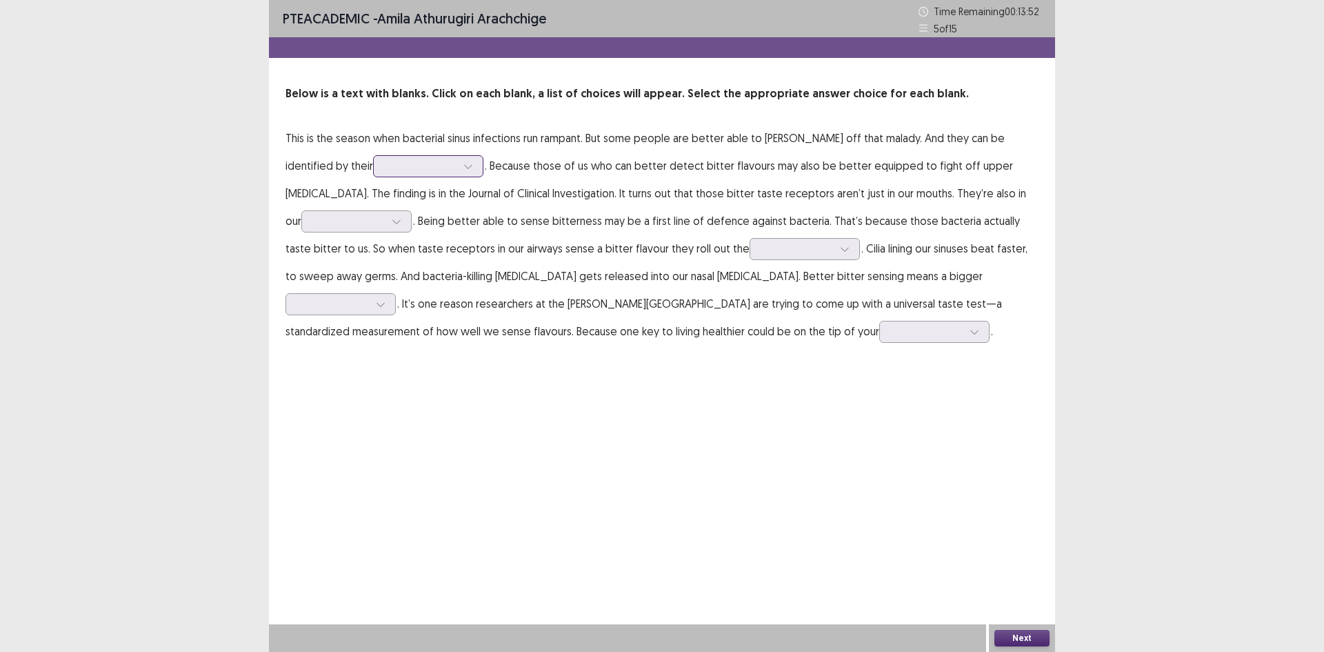
click at [385, 165] on div at bounding box center [421, 165] width 72 height 13
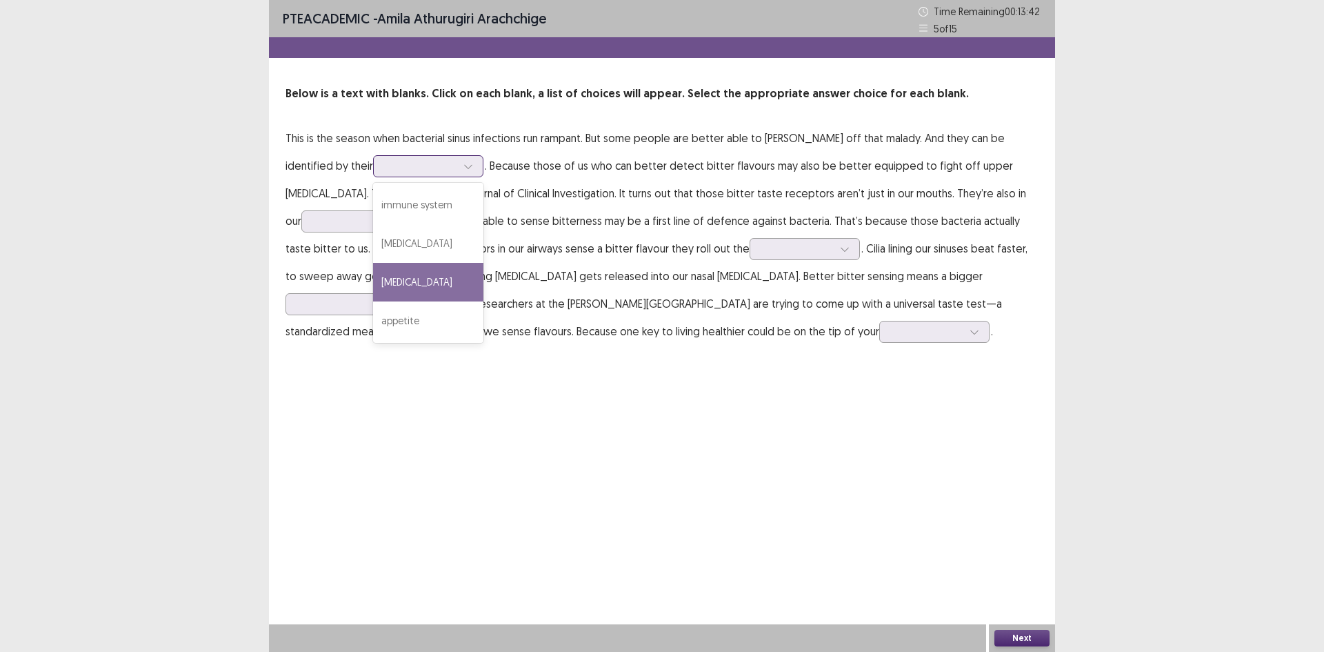
click at [373, 279] on div "[MEDICAL_DATA]" at bounding box center [428, 282] width 110 height 39
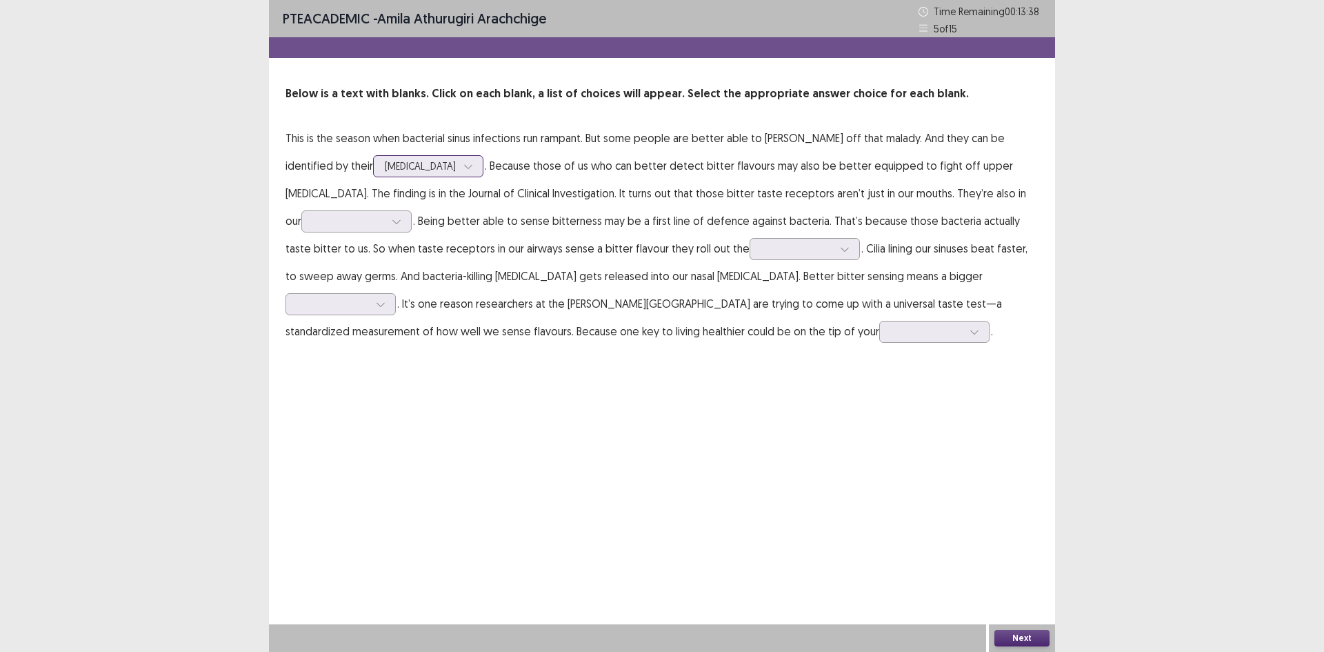
click at [458, 166] on div at bounding box center [468, 166] width 21 height 21
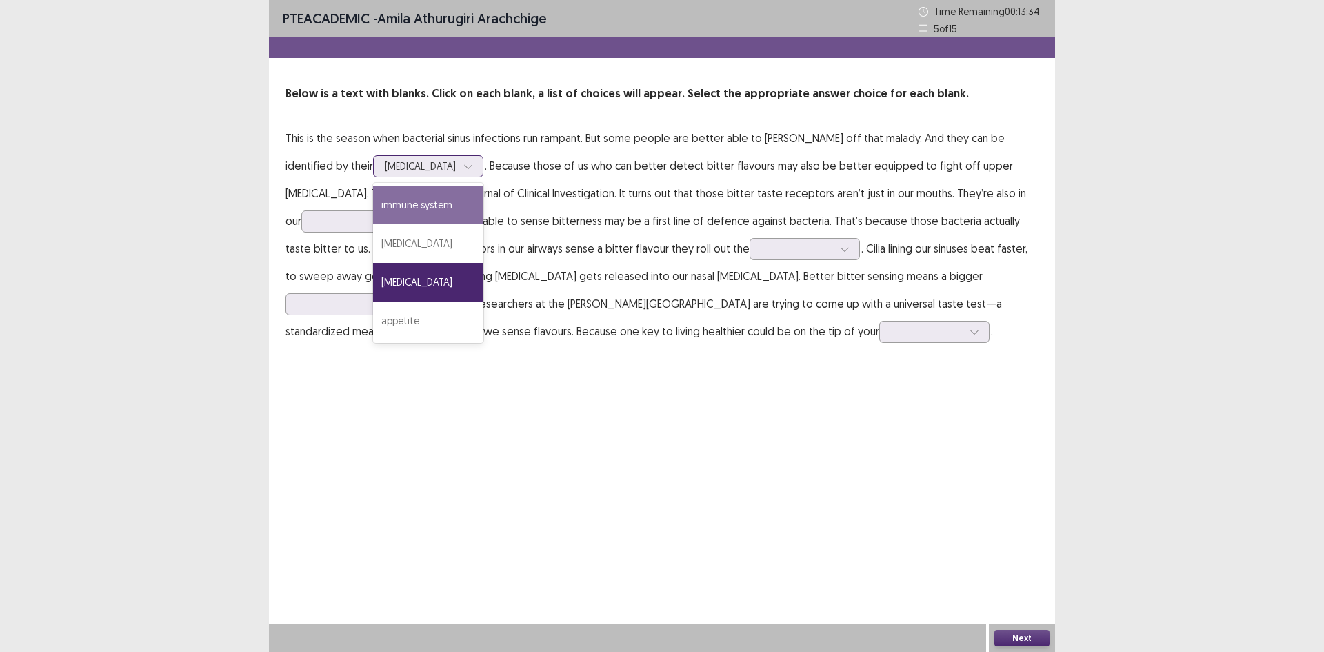
click at [373, 199] on div "immune system" at bounding box center [428, 204] width 110 height 39
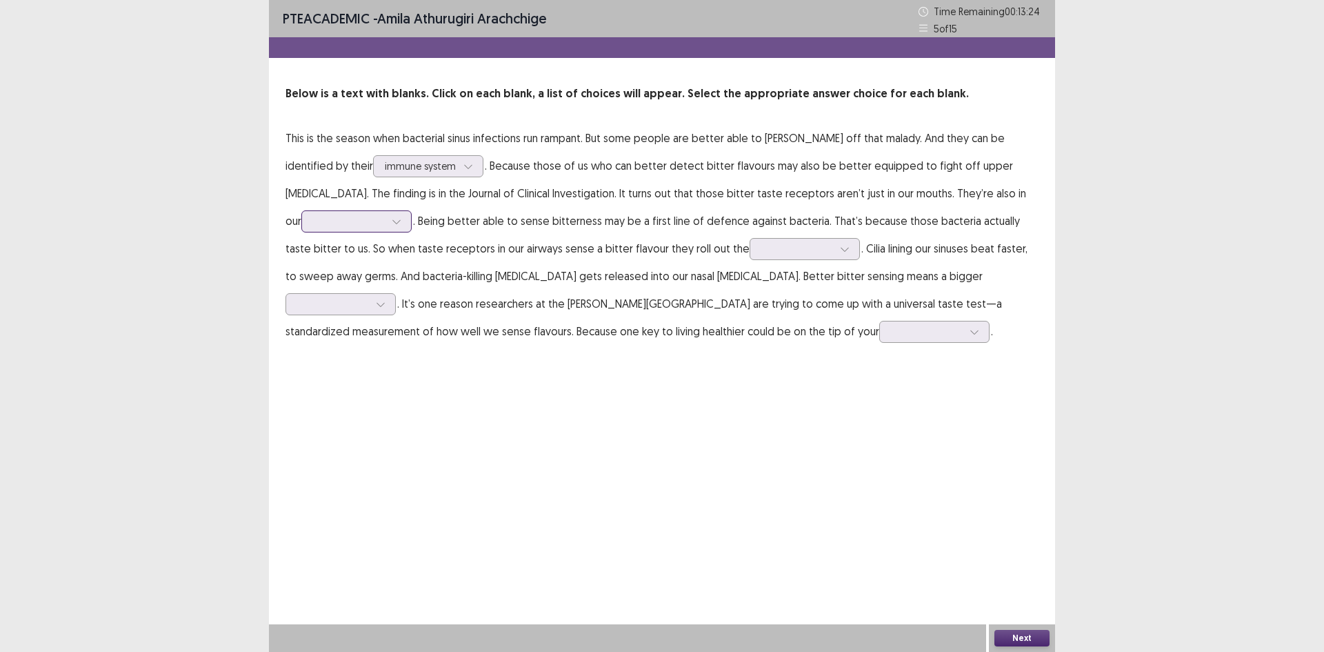
click at [366, 220] on div at bounding box center [349, 220] width 72 height 13
click at [460, 375] on div "PTE academic - [PERSON_NAME] arachchige Time Remaining 00 : 13 : 00 5 of 15 Bel…" at bounding box center [662, 326] width 786 height 652
click at [360, 218] on div at bounding box center [349, 220] width 72 height 13
click at [330, 292] on div "stomach" at bounding box center [356, 298] width 110 height 39
click at [354, 224] on div at bounding box center [349, 220] width 72 height 13
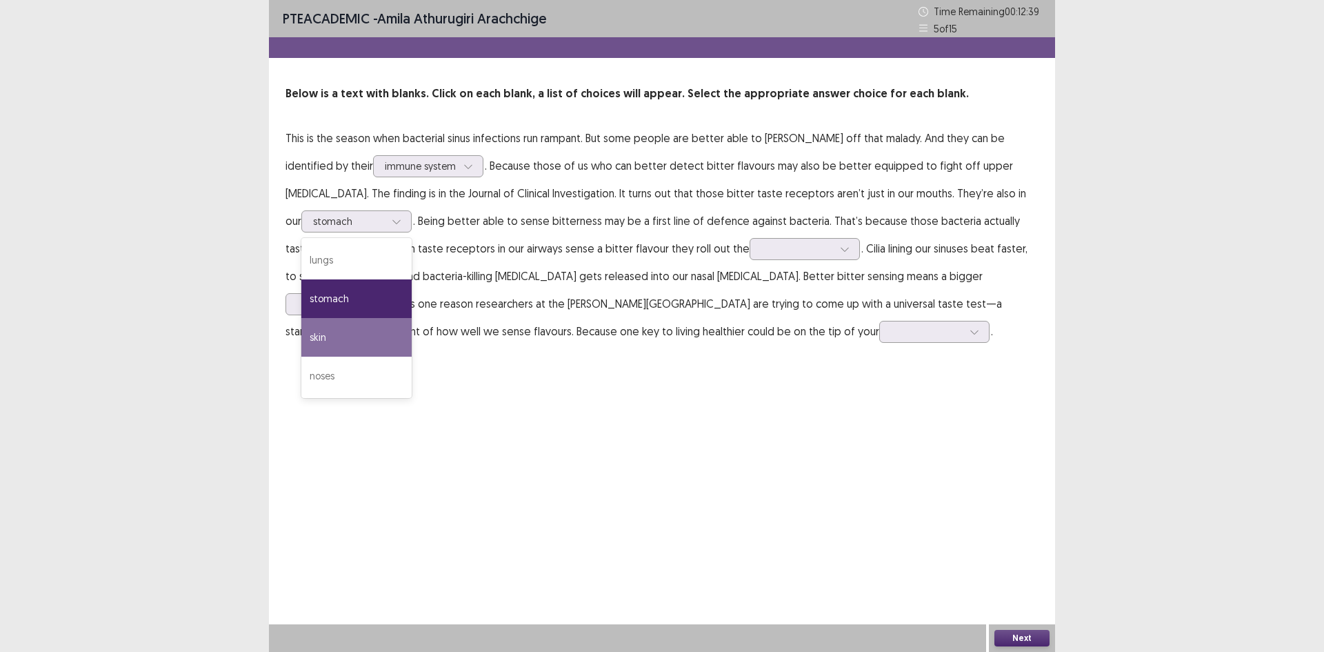
click at [569, 443] on div "PTE academic - [PERSON_NAME] arachchige Time Remaining 00 : 12 : 39 5 of 15 Bel…" at bounding box center [662, 326] width 786 height 652
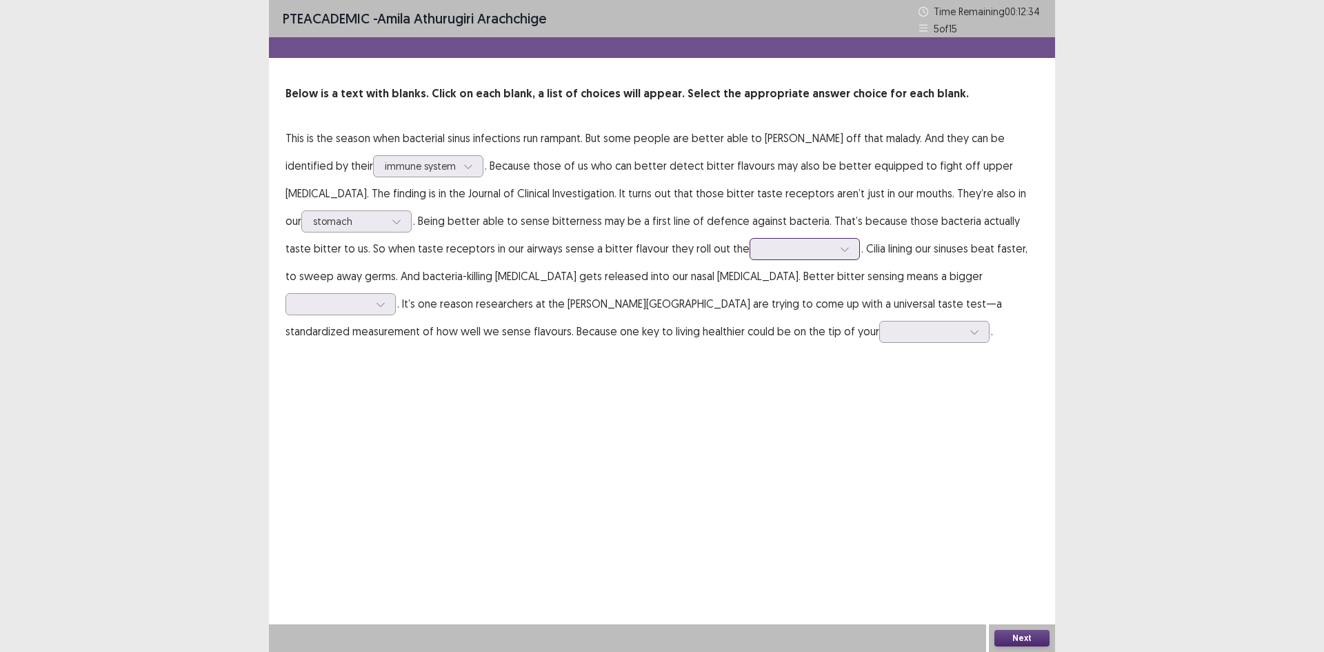
click at [761, 254] on div at bounding box center [797, 248] width 72 height 13
click at [760, 317] on div "antibodies" at bounding box center [804, 326] width 110 height 39
click at [369, 297] on div at bounding box center [333, 303] width 72 height 13
click at [396, 362] on div "attack" at bounding box center [340, 381] width 110 height 39
click at [891, 334] on div at bounding box center [927, 331] width 72 height 13
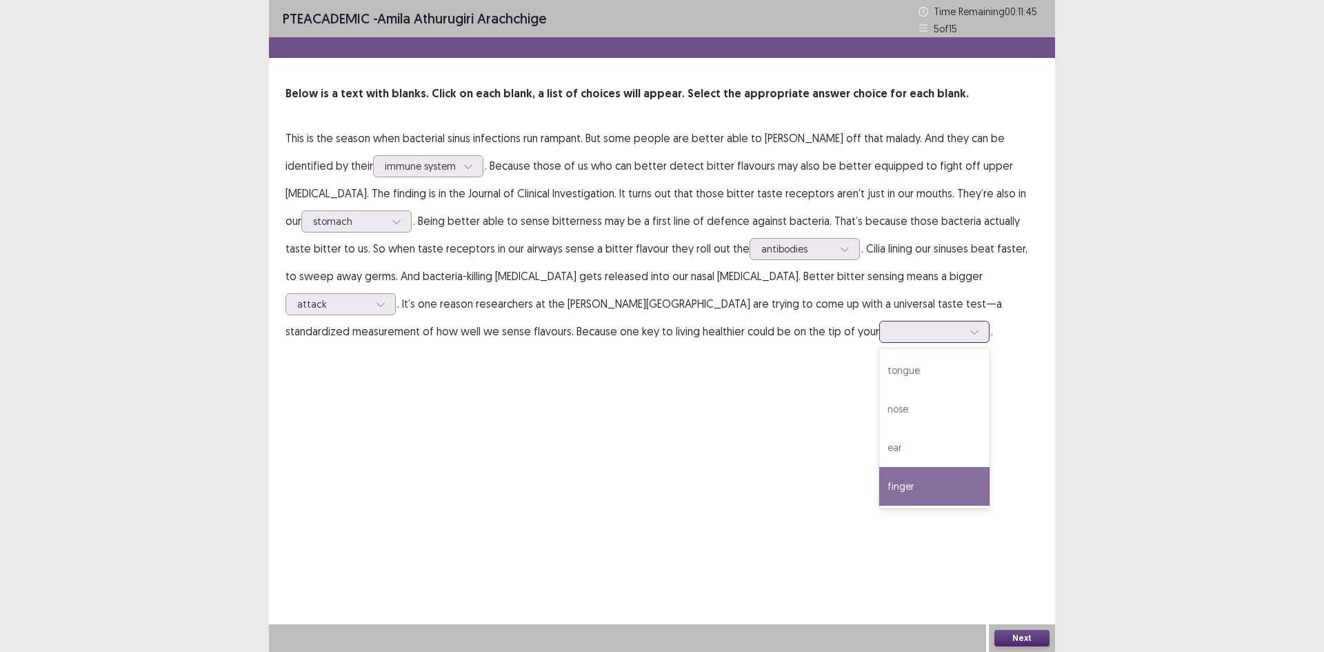
click at [879, 488] on div "finger" at bounding box center [934, 486] width 110 height 39
click at [1040, 643] on button "Next" at bounding box center [1021, 637] width 55 height 17
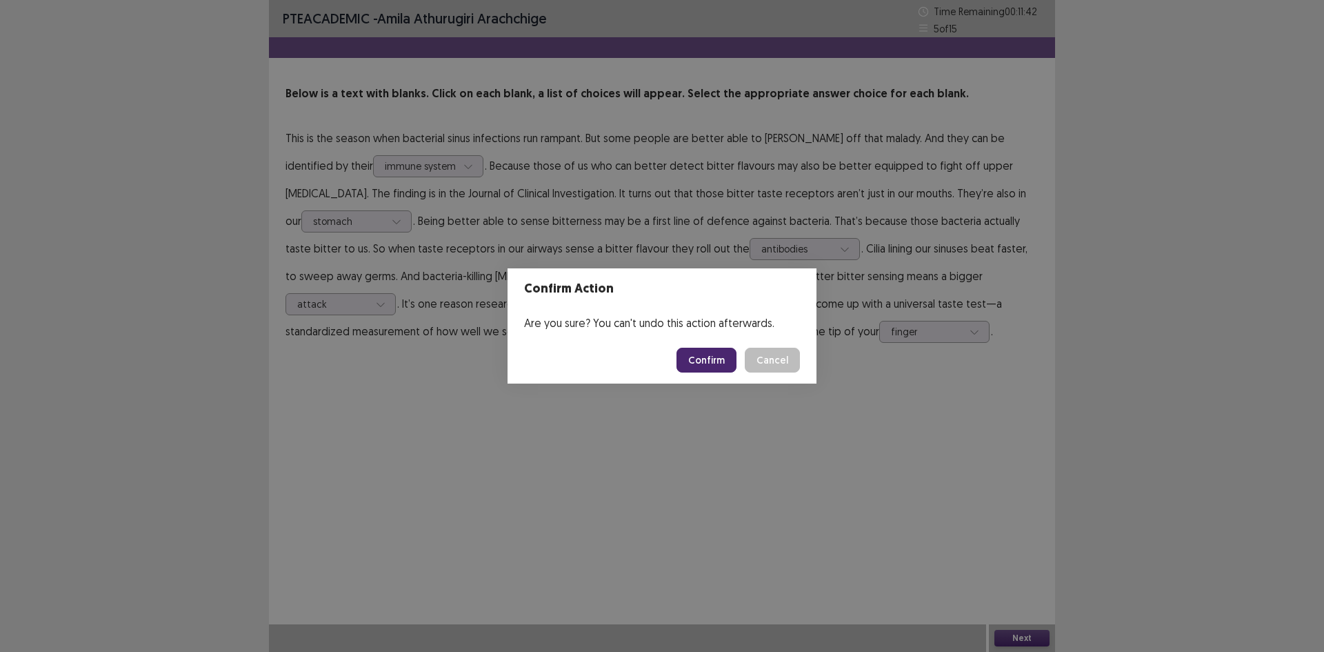
click at [717, 364] on button "Confirm" at bounding box center [706, 359] width 60 height 25
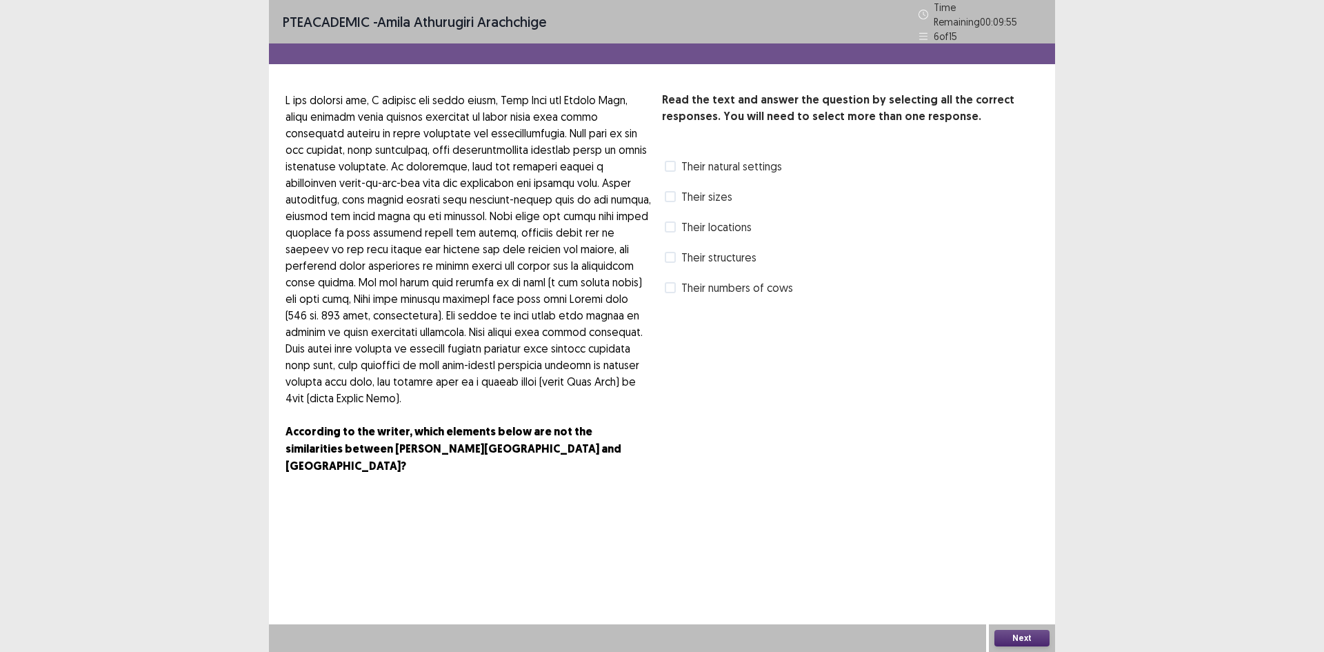
click at [673, 283] on span at bounding box center [670, 287] width 11 height 11
click at [1033, 635] on button "Next" at bounding box center [1021, 637] width 55 height 17
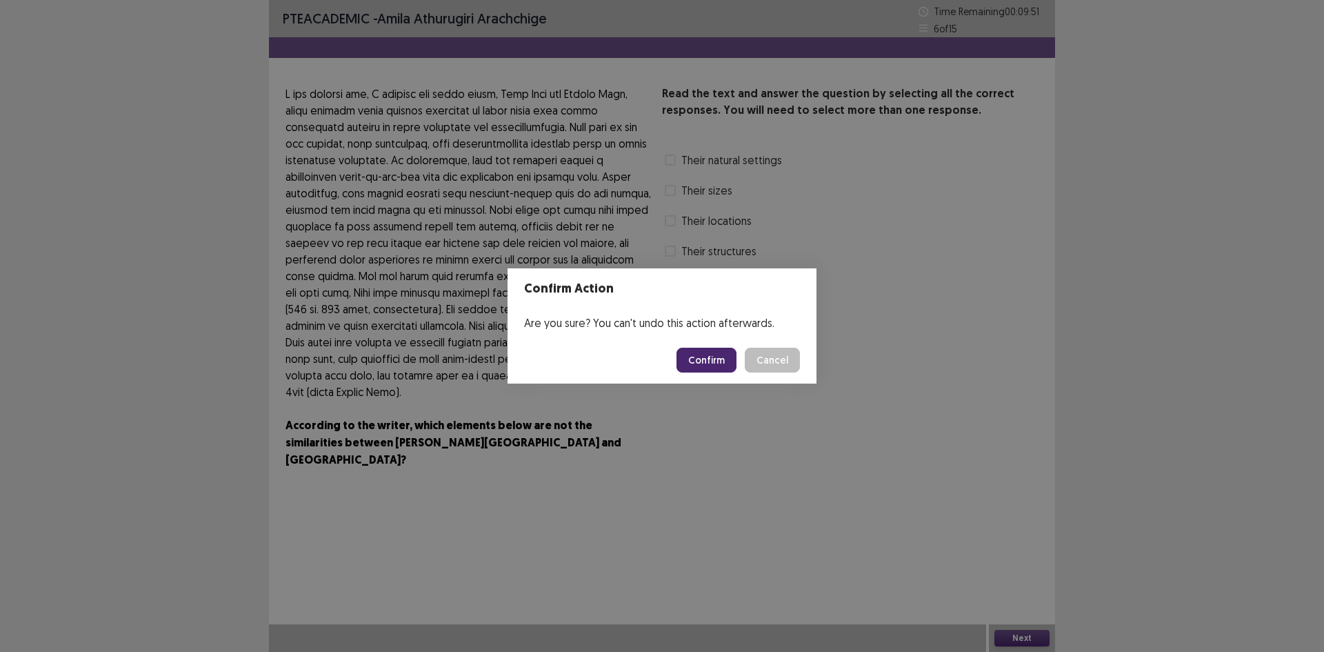
click at [719, 361] on button "Confirm" at bounding box center [706, 359] width 60 height 25
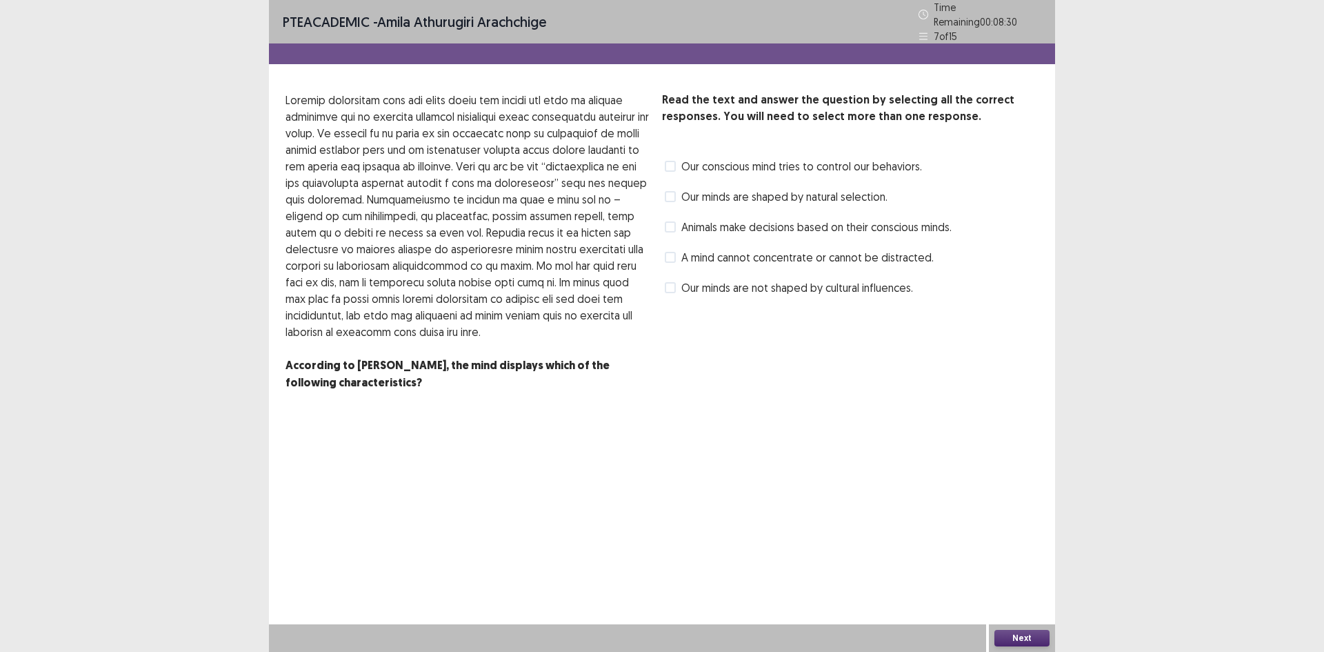
click at [676, 284] on label "Our minds are not shaped by cultural influences." at bounding box center [789, 287] width 248 height 17
click at [1024, 638] on button "Next" at bounding box center [1021, 637] width 55 height 17
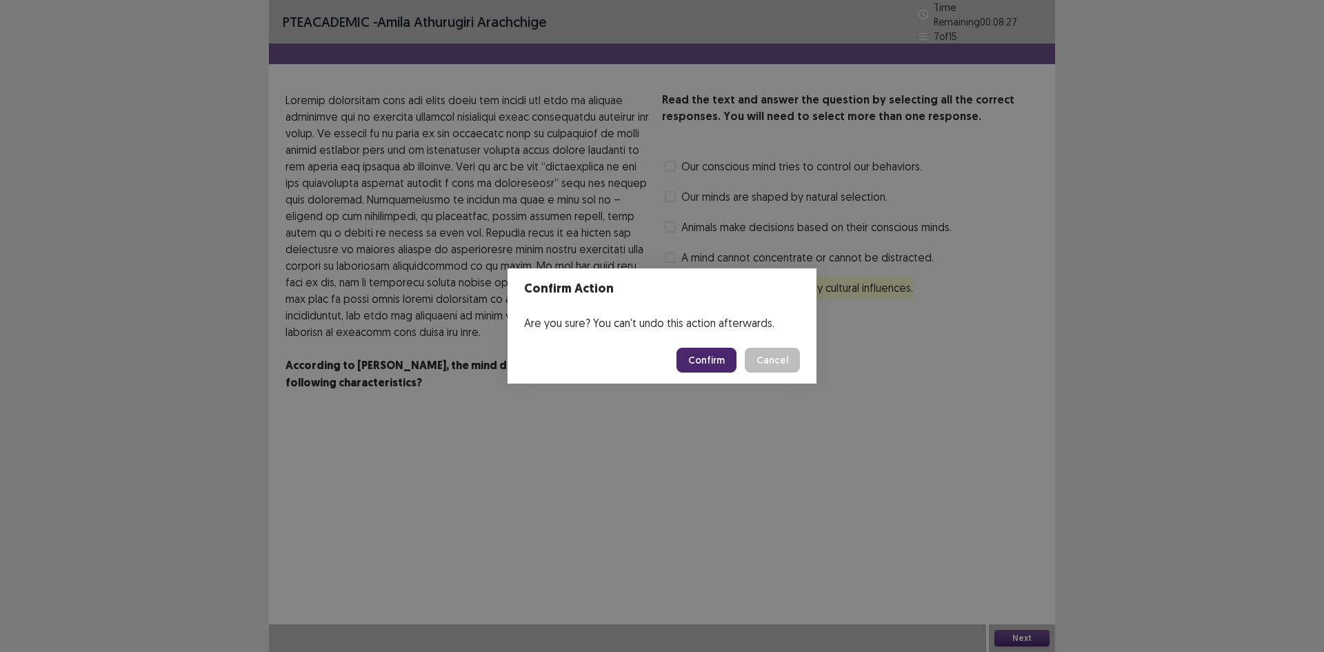
click at [712, 363] on button "Confirm" at bounding box center [706, 359] width 60 height 25
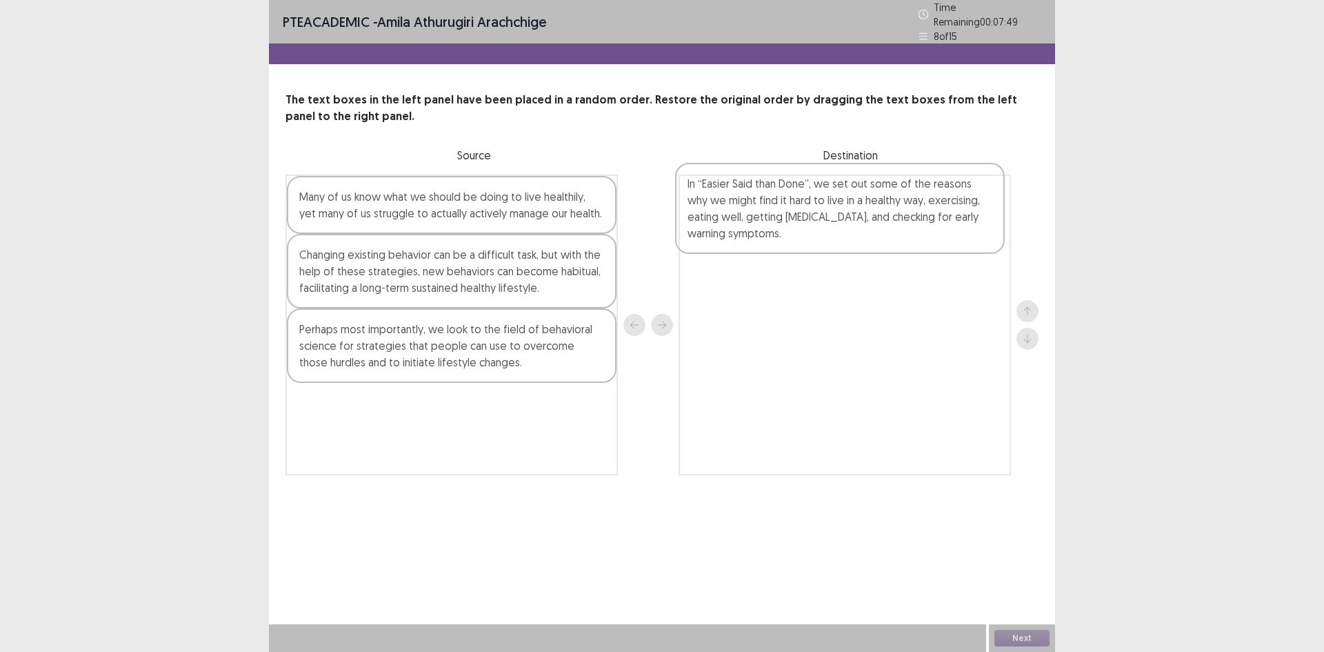
drag, startPoint x: 414, startPoint y: 273, endPoint x: 808, endPoint y: 208, distance: 399.1
click at [808, 208] on div "Many of us know what we should be doing to live healthily, yet many of us strug…" at bounding box center [661, 324] width 753 height 301
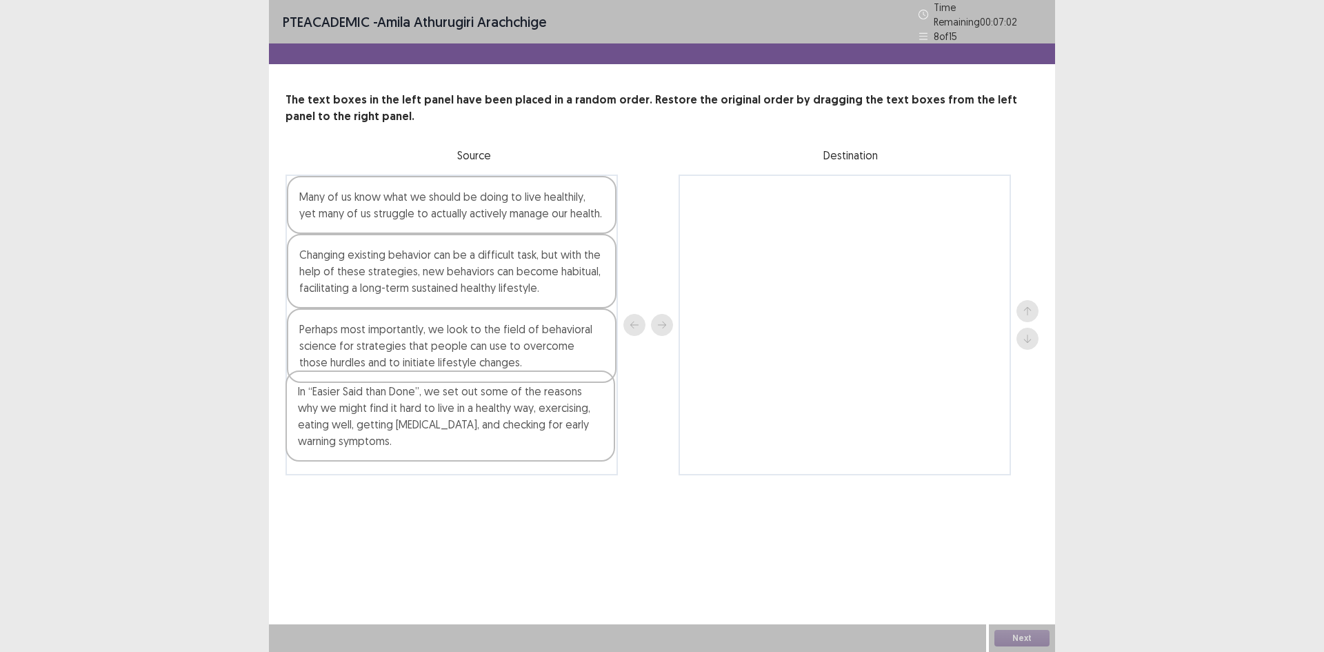
drag, startPoint x: 825, startPoint y: 226, endPoint x: 441, endPoint y: 416, distance: 429.2
click at [434, 424] on div "Many of us know what we should be doing to live healthily, yet many of us strug…" at bounding box center [661, 324] width 753 height 301
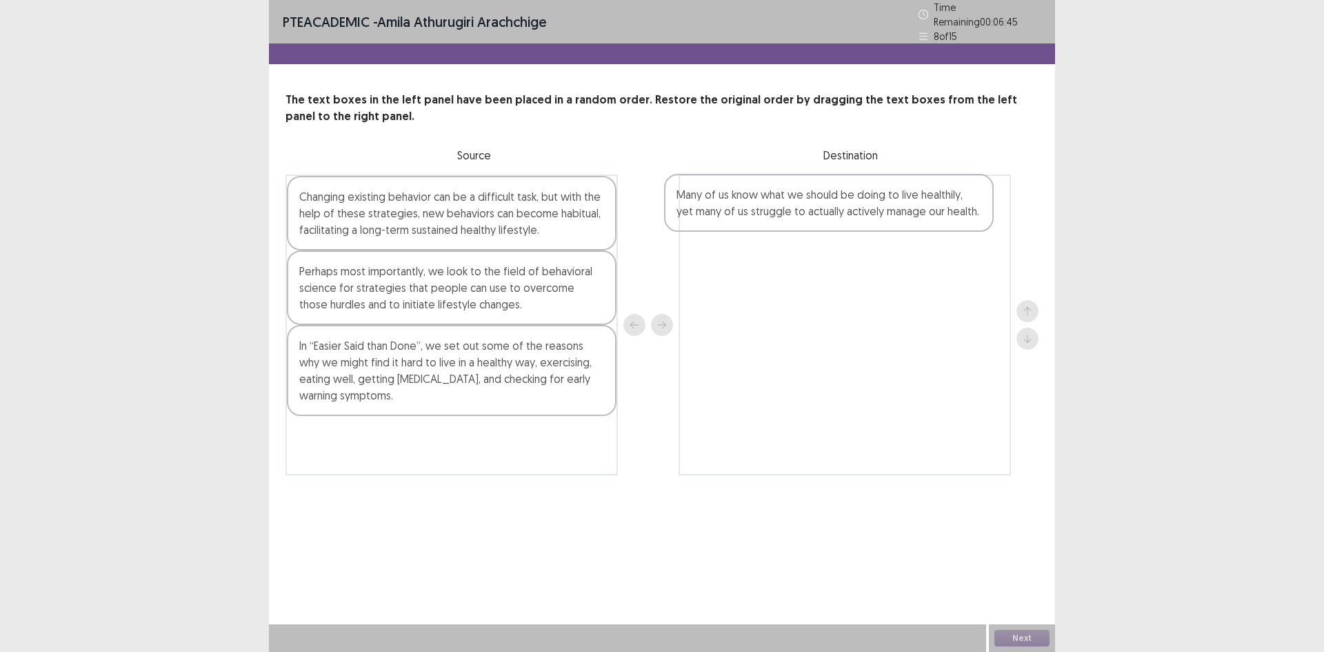
drag, startPoint x: 385, startPoint y: 203, endPoint x: 771, endPoint y: 205, distance: 385.4
click at [771, 205] on div "Many of us know what we should be doing to live healthily, yet many of us strug…" at bounding box center [661, 324] width 753 height 301
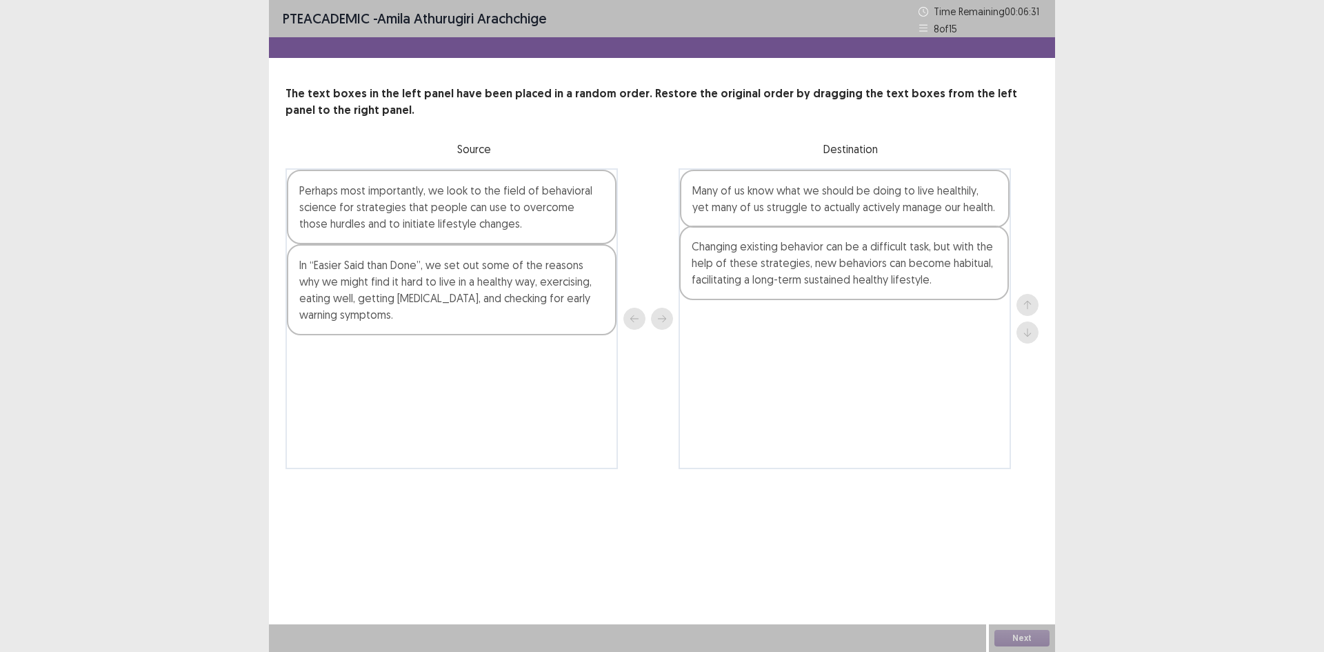
drag, startPoint x: 395, startPoint y: 218, endPoint x: 791, endPoint y: 274, distance: 399.8
click at [791, 274] on div "Changing existing behavior can be a difficult task, but with the help of these …" at bounding box center [661, 318] width 753 height 301
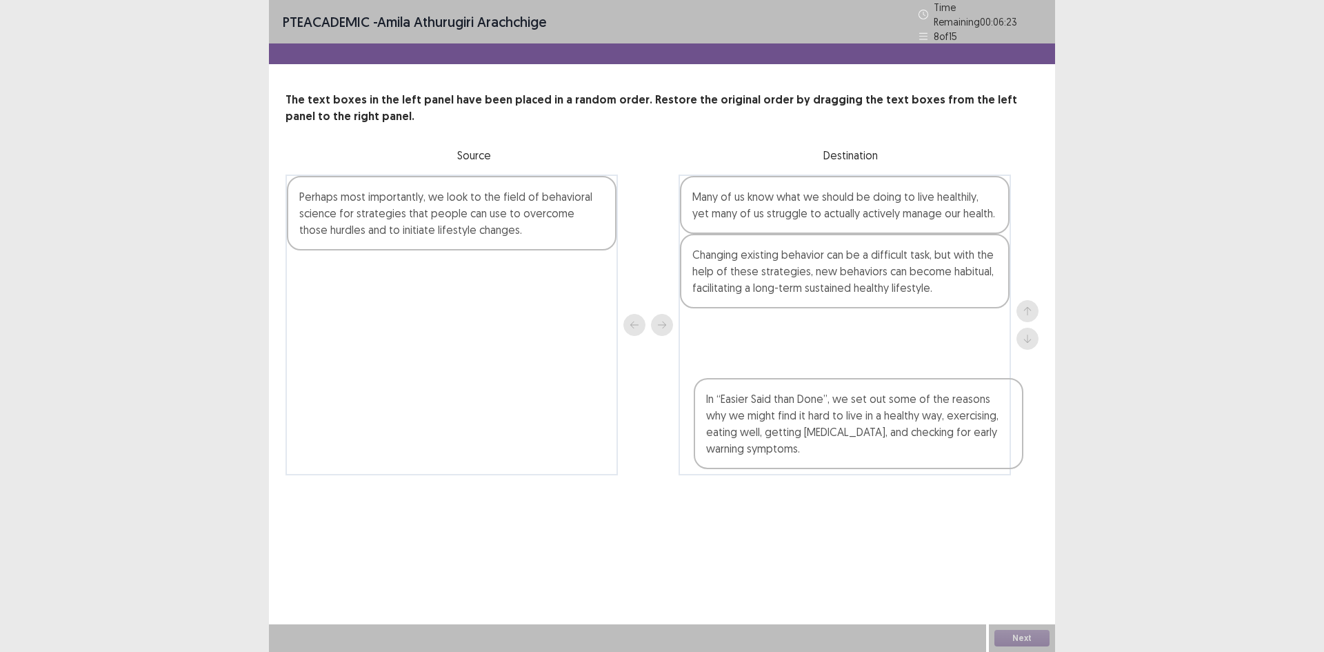
drag, startPoint x: 474, startPoint y: 296, endPoint x: 885, endPoint y: 432, distance: 432.8
click at [885, 432] on div "Perhaps most importantly, we look to the field of behavioral science for strate…" at bounding box center [661, 324] width 753 height 301
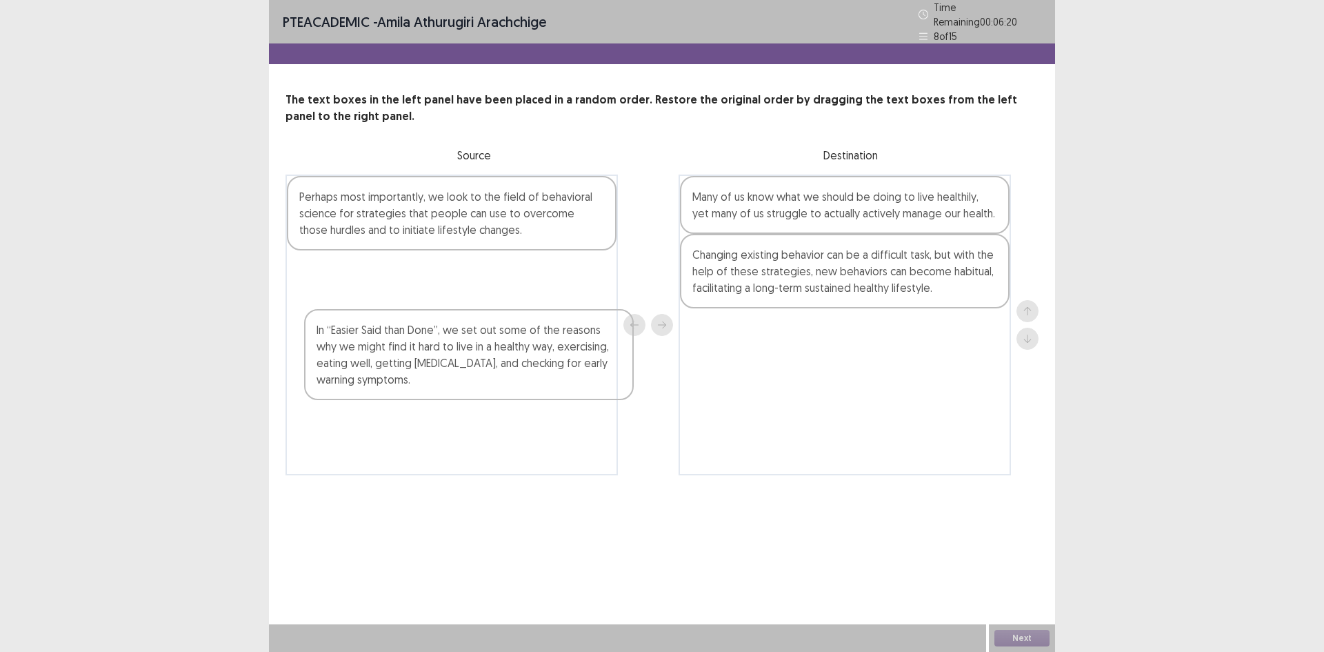
drag, startPoint x: 891, startPoint y: 374, endPoint x: 518, endPoint y: 349, distance: 373.8
click at [511, 378] on div "Perhaps most importantly, we look to the field of behavioral science for strate…" at bounding box center [661, 324] width 753 height 301
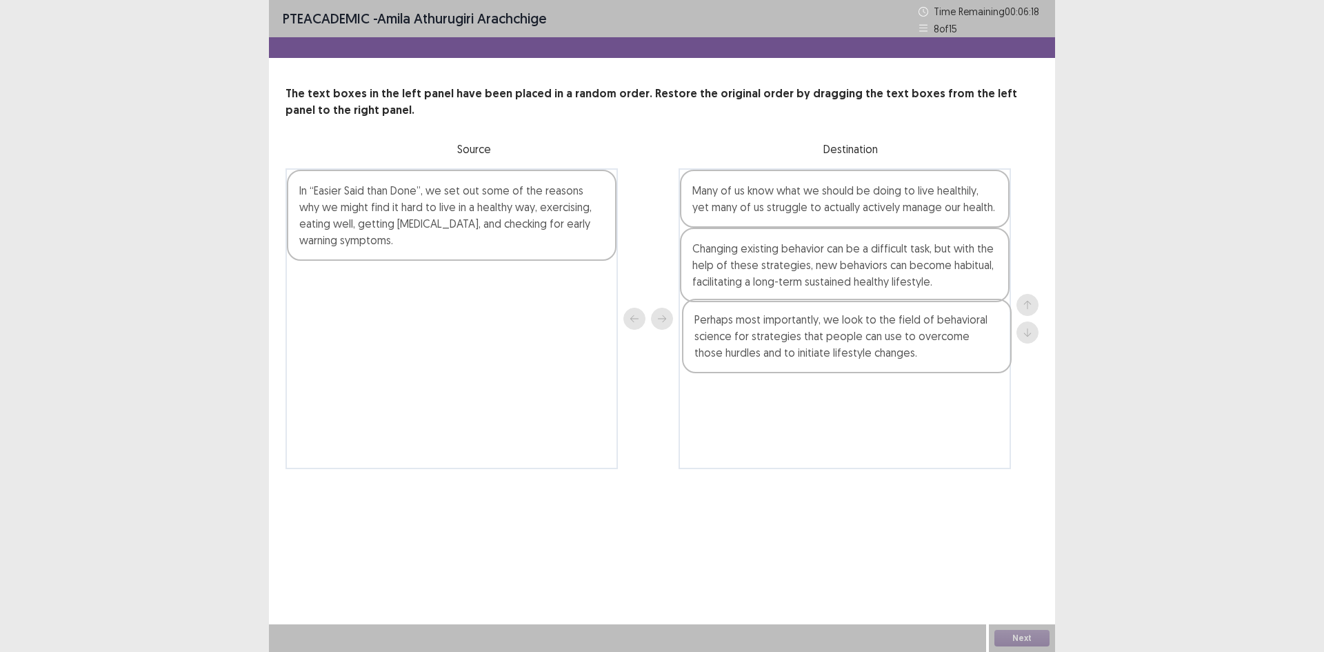
drag, startPoint x: 487, startPoint y: 233, endPoint x: 885, endPoint y: 362, distance: 418.8
click at [885, 362] on div "Perhaps most importantly, we look to the field of behavioral science for strate…" at bounding box center [661, 318] width 753 height 301
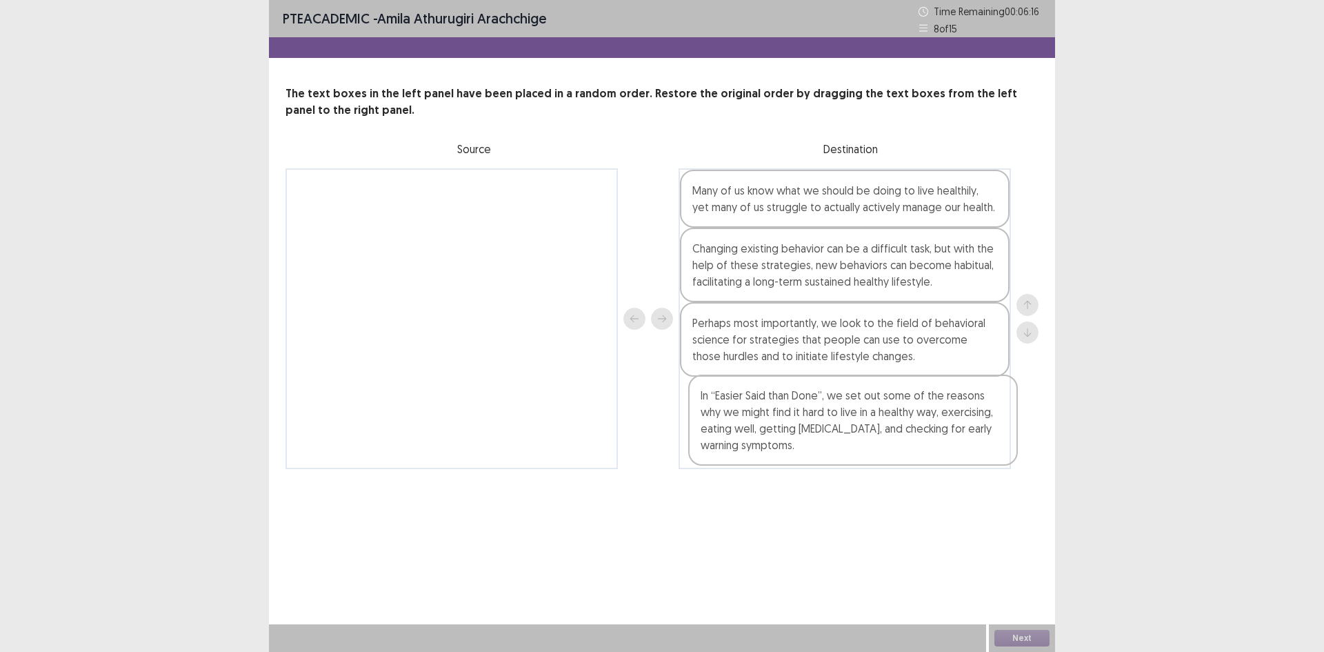
drag, startPoint x: 486, startPoint y: 210, endPoint x: 891, endPoint y: 416, distance: 453.9
click at [891, 416] on div "In “Easier Said than Done”, we set out some of the reasons why we might find it…" at bounding box center [661, 318] width 753 height 301
click at [1022, 642] on button "Next" at bounding box center [1021, 637] width 55 height 17
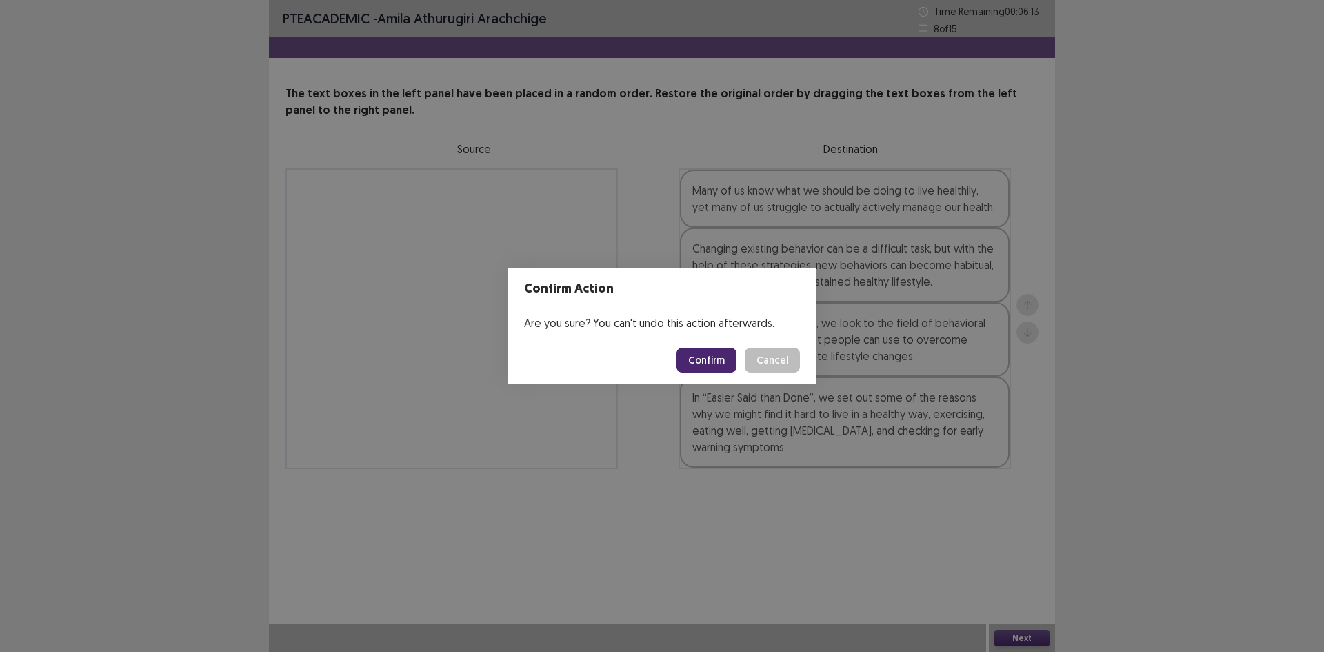
click at [705, 364] on button "Confirm" at bounding box center [706, 359] width 60 height 25
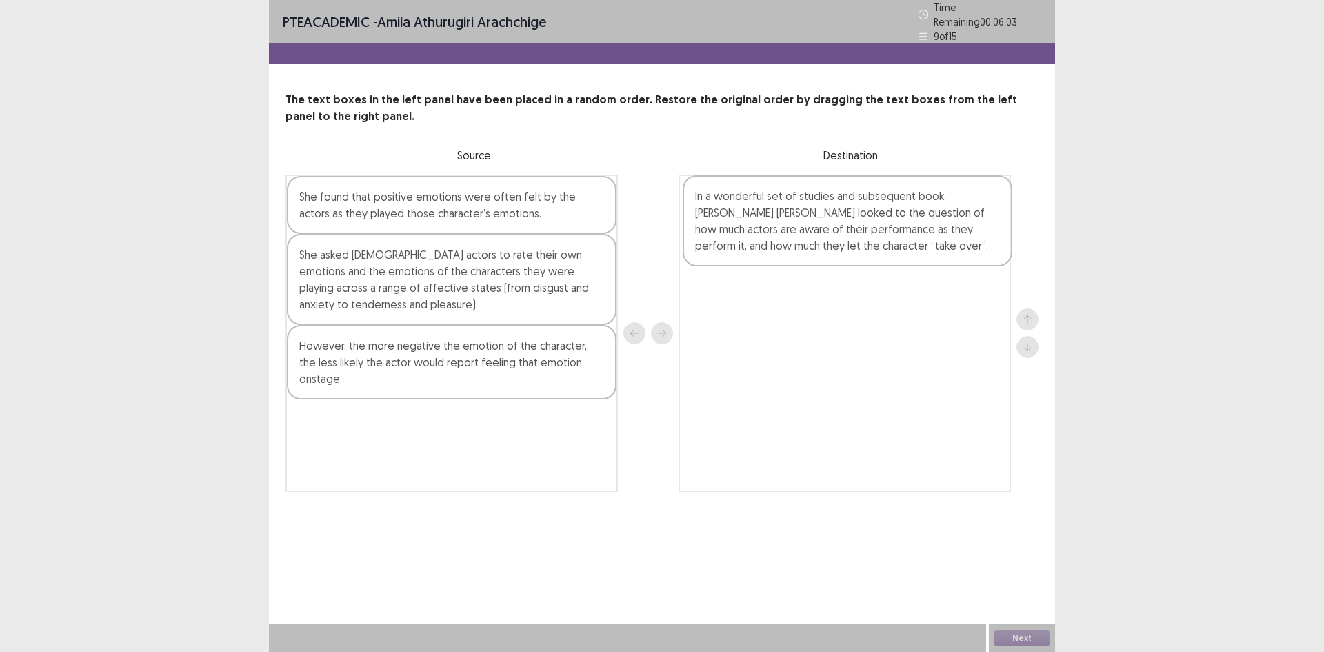
drag, startPoint x: 370, startPoint y: 277, endPoint x: 769, endPoint y: 224, distance: 403.4
click at [769, 224] on div "She found that positive emotions were often felt by the actors as they played t…" at bounding box center [661, 332] width 753 height 317
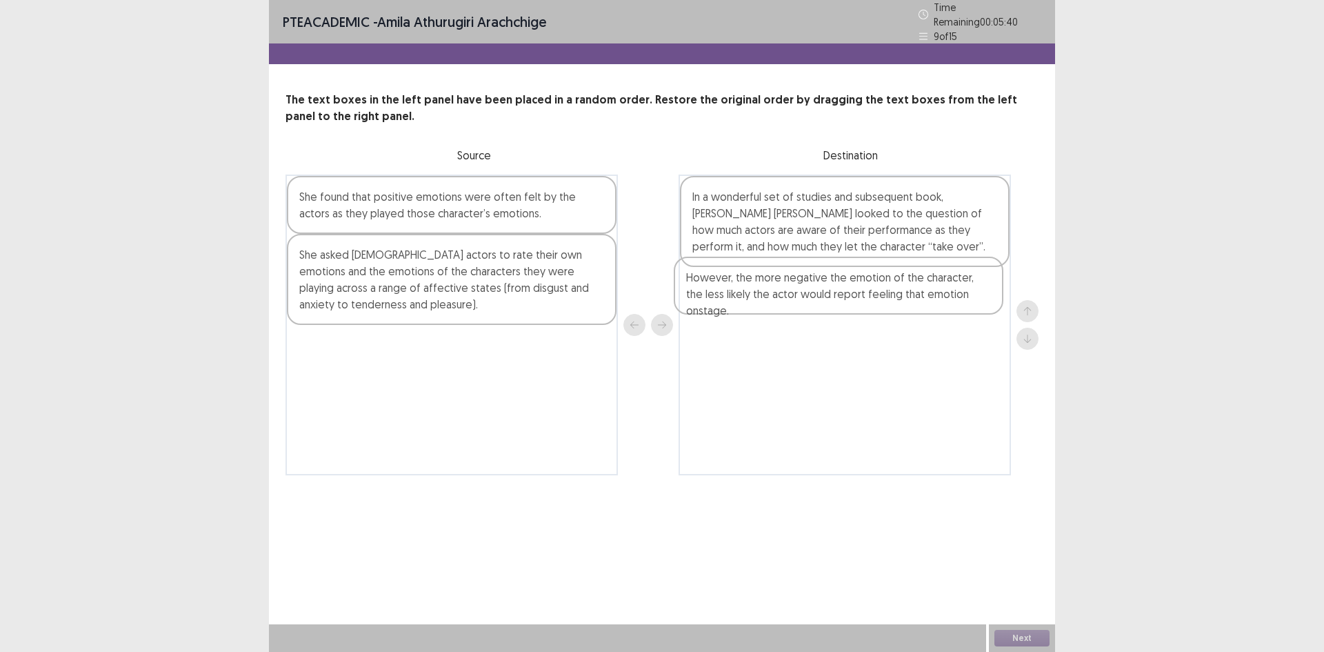
drag, startPoint x: 448, startPoint y: 362, endPoint x: 839, endPoint y: 296, distance: 396.4
click at [839, 296] on div "She found that positive emotions were often felt by the actors as they played t…" at bounding box center [661, 324] width 753 height 301
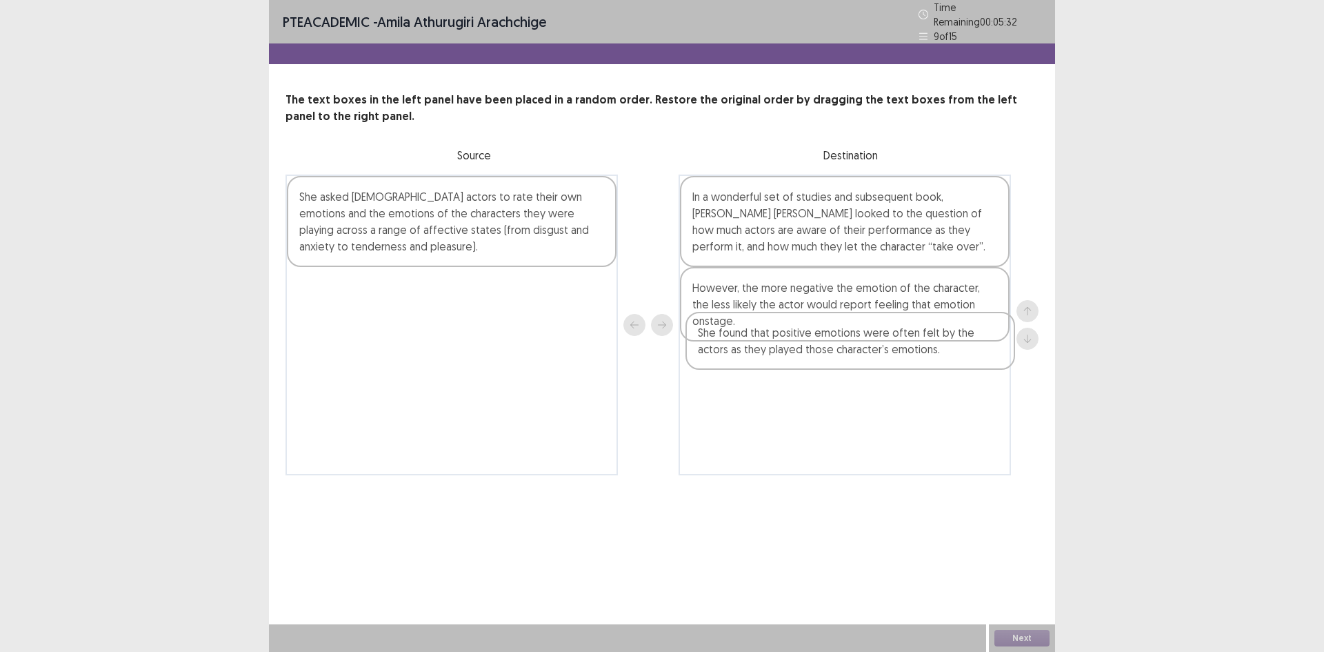
drag, startPoint x: 408, startPoint y: 206, endPoint x: 809, endPoint y: 352, distance: 426.2
click at [809, 352] on div "She found that positive emotions were often felt by the actors as they played t…" at bounding box center [661, 324] width 753 height 301
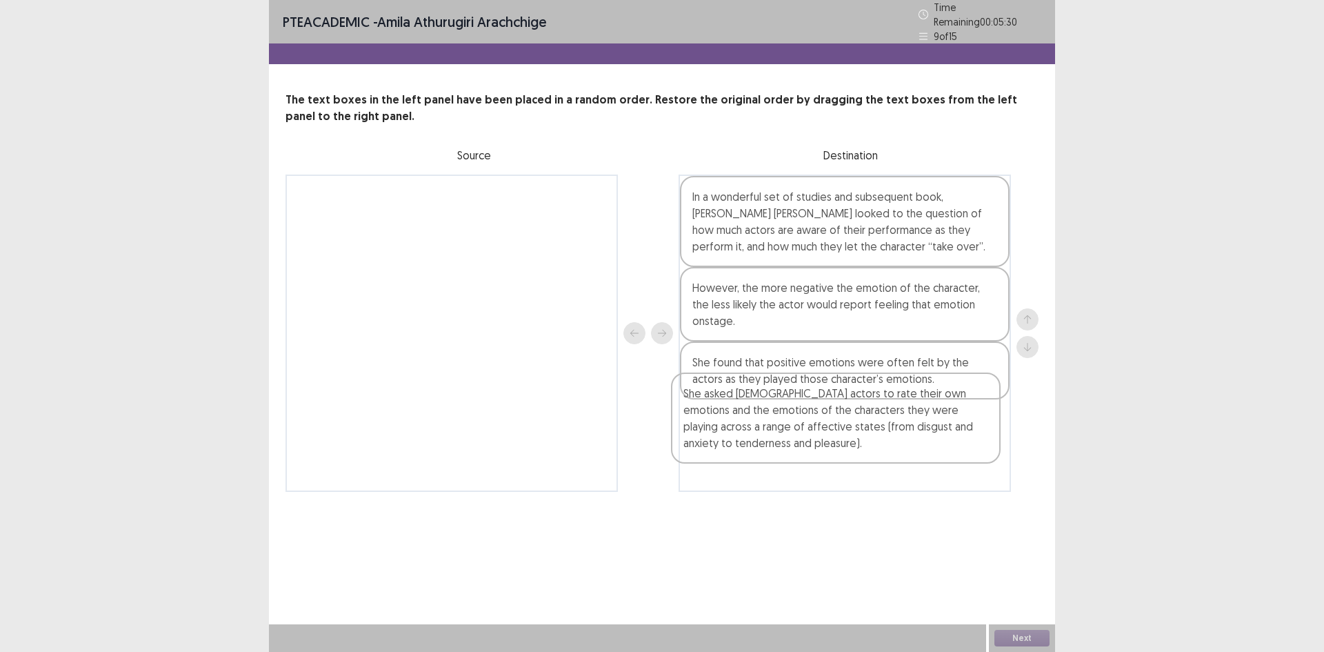
drag, startPoint x: 459, startPoint y: 225, endPoint x: 829, endPoint y: 444, distance: 430.3
click at [846, 427] on div "She asked [DEMOGRAPHIC_DATA] actors to rate their own emotions and the emotions…" at bounding box center [661, 332] width 753 height 317
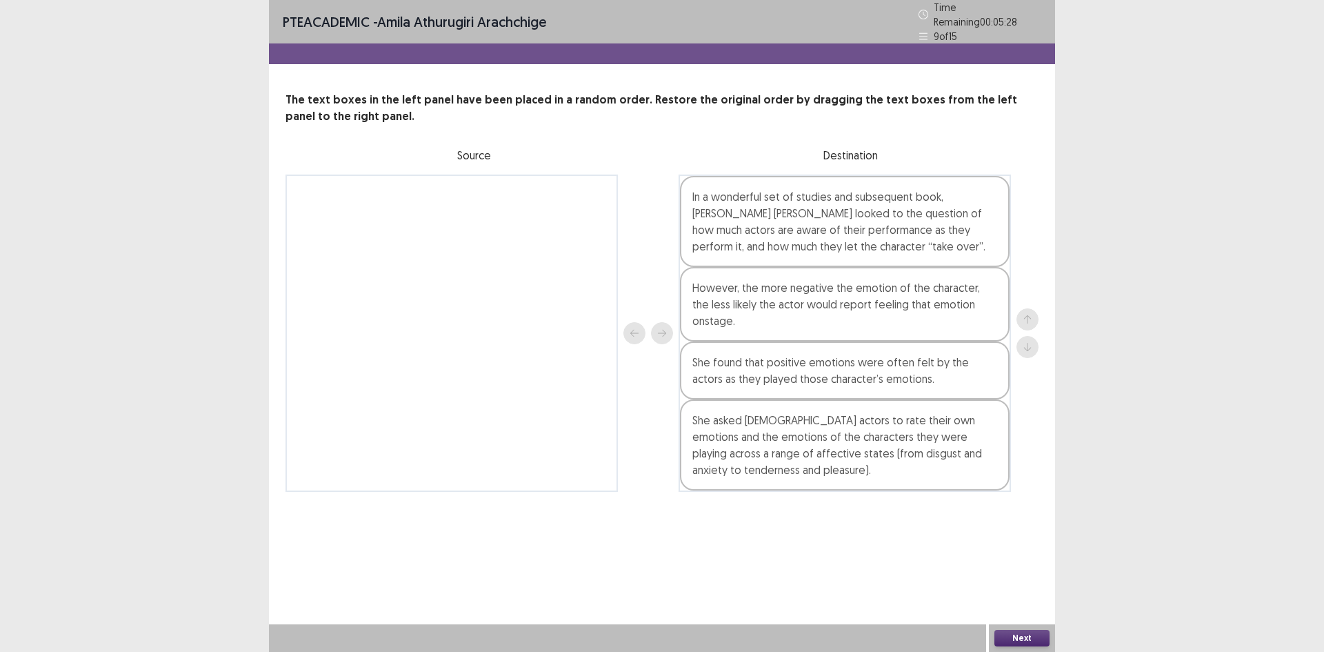
click at [1036, 638] on button "Next" at bounding box center [1021, 637] width 55 height 17
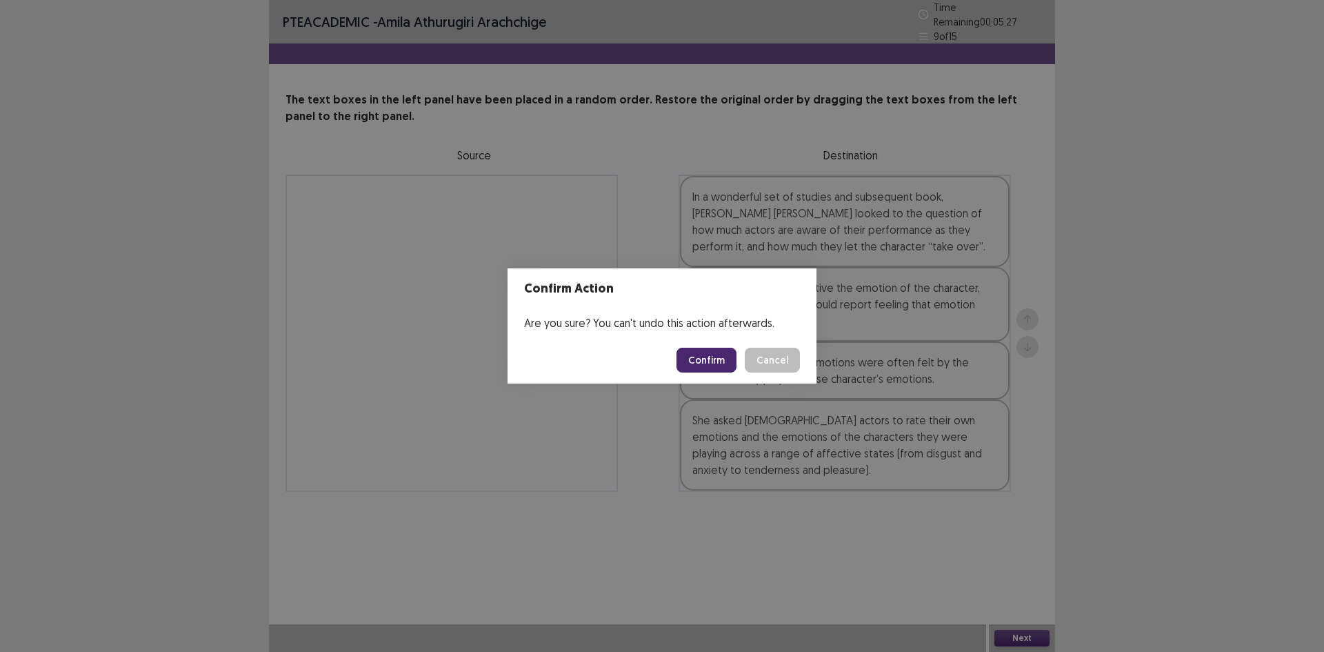
click at [713, 363] on button "Confirm" at bounding box center [706, 359] width 60 height 25
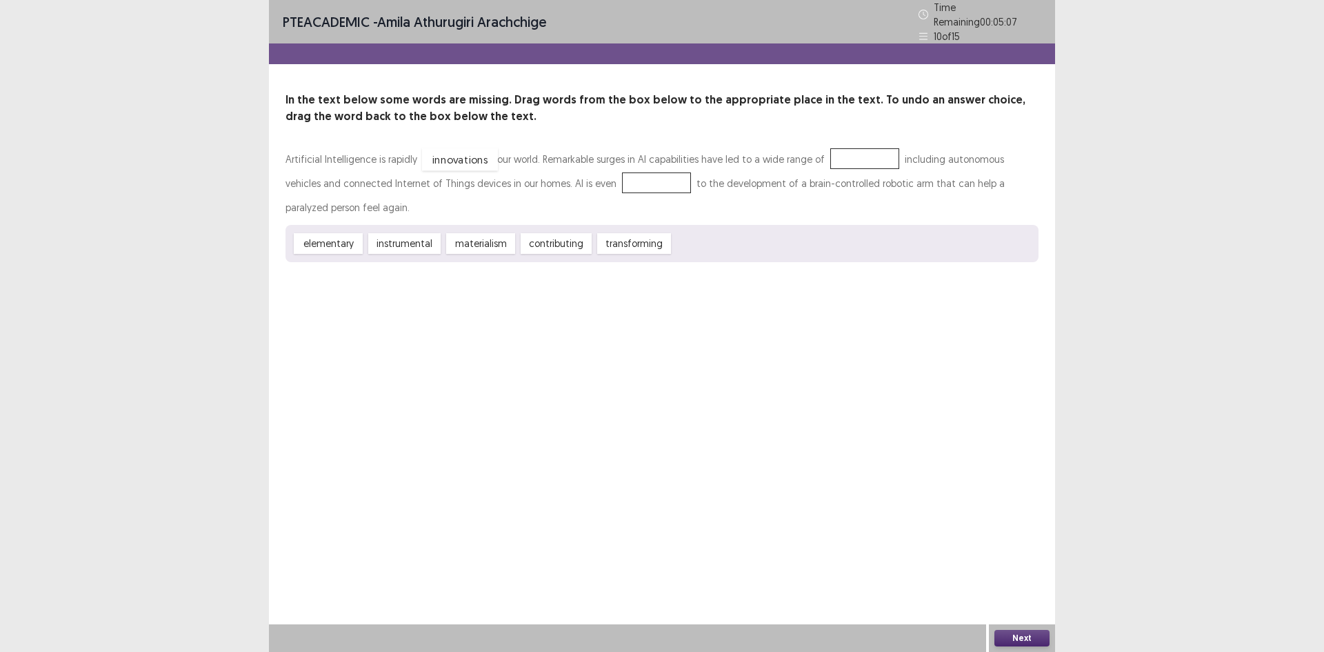
drag, startPoint x: 704, startPoint y: 245, endPoint x: 453, endPoint y: 161, distance: 264.7
drag, startPoint x: 570, startPoint y: 236, endPoint x: 642, endPoint y: 213, distance: 75.4
click at [776, 193] on div "contributing" at bounding box center [779, 192] width 78 height 23
drag, startPoint x: 608, startPoint y: 220, endPoint x: 600, endPoint y: 221, distance: 8.4
click at [600, 225] on div "elementary instrumental materialism contributing transforming" at bounding box center [661, 243] width 753 height 37
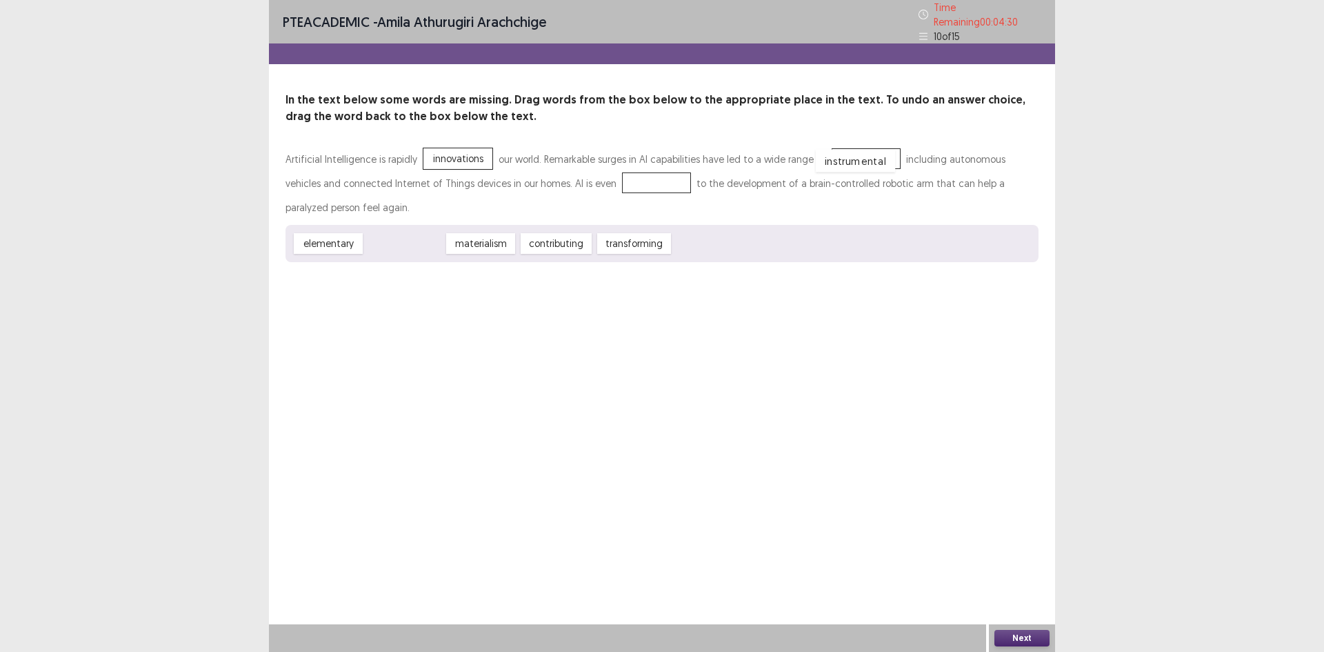
drag, startPoint x: 398, startPoint y: 234, endPoint x: 849, endPoint y: 152, distance: 458.4
drag, startPoint x: 483, startPoint y: 241, endPoint x: 618, endPoint y: 180, distance: 148.4
click at [1014, 636] on button "Next" at bounding box center [1021, 637] width 55 height 17
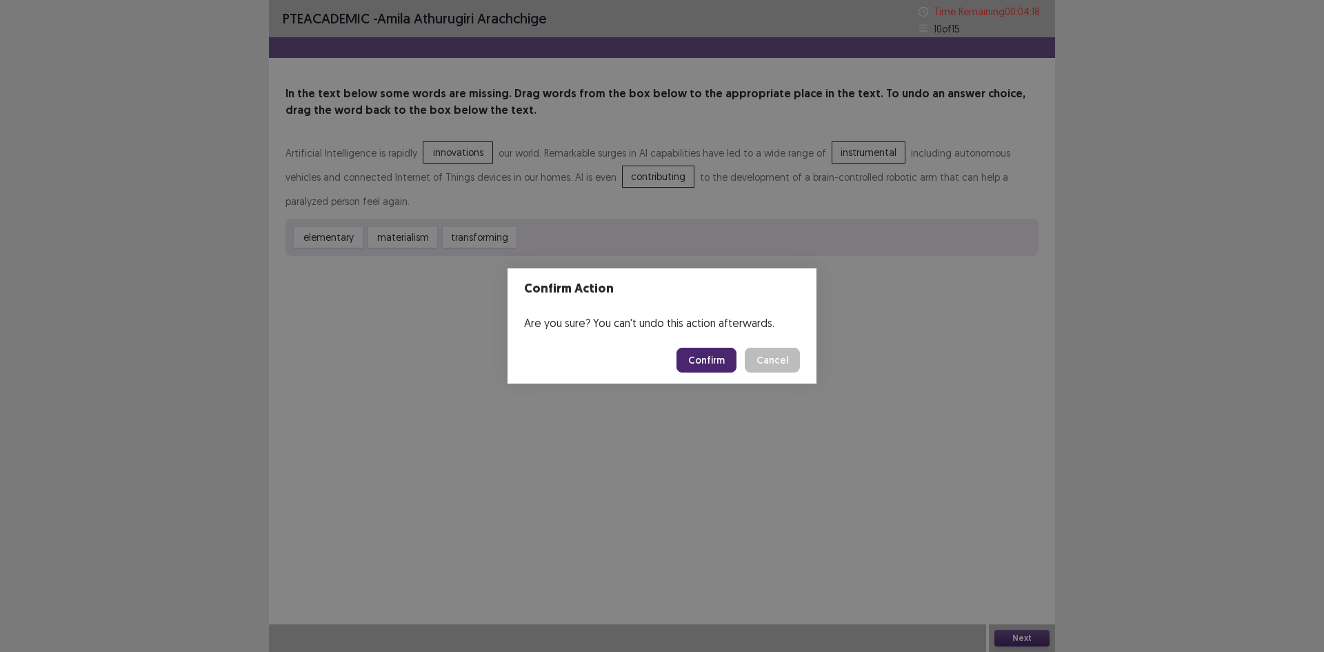
click at [713, 363] on button "Confirm" at bounding box center [706, 359] width 60 height 25
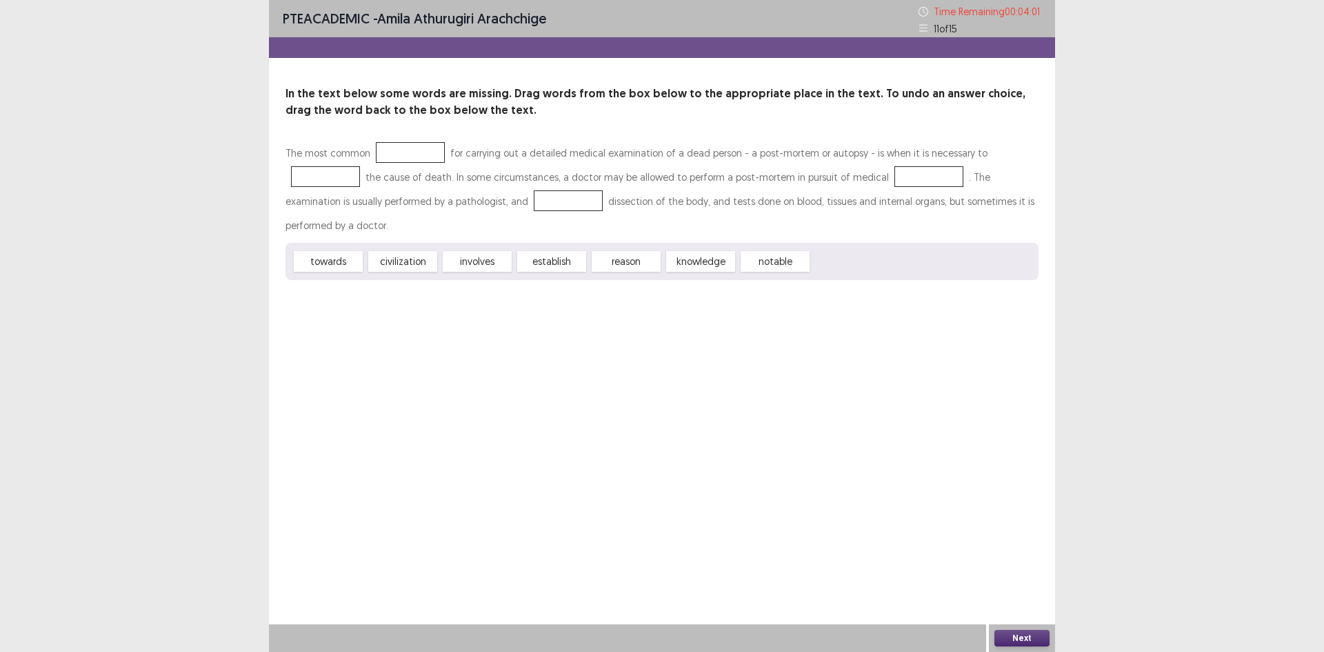
drag, startPoint x: 643, startPoint y: 266, endPoint x: 396, endPoint y: 162, distance: 267.9
click at [397, 162] on div "The most common for carrying out a detailed medical examination of a dead perso…" at bounding box center [661, 210] width 753 height 139
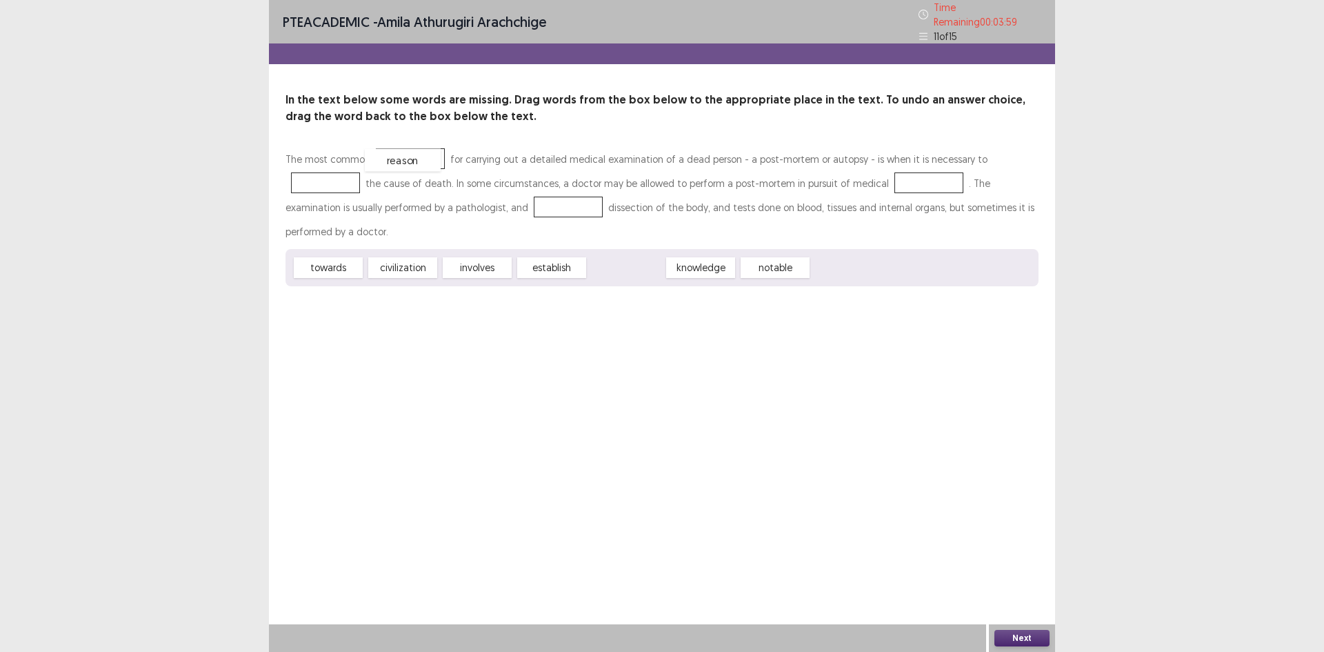
drag, startPoint x: 612, startPoint y: 265, endPoint x: 389, endPoint y: 158, distance: 247.9
drag, startPoint x: 560, startPoint y: 263, endPoint x: 330, endPoint y: 179, distance: 244.7
drag, startPoint x: 534, startPoint y: 265, endPoint x: 889, endPoint y: 177, distance: 365.9
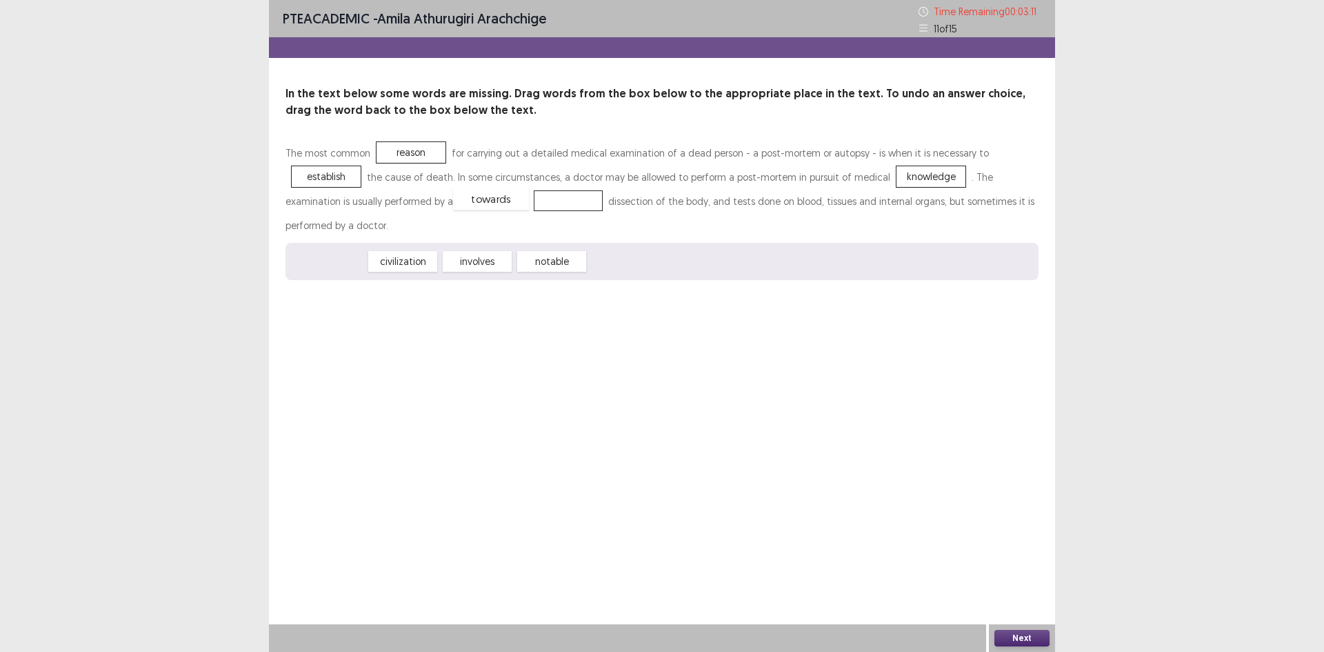
drag, startPoint x: 316, startPoint y: 268, endPoint x: 478, endPoint y: 205, distance: 174.4
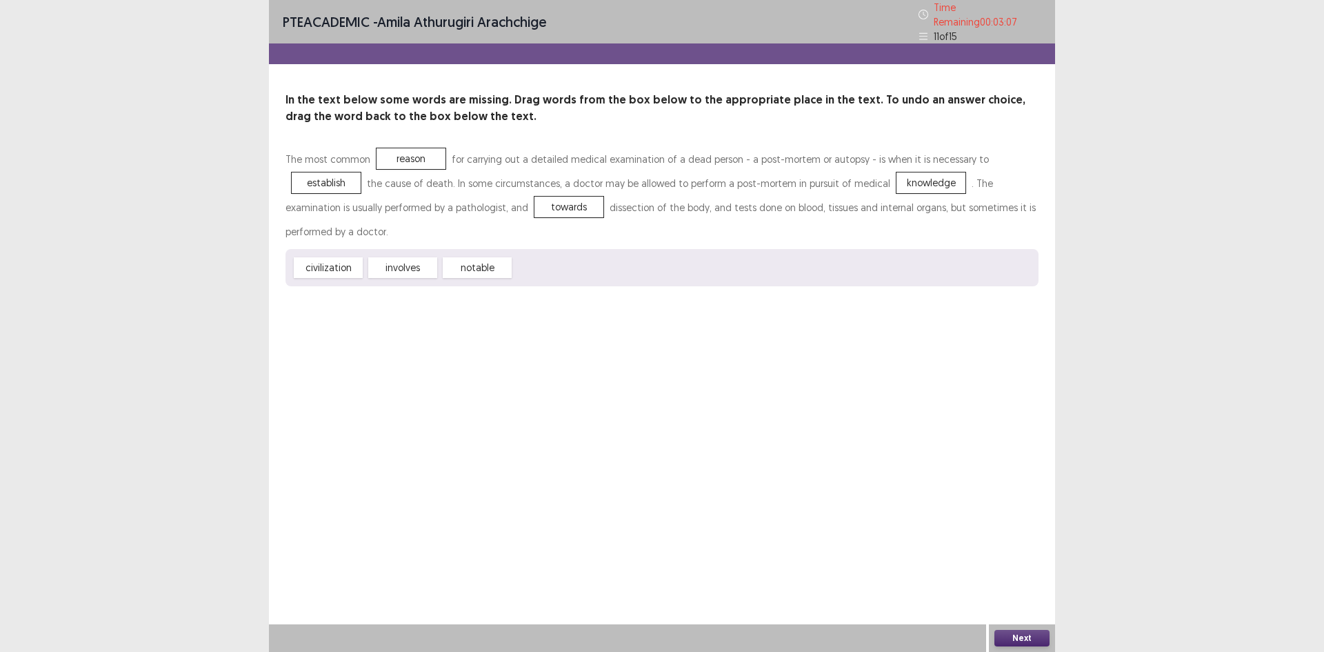
click at [1041, 633] on button "Next" at bounding box center [1021, 637] width 55 height 17
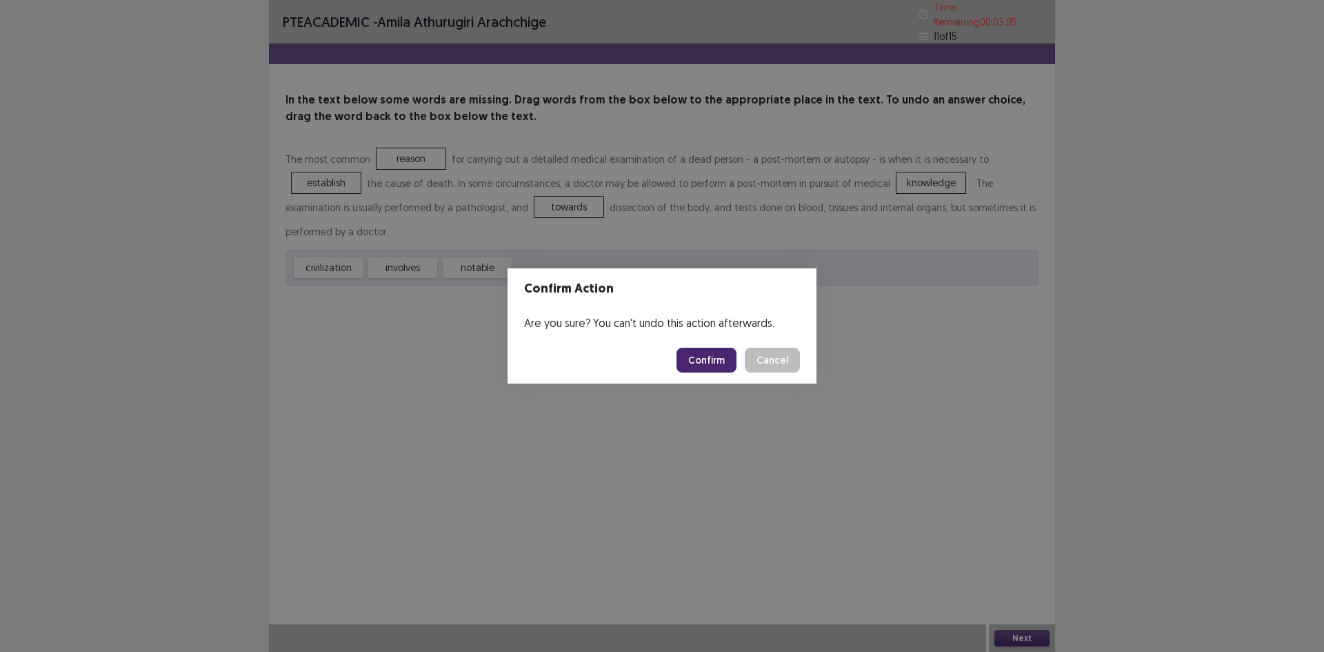
click at [701, 353] on button "Confirm" at bounding box center [706, 359] width 60 height 25
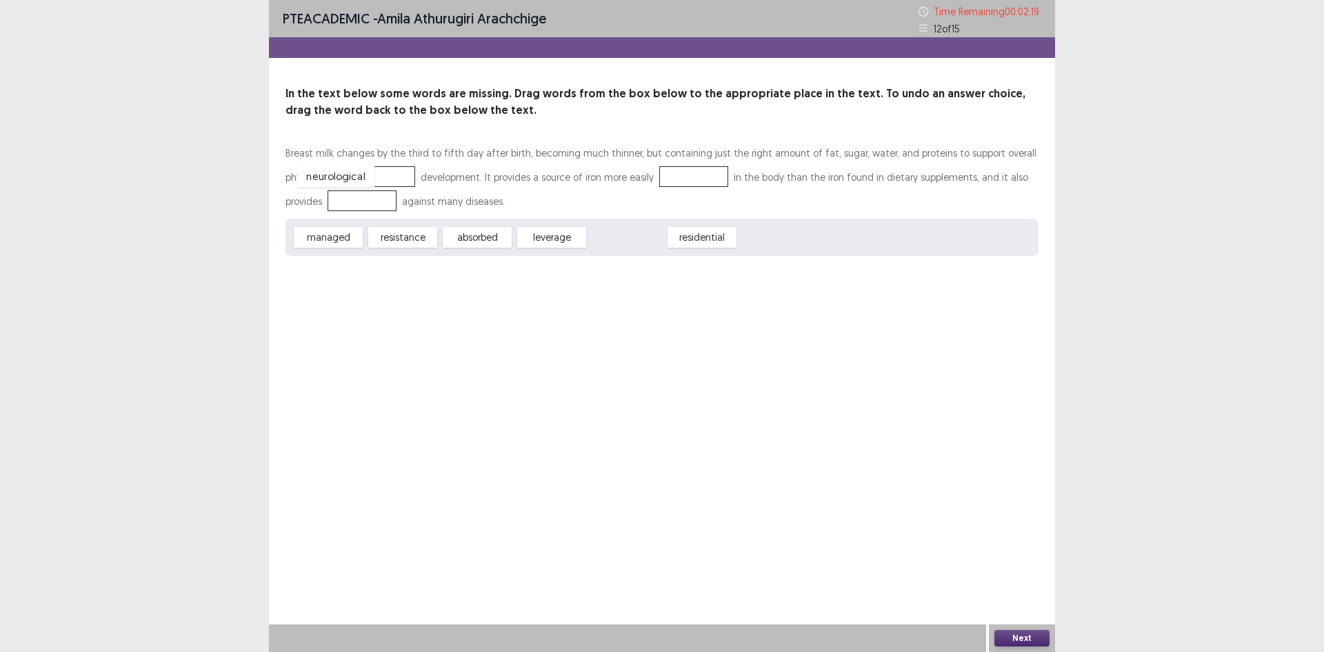
drag, startPoint x: 634, startPoint y: 236, endPoint x: 343, endPoint y: 174, distance: 297.3
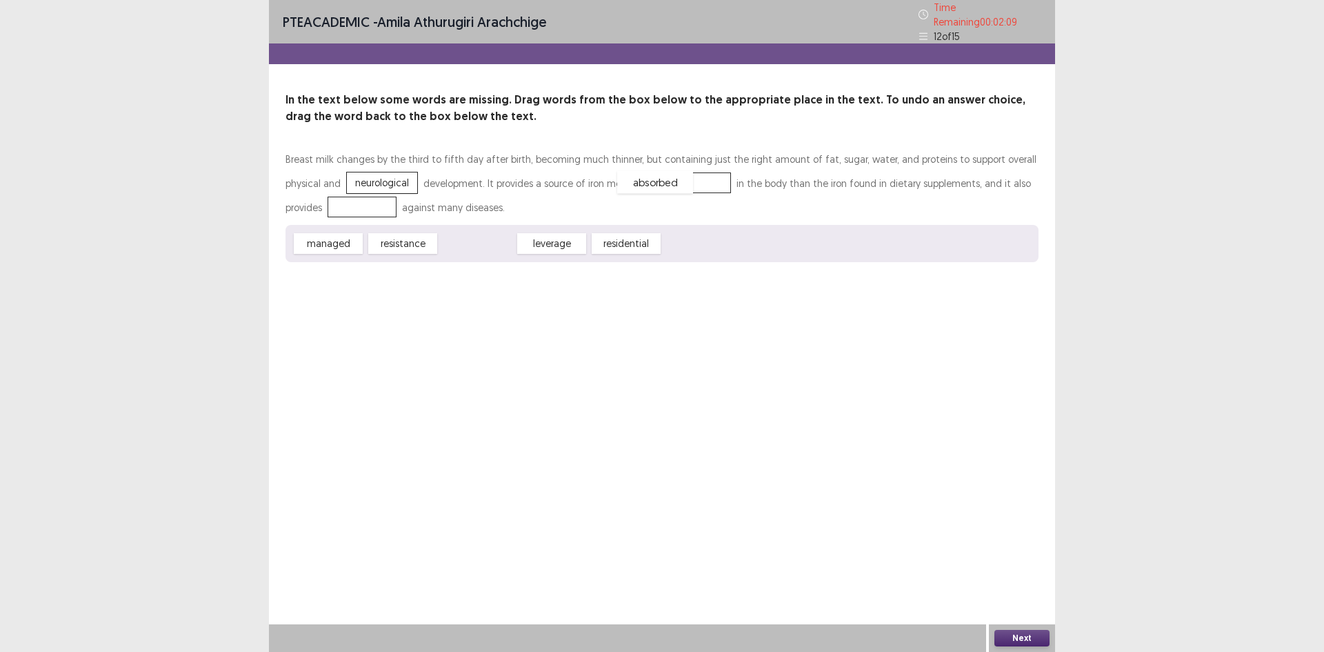
drag, startPoint x: 481, startPoint y: 234, endPoint x: 658, endPoint y: 172, distance: 188.2
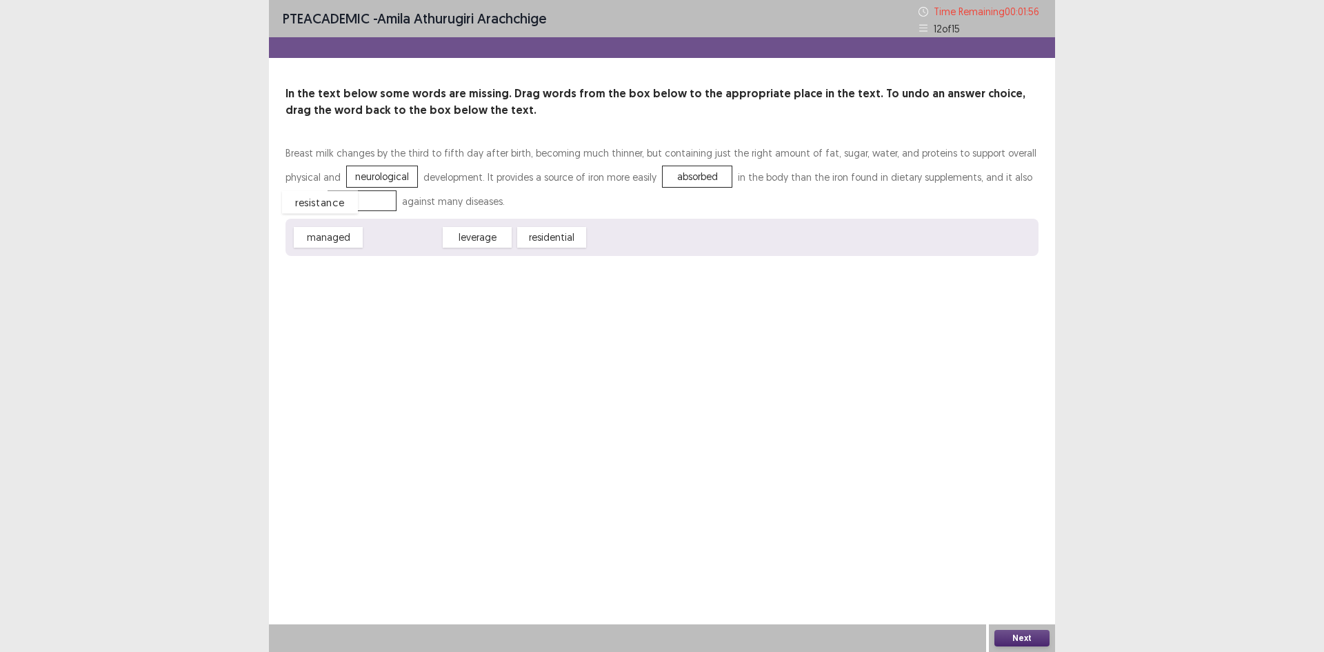
drag, startPoint x: 414, startPoint y: 239, endPoint x: 332, endPoint y: 203, distance: 90.2
click at [1030, 638] on button "Next" at bounding box center [1021, 637] width 55 height 17
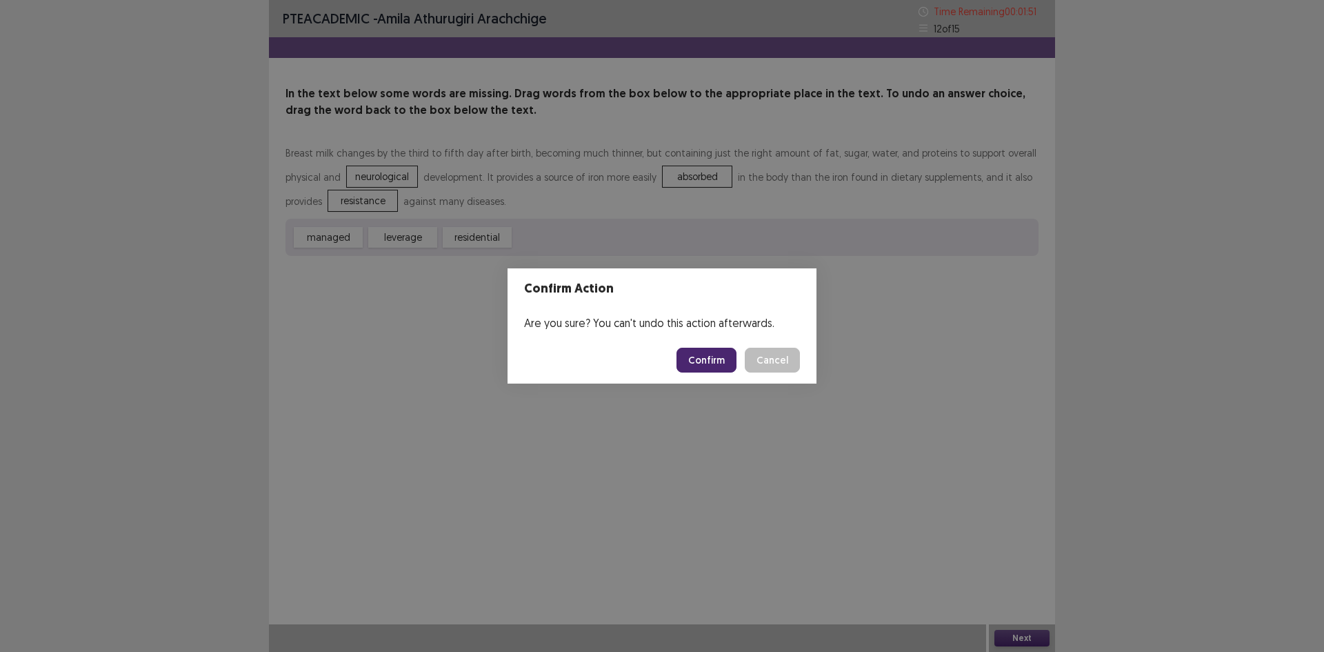
click at [720, 365] on button "Confirm" at bounding box center [706, 359] width 60 height 25
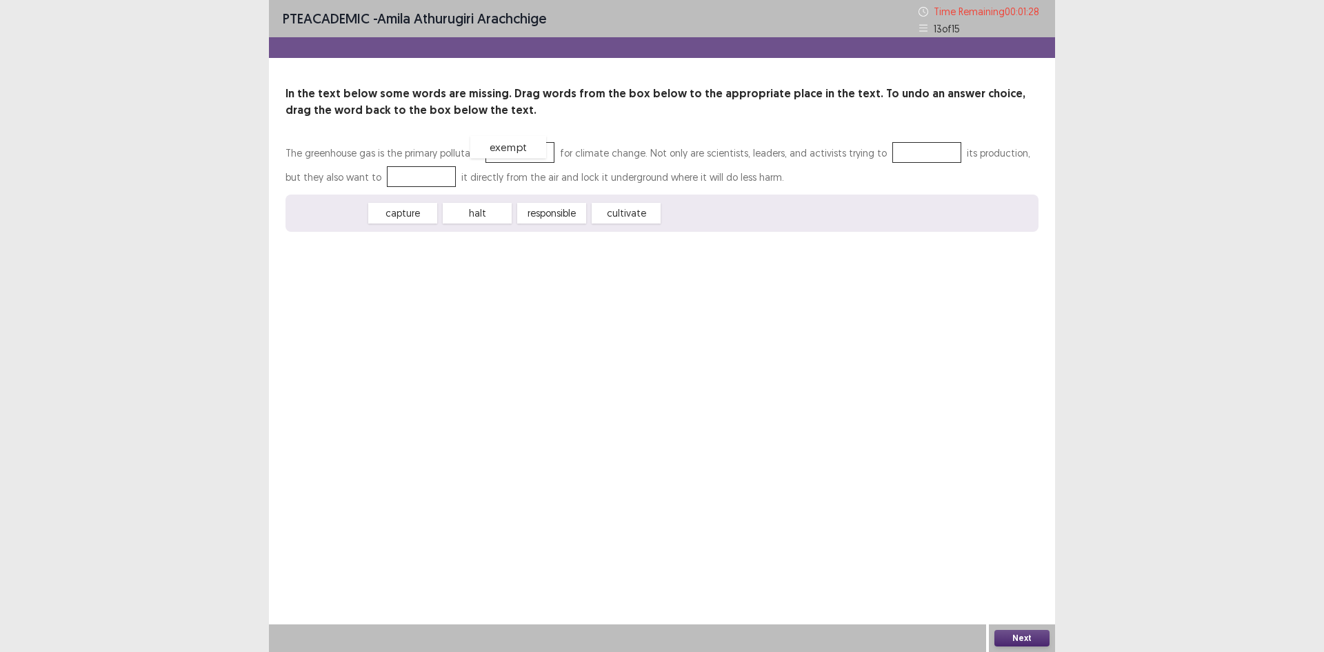
drag, startPoint x: 320, startPoint y: 212, endPoint x: 500, endPoint y: 145, distance: 191.7
drag, startPoint x: 501, startPoint y: 139, endPoint x: 531, endPoint y: 197, distance: 65.1
click at [579, 221] on div "In the text below some words are missing. Drag words from the box below to the …" at bounding box center [662, 158] width 786 height 146
drag, startPoint x: 515, startPoint y: 155, endPoint x: 681, endPoint y: 221, distance: 178.8
drag, startPoint x: 471, startPoint y: 214, endPoint x: 506, endPoint y: 152, distance: 70.7
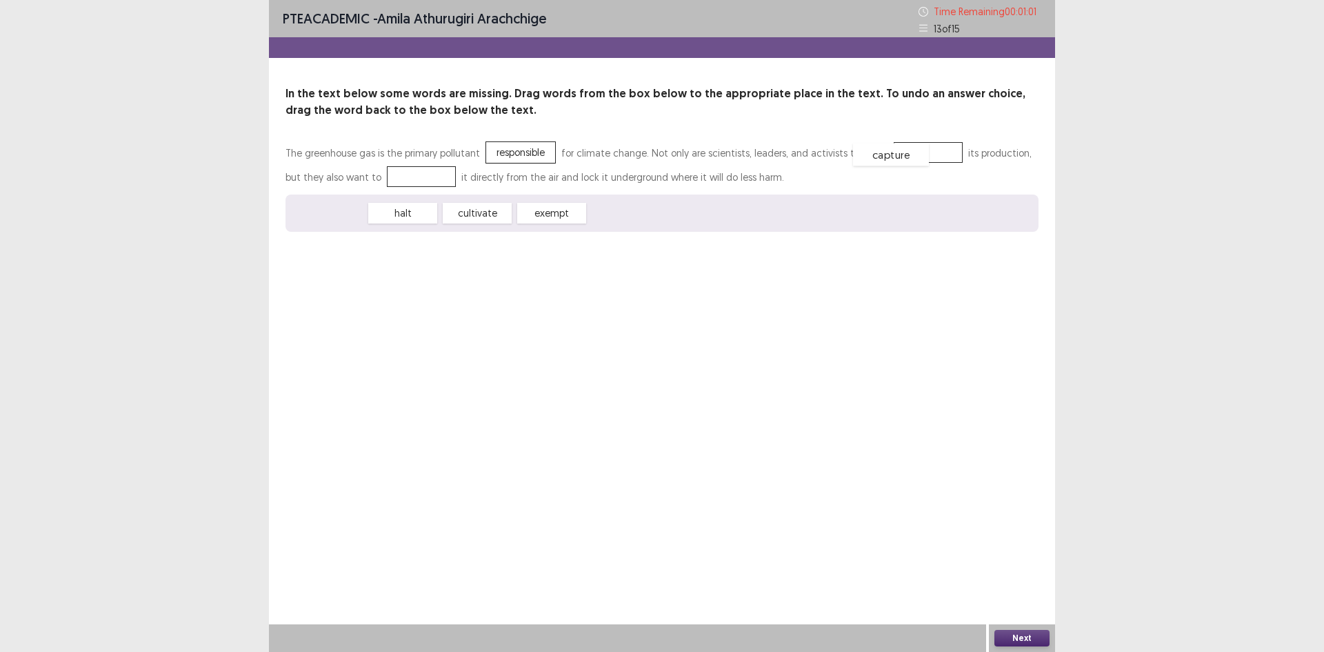
drag, startPoint x: 327, startPoint y: 210, endPoint x: 890, endPoint y: 152, distance: 565.6
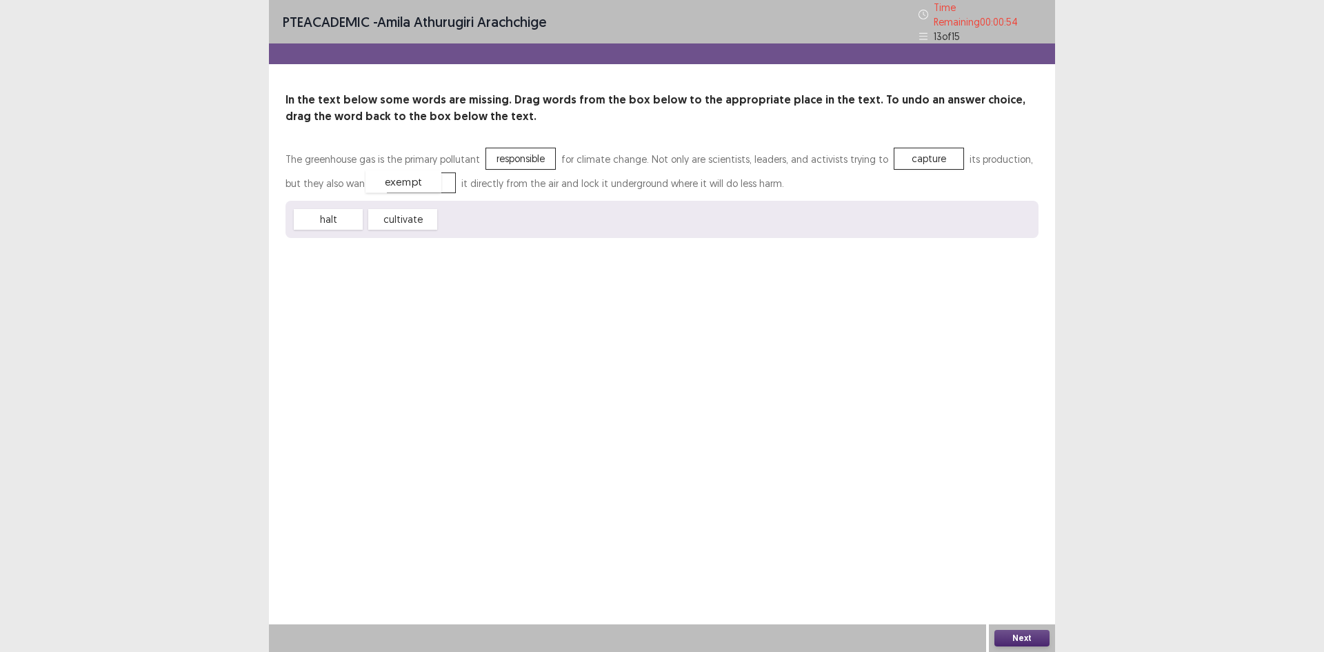
drag, startPoint x: 479, startPoint y: 217, endPoint x: 405, endPoint y: 179, distance: 82.9
click at [1024, 637] on button "Next" at bounding box center [1021, 637] width 55 height 17
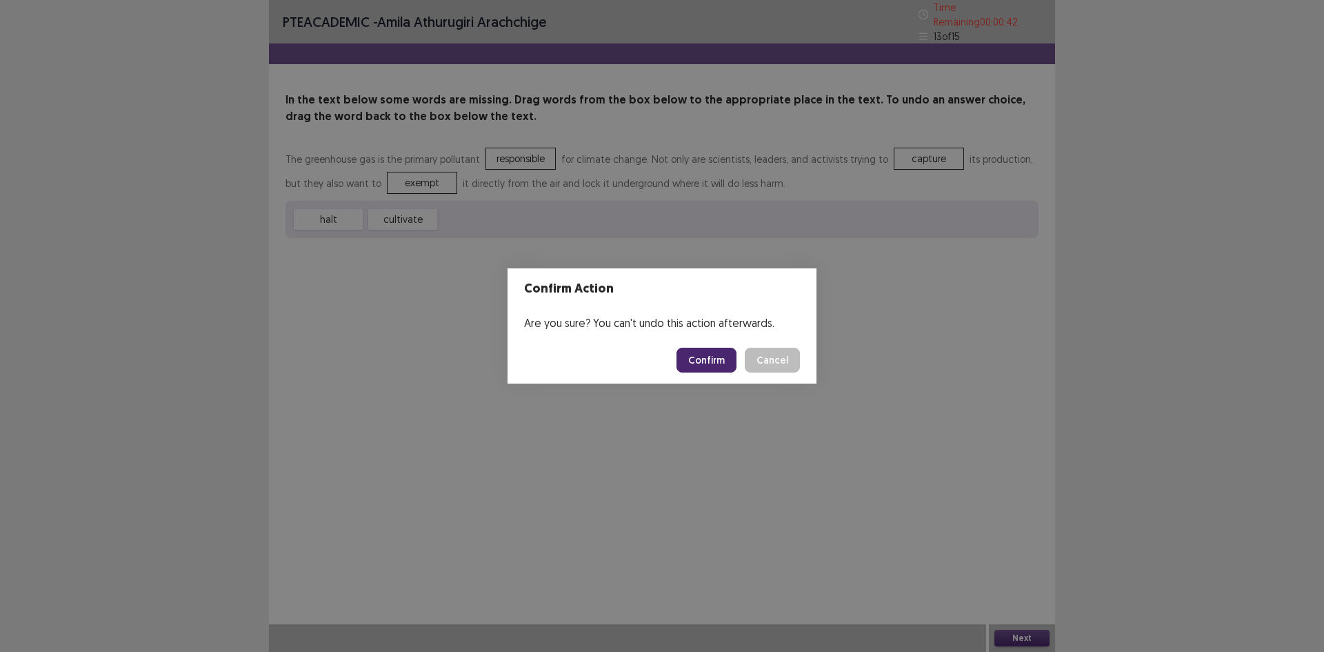
click at [716, 362] on button "Confirm" at bounding box center [706, 359] width 60 height 25
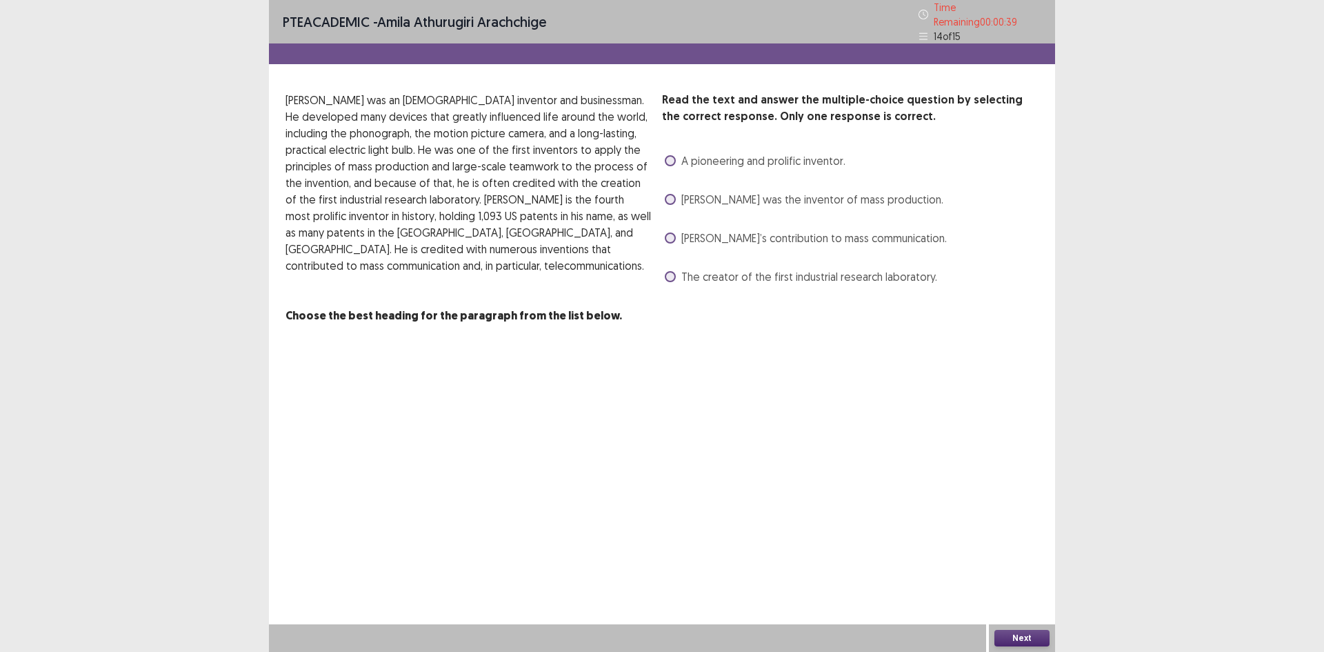
click at [672, 194] on span at bounding box center [670, 199] width 11 height 11
click at [1000, 634] on button "Next" at bounding box center [1021, 637] width 55 height 17
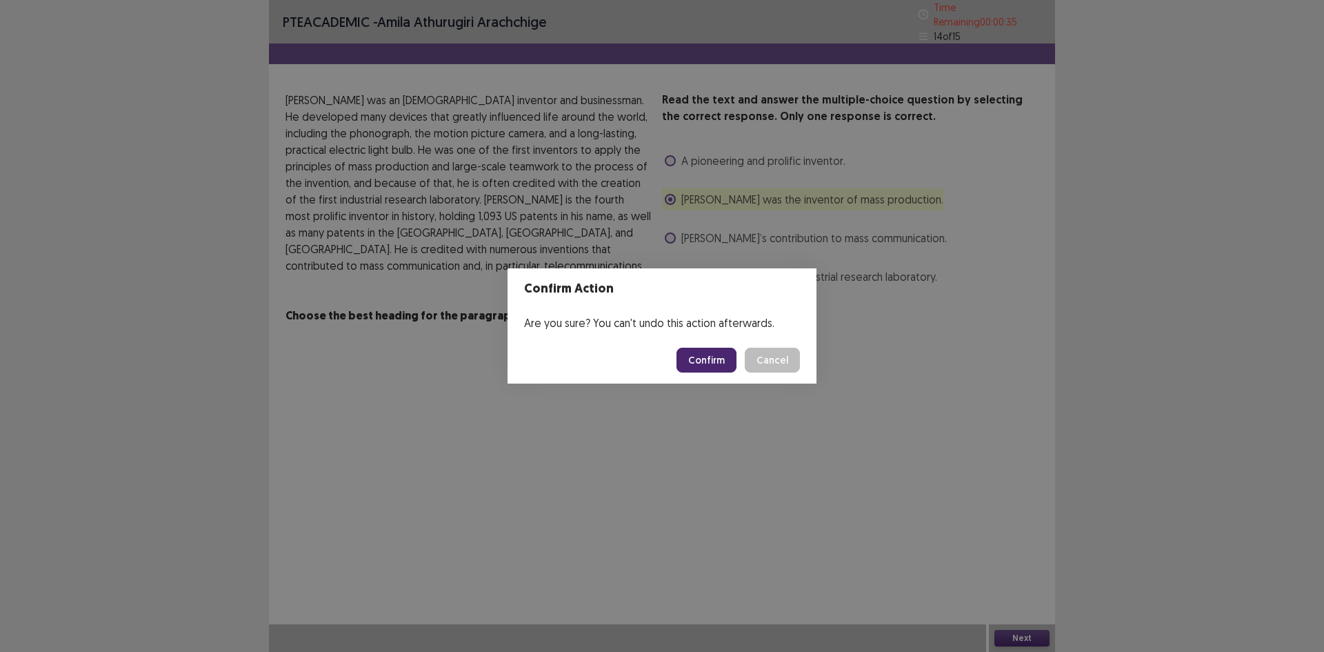
click at [711, 360] on button "Confirm" at bounding box center [706, 359] width 60 height 25
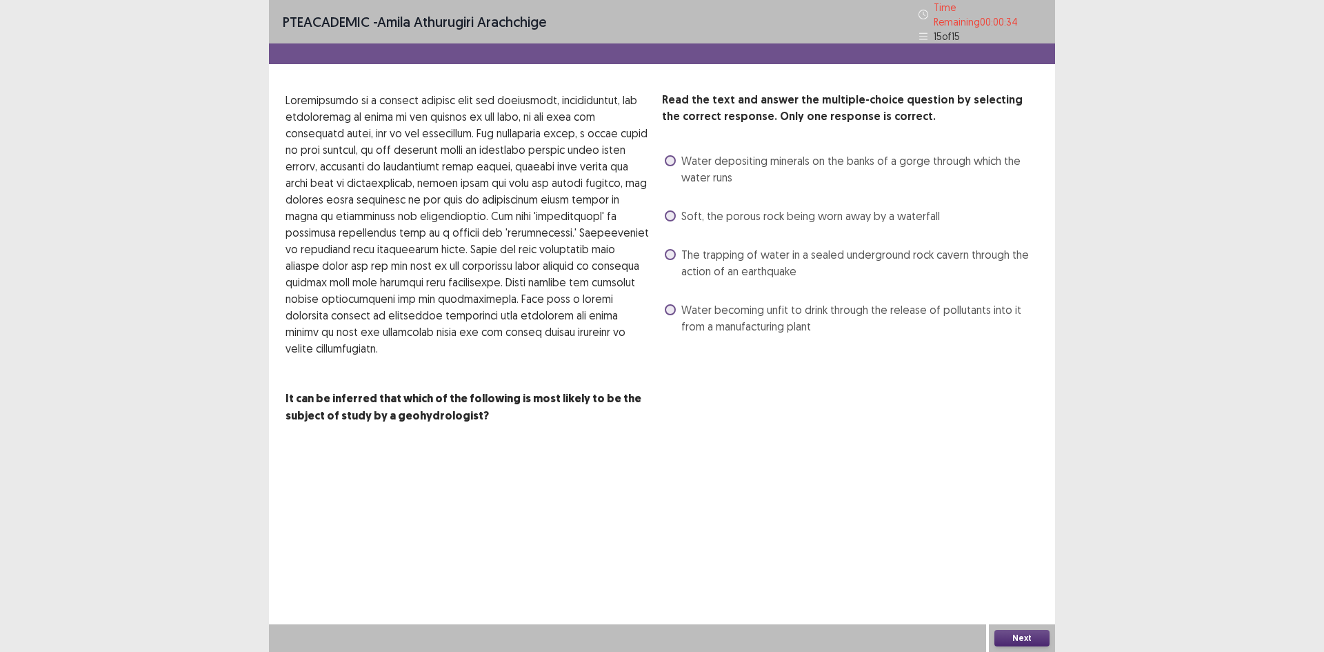
click at [672, 249] on span at bounding box center [670, 254] width 11 height 11
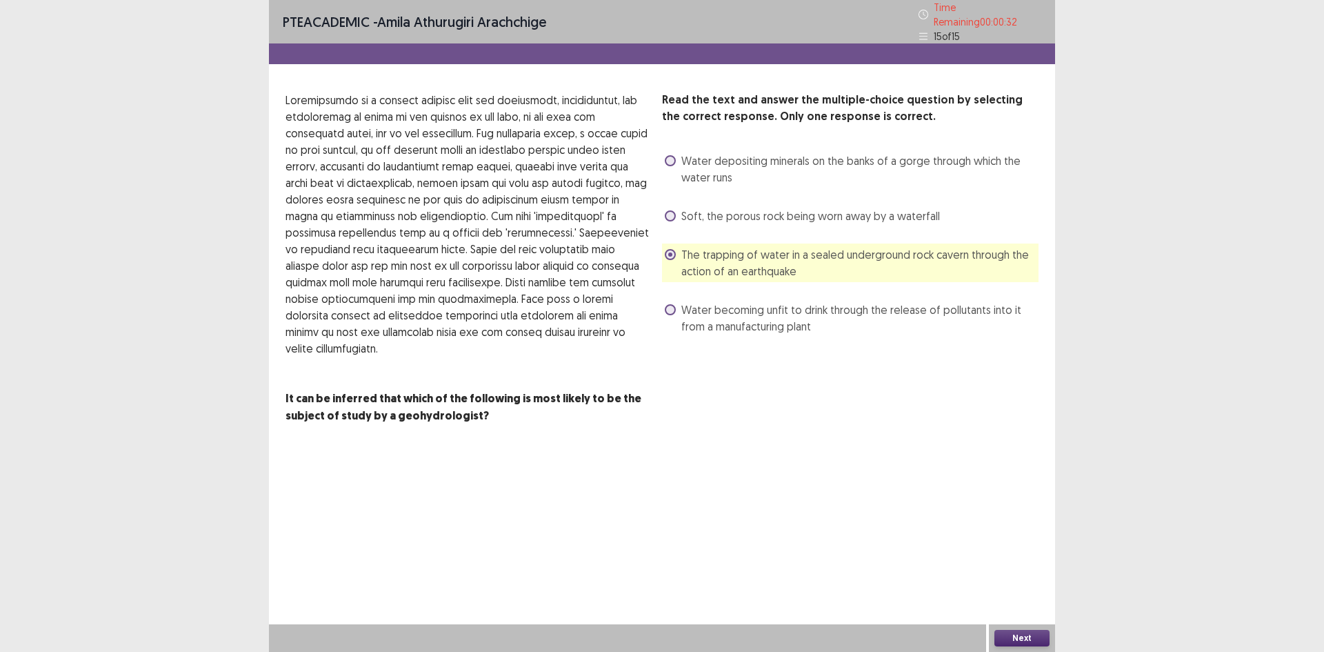
click at [1032, 636] on button "Next" at bounding box center [1021, 637] width 55 height 17
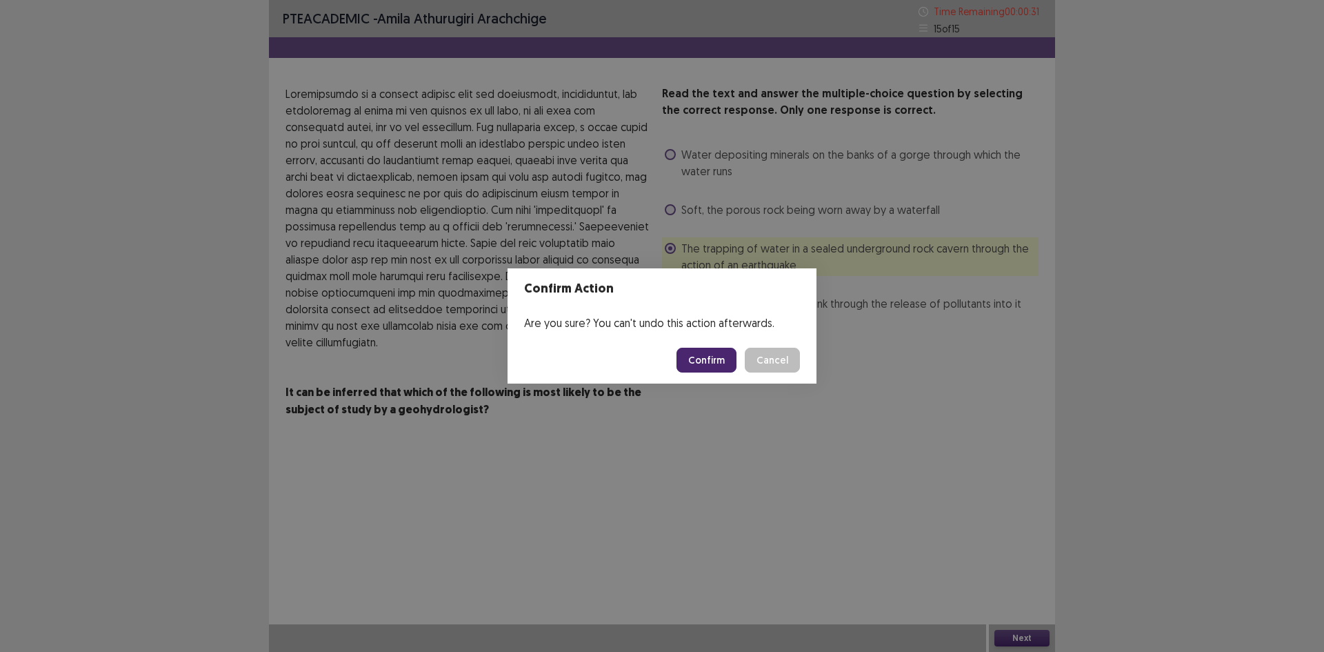
click at [709, 355] on button "Confirm" at bounding box center [706, 359] width 60 height 25
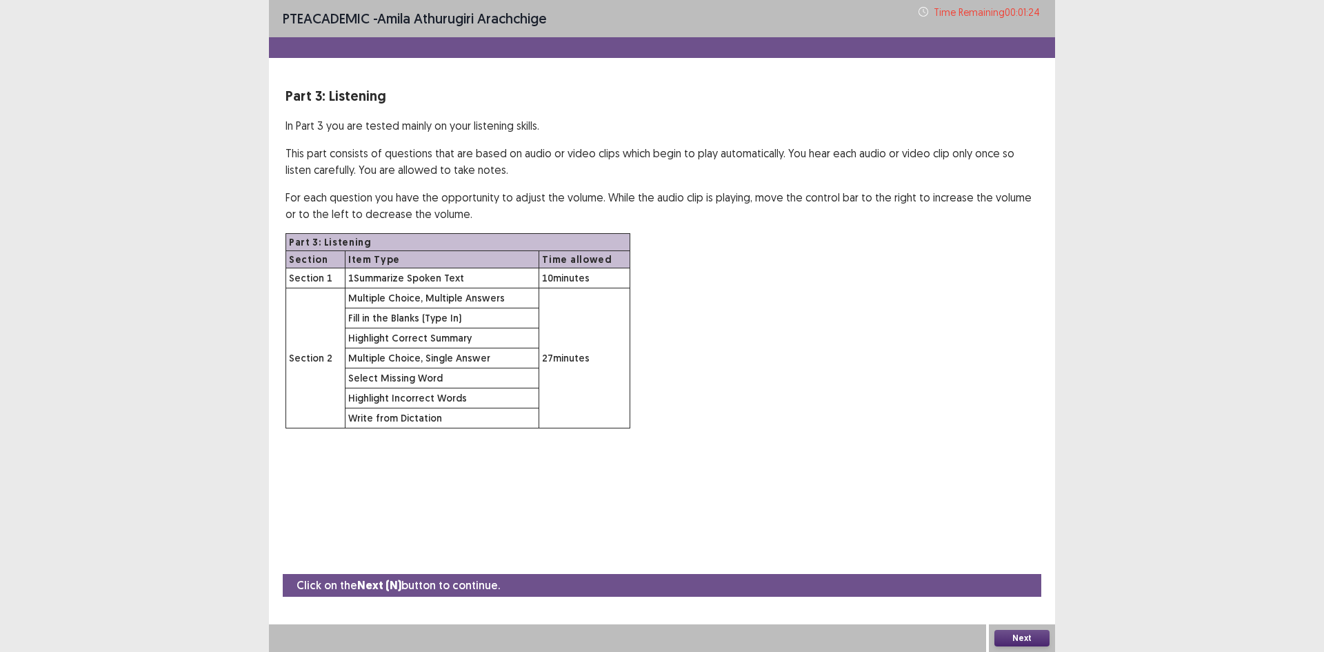
drag, startPoint x: 1035, startPoint y: 638, endPoint x: 1026, endPoint y: 630, distance: 12.2
click at [1026, 630] on button "Next" at bounding box center [1021, 637] width 55 height 17
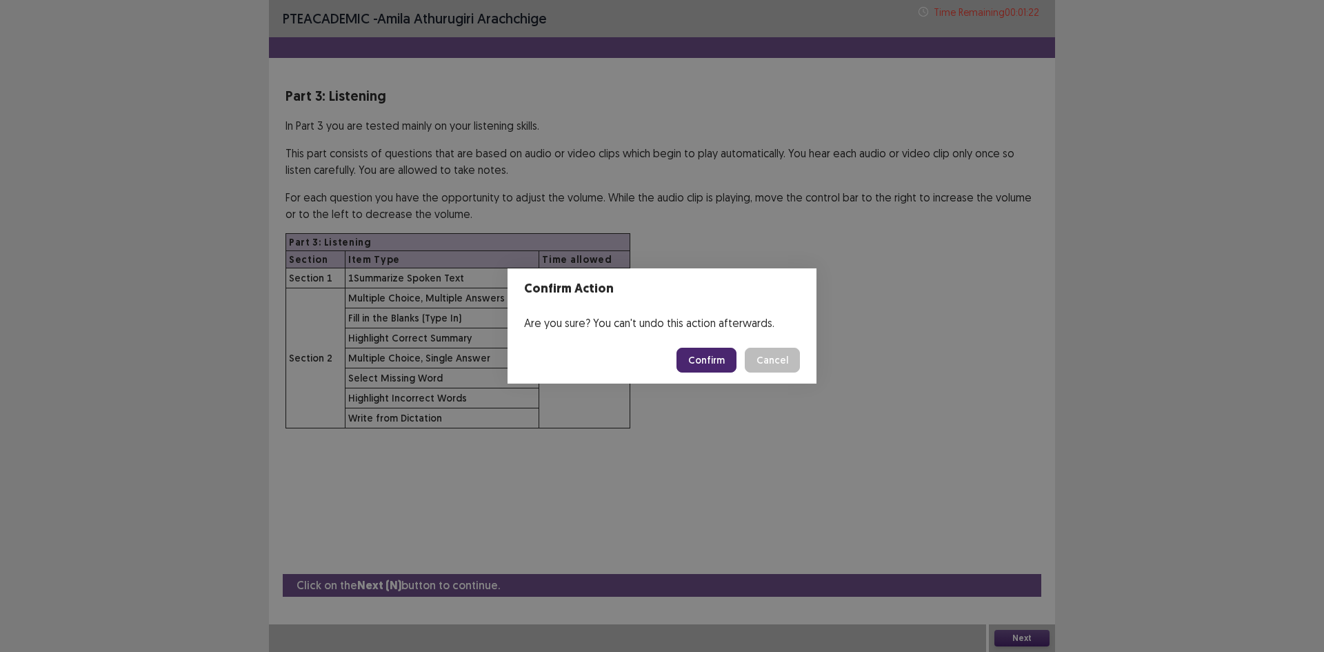
click at [705, 356] on button "Confirm" at bounding box center [706, 359] width 60 height 25
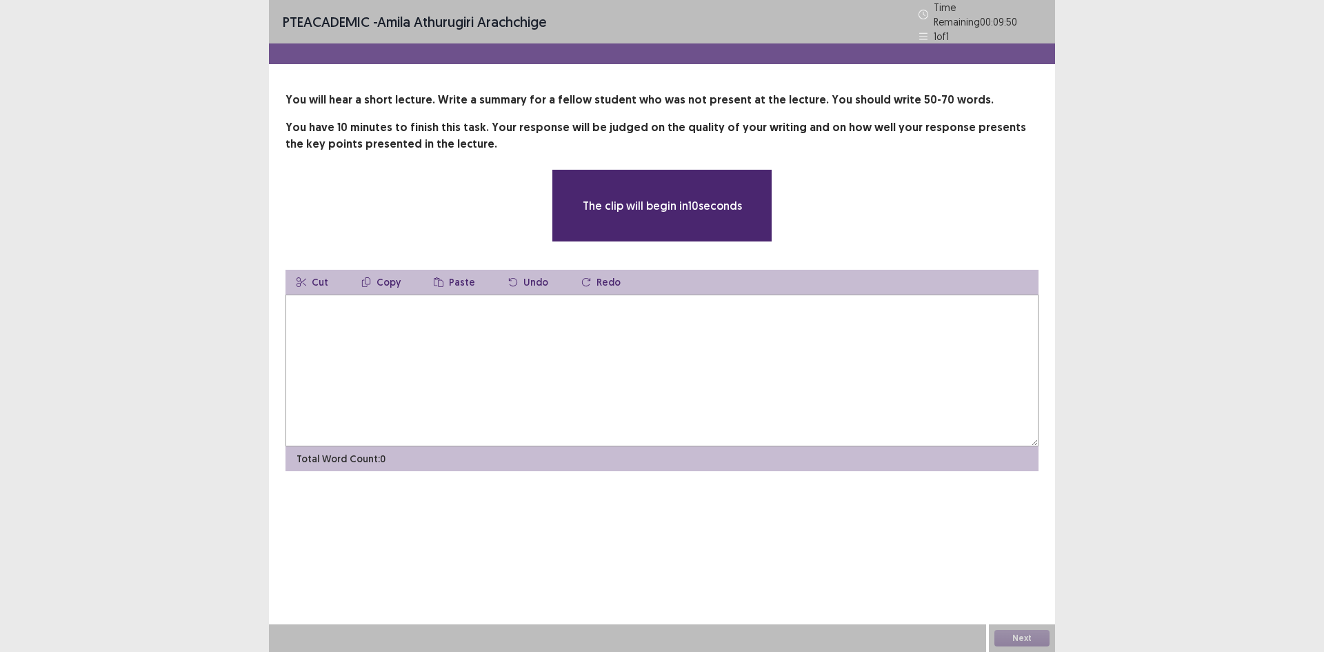
click at [491, 366] on textarea at bounding box center [661, 370] width 753 height 152
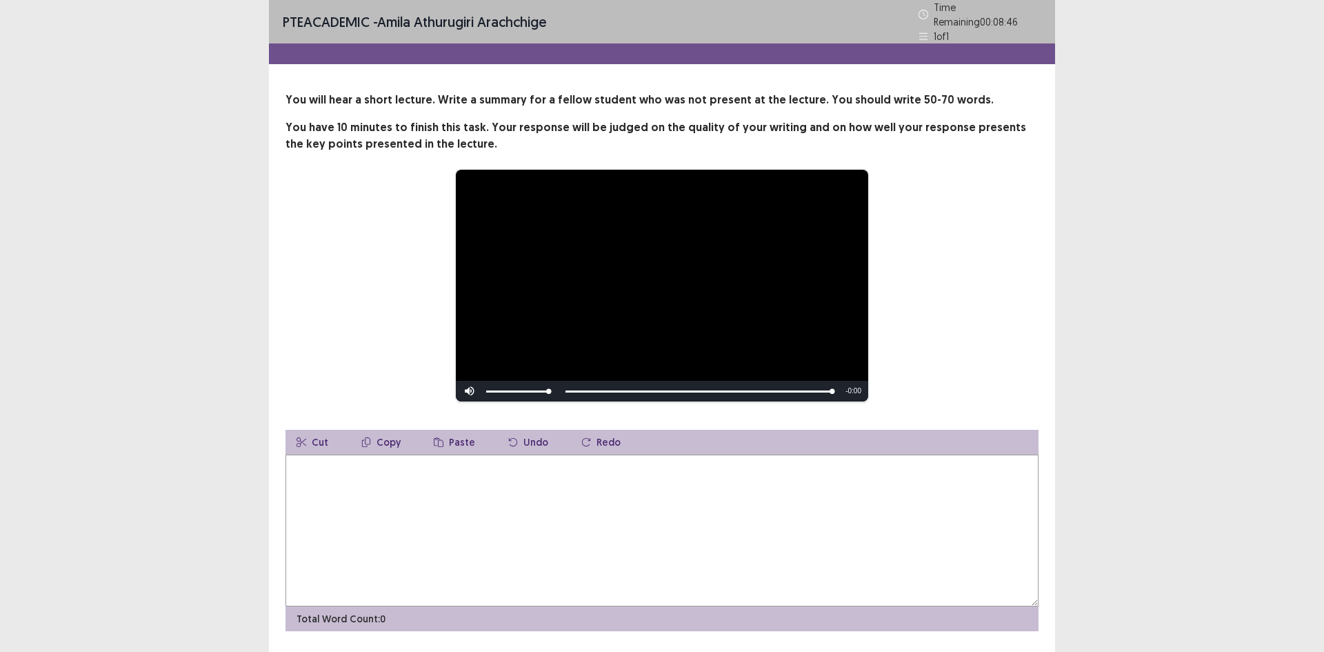
click at [538, 543] on textarea at bounding box center [661, 530] width 753 height 152
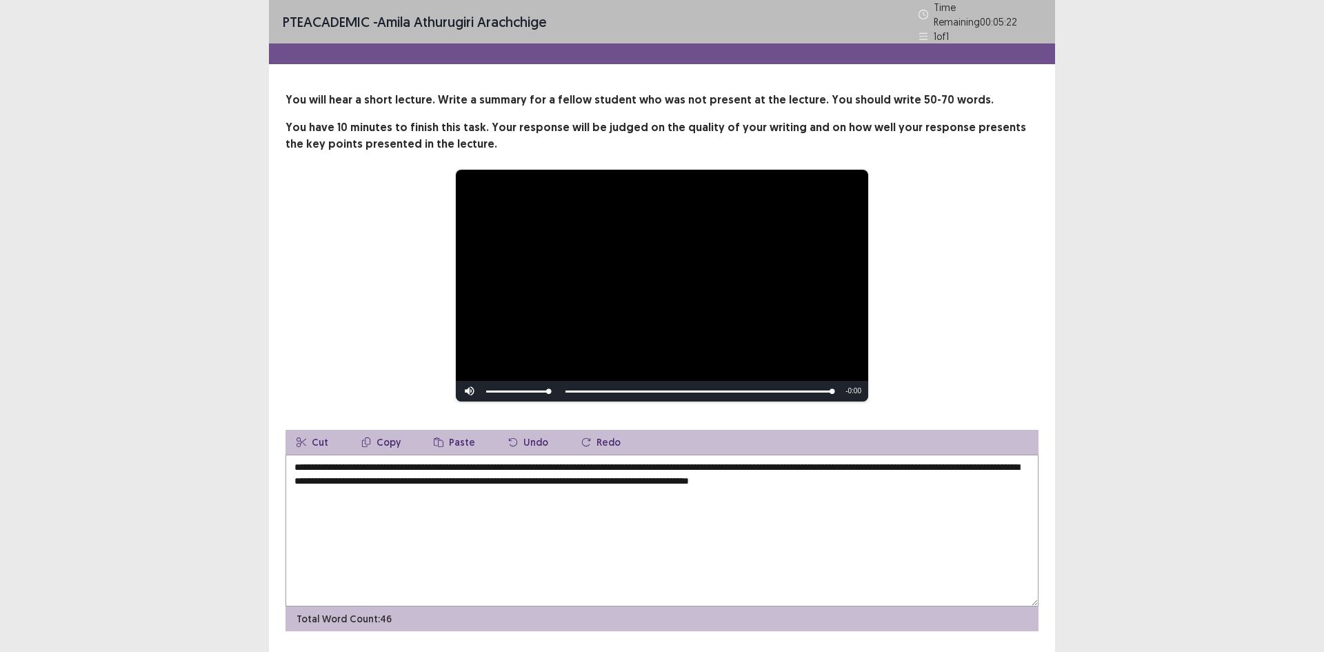
click at [335, 461] on textarea "**********" at bounding box center [661, 530] width 753 height 152
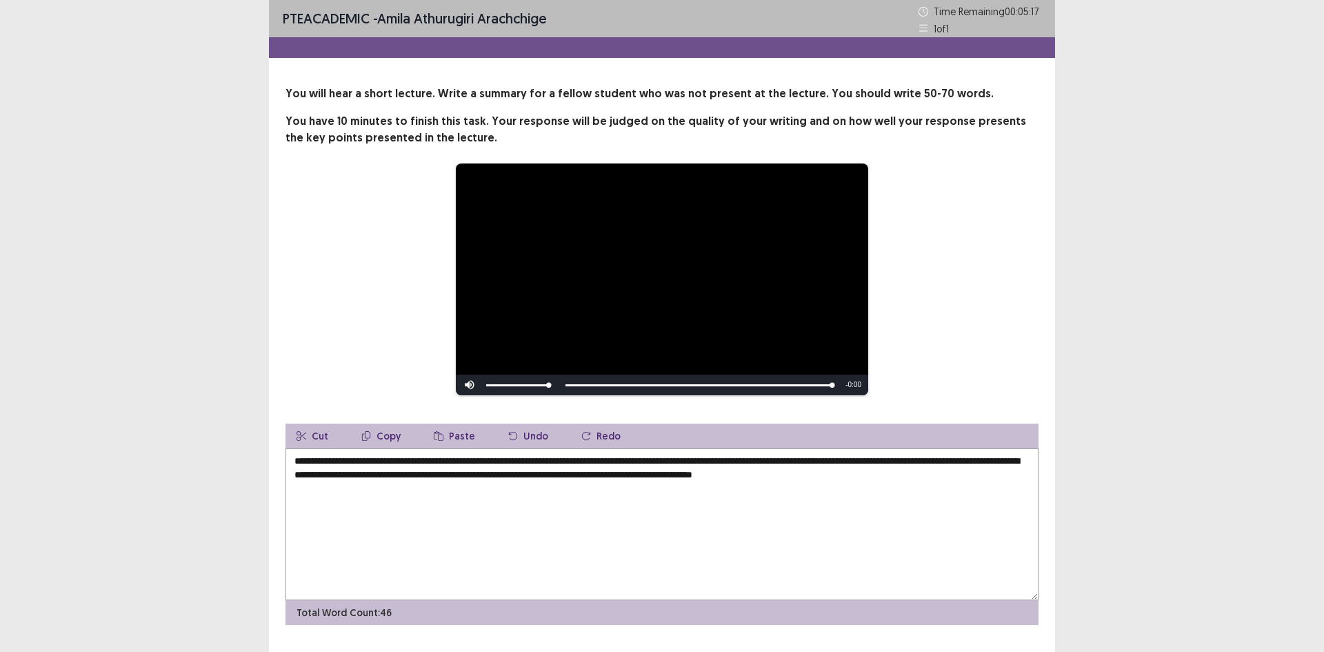
click at [388, 461] on textarea "**********" at bounding box center [661, 524] width 753 height 152
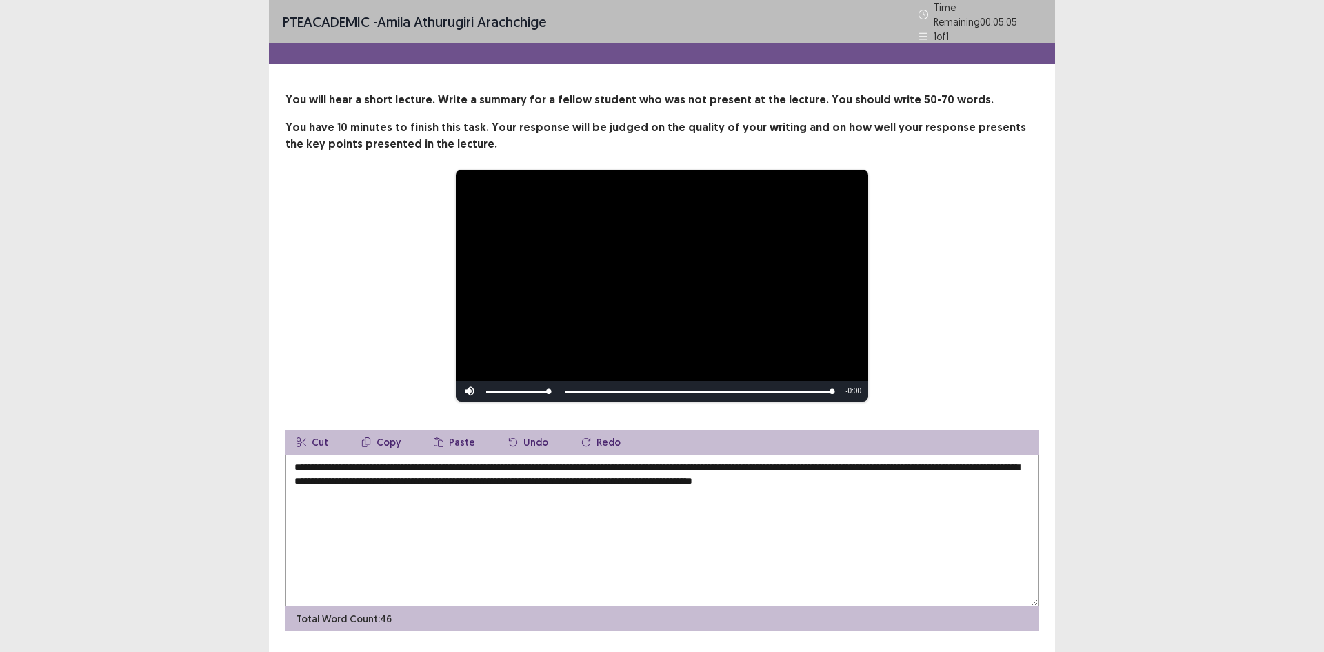
click at [773, 461] on textarea "**********" at bounding box center [661, 530] width 753 height 152
click at [777, 461] on textarea "**********" at bounding box center [661, 530] width 753 height 152
click at [769, 458] on textarea "**********" at bounding box center [661, 530] width 753 height 152
click at [771, 462] on textarea "**********" at bounding box center [661, 530] width 753 height 152
click at [797, 461] on textarea "**********" at bounding box center [661, 530] width 753 height 152
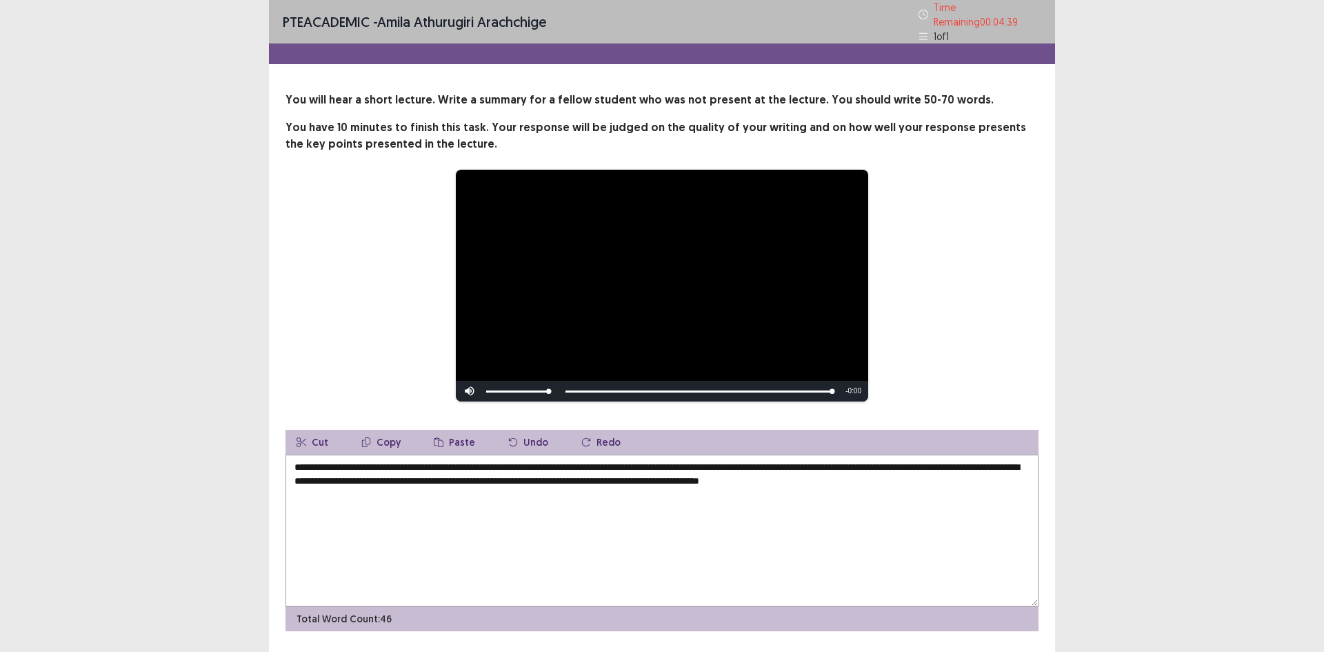
click at [793, 463] on textarea "**********" at bounding box center [661, 530] width 753 height 152
click at [789, 463] on textarea "**********" at bounding box center [661, 530] width 753 height 152
click at [312, 480] on textarea "**********" at bounding box center [661, 530] width 753 height 152
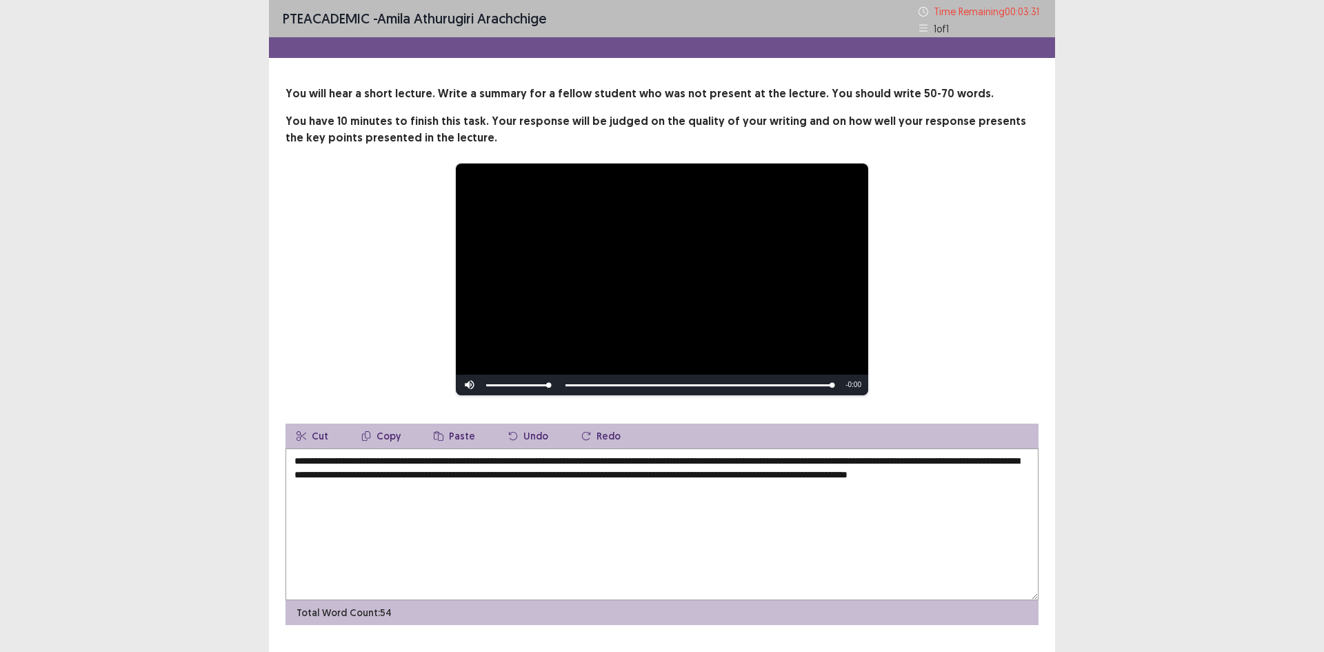
click at [887, 456] on textarea "**********" at bounding box center [661, 524] width 753 height 152
click at [992, 464] on textarea "**********" at bounding box center [661, 524] width 753 height 152
click at [319, 486] on textarea "**********" at bounding box center [661, 524] width 753 height 152
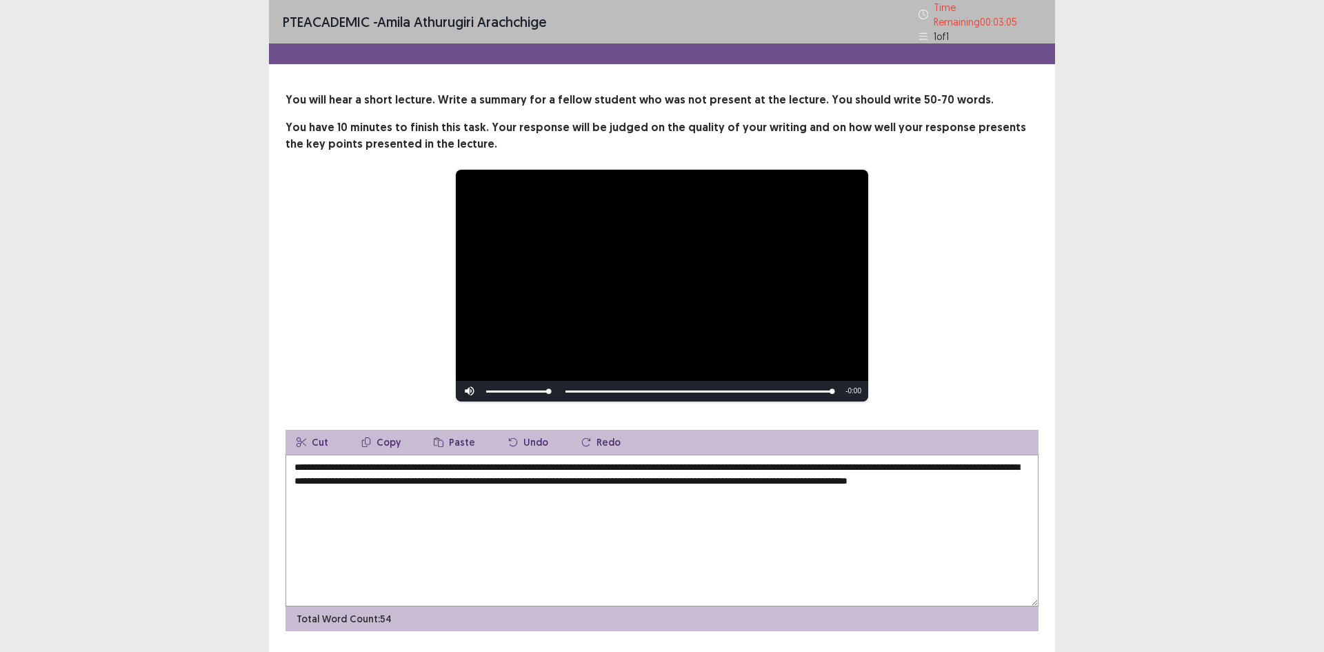
click at [358, 489] on textarea "**********" at bounding box center [661, 530] width 753 height 152
click at [430, 490] on textarea "**********" at bounding box center [661, 530] width 753 height 152
click at [441, 481] on textarea "**********" at bounding box center [661, 530] width 753 height 152
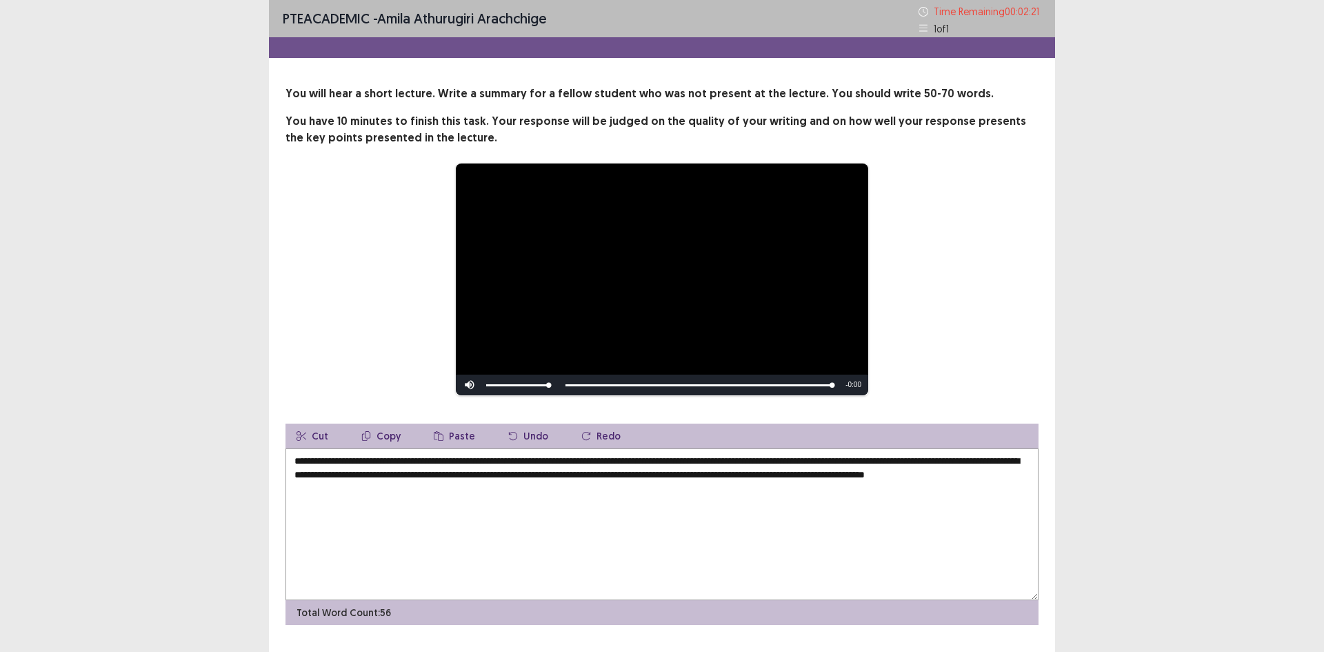
click at [548, 473] on textarea "**********" at bounding box center [661, 524] width 753 height 152
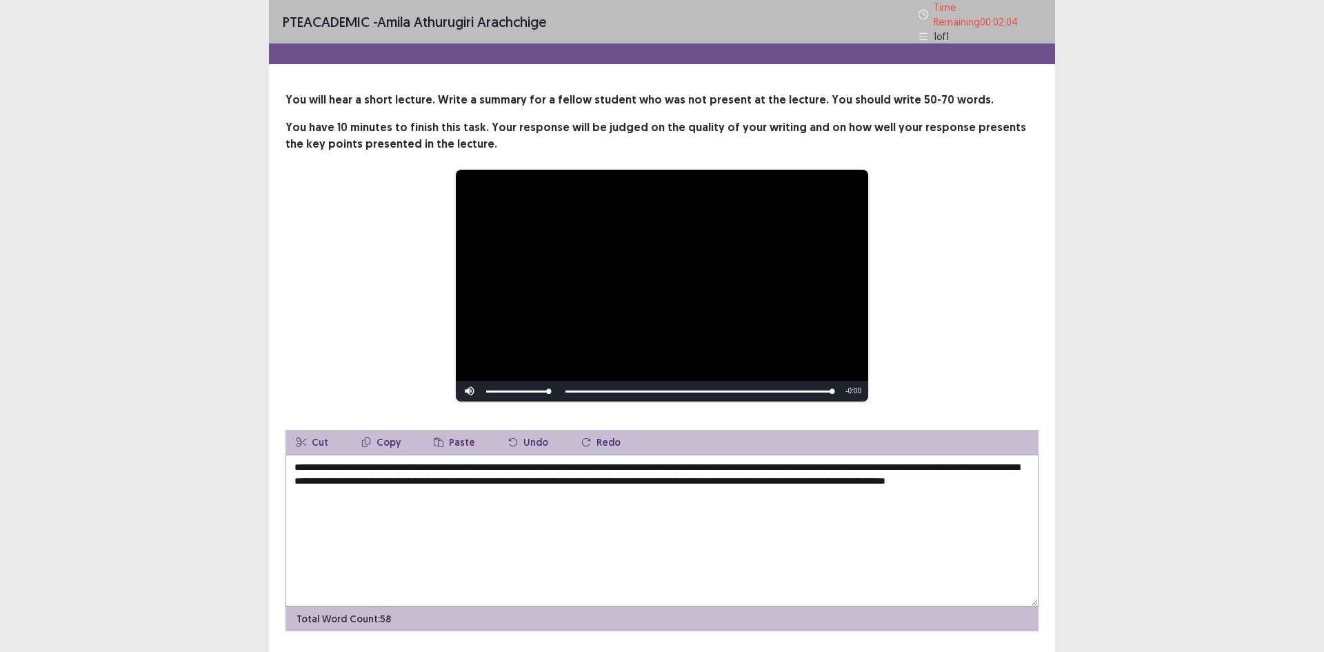
click at [758, 460] on textarea "**********" at bounding box center [661, 530] width 753 height 152
click at [763, 461] on textarea "**********" at bounding box center [661, 530] width 753 height 152
click at [751, 463] on textarea "**********" at bounding box center [661, 530] width 753 height 152
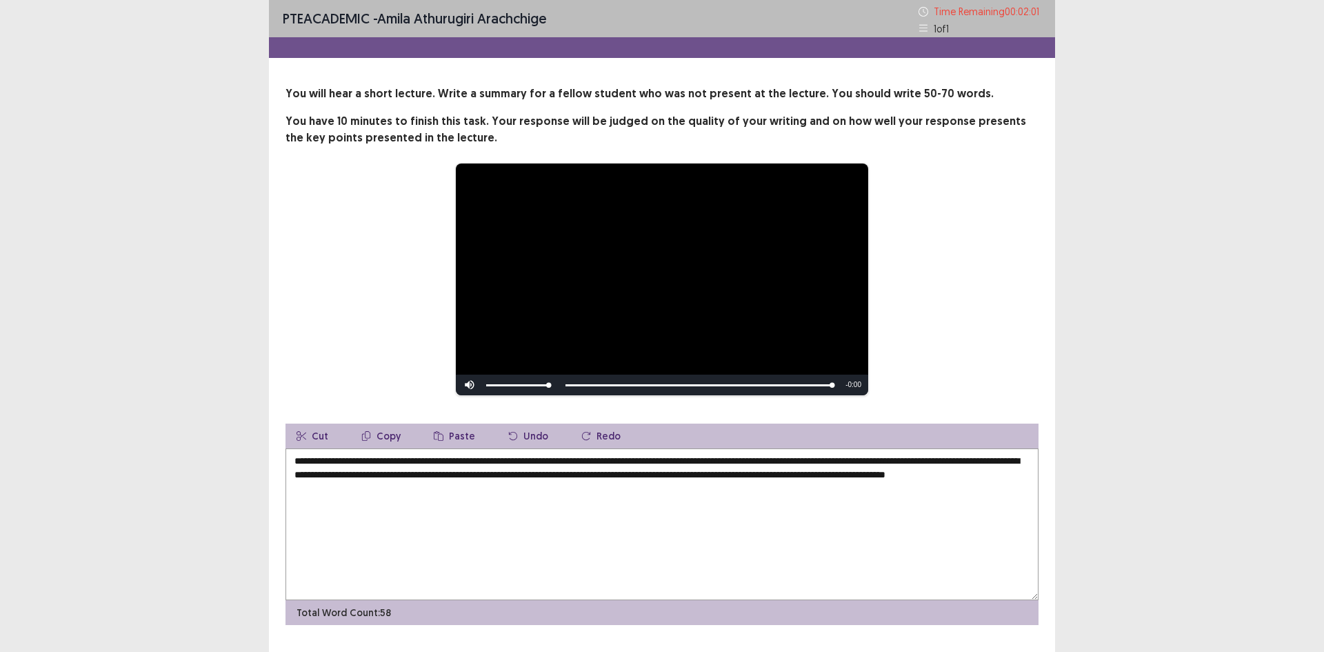
click at [754, 461] on textarea "**********" at bounding box center [661, 524] width 753 height 152
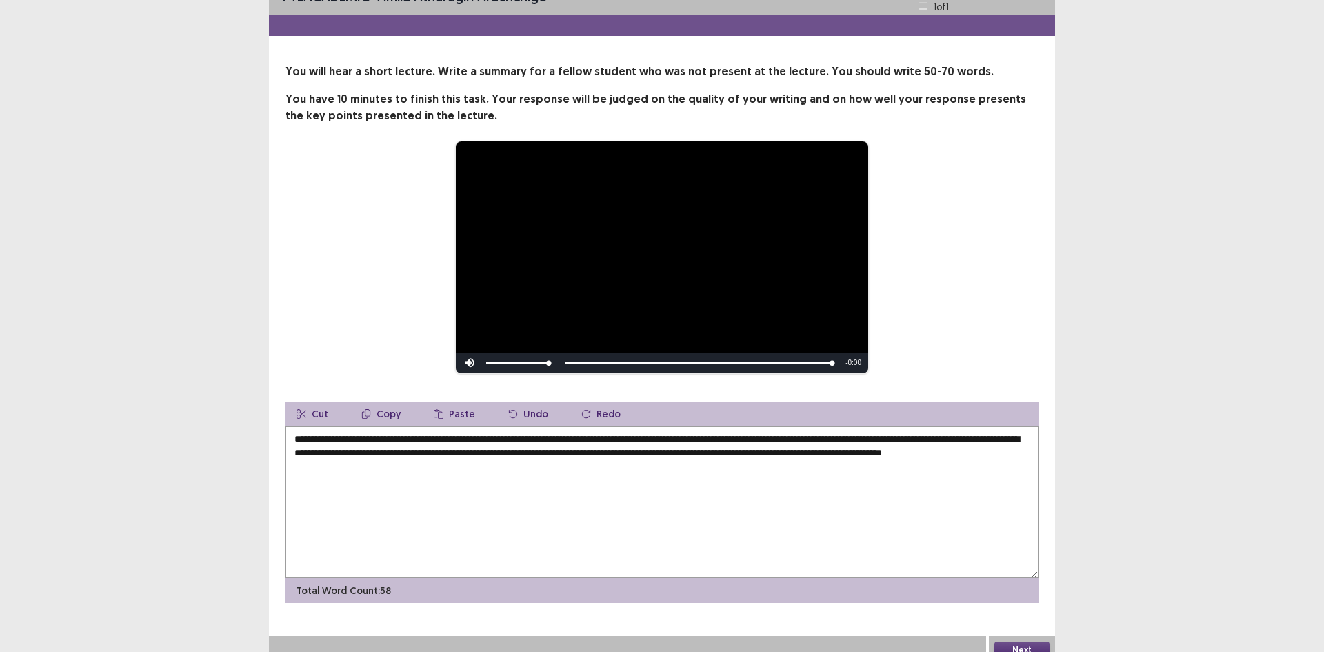
scroll to position [34, 0]
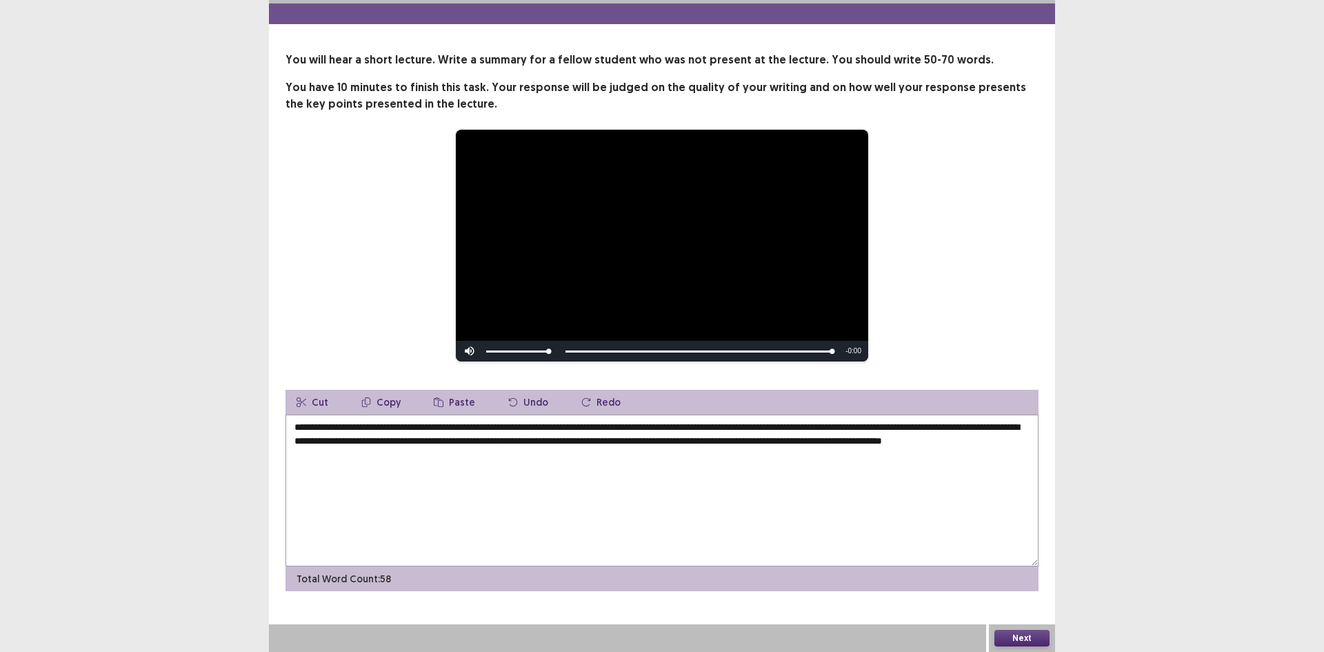
type textarea "**********"
click at [1031, 634] on button "Next" at bounding box center [1021, 637] width 55 height 17
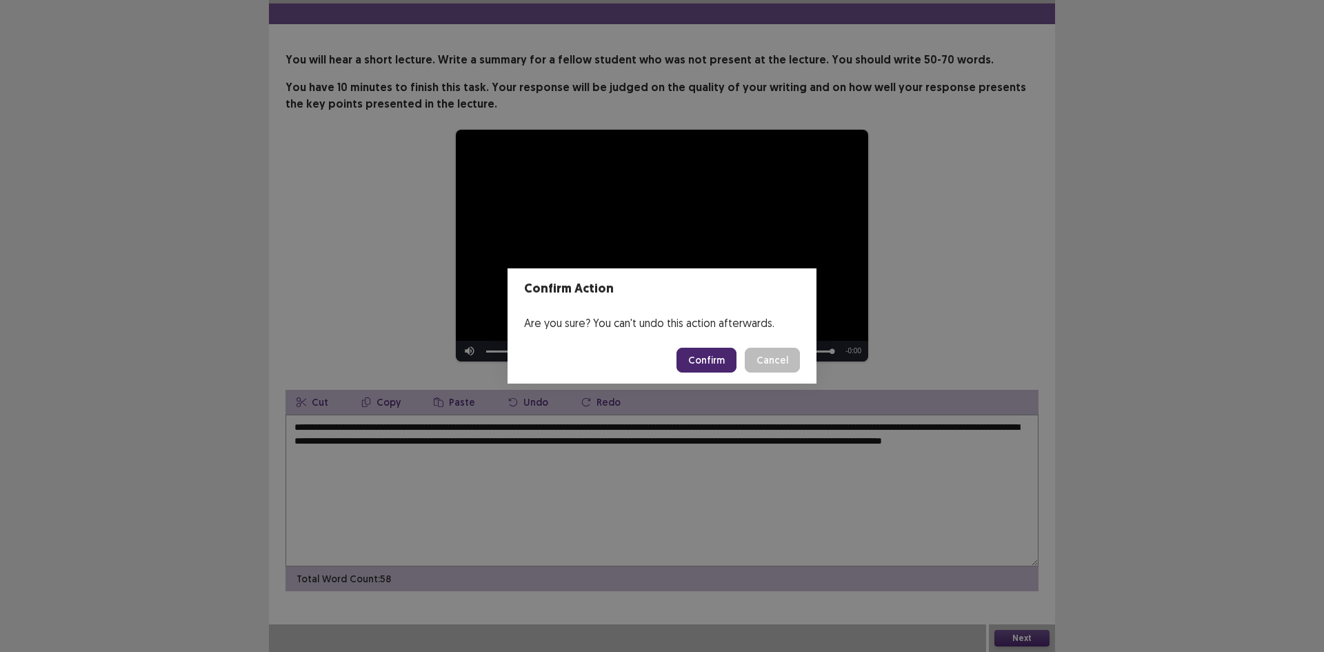
click at [709, 366] on button "Confirm" at bounding box center [706, 359] width 60 height 25
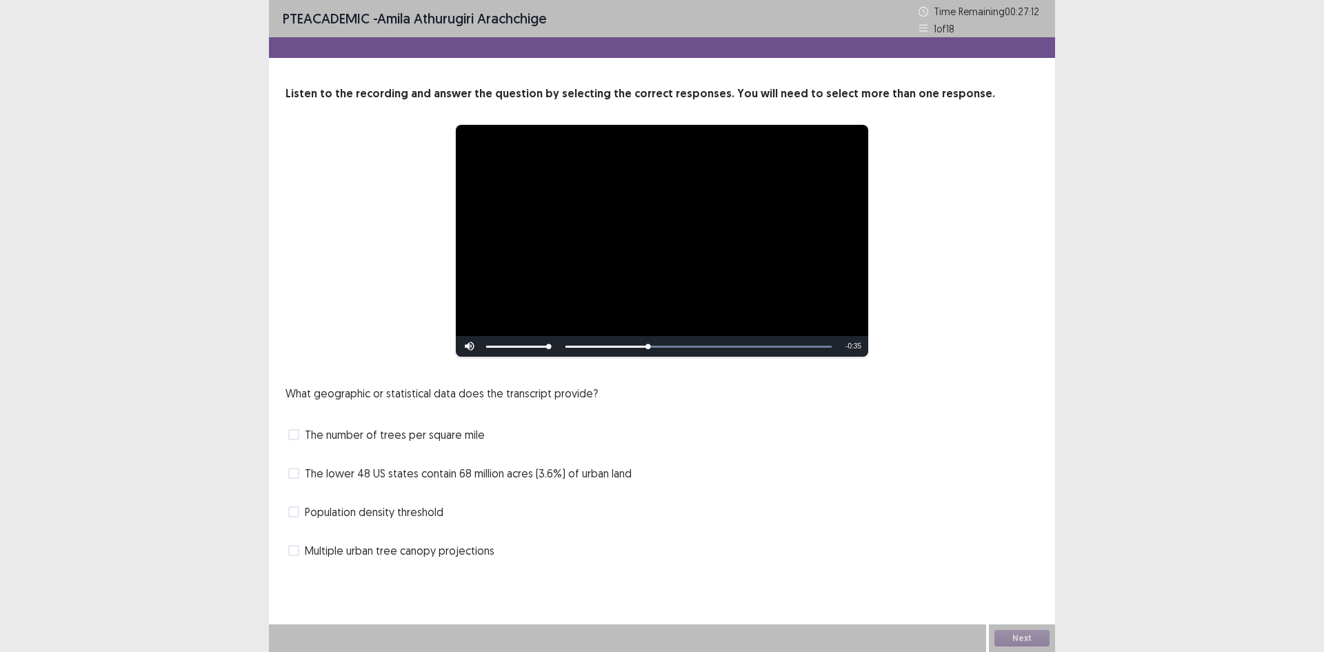
click at [296, 547] on span at bounding box center [293, 550] width 11 height 11
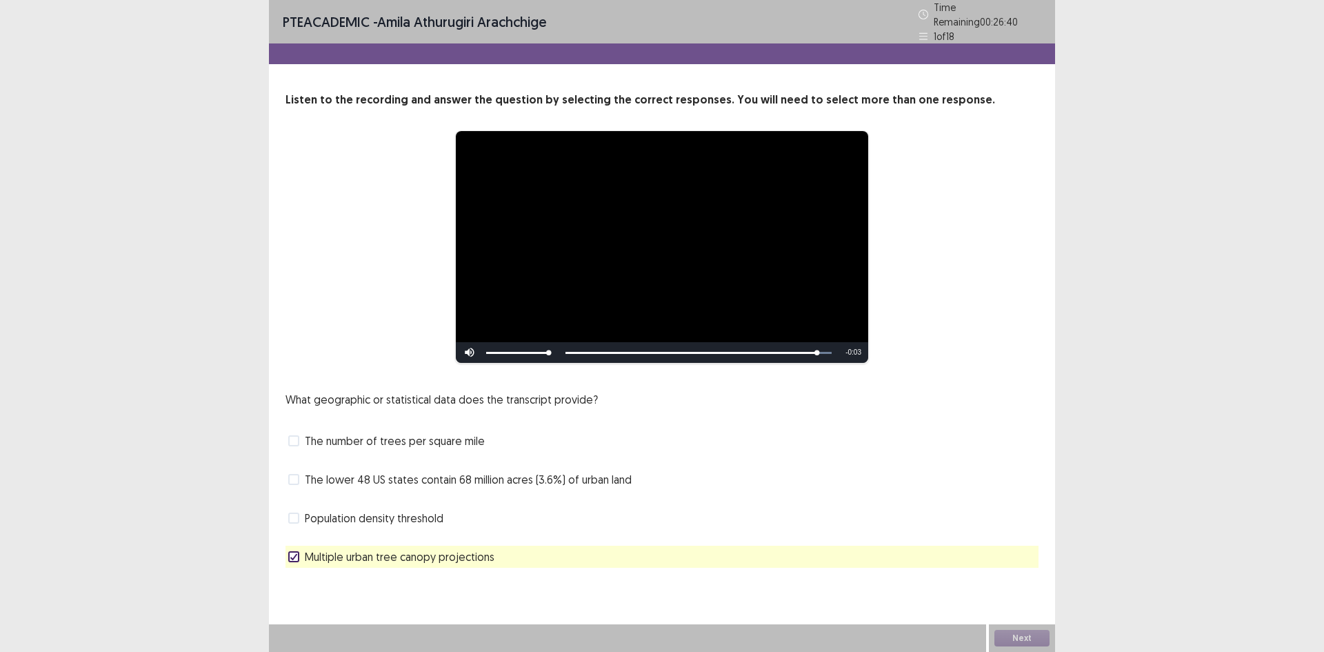
click at [296, 474] on span at bounding box center [293, 479] width 11 height 11
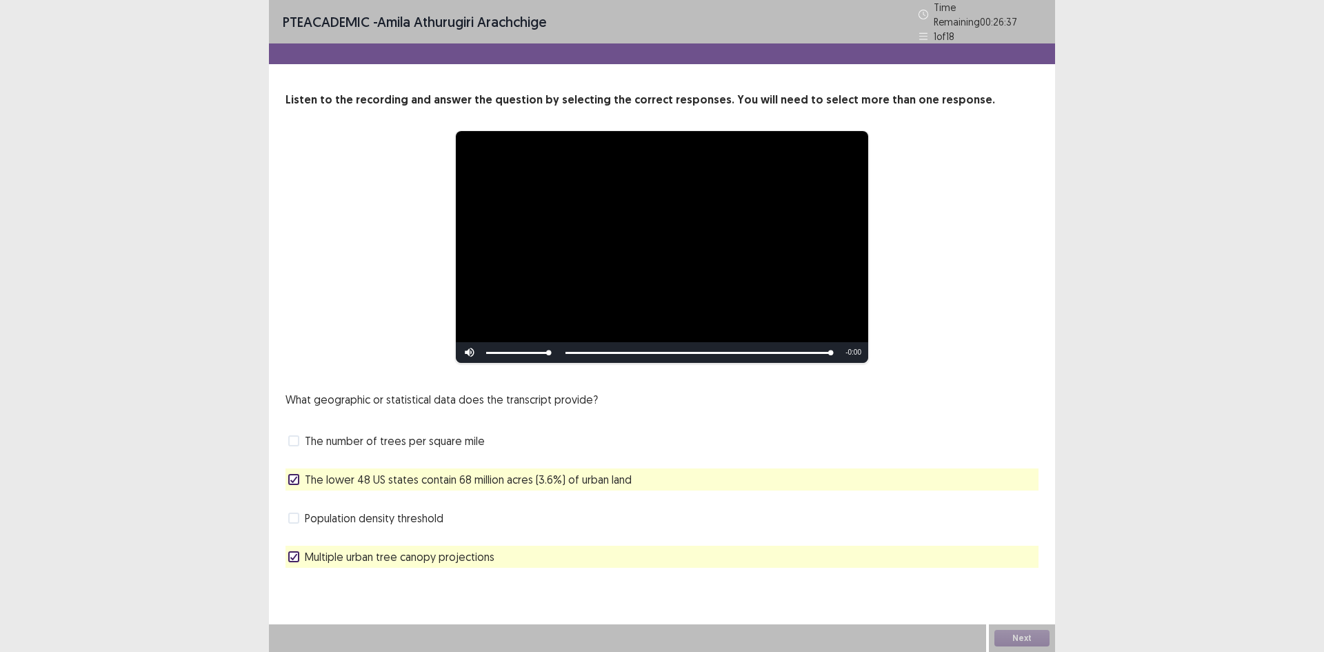
click at [294, 553] on icon at bounding box center [294, 556] width 8 height 7
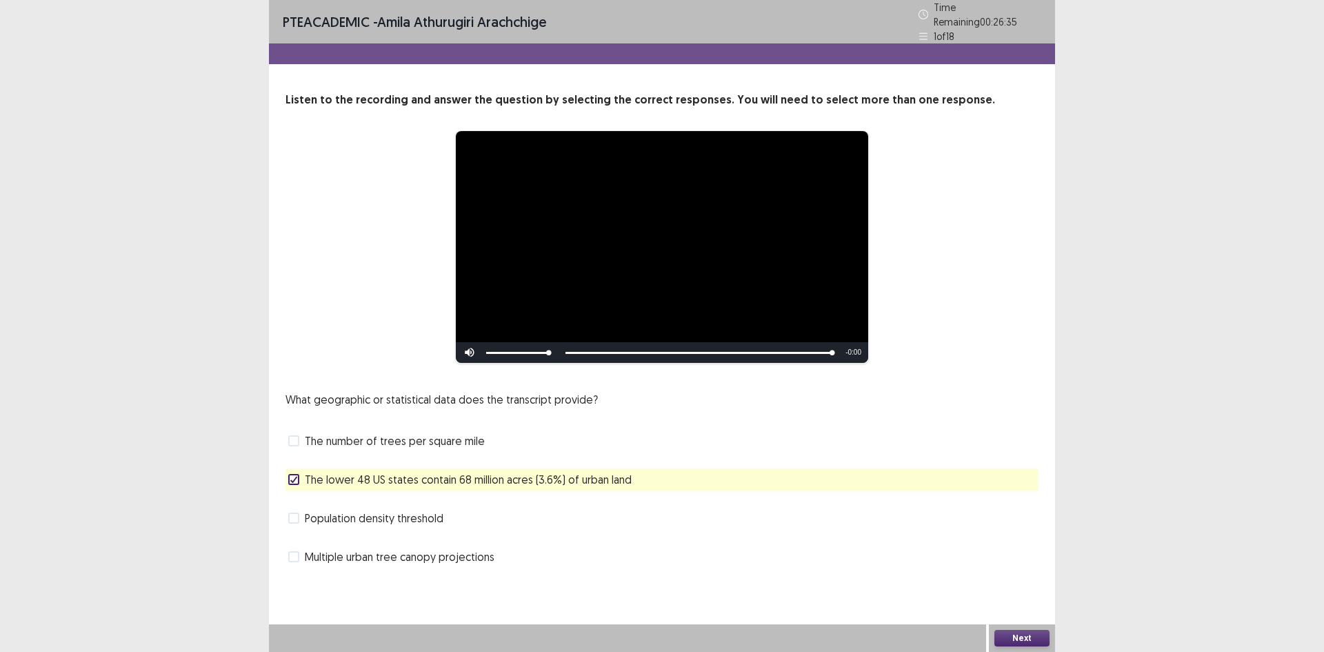
click at [1020, 643] on button "Next" at bounding box center [1021, 637] width 55 height 17
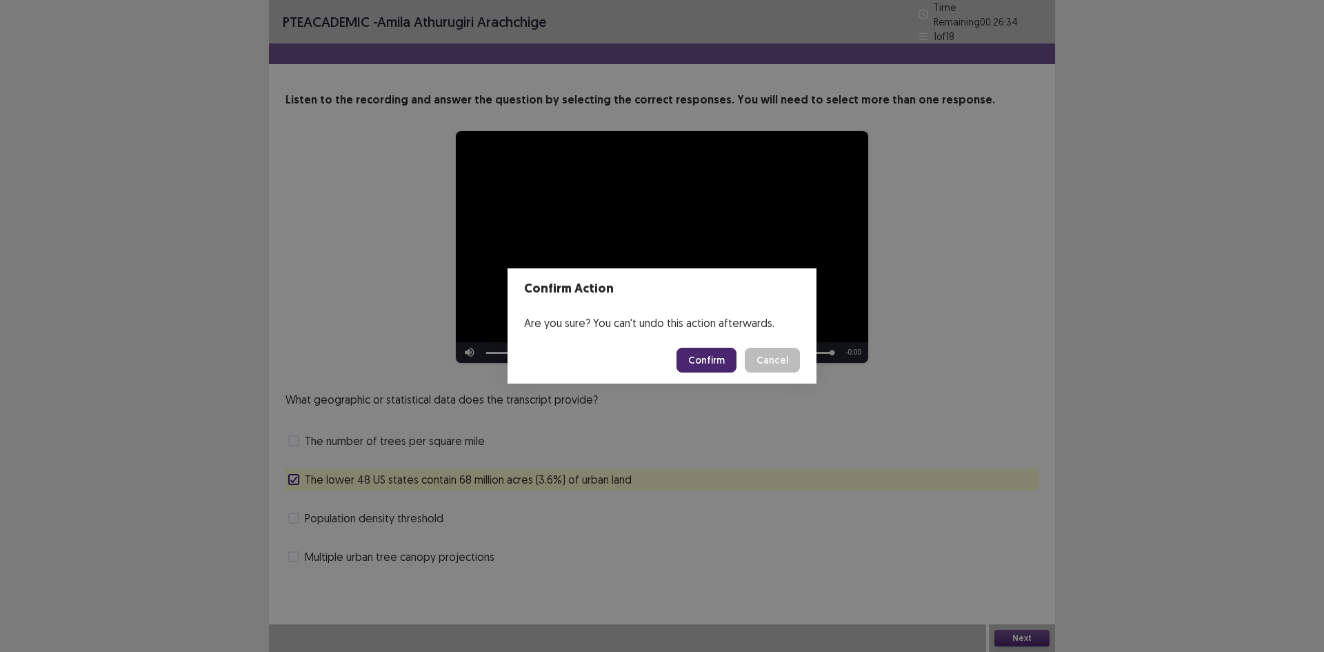
click at [725, 359] on button "Confirm" at bounding box center [706, 359] width 60 height 25
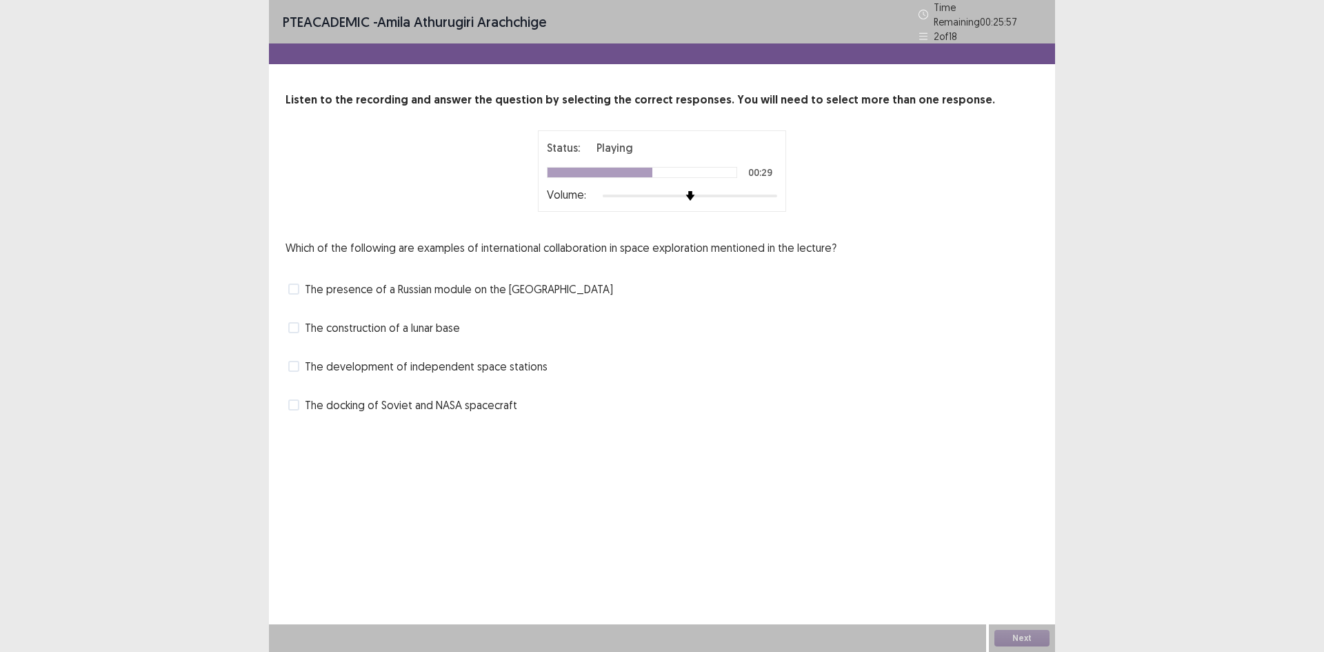
click at [295, 288] on label "The presence of a Russian module on the [GEOGRAPHIC_DATA]" at bounding box center [450, 289] width 325 height 17
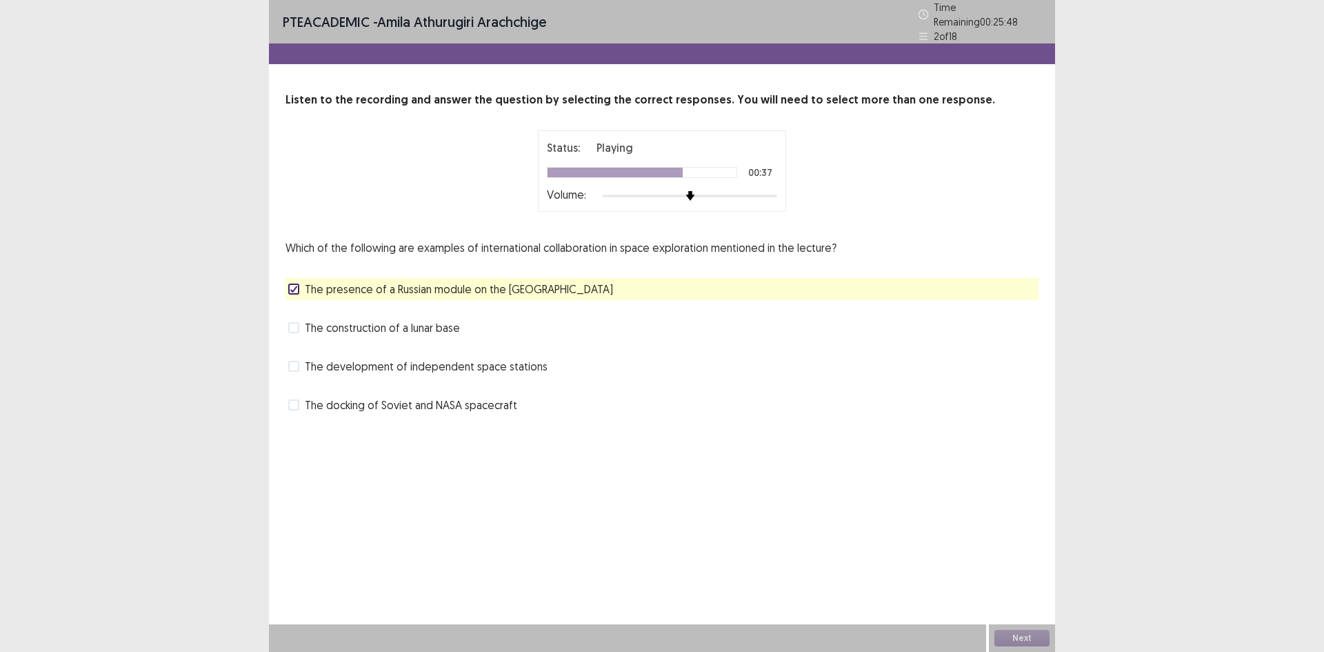
click at [296, 399] on span at bounding box center [293, 404] width 11 height 11
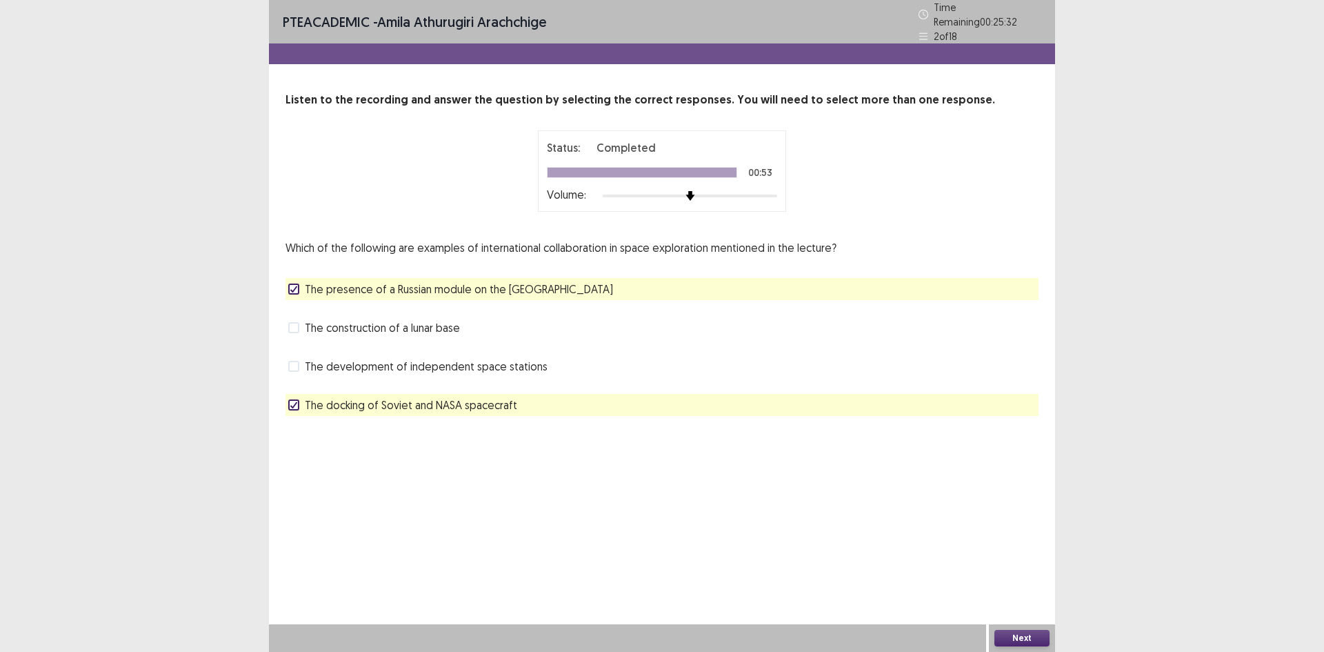
click at [1021, 641] on button "Next" at bounding box center [1021, 637] width 55 height 17
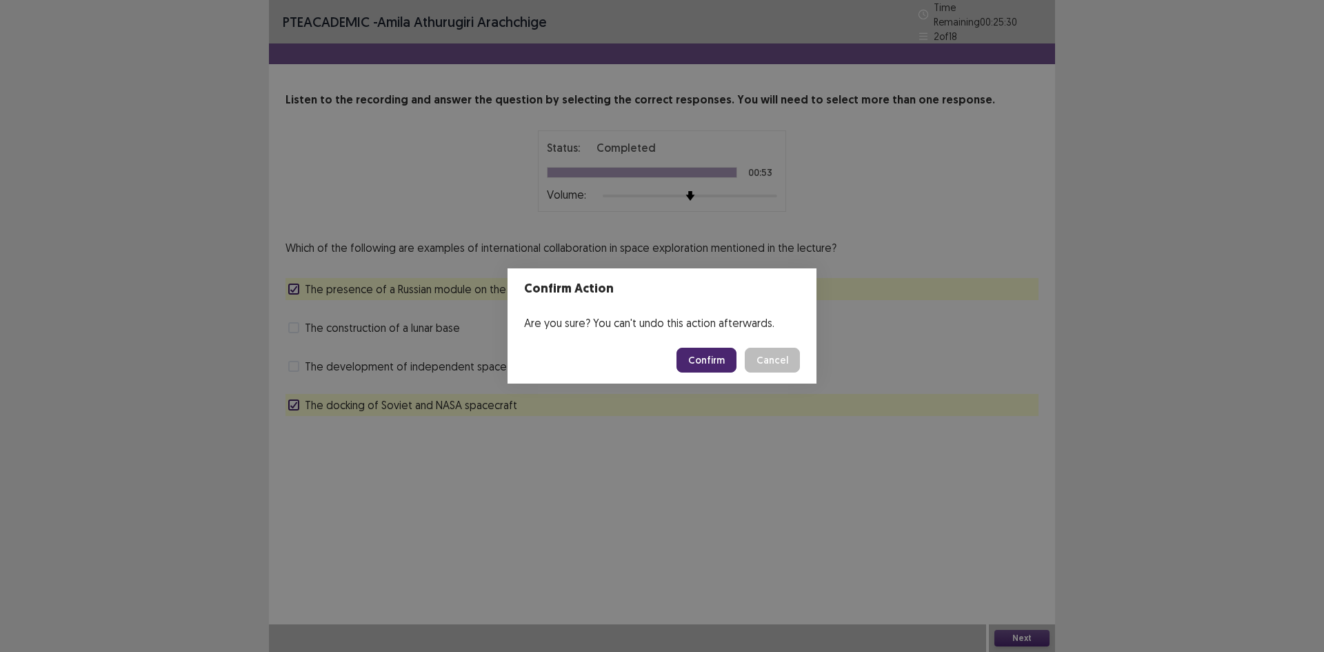
click at [698, 355] on button "Confirm" at bounding box center [706, 359] width 60 height 25
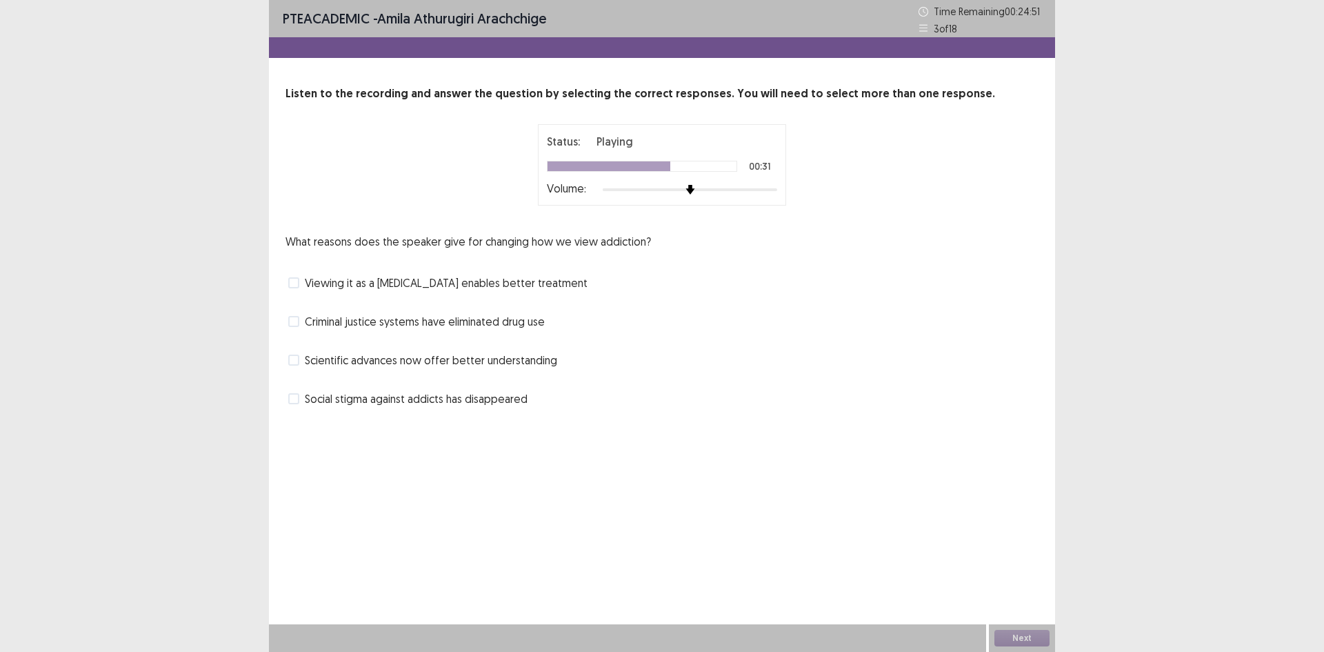
click at [296, 280] on span at bounding box center [293, 282] width 11 height 11
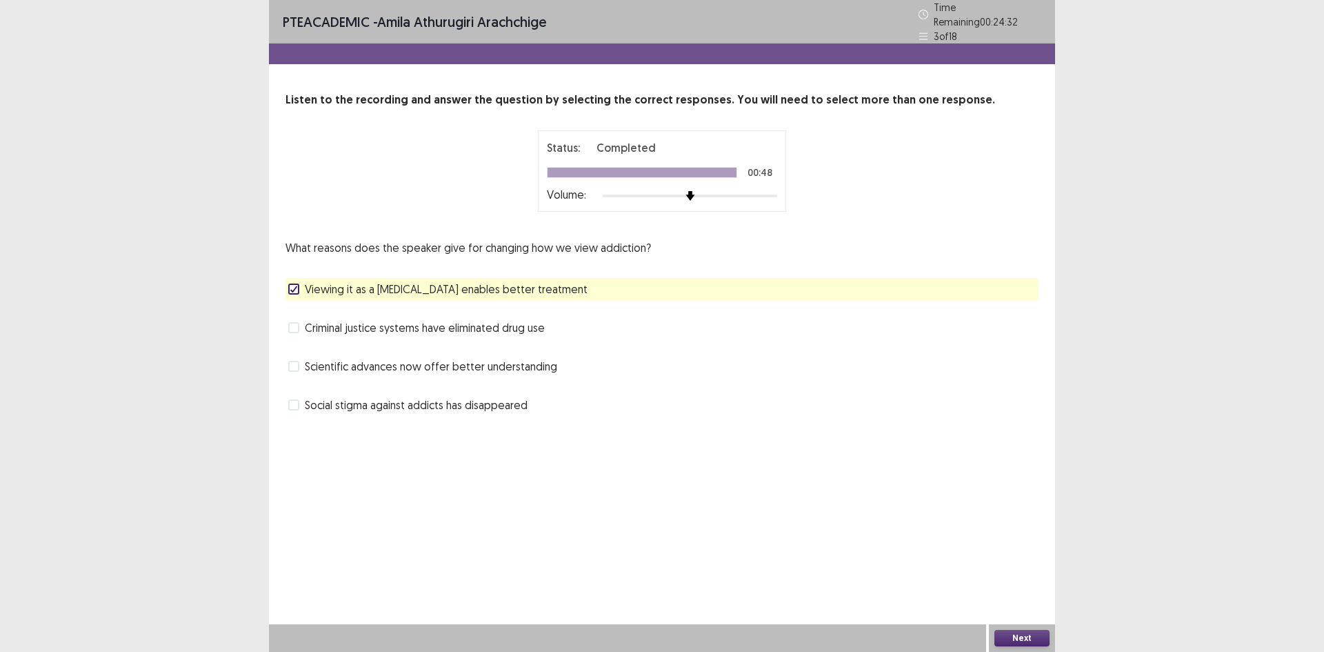
click at [1027, 632] on button "Next" at bounding box center [1021, 637] width 55 height 17
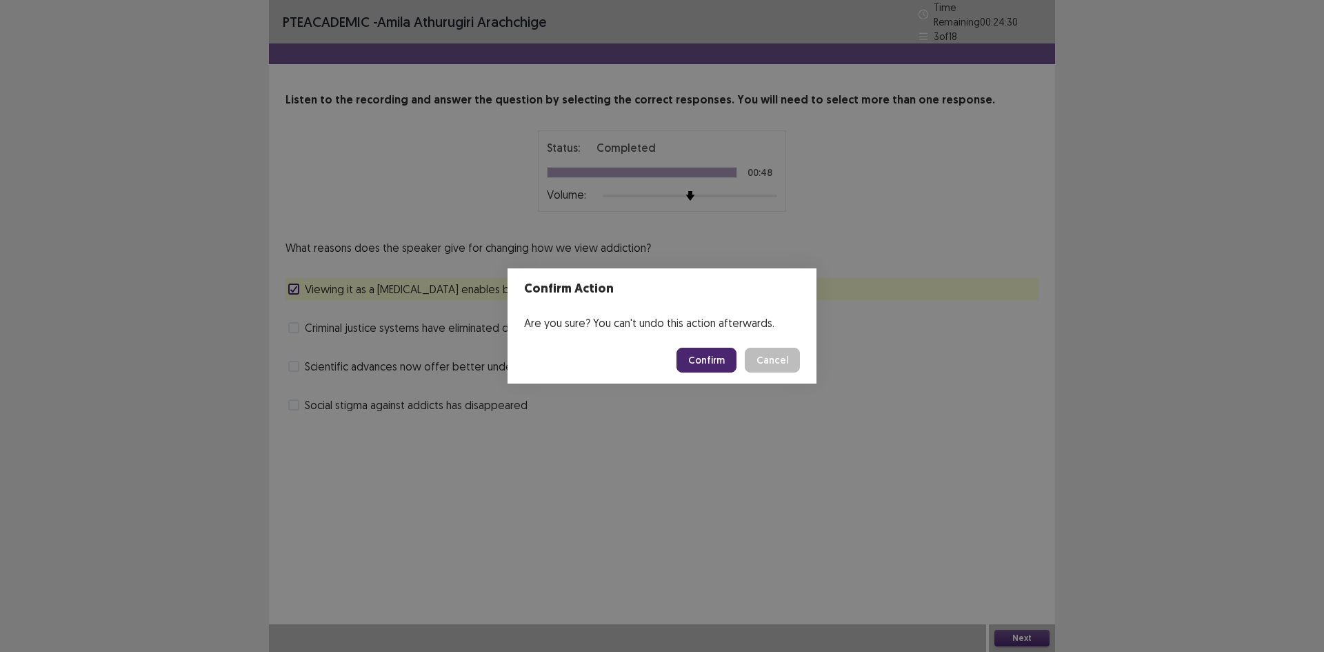
click at [701, 360] on button "Confirm" at bounding box center [706, 359] width 60 height 25
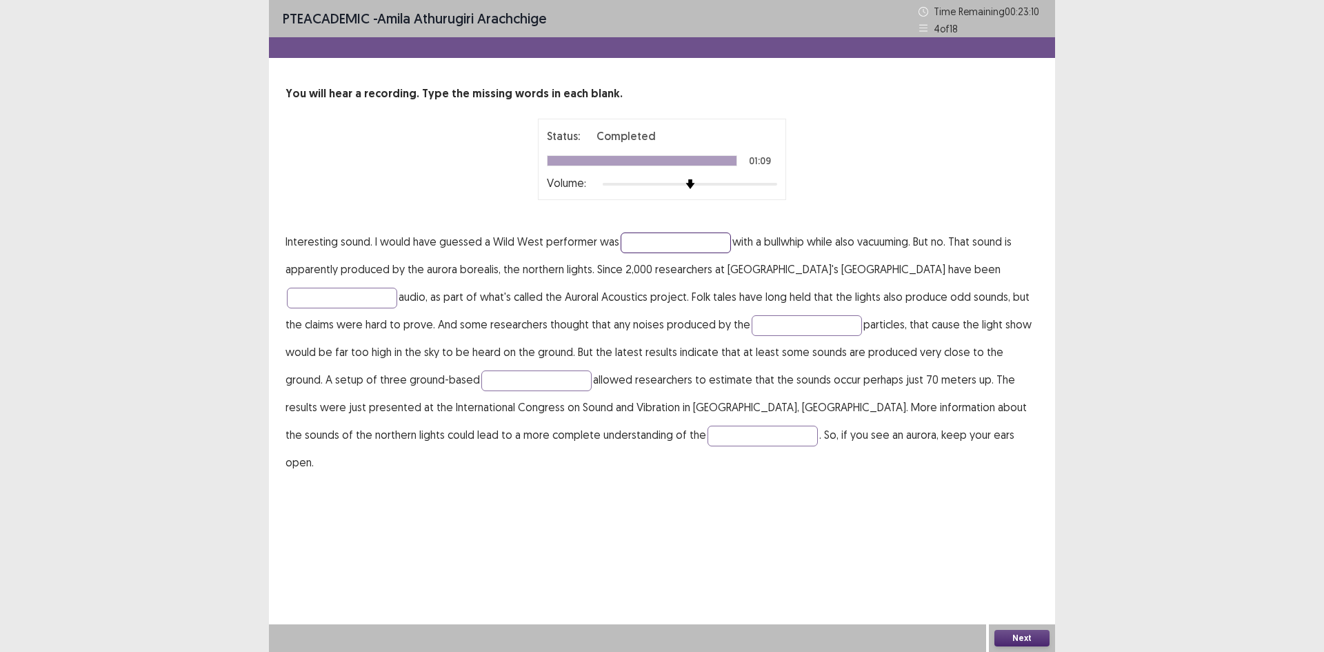
click at [650, 241] on input "text" at bounding box center [675, 242] width 110 height 21
click at [654, 240] on input "**********" at bounding box center [675, 242] width 110 height 21
type input "**********"
click at [397, 287] on input "text" at bounding box center [342, 297] width 110 height 21
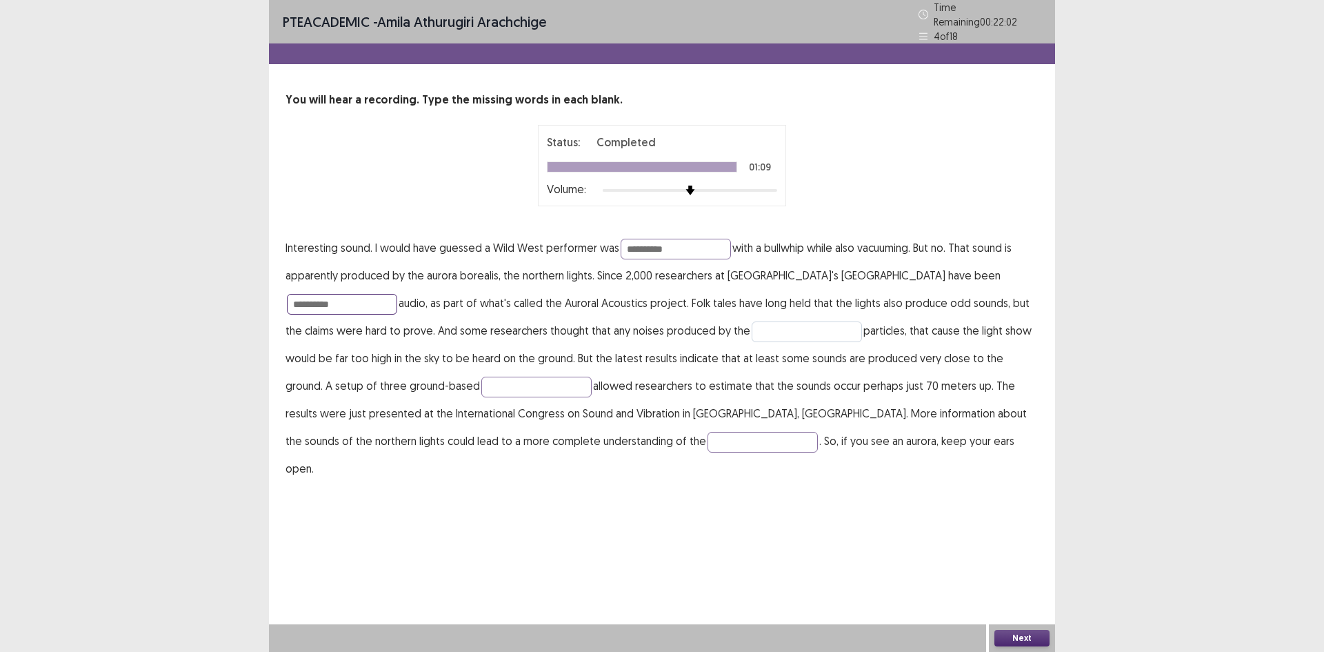
type input "**********"
click at [751, 323] on input "text" at bounding box center [806, 331] width 110 height 21
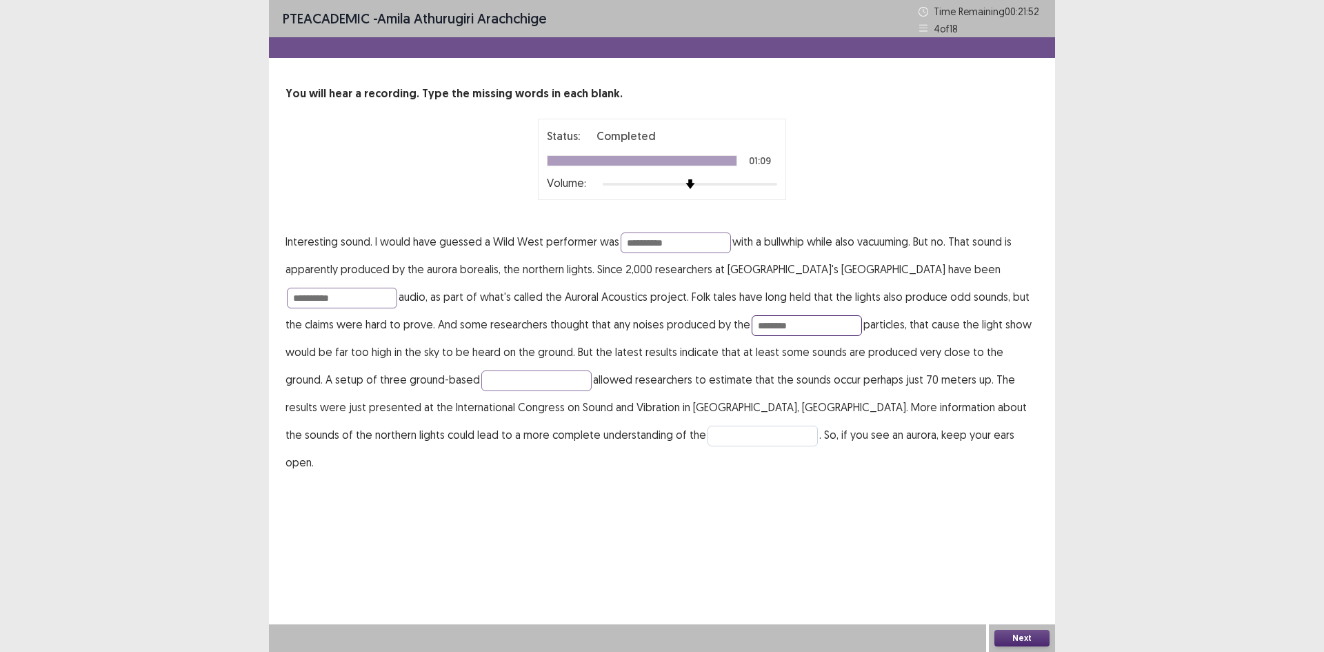
type input "********"
click at [707, 428] on input "text" at bounding box center [762, 435] width 110 height 21
click at [707, 436] on input "**********" at bounding box center [762, 435] width 110 height 21
type input "*********"
click at [1003, 634] on button "Next" at bounding box center [1021, 637] width 55 height 17
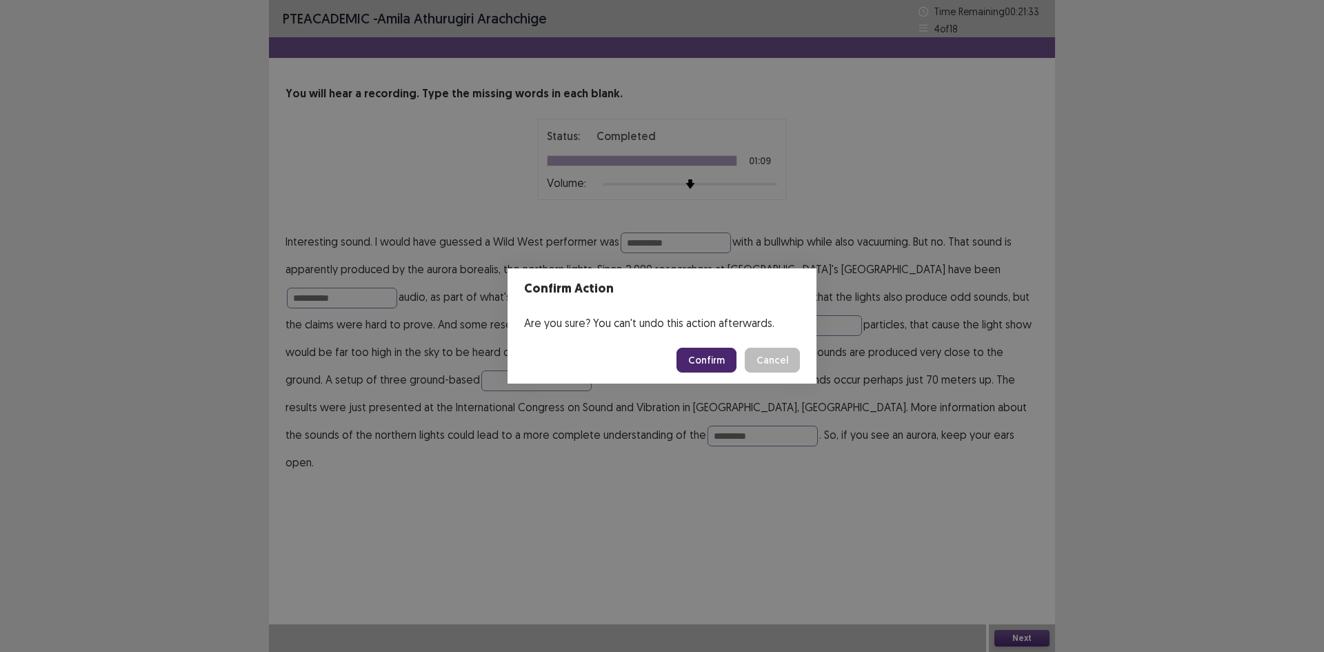
click at [704, 349] on button "Confirm" at bounding box center [706, 359] width 60 height 25
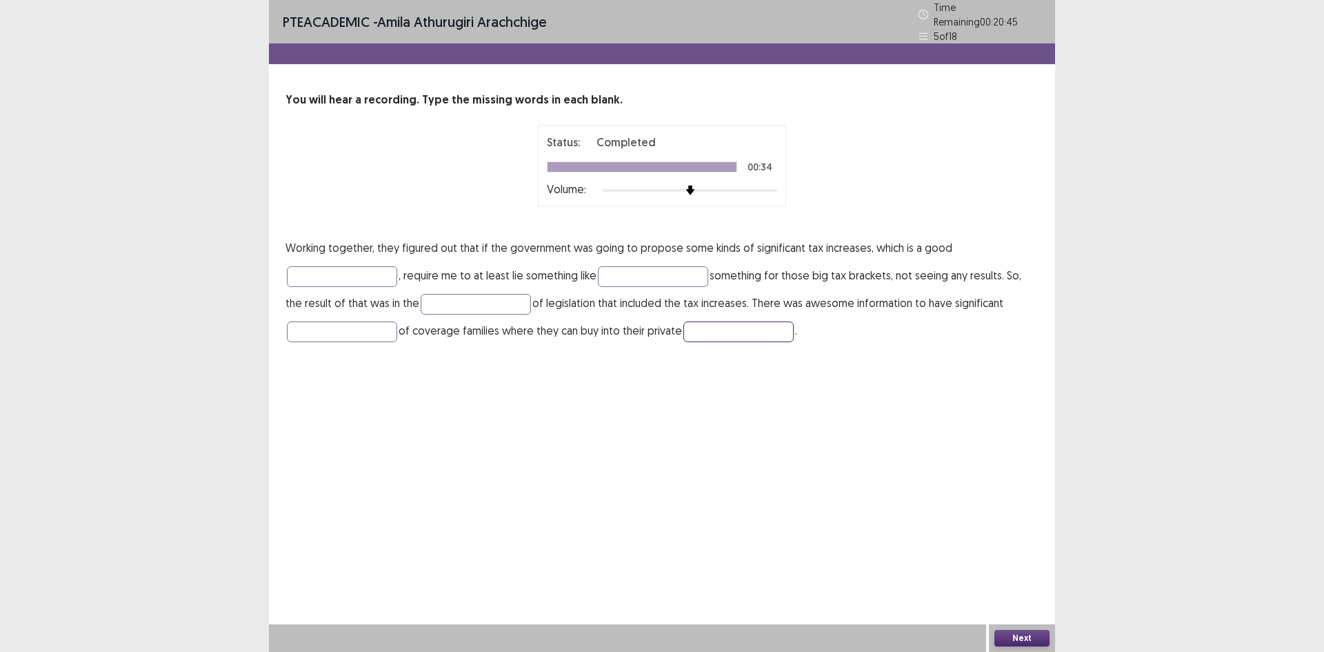
click at [765, 325] on input "text" at bounding box center [738, 331] width 110 height 21
type input "**********"
click at [341, 328] on input "text" at bounding box center [342, 331] width 110 height 21
type input "*********"
click at [470, 296] on input "text" at bounding box center [476, 304] width 110 height 21
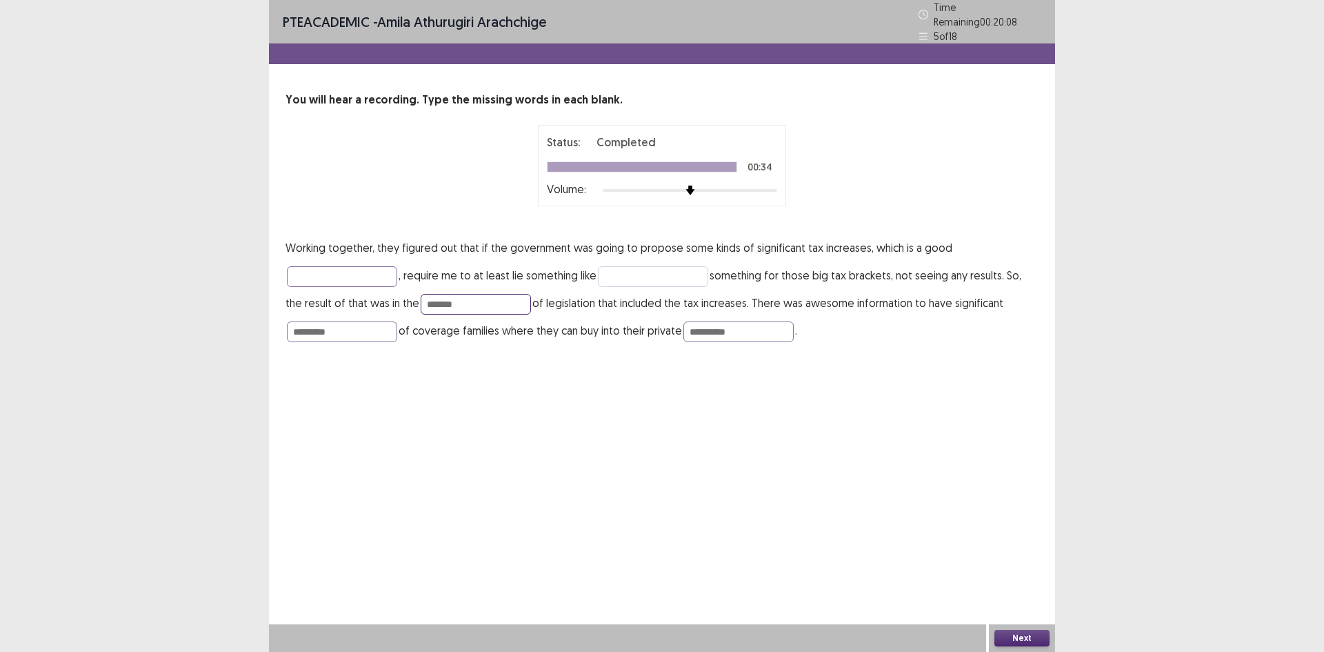
type input "*******"
click at [619, 274] on input "text" at bounding box center [653, 276] width 110 height 21
type input "****"
click at [358, 270] on input "text" at bounding box center [342, 276] width 110 height 21
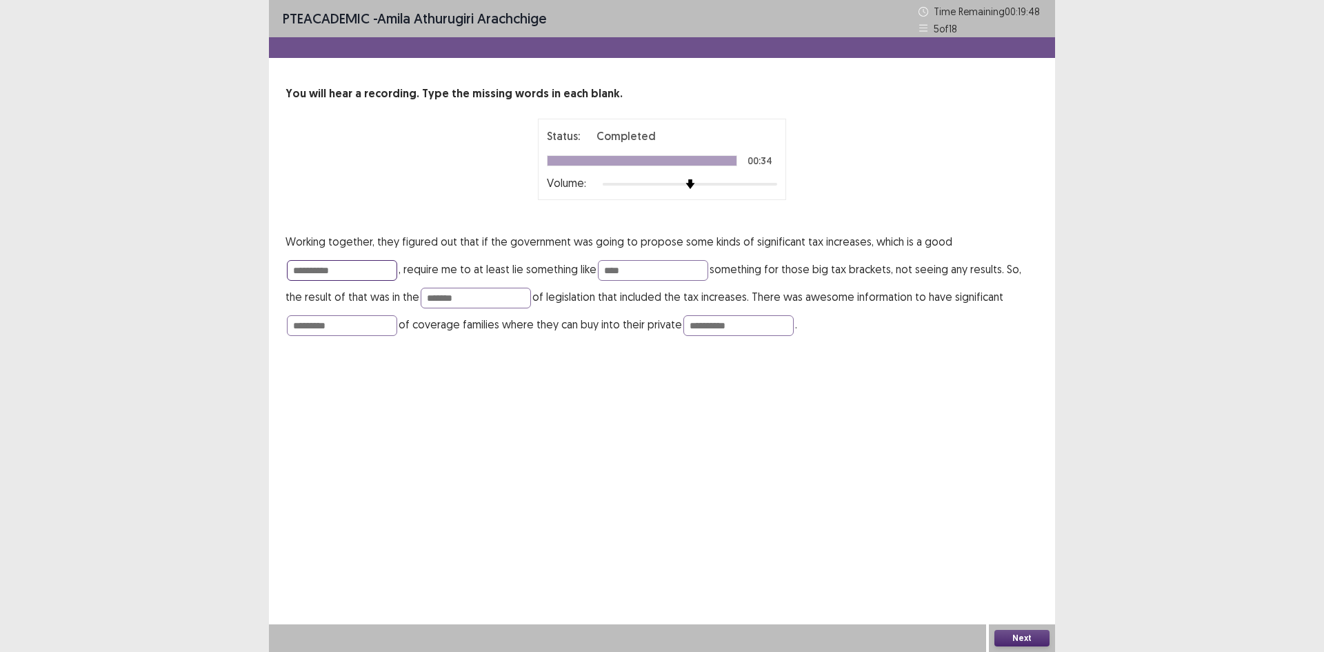
type input "**********"
click at [1022, 645] on button "Next" at bounding box center [1021, 637] width 55 height 17
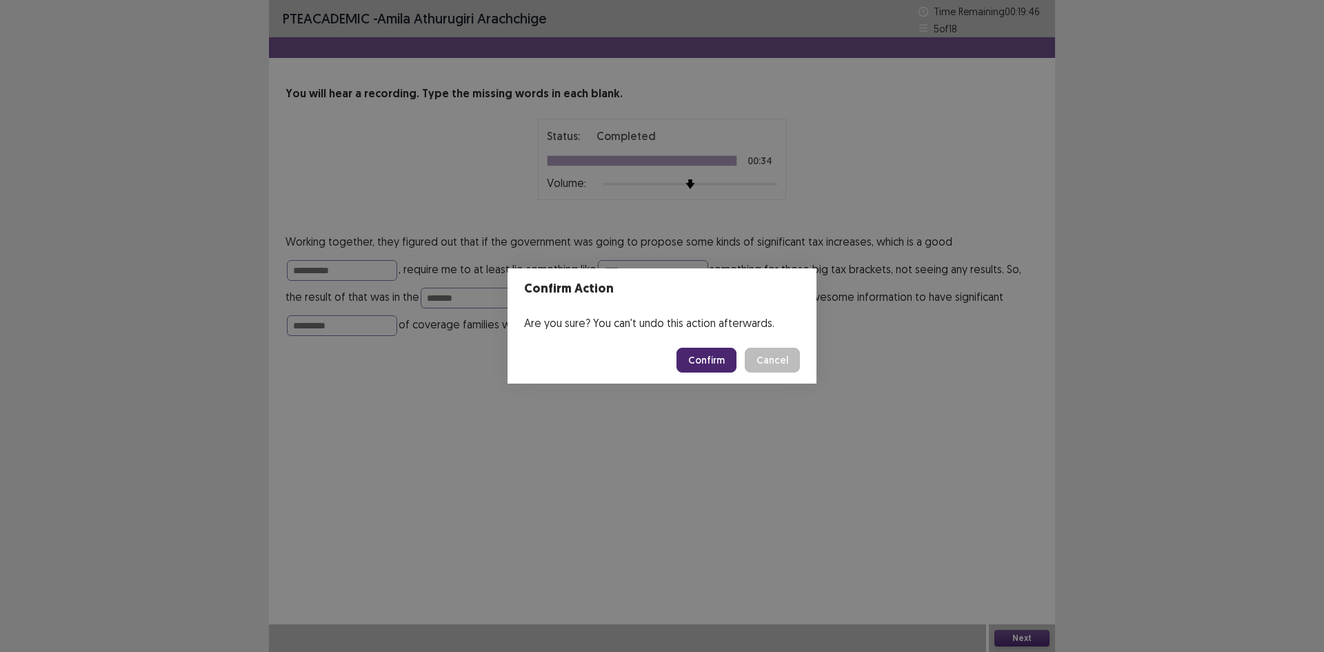
click at [704, 356] on button "Confirm" at bounding box center [706, 359] width 60 height 25
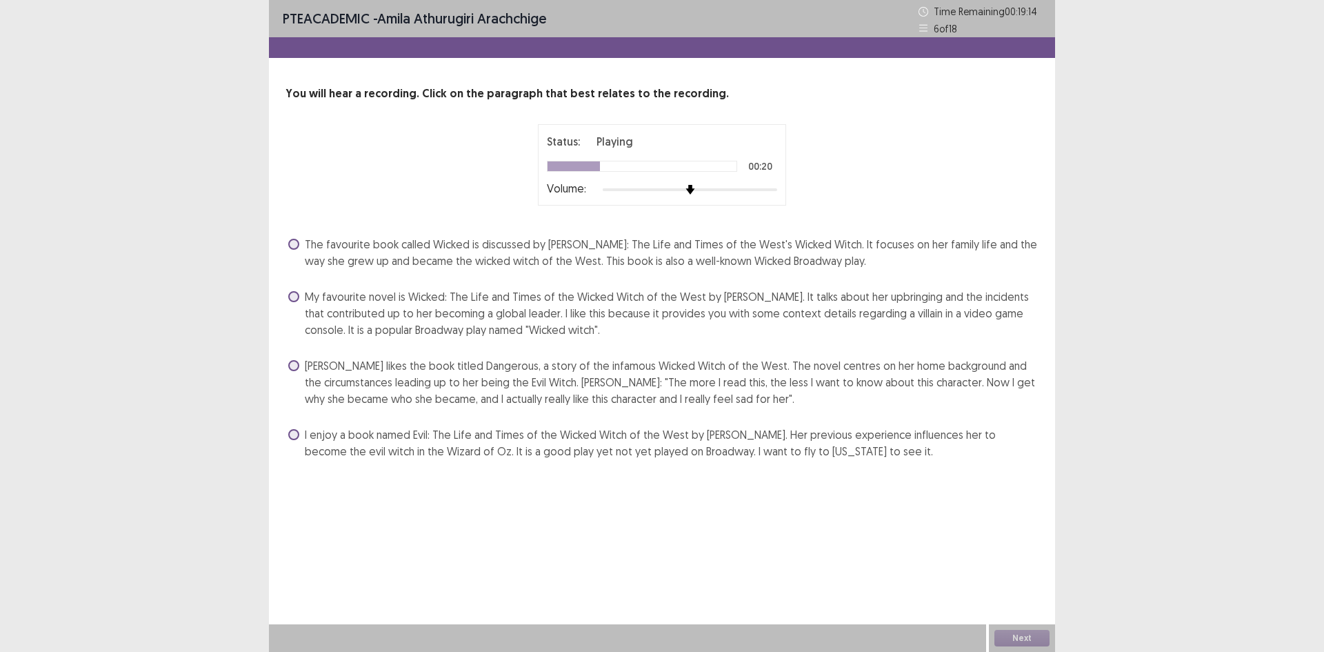
click at [301, 369] on label "[PERSON_NAME] likes the book titled Dangerous, a story of the infamous Wicked W…" at bounding box center [663, 382] width 750 height 50
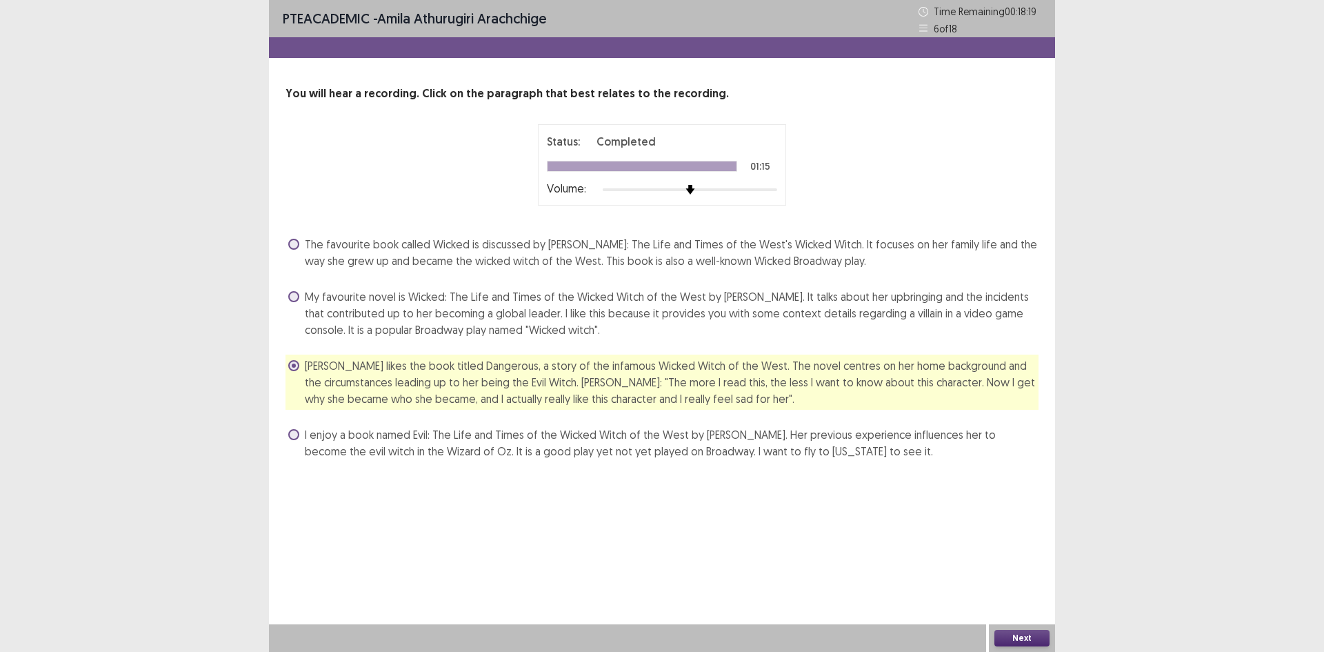
click at [1000, 638] on button "Next" at bounding box center [1021, 637] width 55 height 17
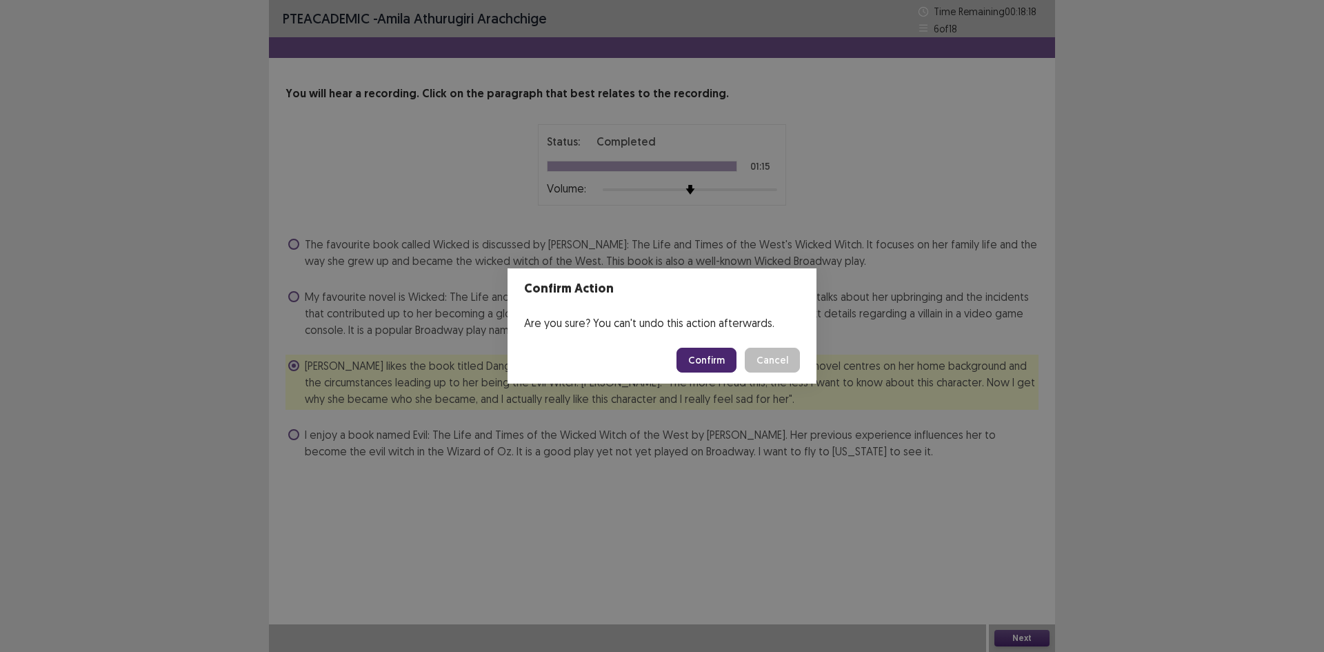
click at [717, 361] on button "Confirm" at bounding box center [706, 359] width 60 height 25
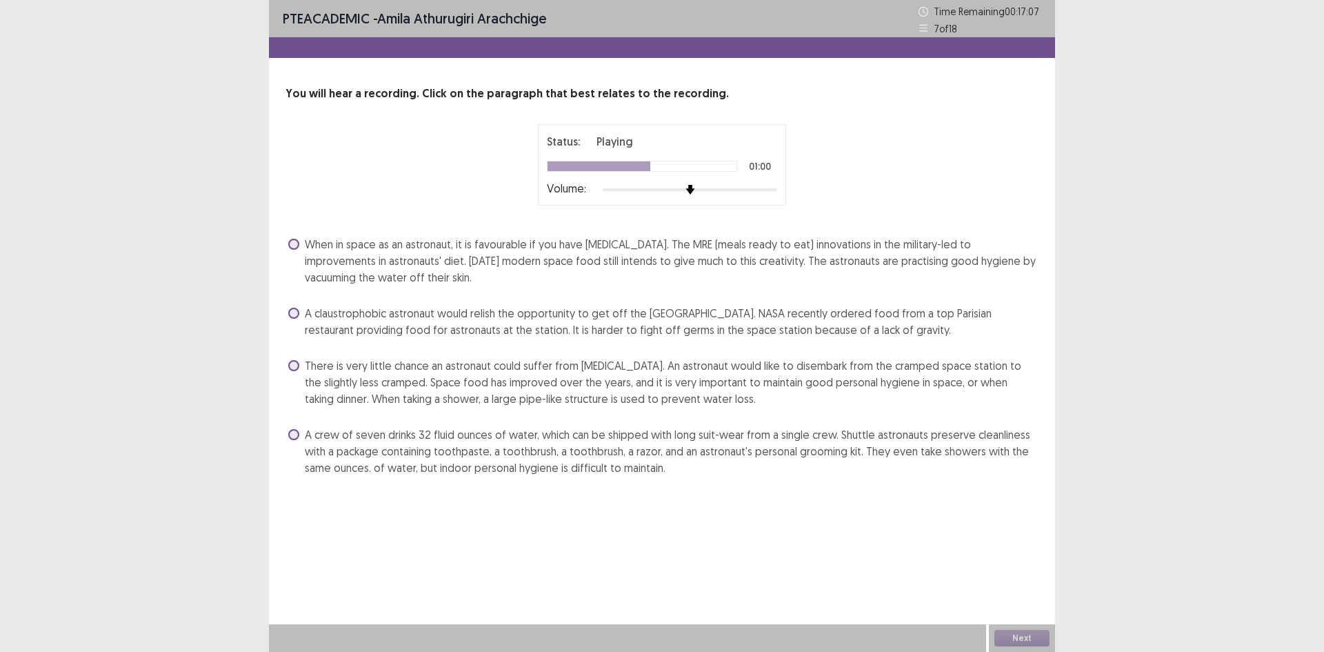
click at [280, 363] on div "You will hear a recording. Click on the paragraph that best relates to the reco…" at bounding box center [662, 281] width 786 height 393
click at [296, 367] on span at bounding box center [293, 365] width 11 height 11
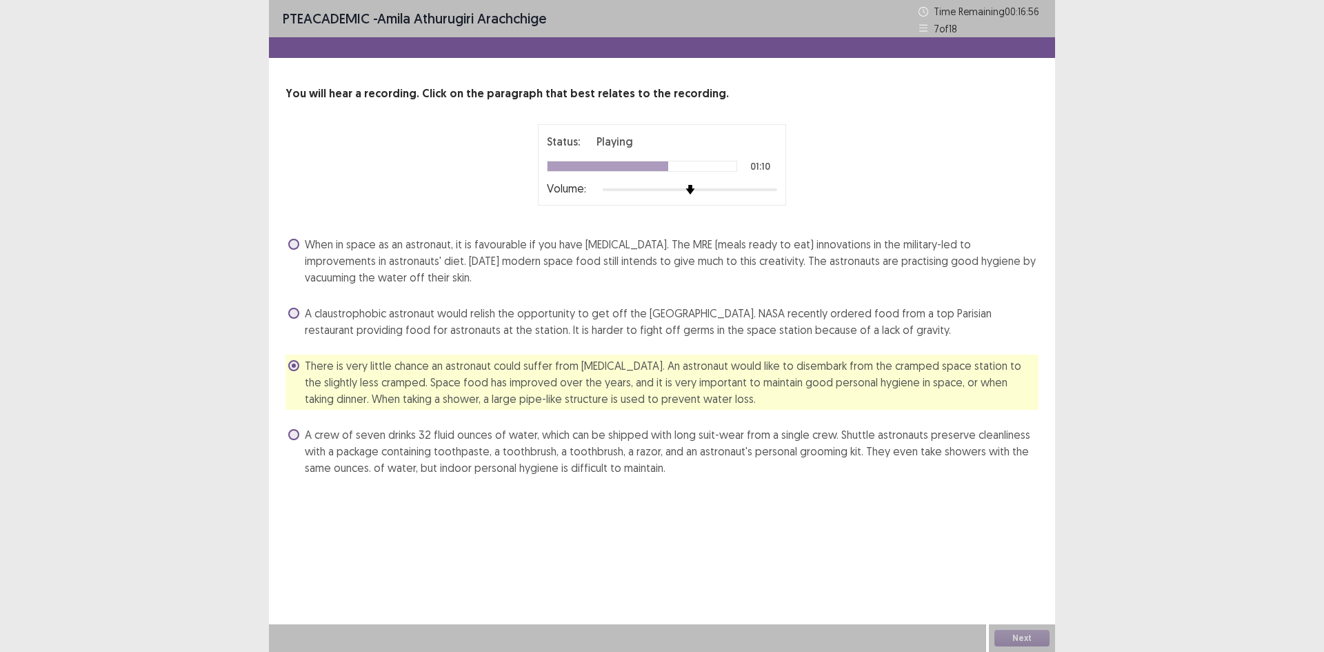
click at [294, 432] on span at bounding box center [293, 434] width 11 height 11
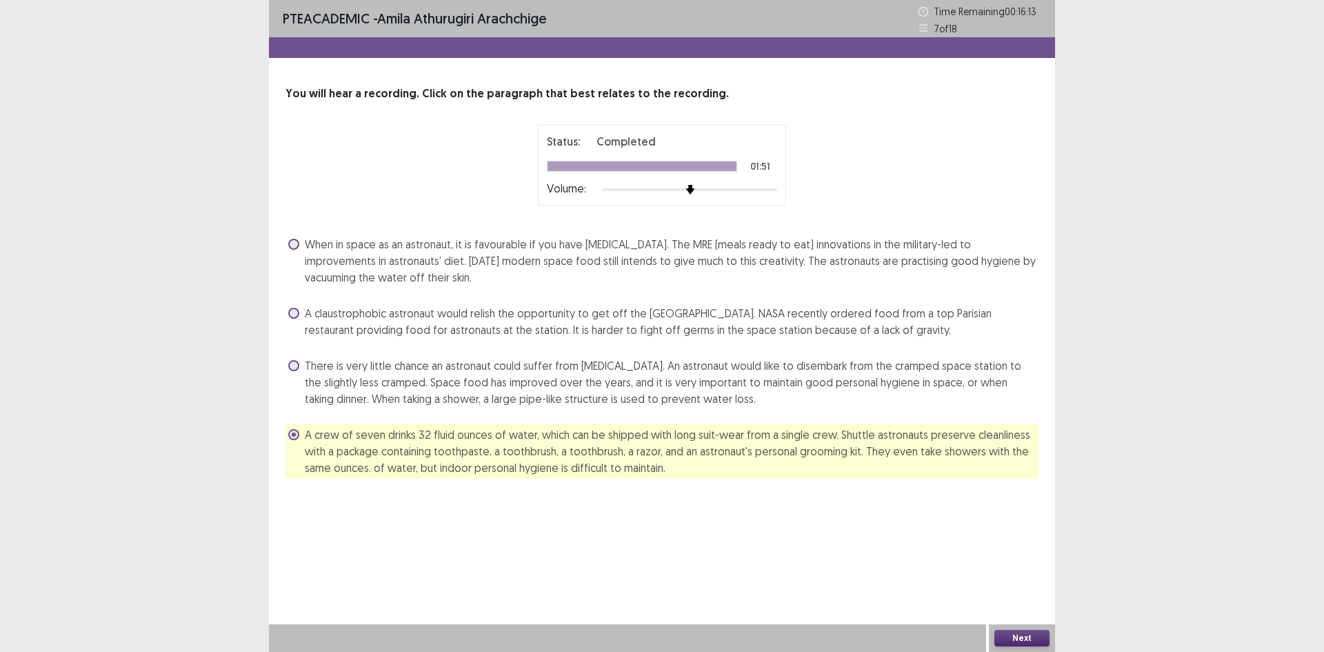
click at [1031, 642] on button "Next" at bounding box center [1021, 637] width 55 height 17
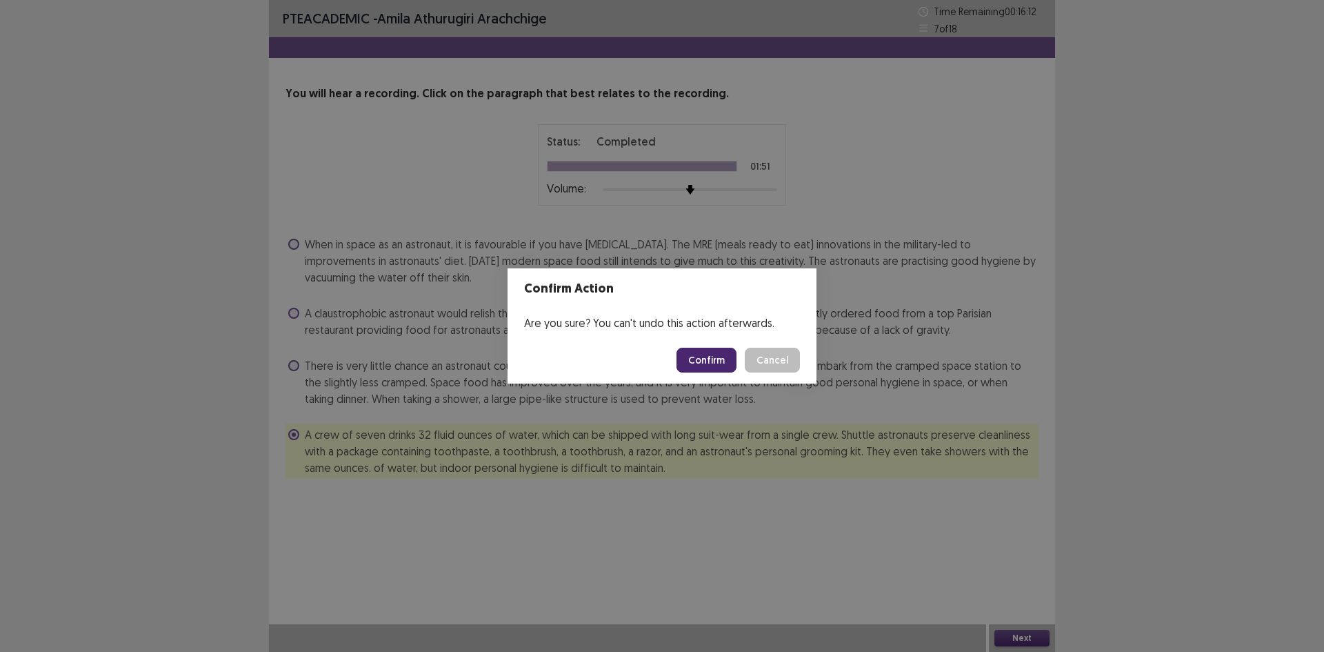
click at [705, 358] on button "Confirm" at bounding box center [706, 359] width 60 height 25
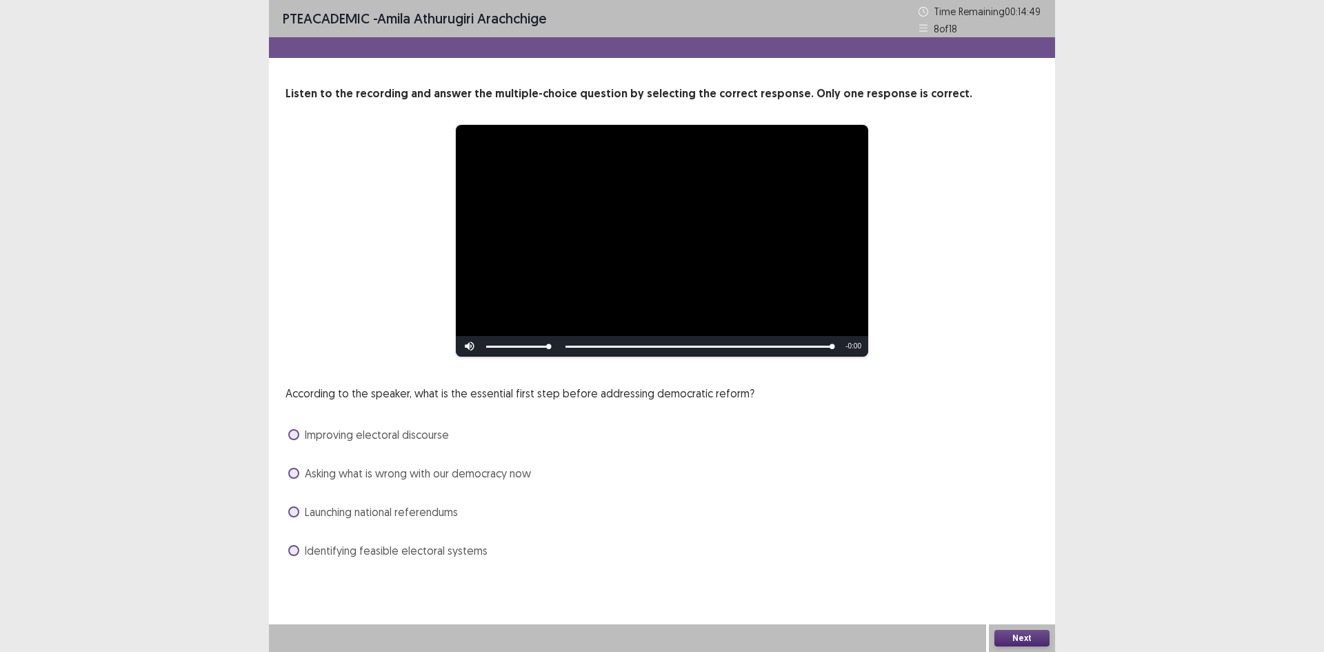
click at [301, 554] on label "Identifying feasible electoral systems" at bounding box center [387, 550] width 199 height 17
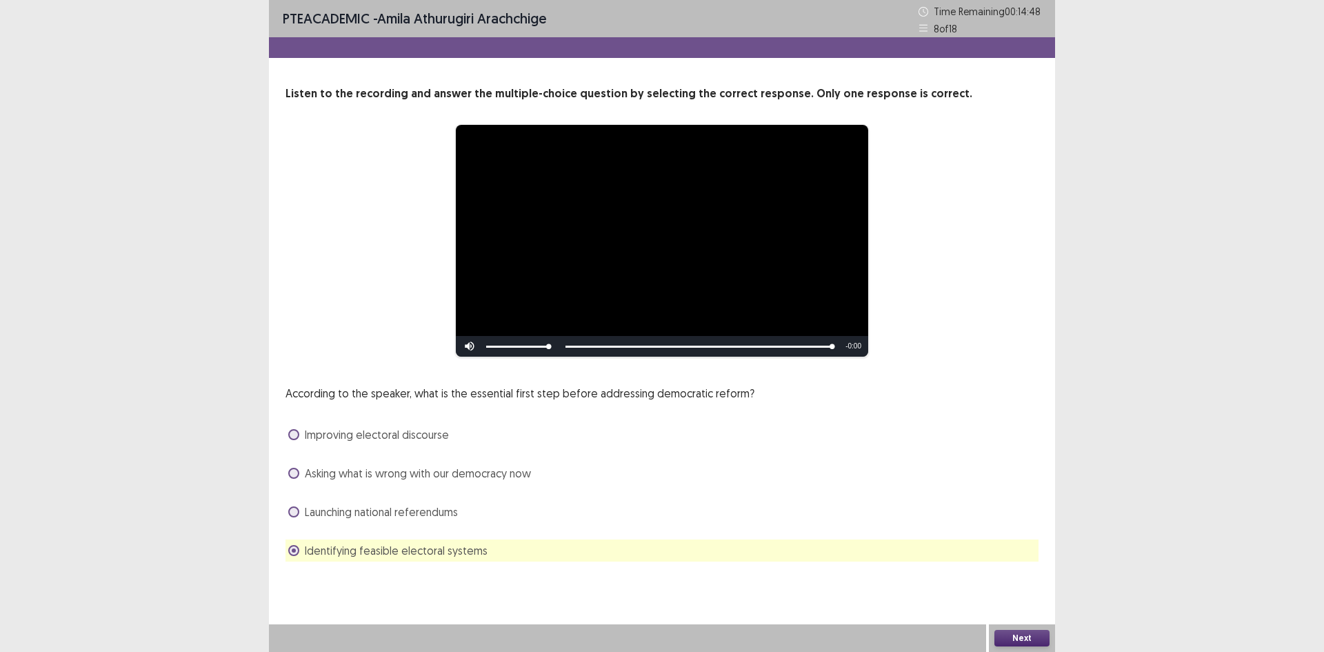
click at [1024, 636] on button "Next" at bounding box center [1021, 637] width 55 height 17
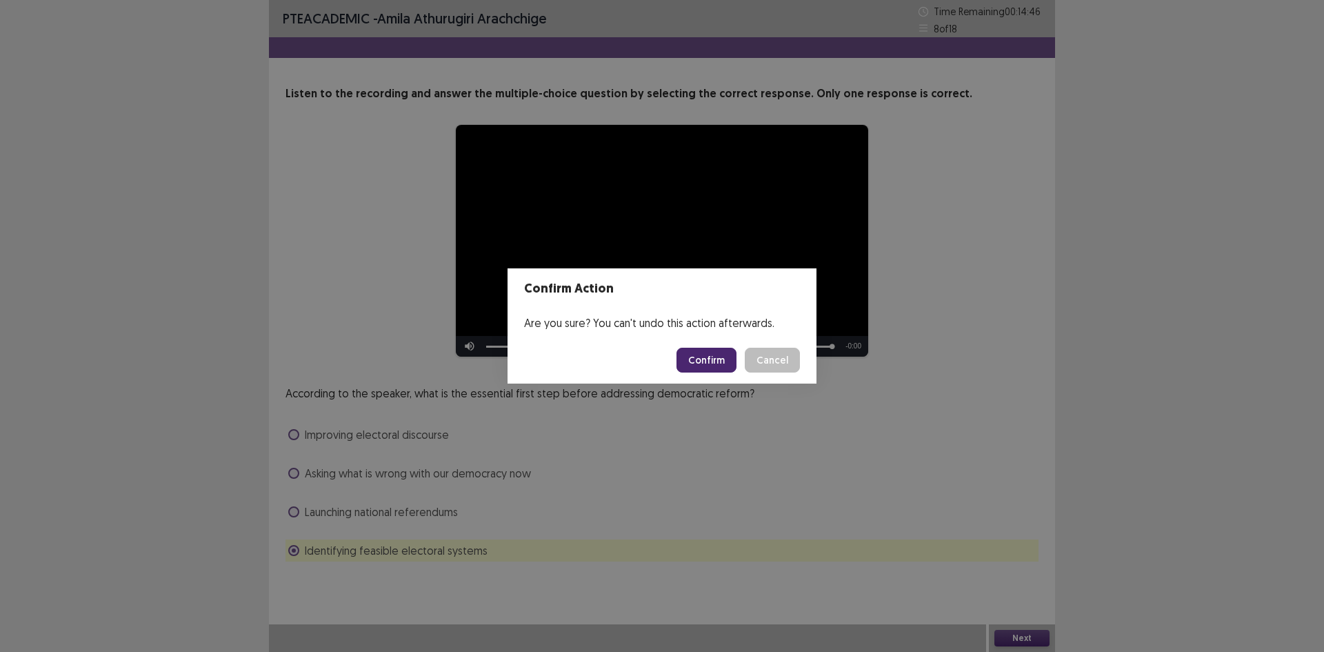
click at [687, 354] on button "Confirm" at bounding box center [706, 359] width 60 height 25
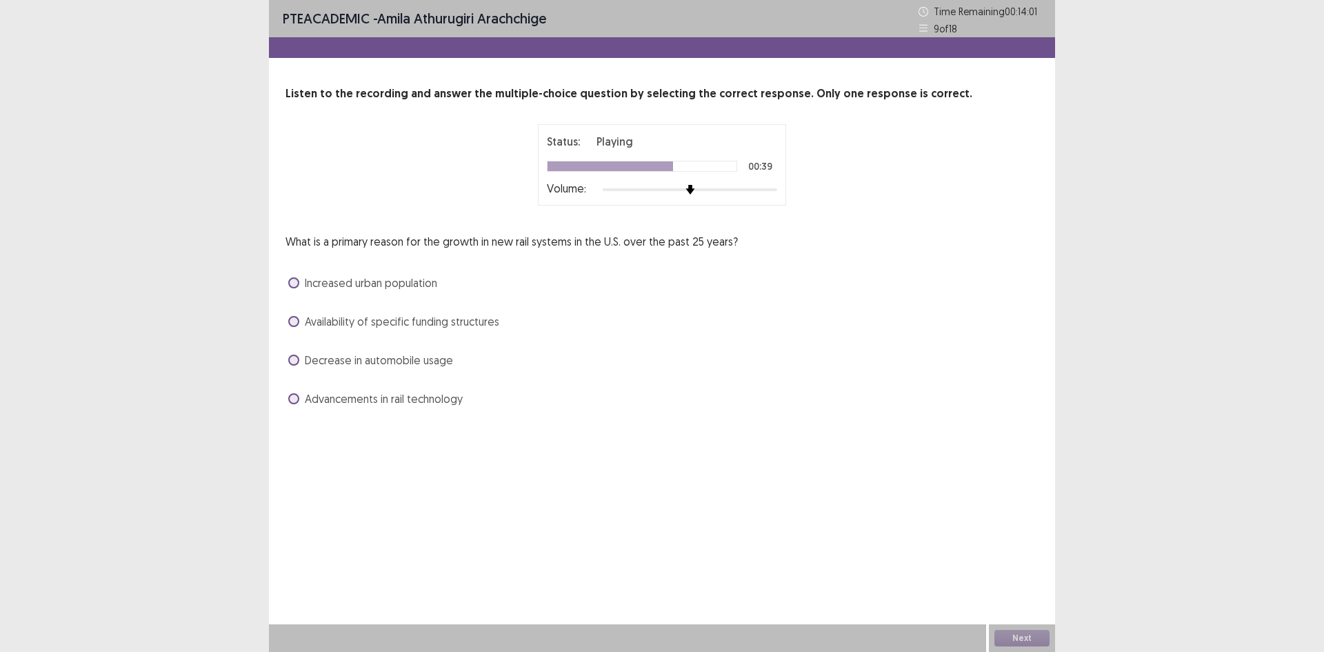
click at [298, 319] on span at bounding box center [293, 321] width 11 height 11
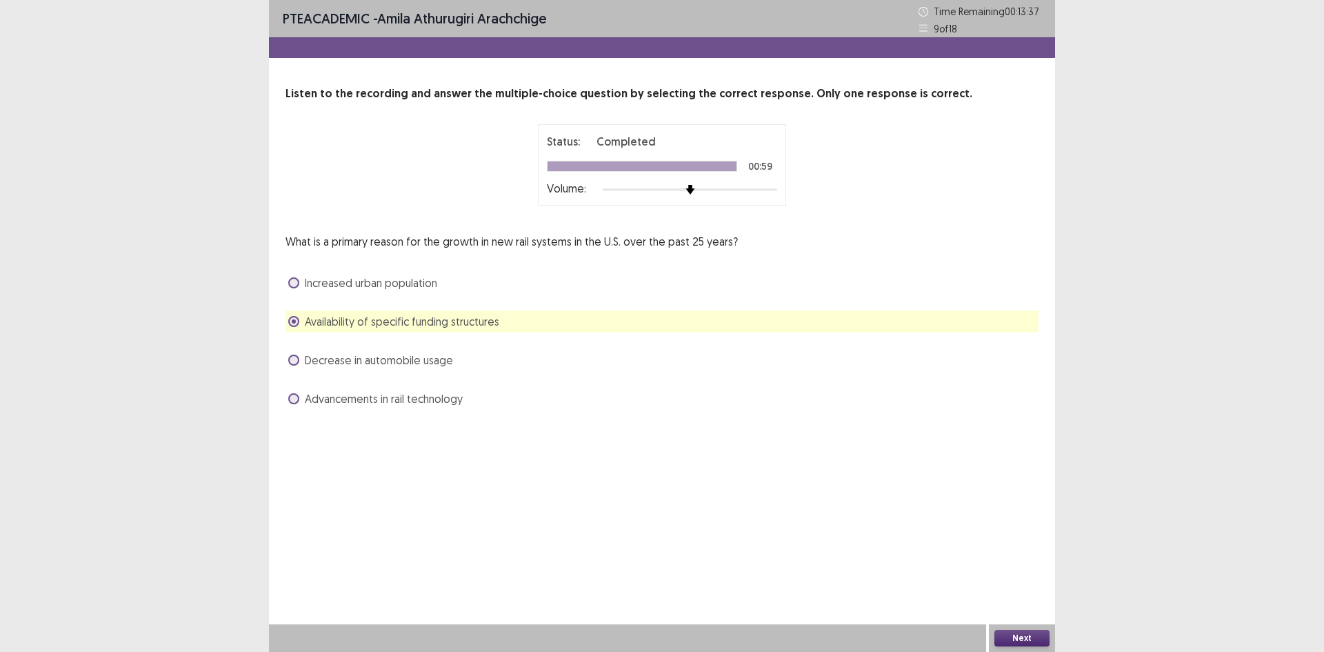
click at [1018, 640] on button "Next" at bounding box center [1021, 637] width 55 height 17
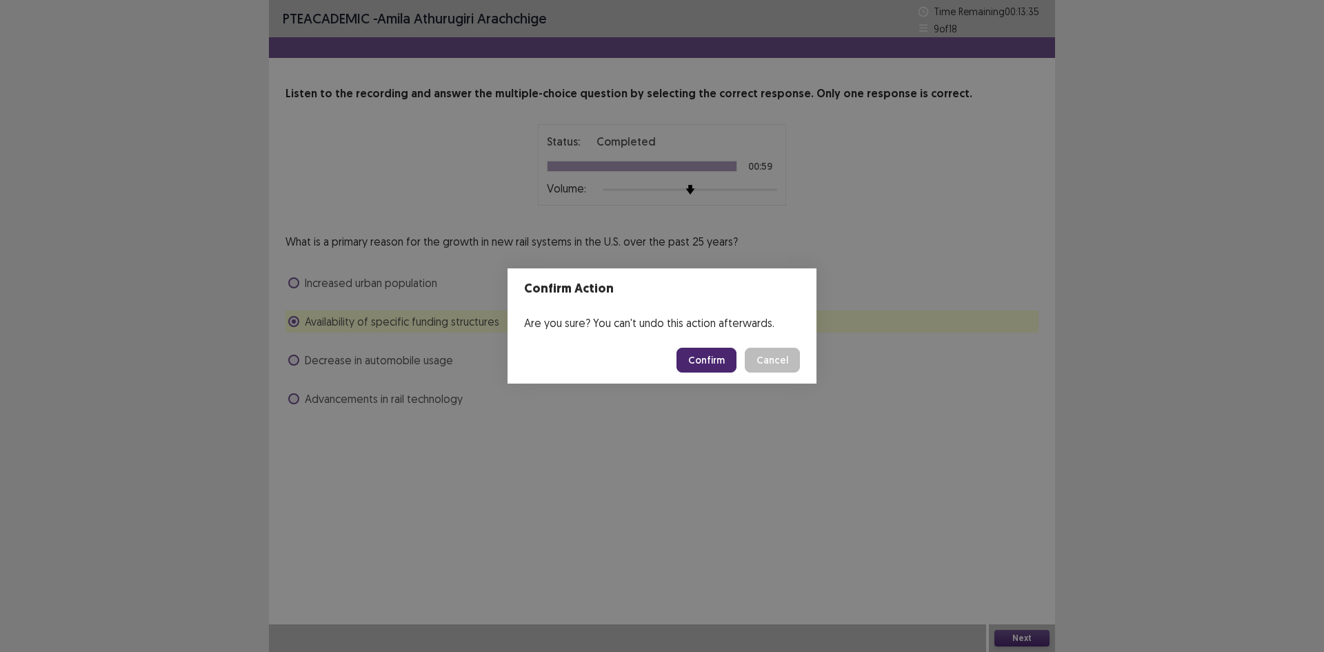
click at [714, 363] on button "Confirm" at bounding box center [706, 359] width 60 height 25
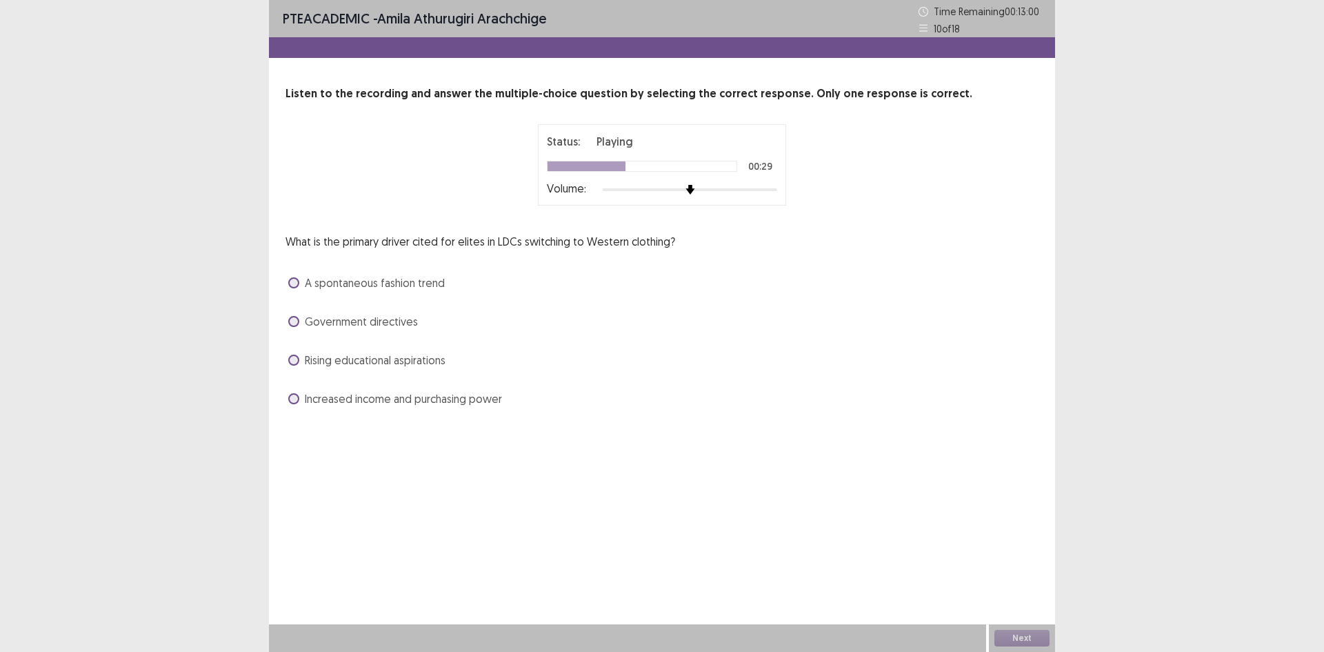
click at [295, 394] on span at bounding box center [293, 398] width 11 height 11
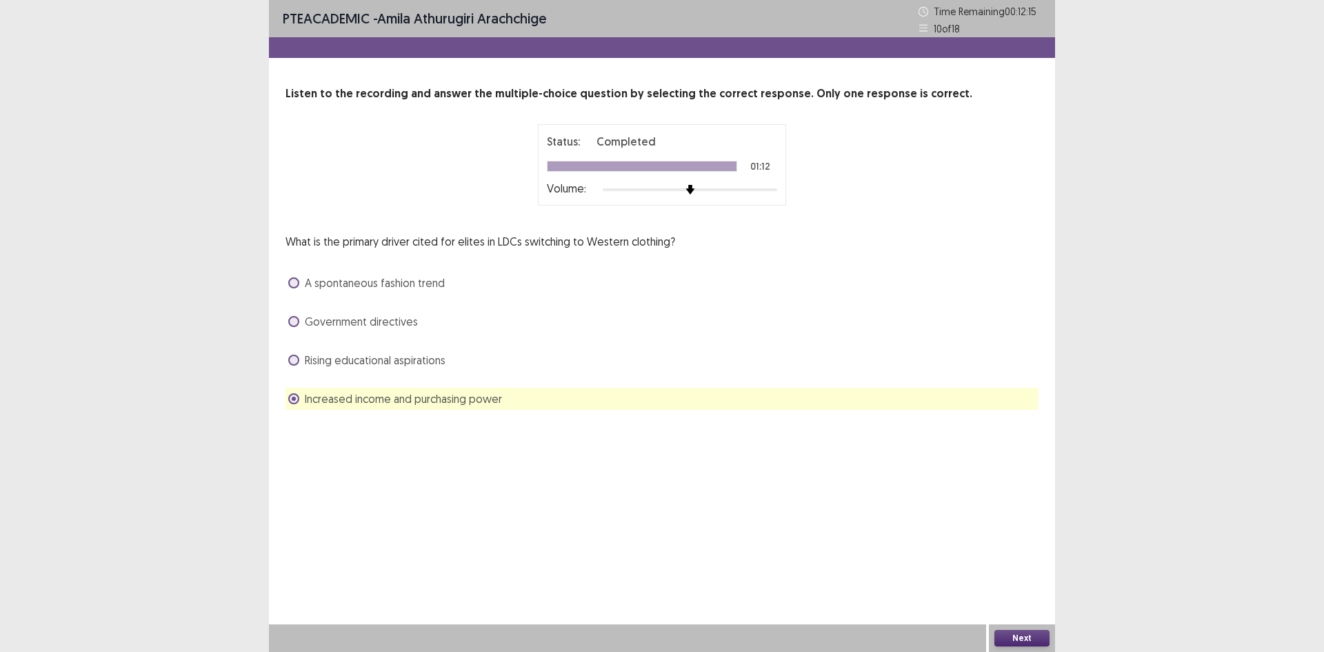
click at [1029, 641] on button "Next" at bounding box center [1021, 637] width 55 height 17
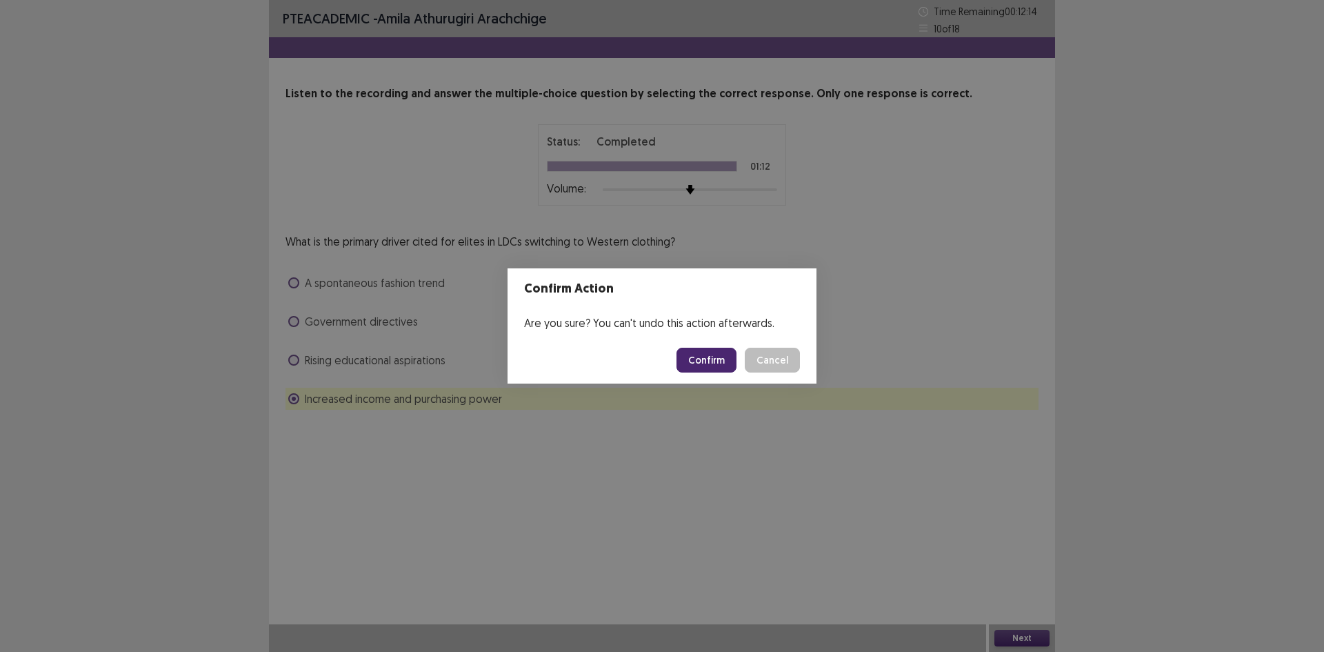
click at [713, 363] on button "Confirm" at bounding box center [706, 359] width 60 height 25
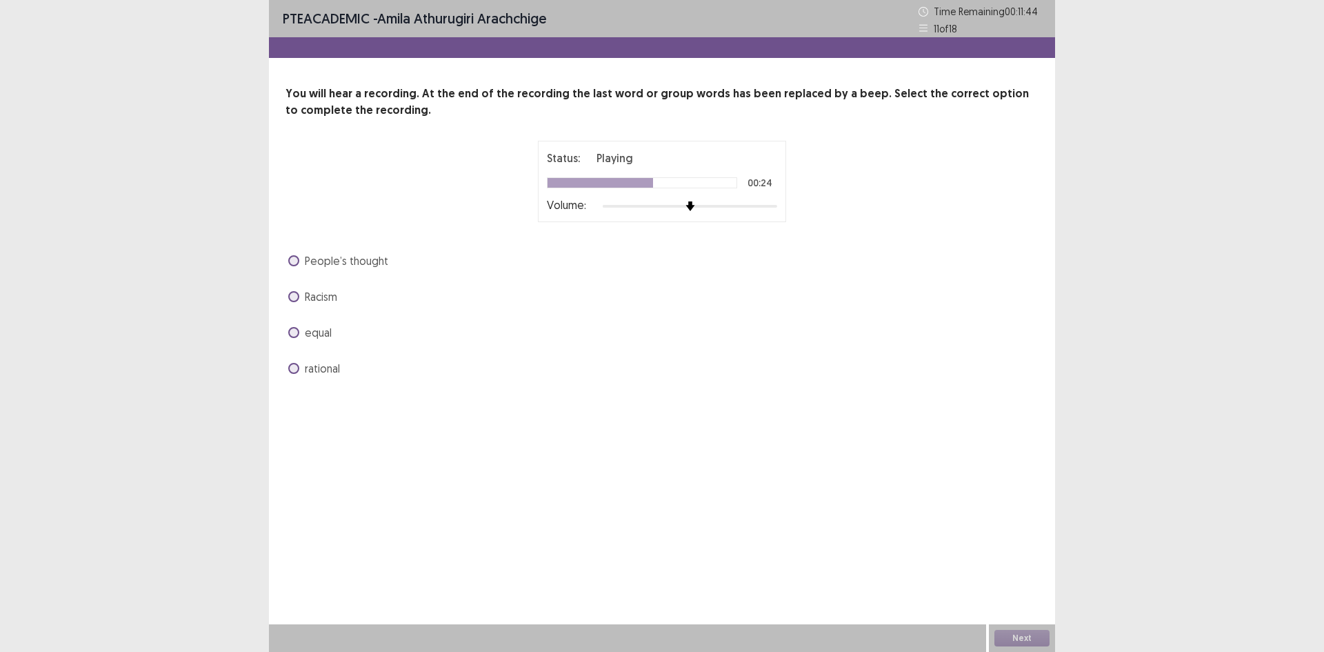
click at [298, 299] on span at bounding box center [293, 296] width 11 height 11
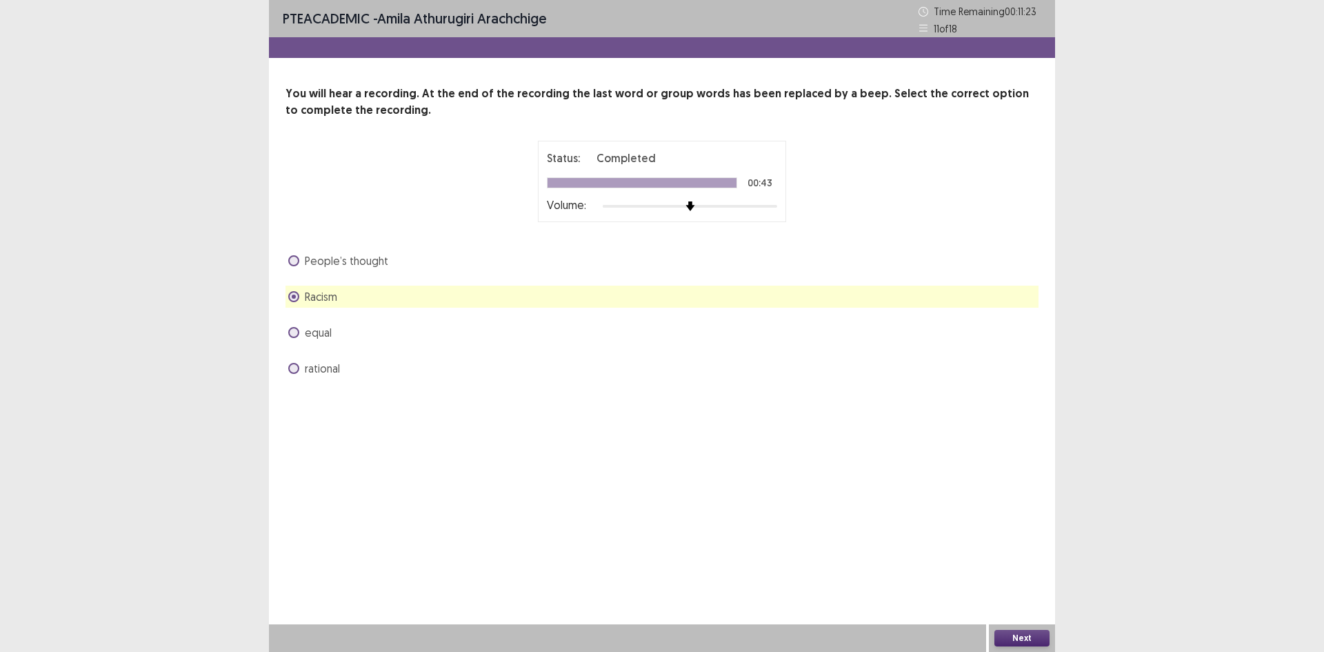
click at [1033, 636] on button "Next" at bounding box center [1021, 637] width 55 height 17
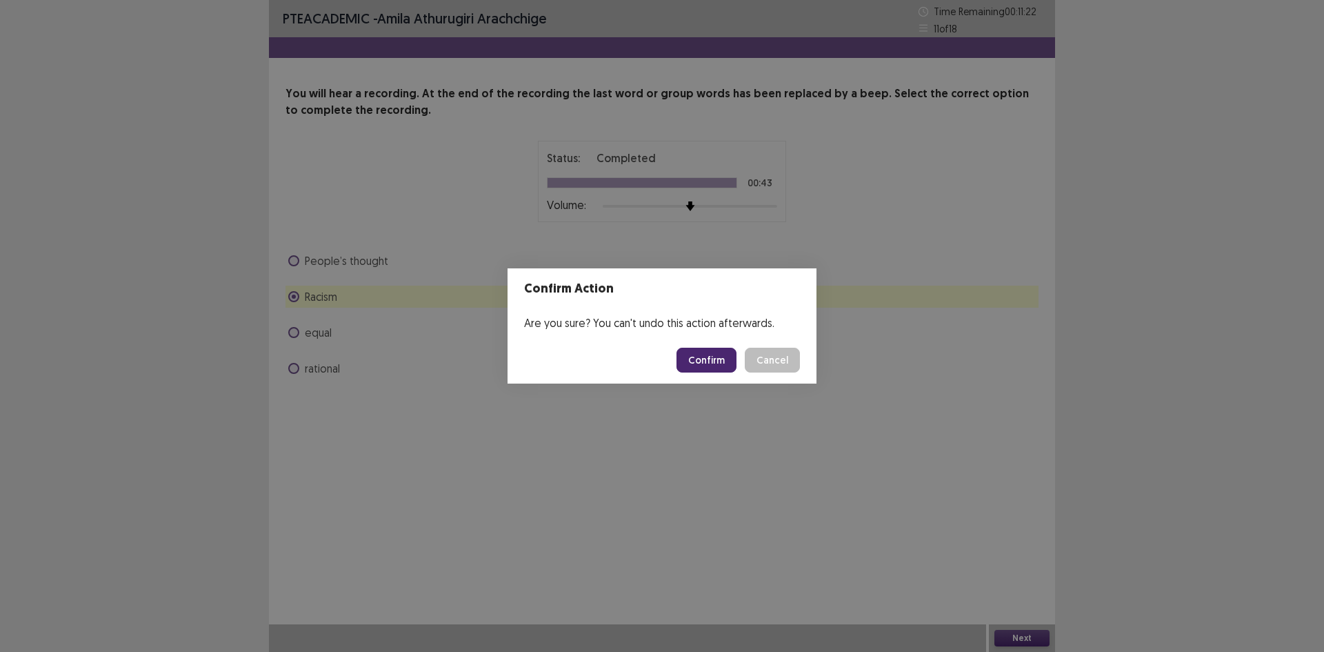
click at [717, 365] on button "Confirm" at bounding box center [706, 359] width 60 height 25
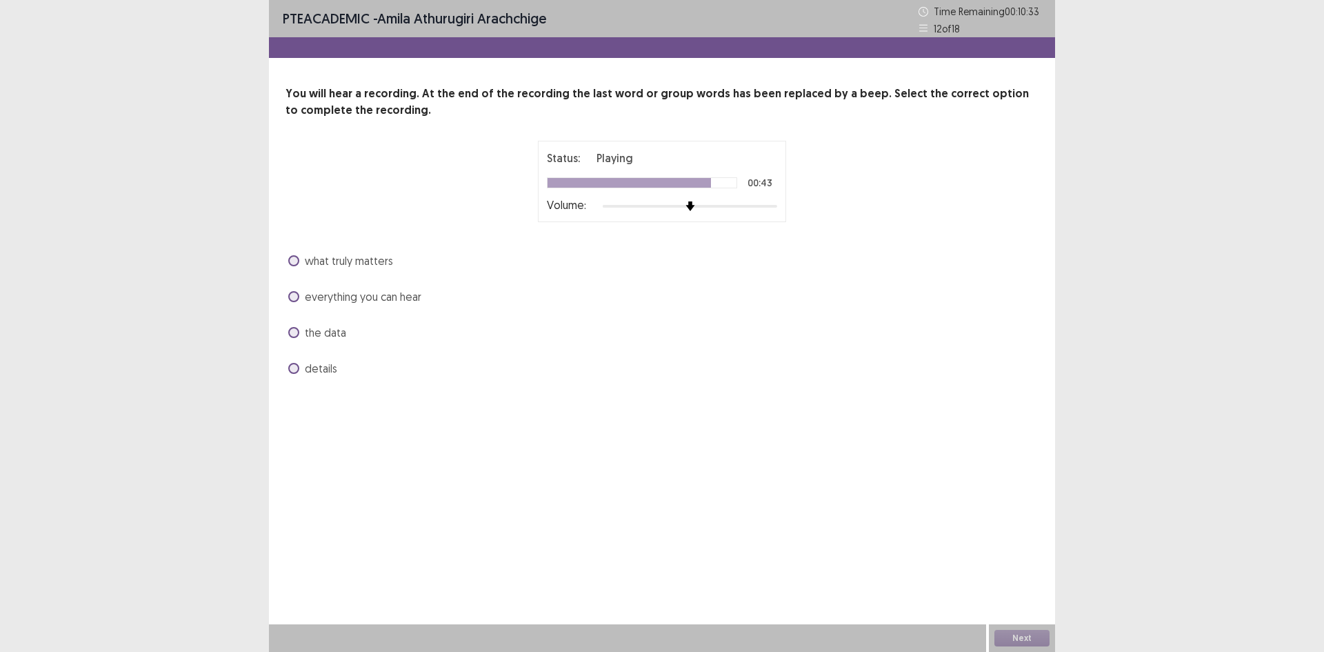
click at [302, 296] on label "everything you can hear" at bounding box center [354, 296] width 133 height 17
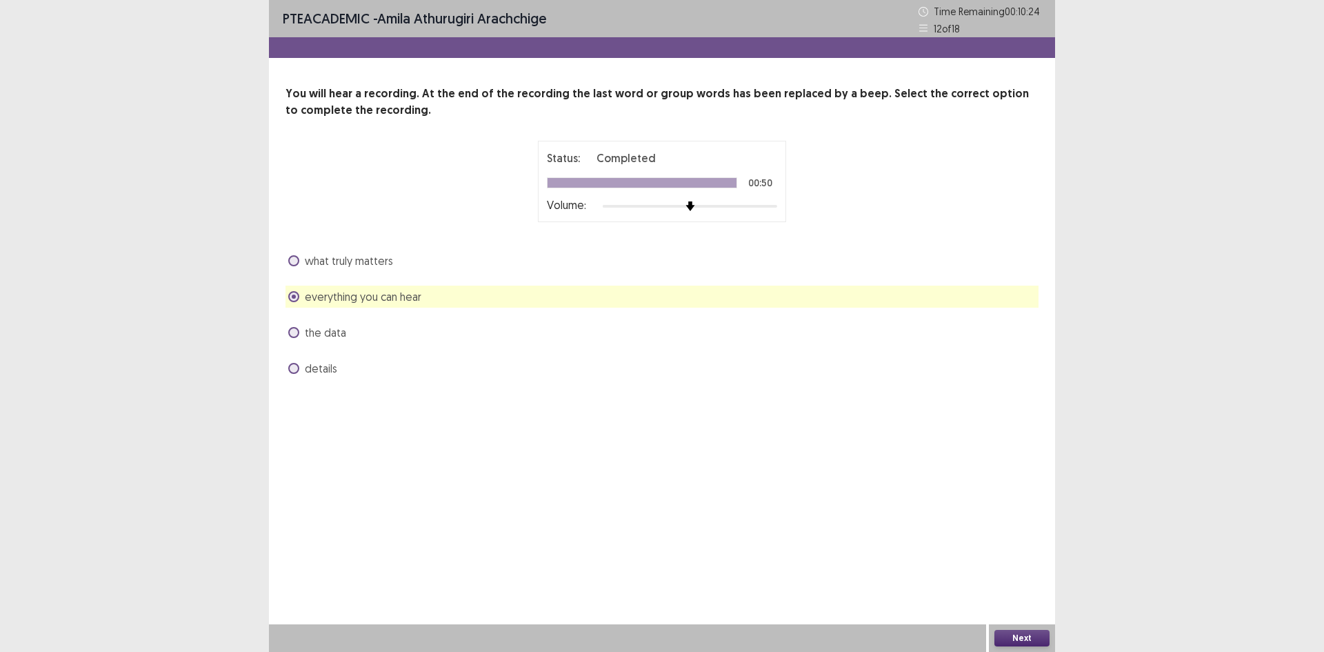
click at [1040, 633] on button "Next" at bounding box center [1021, 637] width 55 height 17
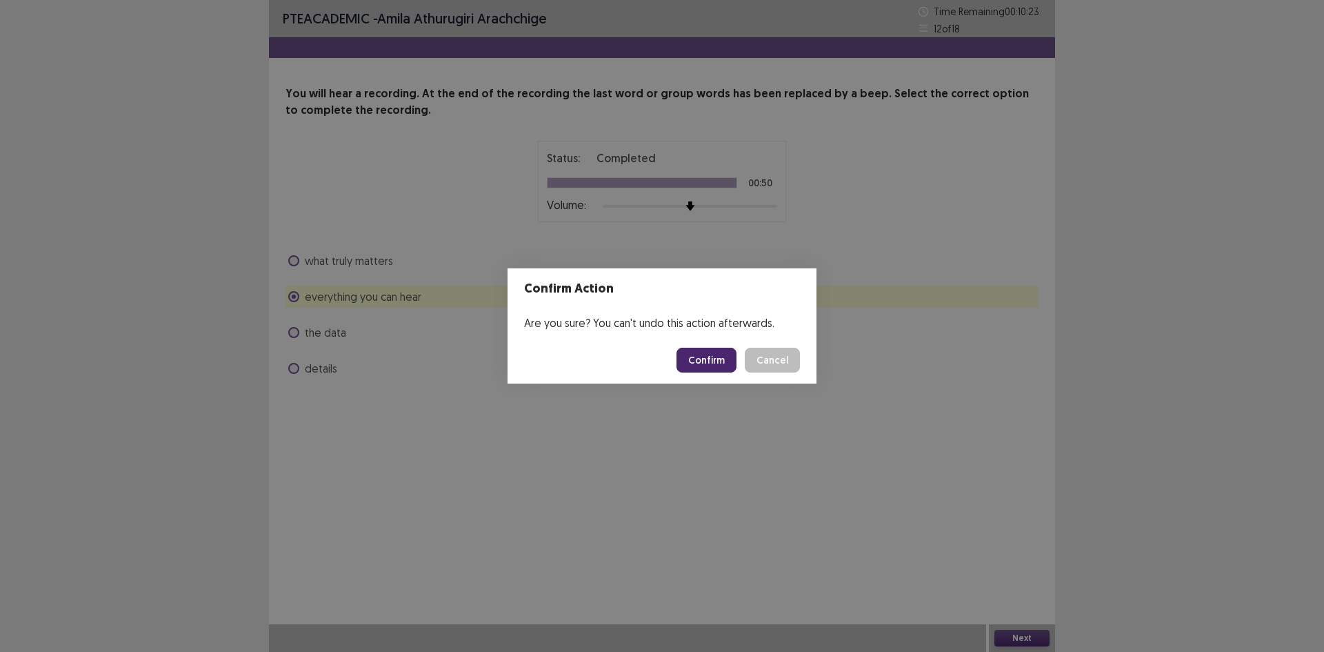
click at [703, 357] on button "Confirm" at bounding box center [706, 359] width 60 height 25
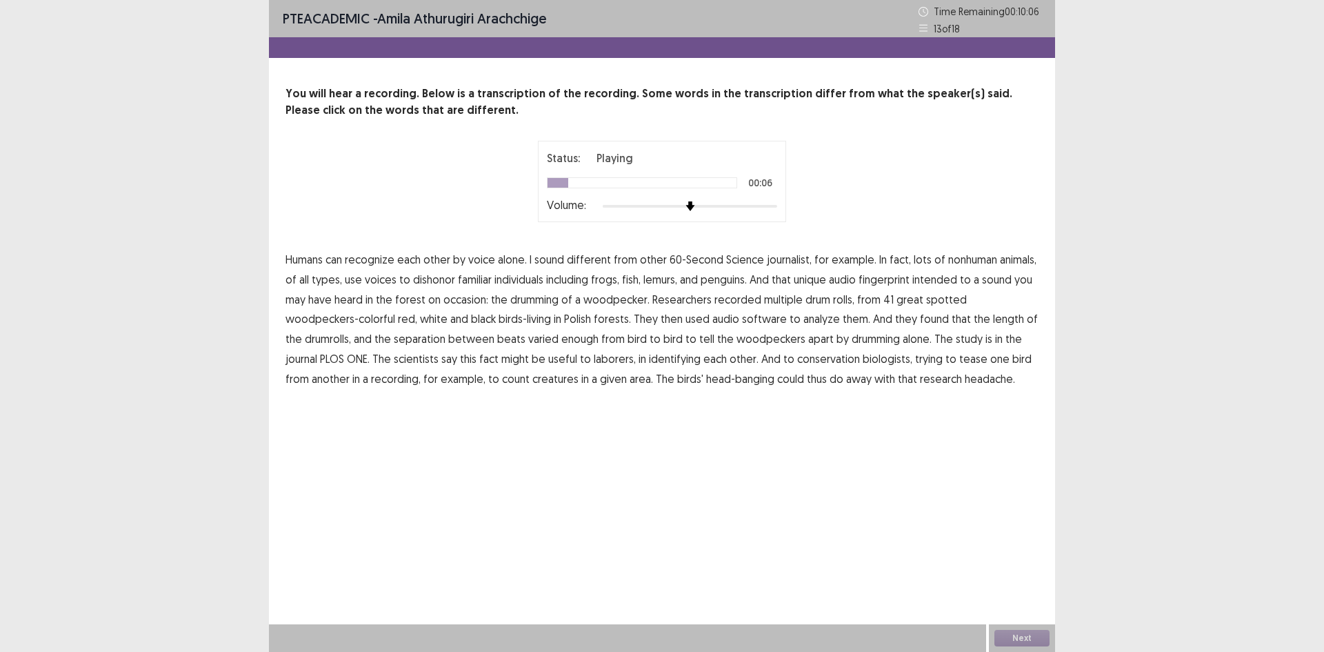
click at [794, 263] on span "journalist," at bounding box center [789, 259] width 45 height 17
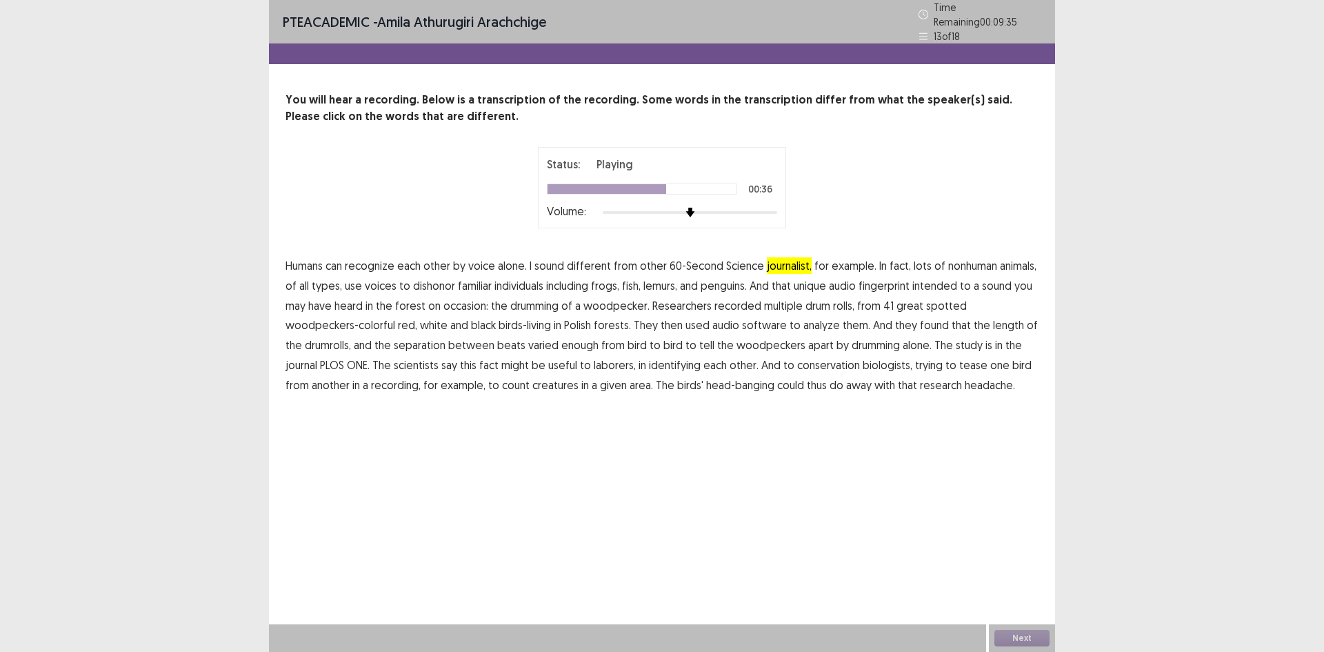
click at [416, 345] on span "separation" at bounding box center [420, 344] width 52 height 17
click at [613, 361] on span "laborers," at bounding box center [615, 364] width 42 height 17
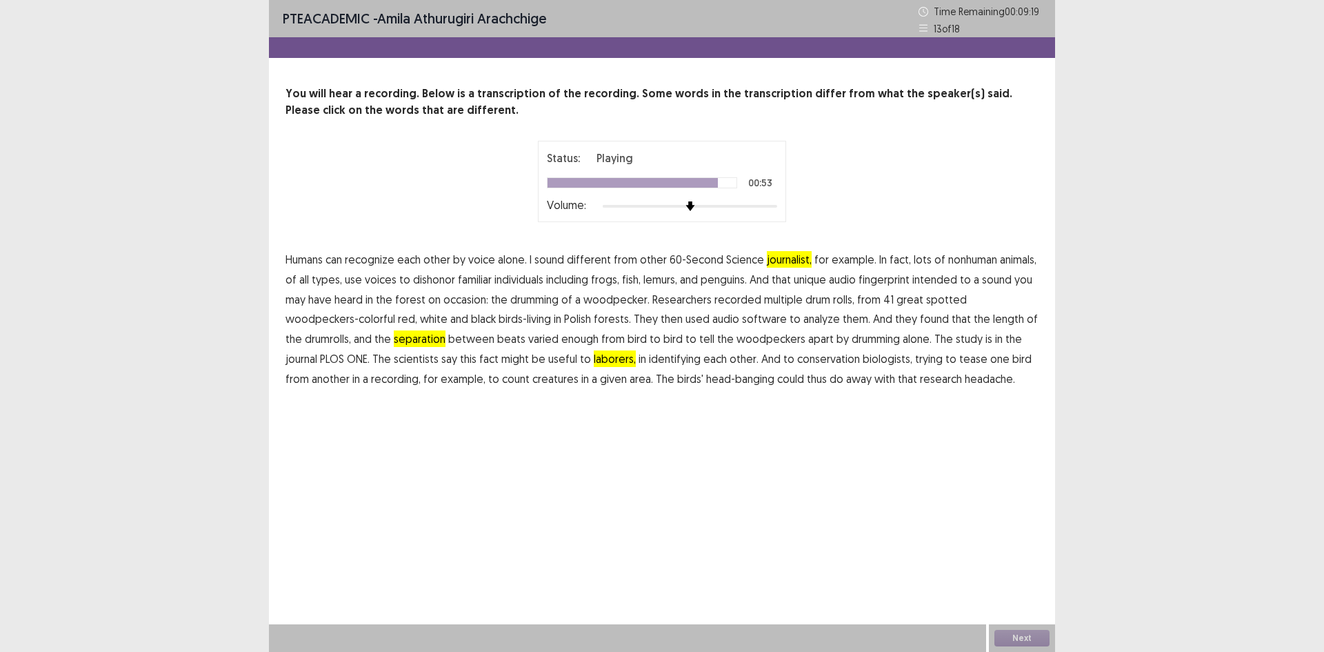
click at [541, 383] on span "creatures" at bounding box center [555, 378] width 46 height 17
click at [1029, 639] on button "Next" at bounding box center [1021, 637] width 55 height 17
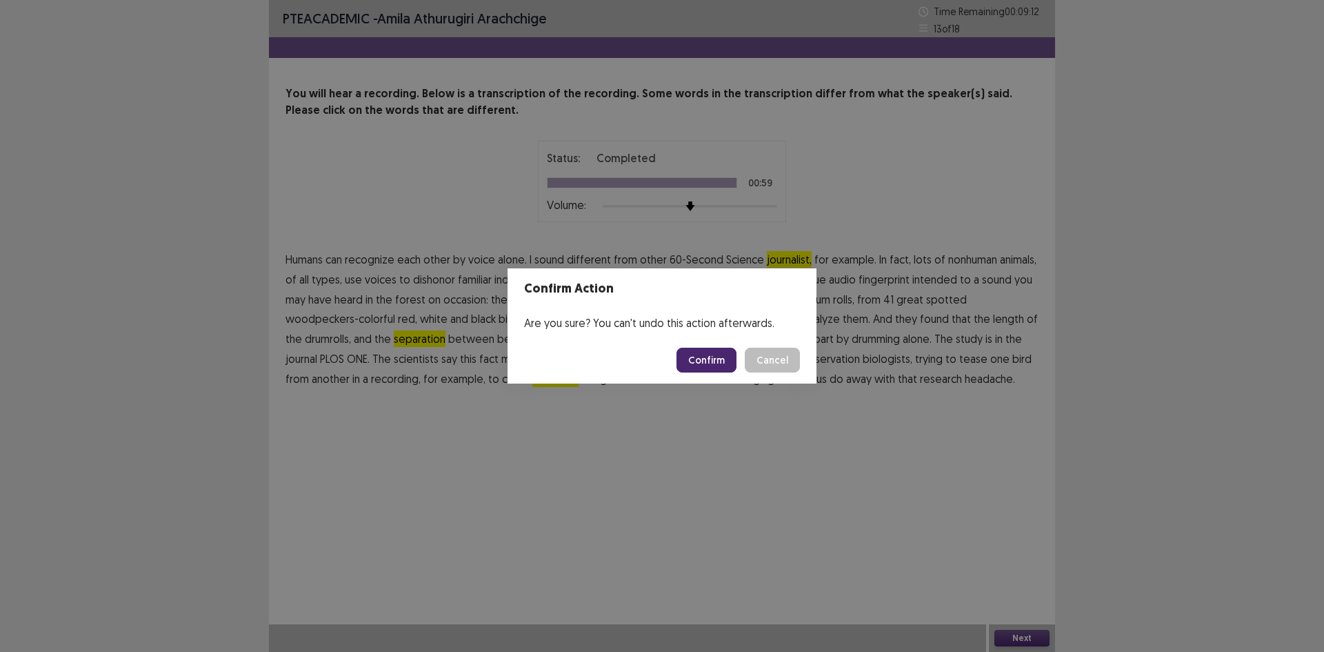
click at [700, 357] on button "Confirm" at bounding box center [706, 359] width 60 height 25
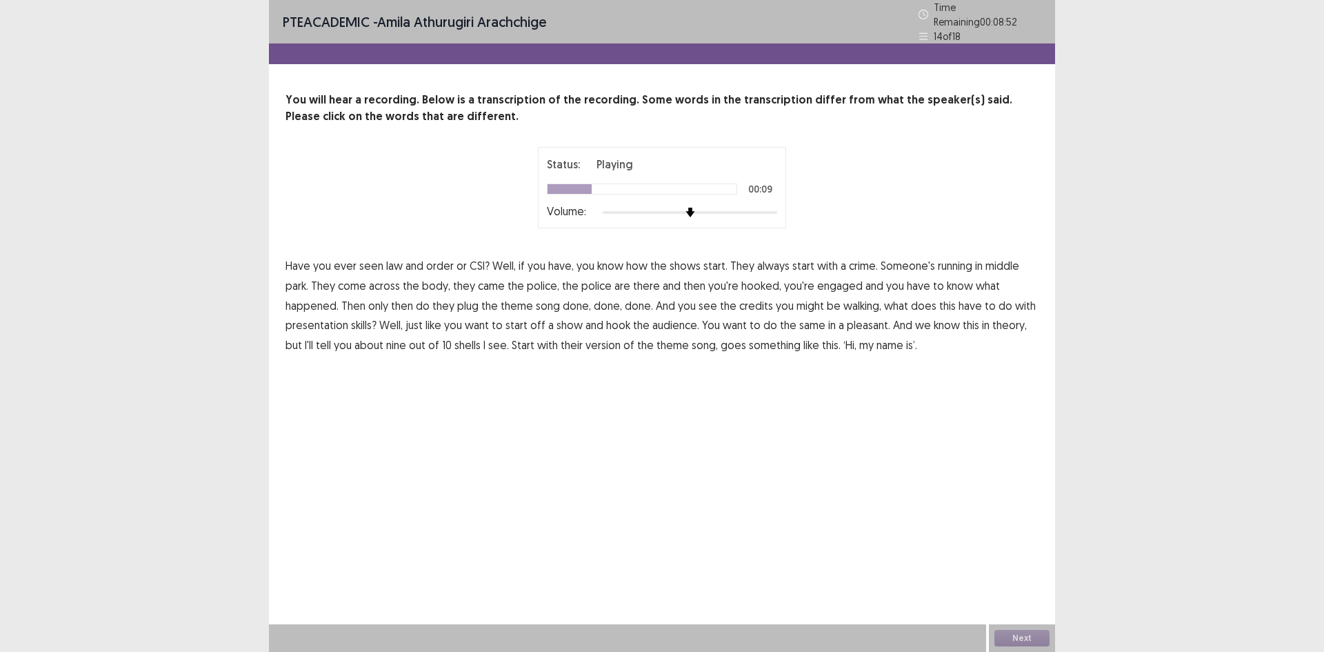
click at [1011, 265] on span "middle" at bounding box center [1002, 265] width 34 height 17
click at [866, 299] on span "walking," at bounding box center [862, 305] width 38 height 17
click at [364, 316] on span "skills?" at bounding box center [364, 324] width 26 height 17
click at [867, 317] on span "pleasant." at bounding box center [868, 324] width 43 height 17
click at [604, 342] on span "version" at bounding box center [602, 344] width 35 height 17
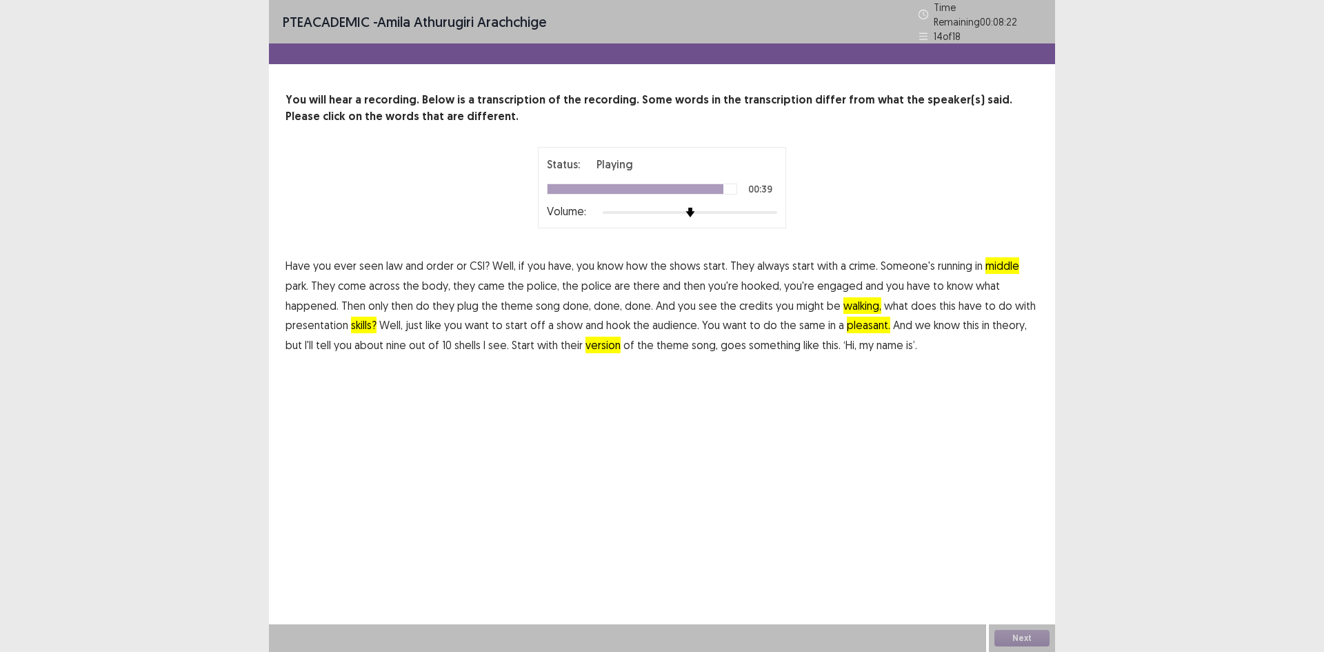
click at [604, 342] on span "version" at bounding box center [602, 344] width 35 height 17
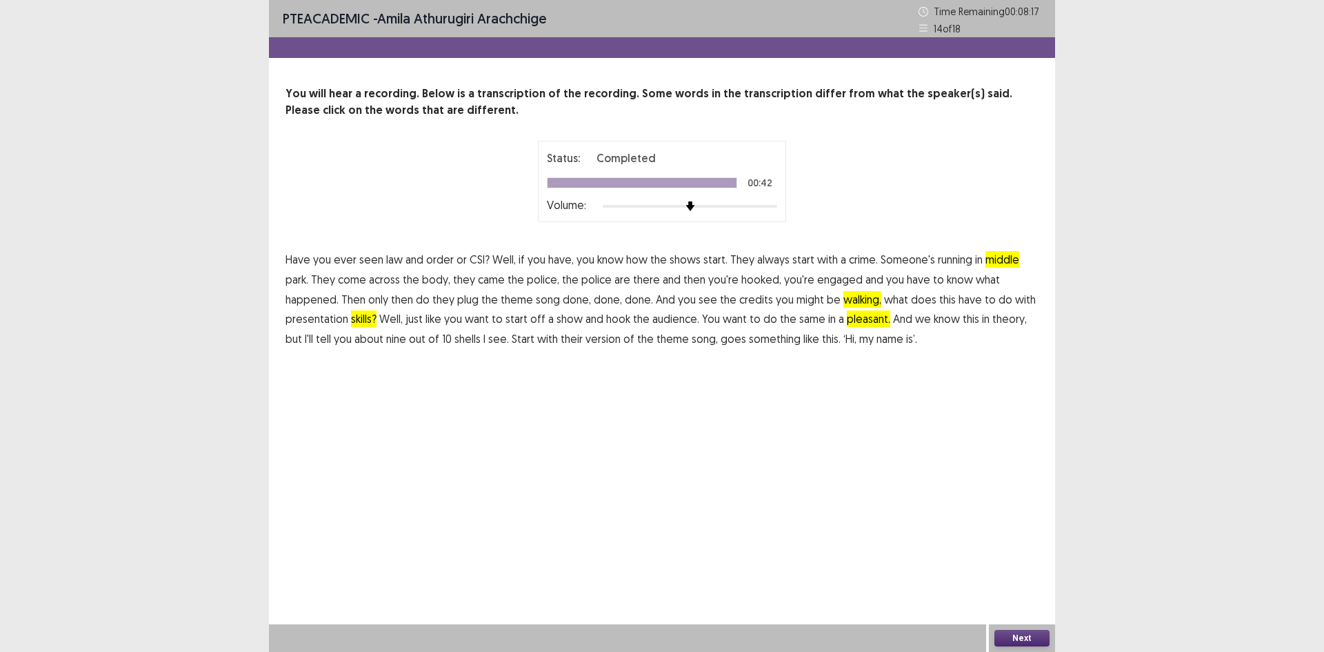
click at [1023, 635] on button "Next" at bounding box center [1021, 637] width 55 height 17
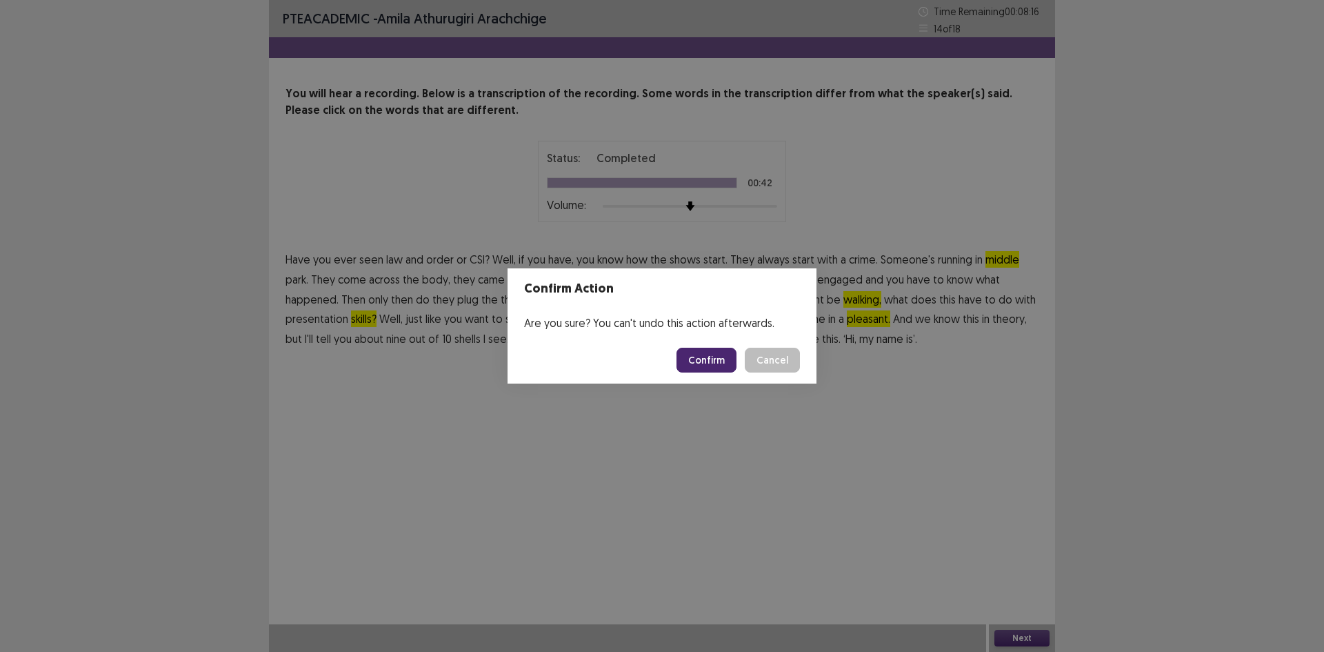
click at [703, 356] on button "Confirm" at bounding box center [706, 359] width 60 height 25
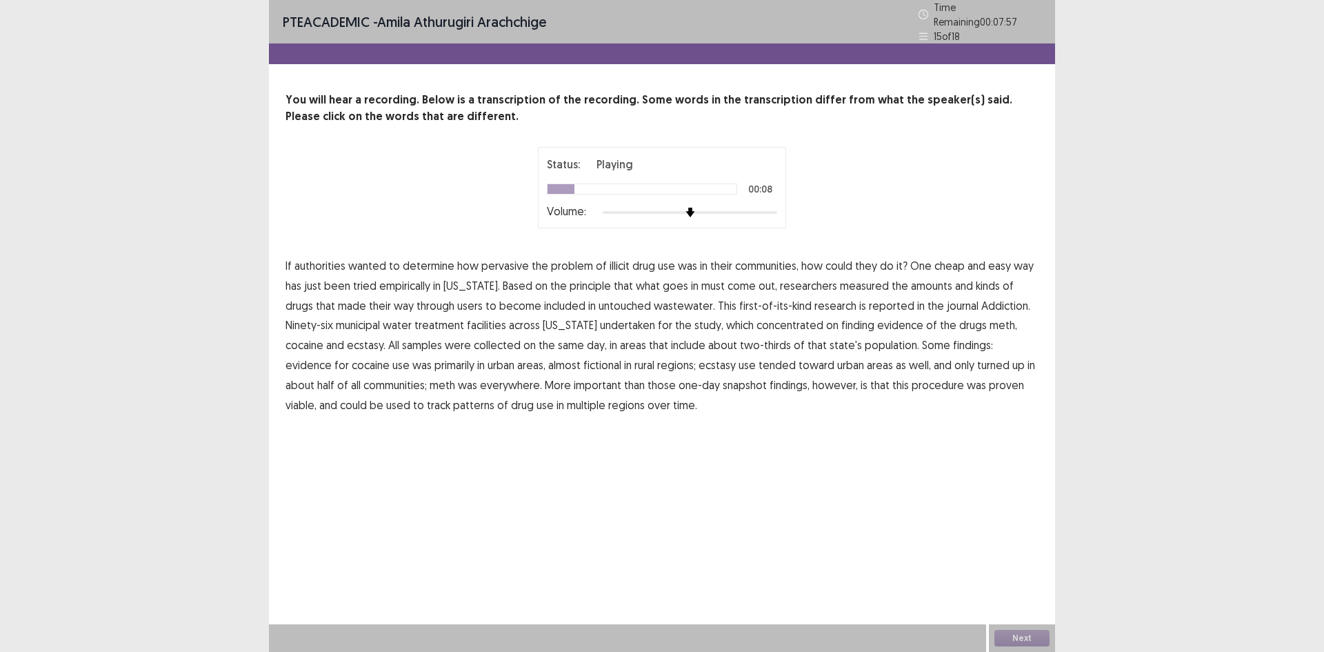
click at [409, 283] on span "empirically" at bounding box center [404, 285] width 51 height 17
click at [599, 298] on span "untouched" at bounding box center [624, 305] width 52 height 17
click at [600, 321] on span "undertaken" at bounding box center [627, 324] width 55 height 17
click at [583, 361] on span "fictional" at bounding box center [602, 364] width 38 height 17
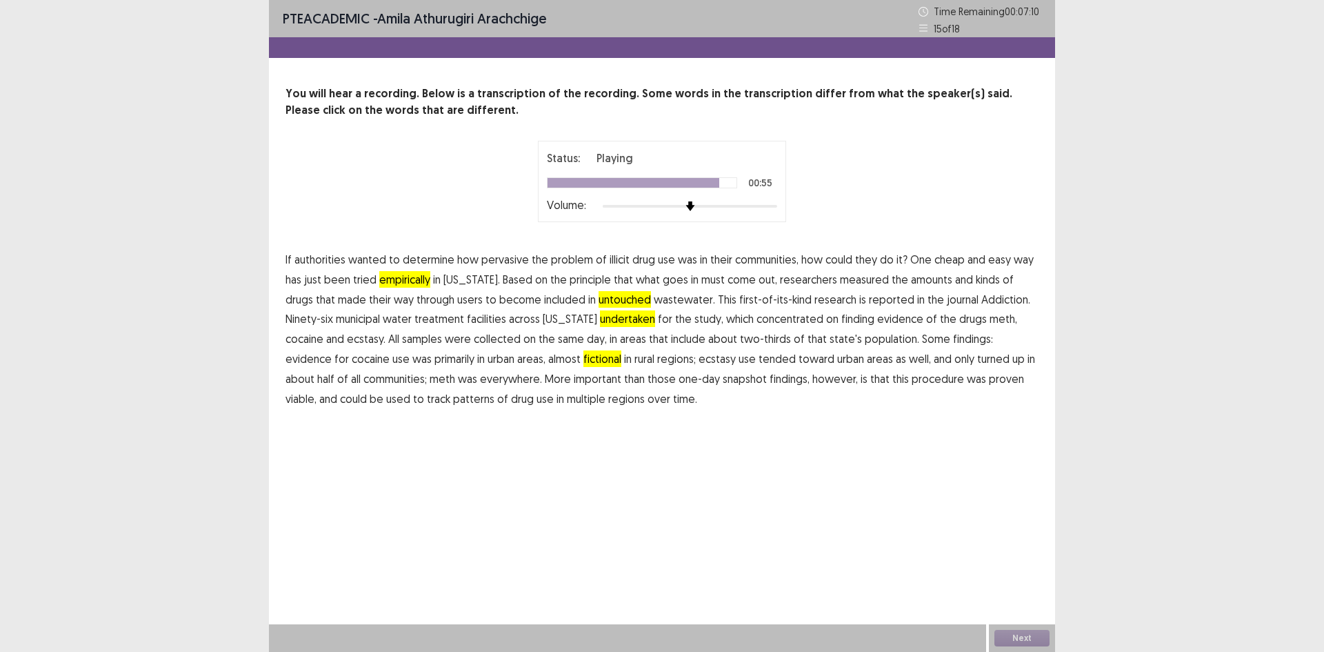
click at [911, 381] on span "procedure" at bounding box center [937, 378] width 52 height 17
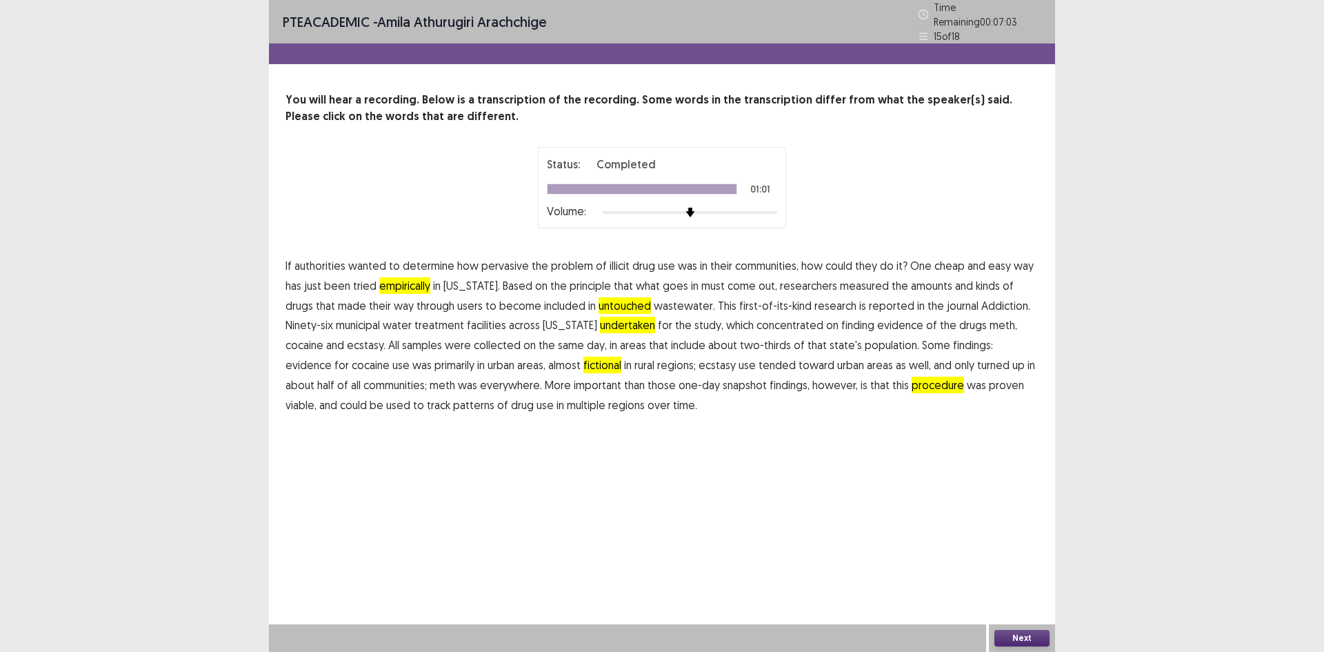
click at [1038, 636] on button "Next" at bounding box center [1021, 637] width 55 height 17
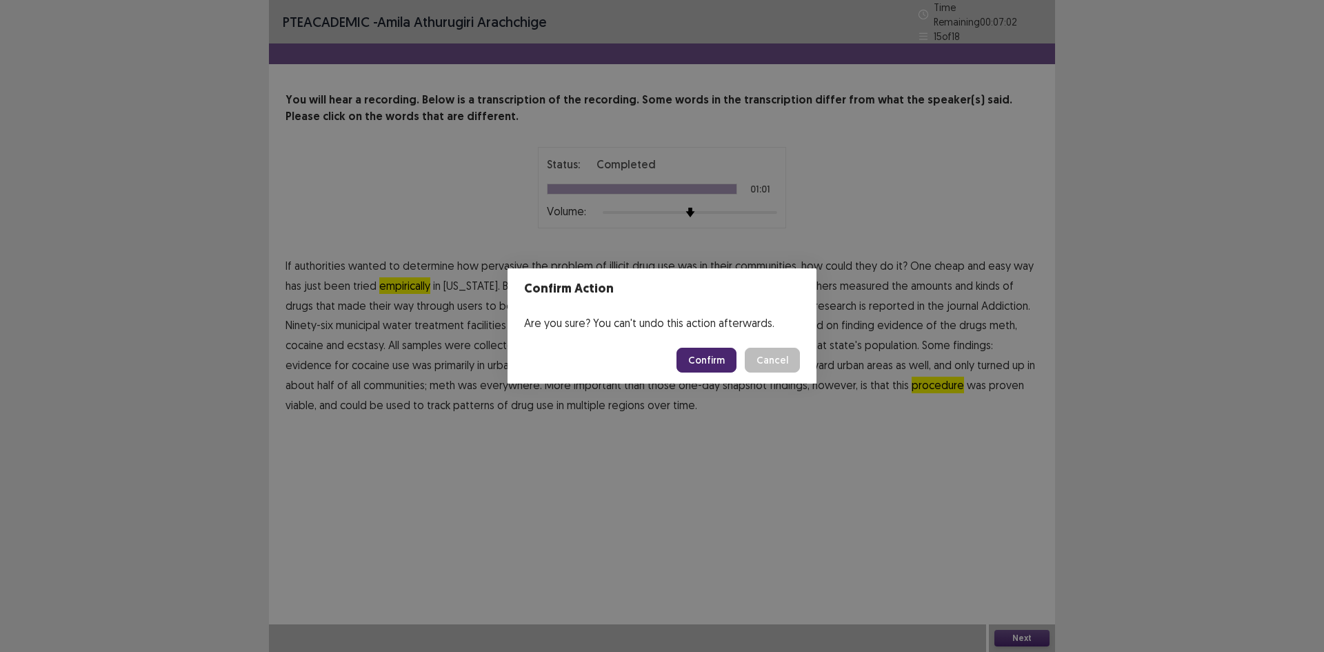
click at [705, 360] on button "Confirm" at bounding box center [706, 359] width 60 height 25
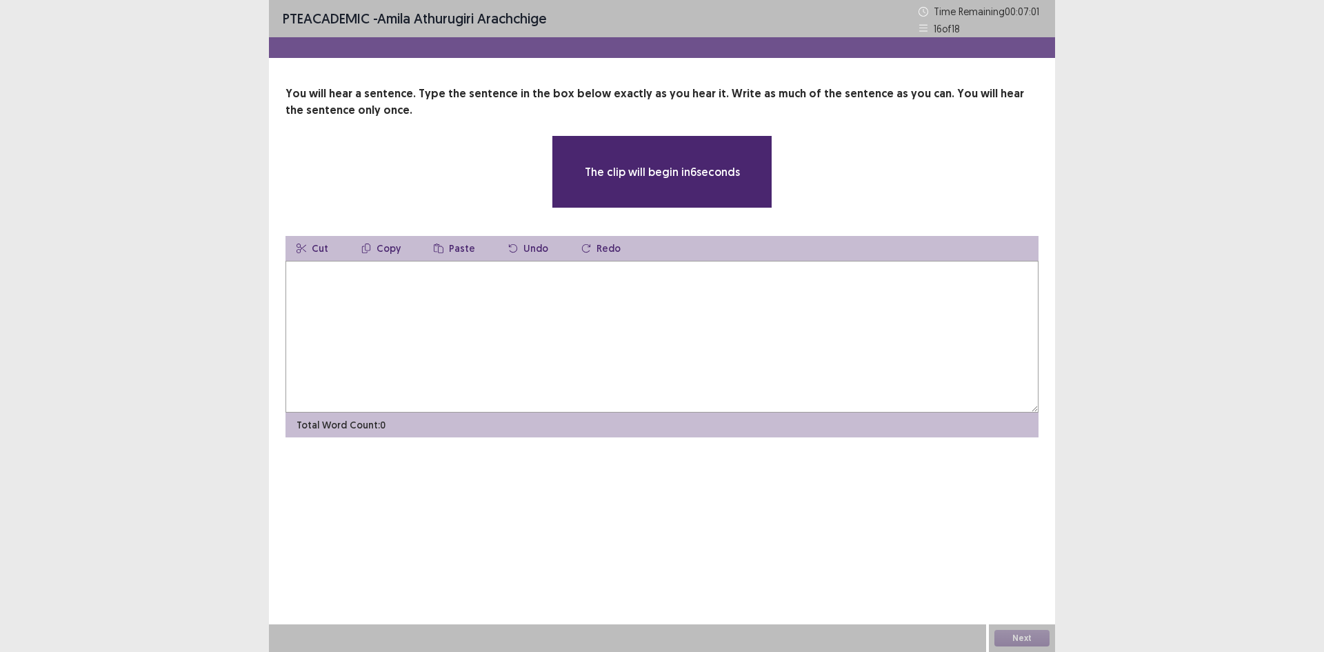
click at [395, 364] on textarea at bounding box center [661, 337] width 753 height 152
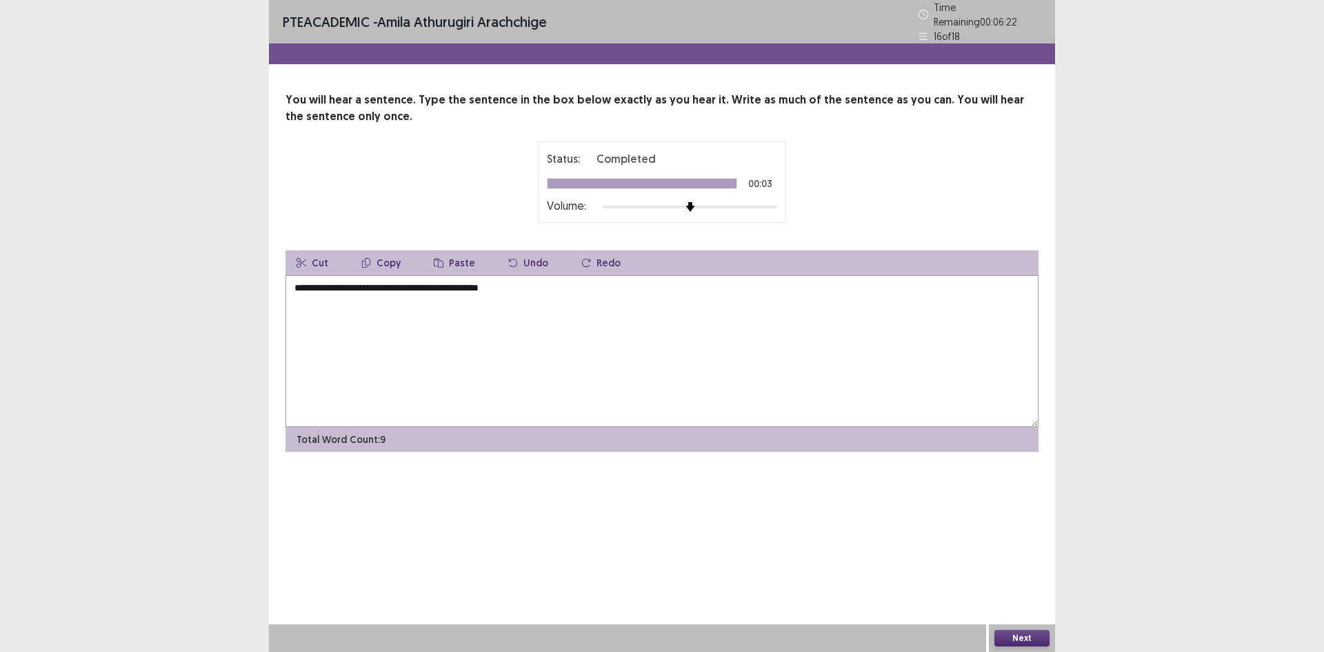
click at [296, 278] on textarea "**********" at bounding box center [661, 351] width 753 height 152
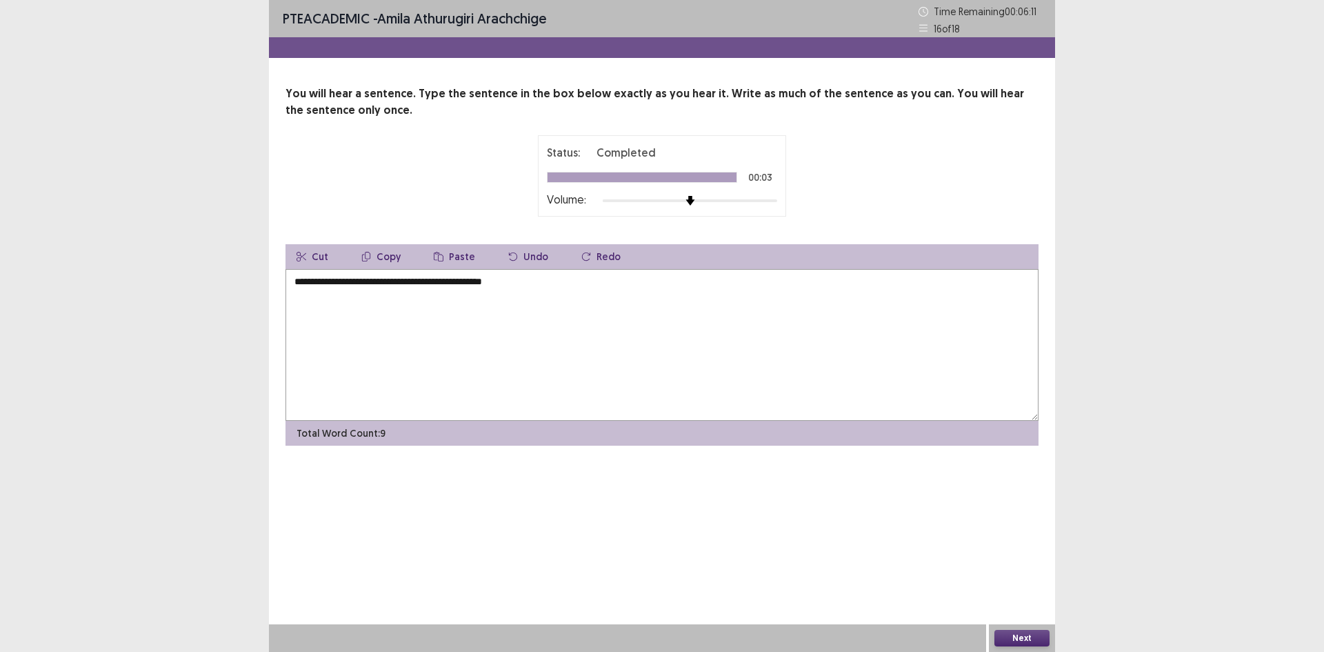
click at [360, 281] on textarea "**********" at bounding box center [661, 345] width 753 height 152
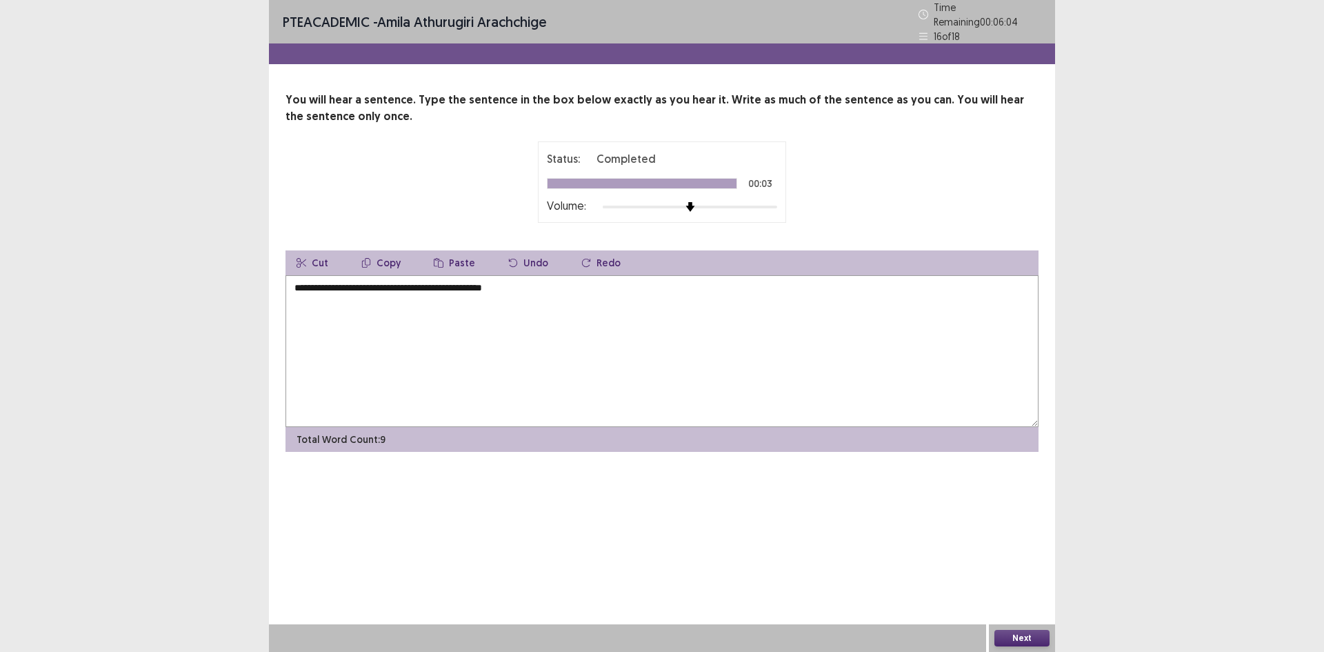
click at [363, 283] on textarea "**********" at bounding box center [661, 351] width 753 height 152
click at [410, 282] on textarea "**********" at bounding box center [661, 351] width 753 height 152
click at [407, 285] on textarea "**********" at bounding box center [661, 351] width 753 height 152
click at [426, 282] on textarea "**********" at bounding box center [661, 351] width 753 height 152
drag, startPoint x: 799, startPoint y: 343, endPoint x: 754, endPoint y: 345, distance: 45.5
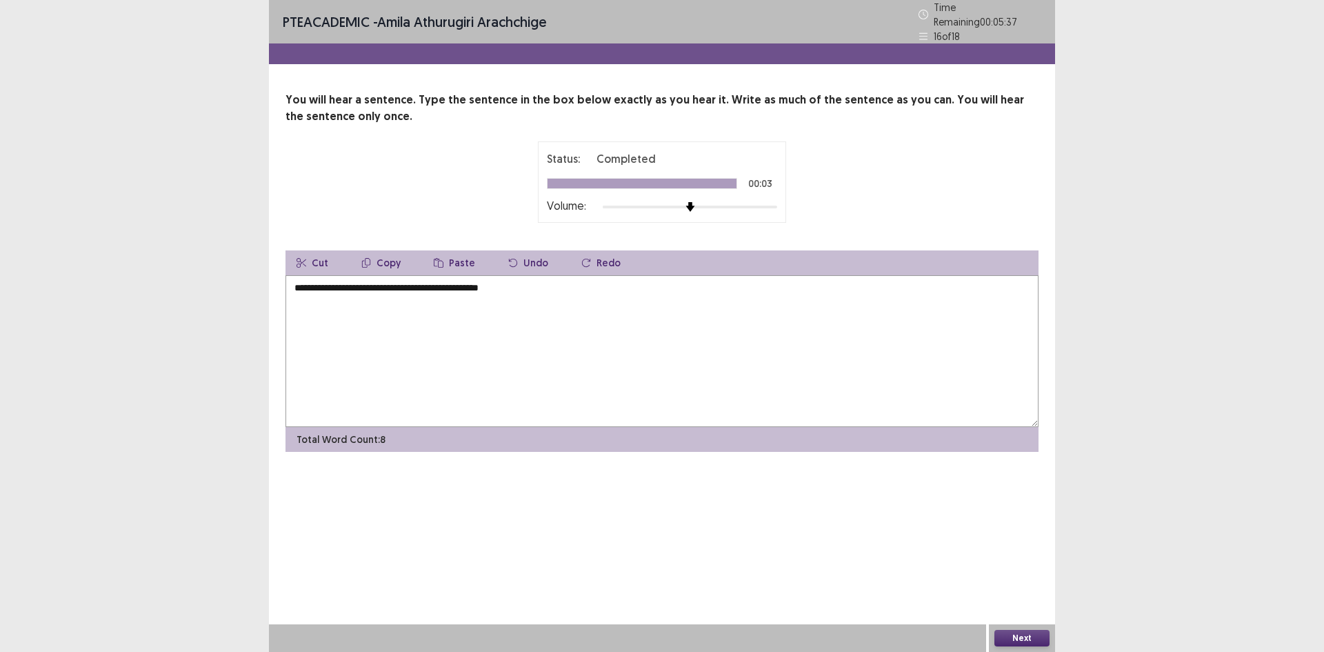
click at [799, 343] on textarea "**********" at bounding box center [661, 351] width 753 height 152
click at [473, 285] on textarea "**********" at bounding box center [661, 351] width 753 height 152
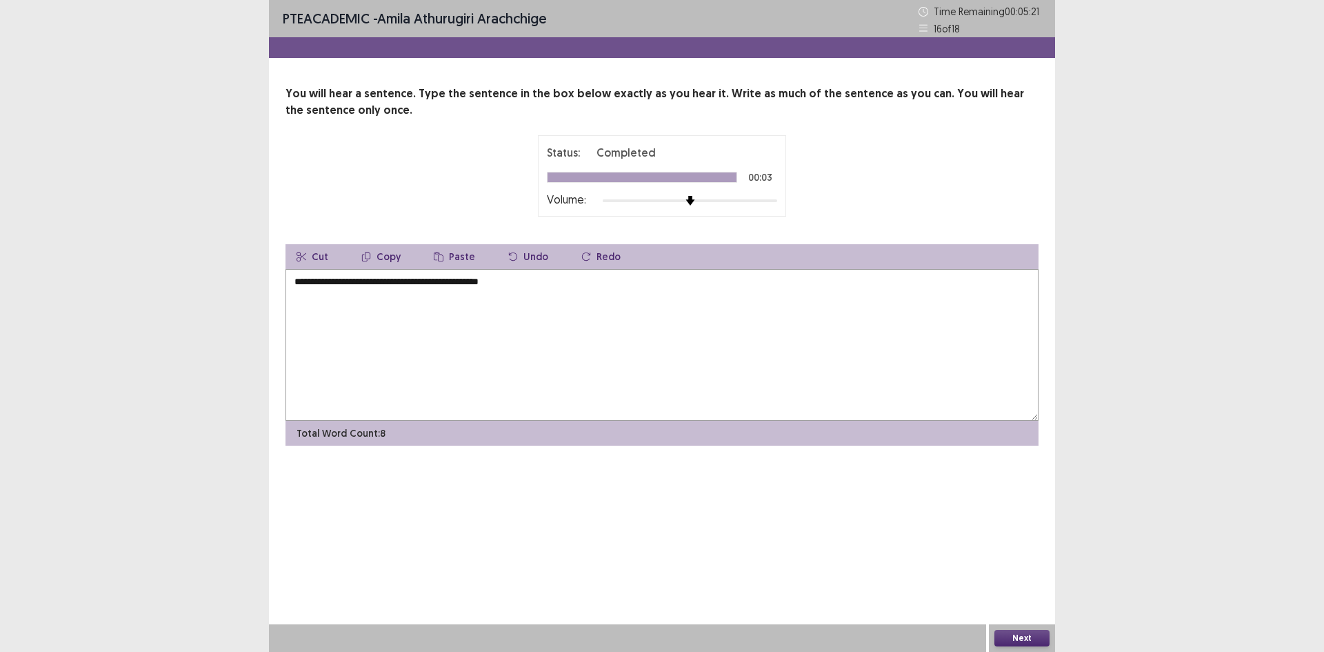
click at [537, 283] on textarea "**********" at bounding box center [661, 345] width 753 height 152
drag, startPoint x: 461, startPoint y: 279, endPoint x: 462, endPoint y: 287, distance: 7.6
click at [461, 279] on textarea "**********" at bounding box center [661, 345] width 753 height 152
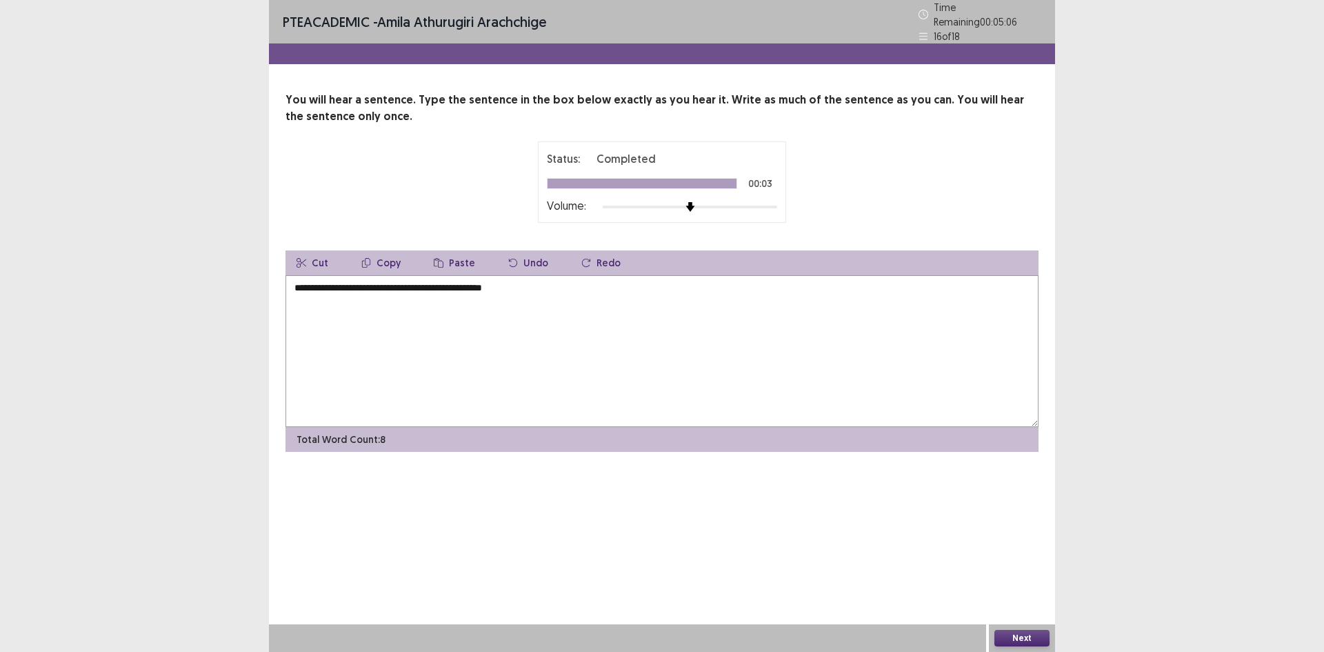
type textarea "**********"
click at [1007, 638] on button "Next" at bounding box center [1021, 637] width 55 height 17
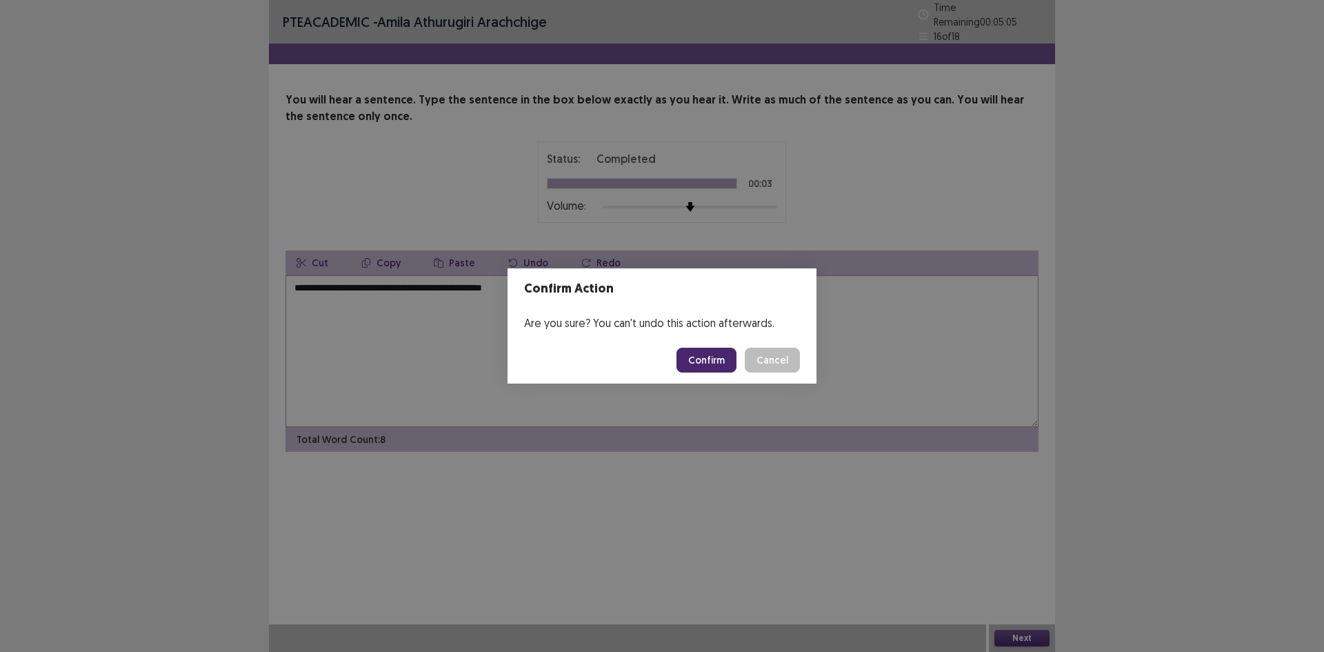
click at [727, 351] on button "Confirm" at bounding box center [706, 359] width 60 height 25
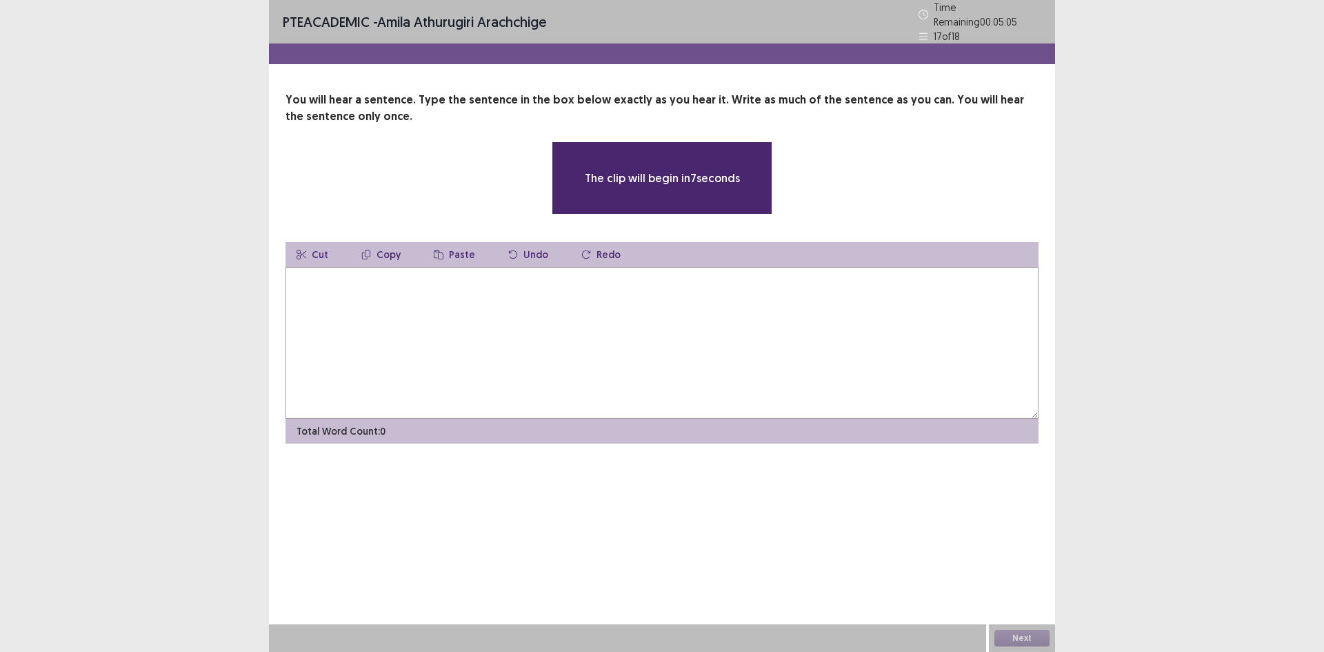
click at [630, 343] on textarea at bounding box center [661, 343] width 753 height 152
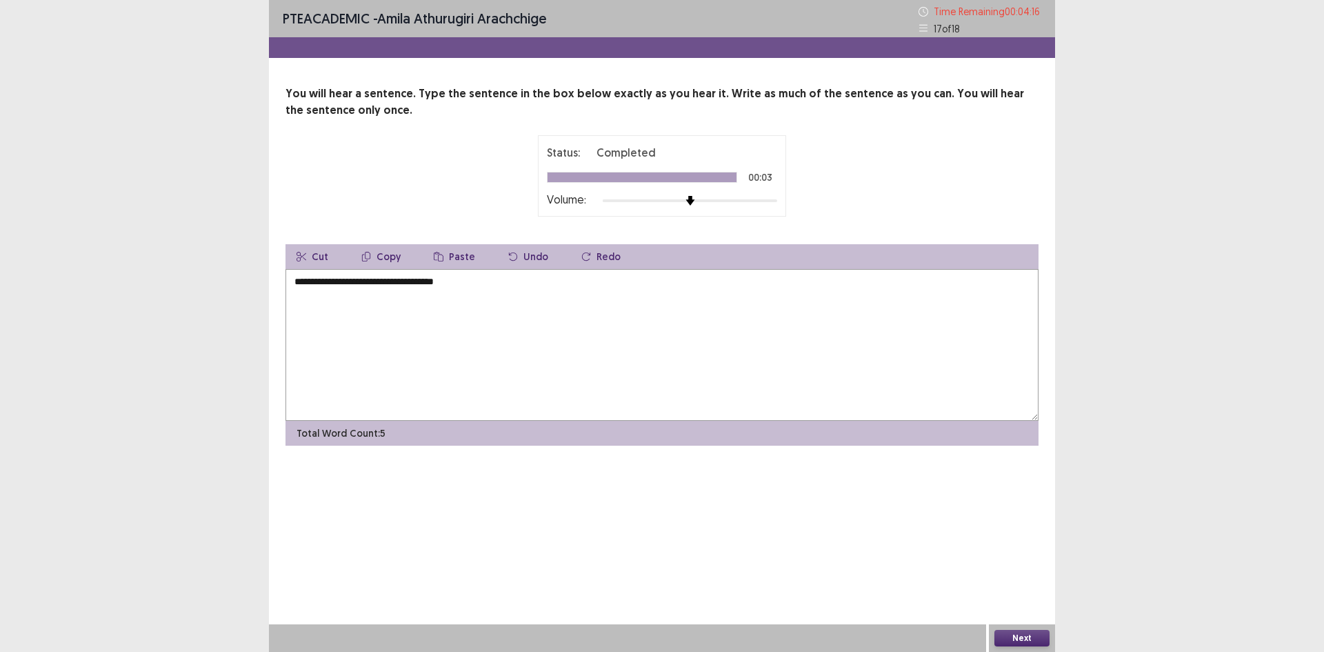
click at [506, 281] on textarea "**********" at bounding box center [661, 345] width 753 height 152
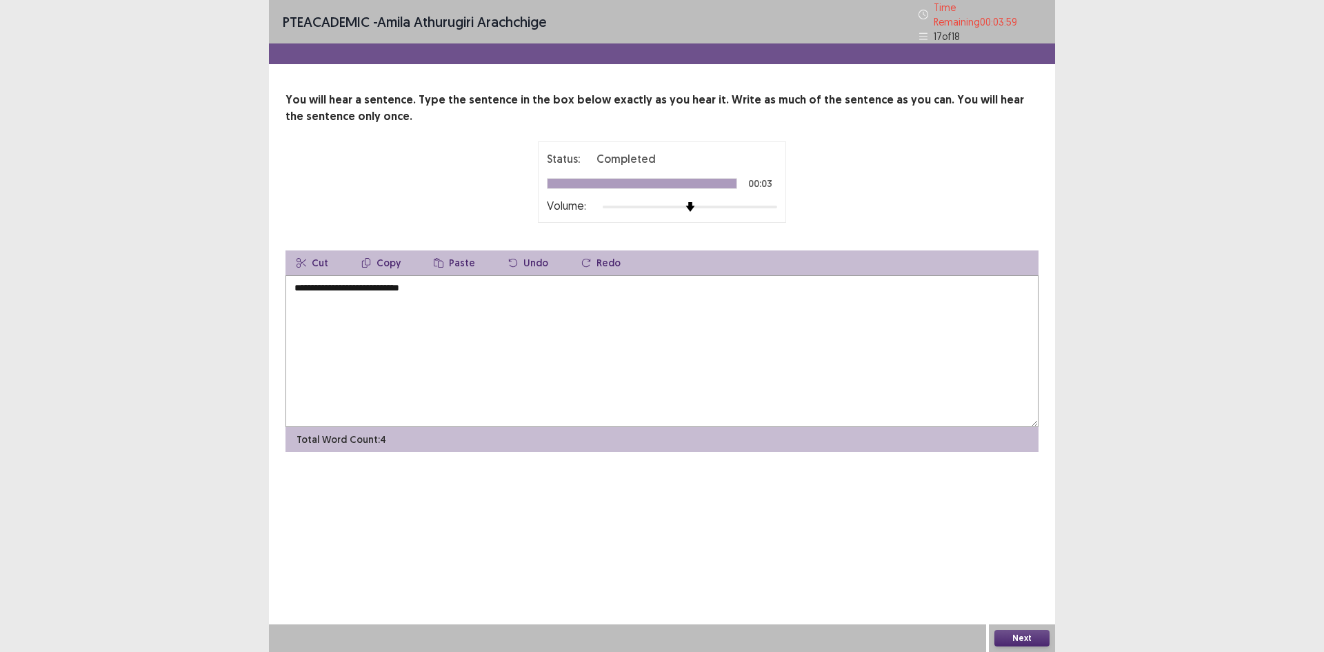
type textarea "**********"
click at [1032, 639] on button "Next" at bounding box center [1021, 637] width 55 height 17
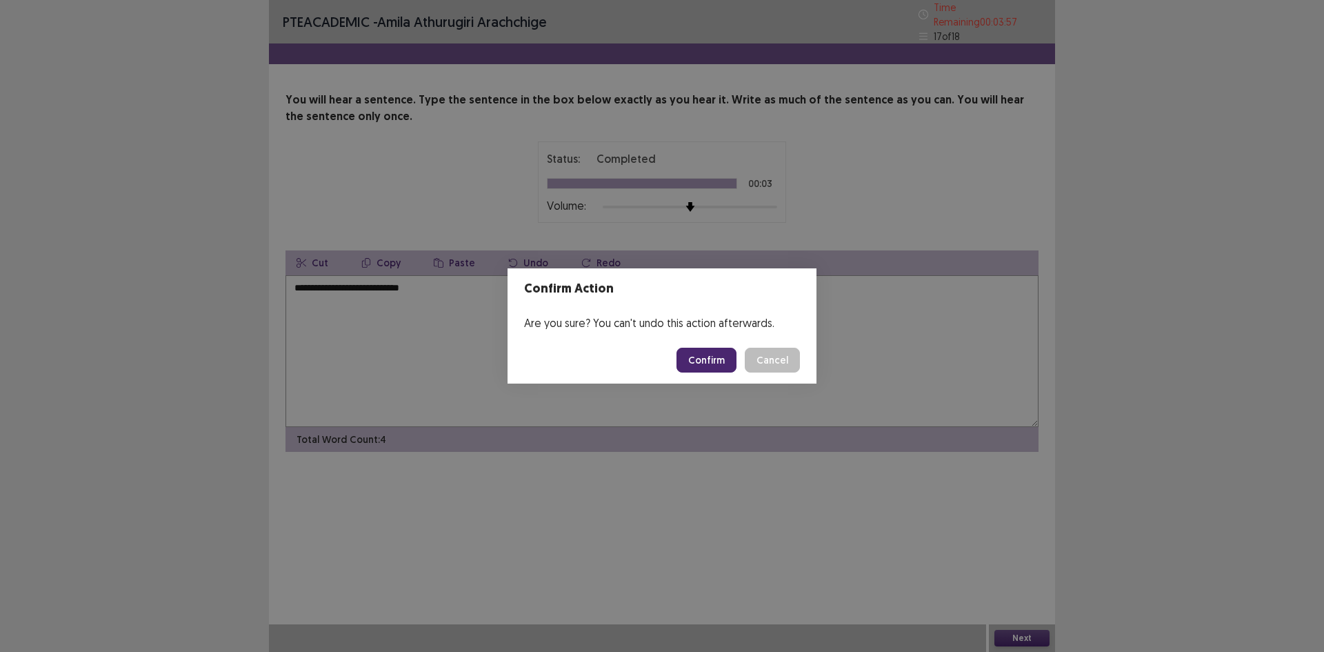
click at [708, 356] on button "Confirm" at bounding box center [706, 359] width 60 height 25
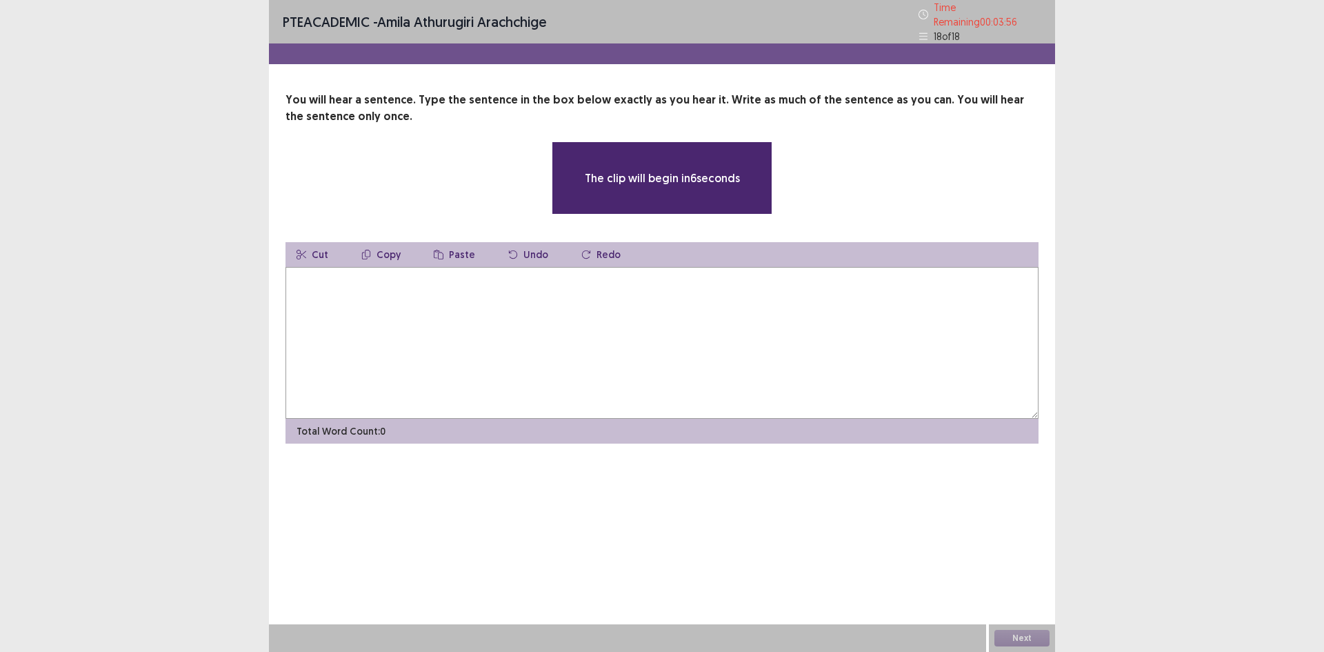
click at [600, 340] on textarea at bounding box center [661, 343] width 753 height 152
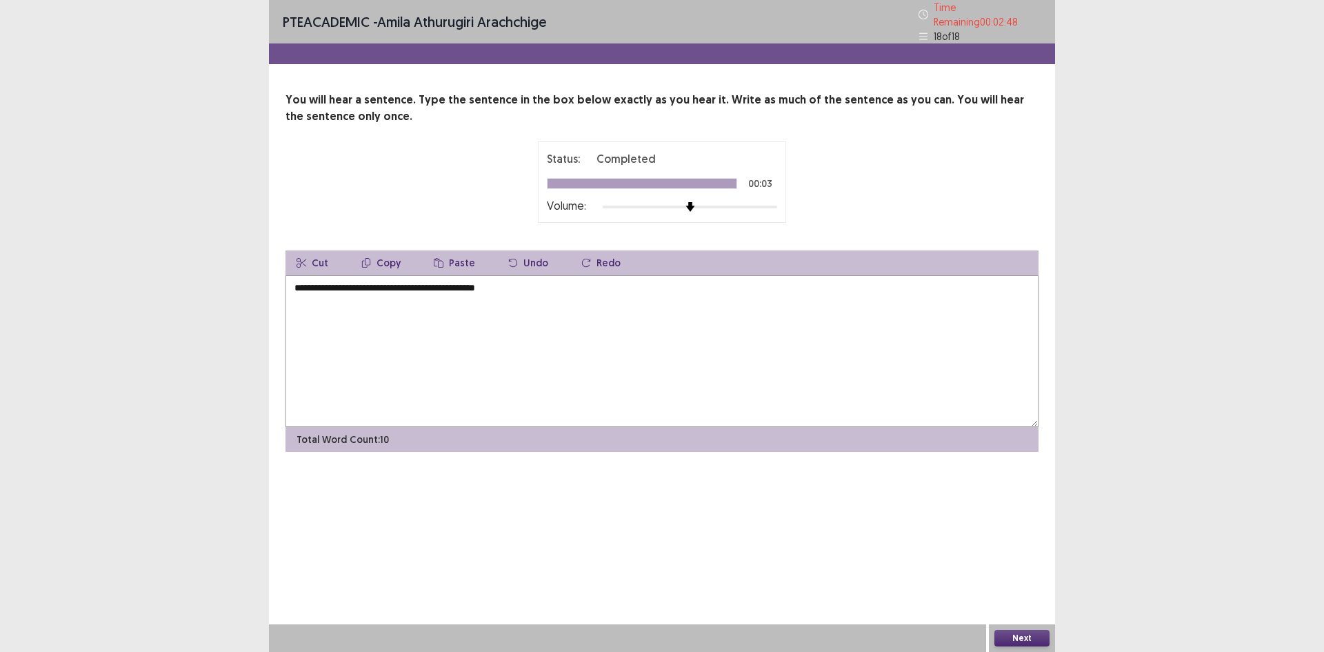
click at [301, 280] on textarea "**********" at bounding box center [661, 351] width 753 height 152
click at [298, 282] on textarea "**********" at bounding box center [661, 351] width 753 height 152
click at [442, 283] on textarea "**********" at bounding box center [661, 351] width 753 height 152
click at [558, 283] on textarea "**********" at bounding box center [661, 351] width 753 height 152
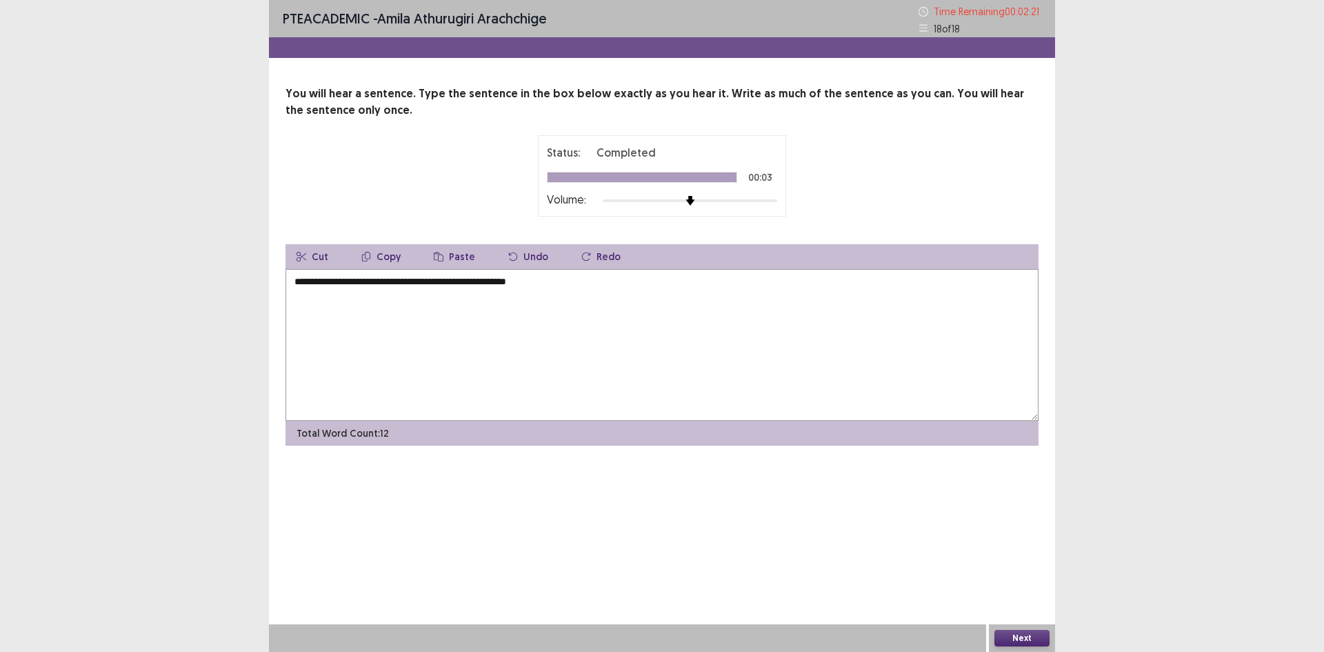
type textarea "**********"
click at [1016, 636] on button "Next" at bounding box center [1021, 637] width 55 height 17
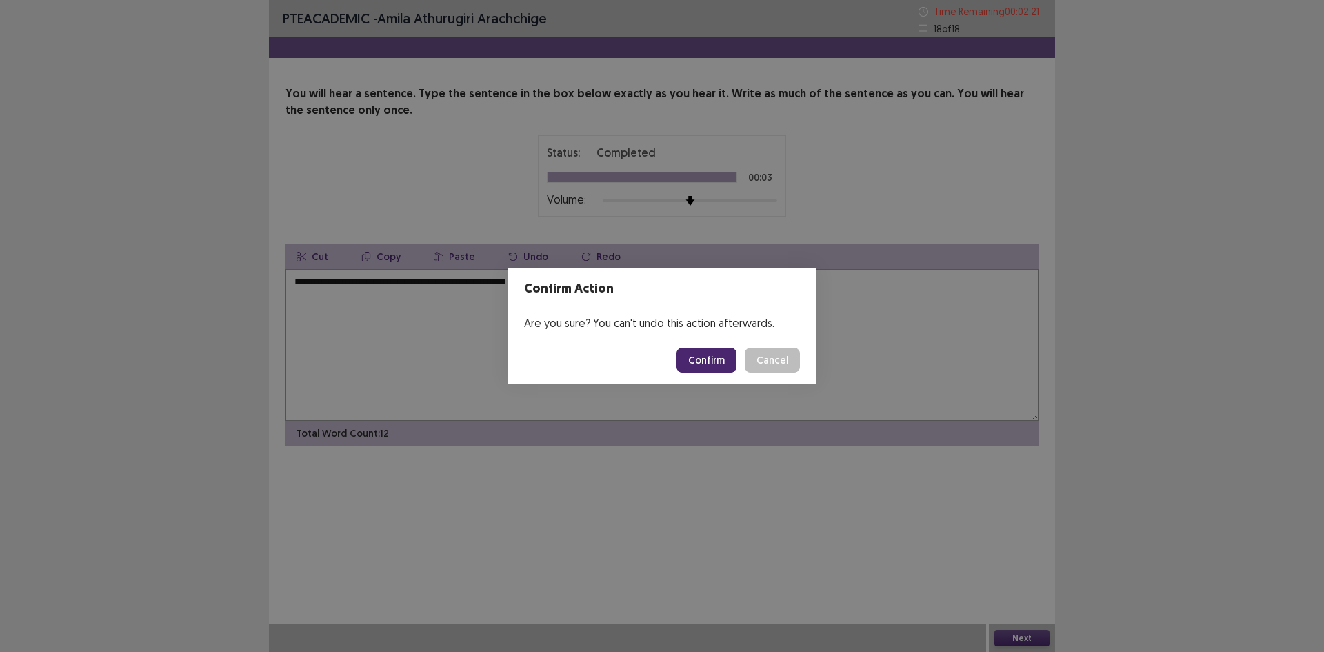
click at [705, 361] on button "Confirm" at bounding box center [706, 359] width 60 height 25
